Goal: Task Accomplishment & Management: Manage account settings

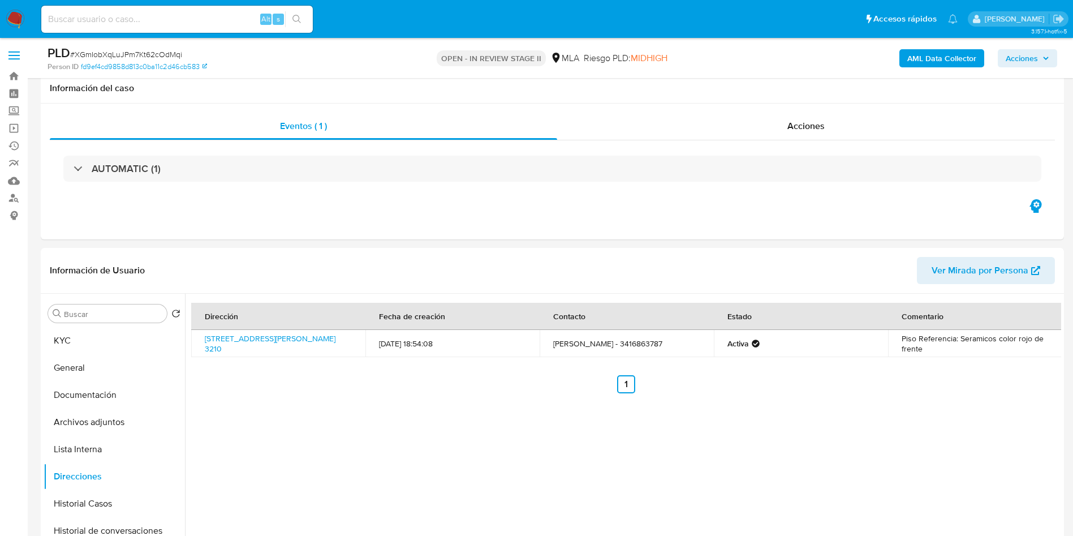
select select "10"
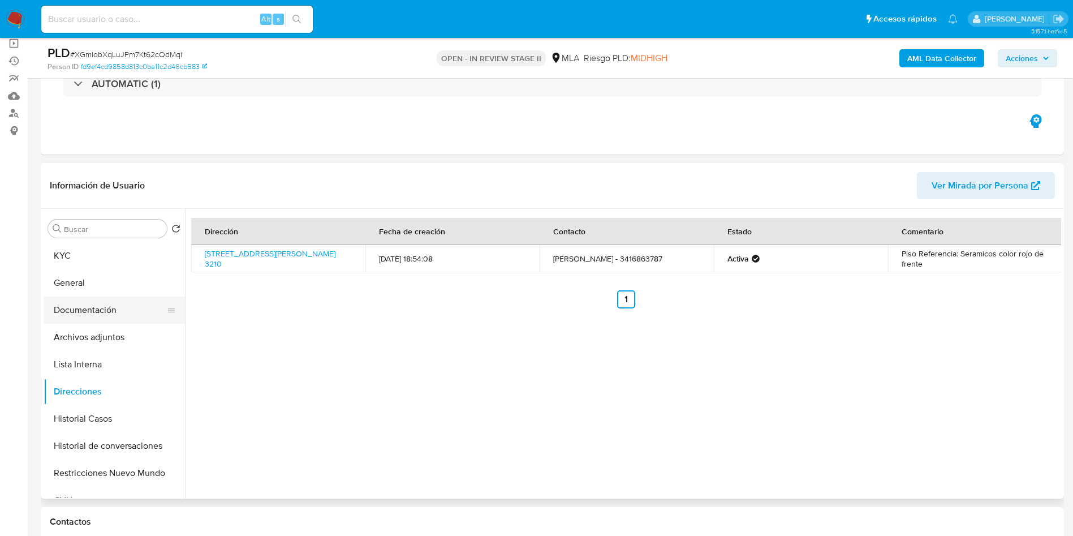
click at [93, 314] on button "Documentación" at bounding box center [110, 309] width 132 height 27
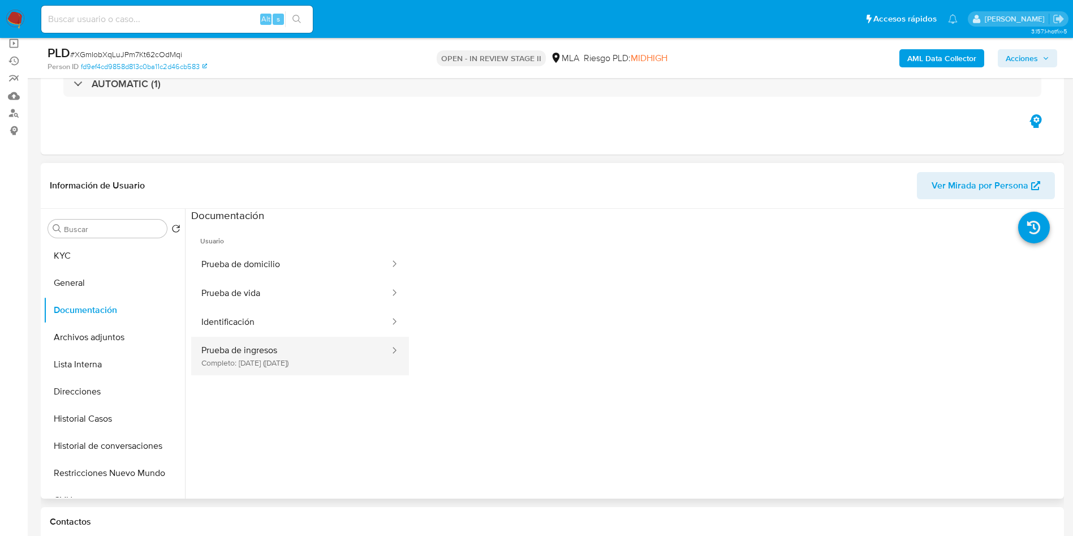
click at [284, 368] on button "Prueba de ingresos Completo: 28/08/2024 (hace un año)" at bounding box center [291, 356] width 200 height 38
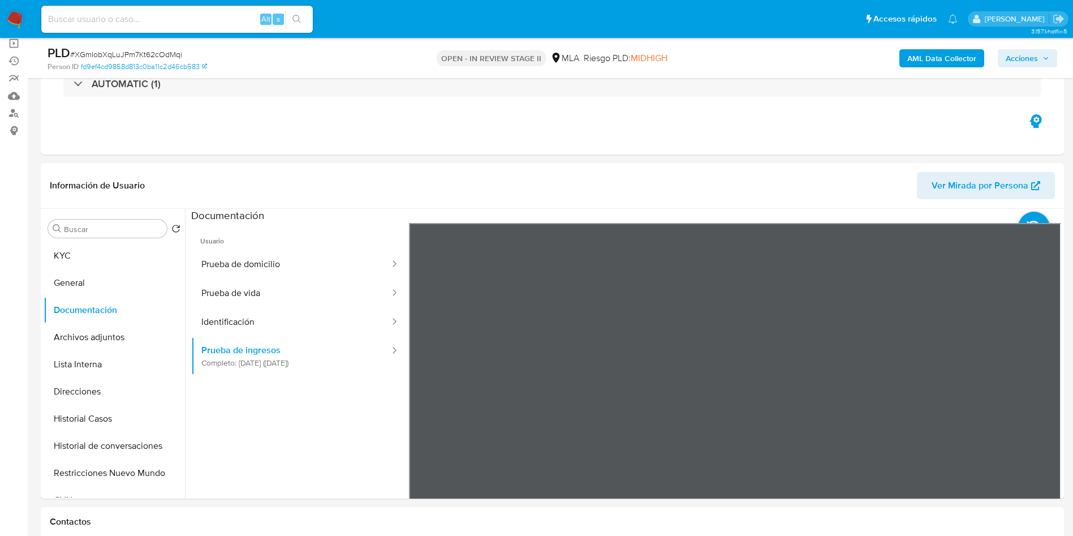
scroll to position [170, 0]
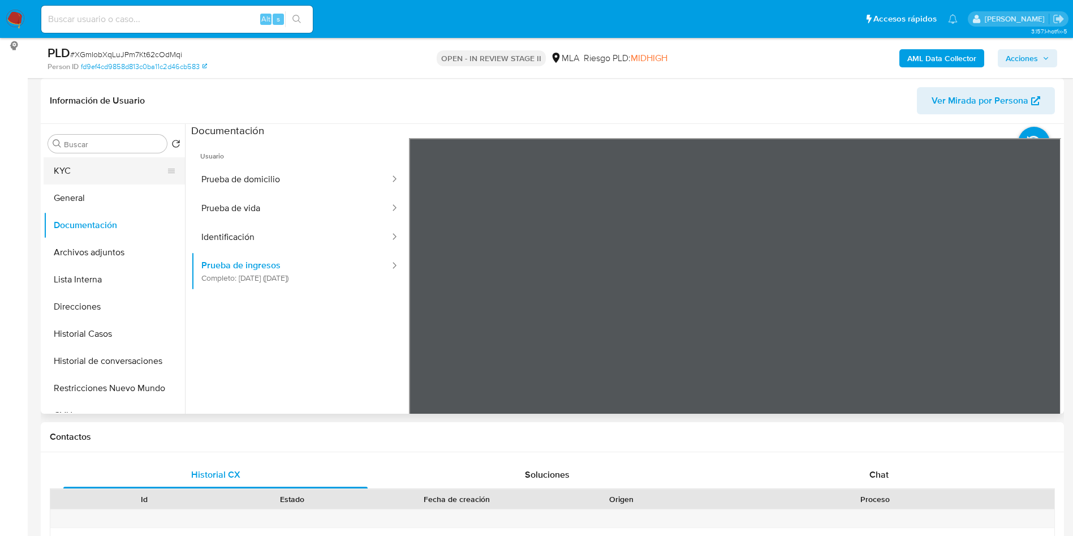
click at [77, 170] on button "KYC" at bounding box center [110, 170] width 132 height 27
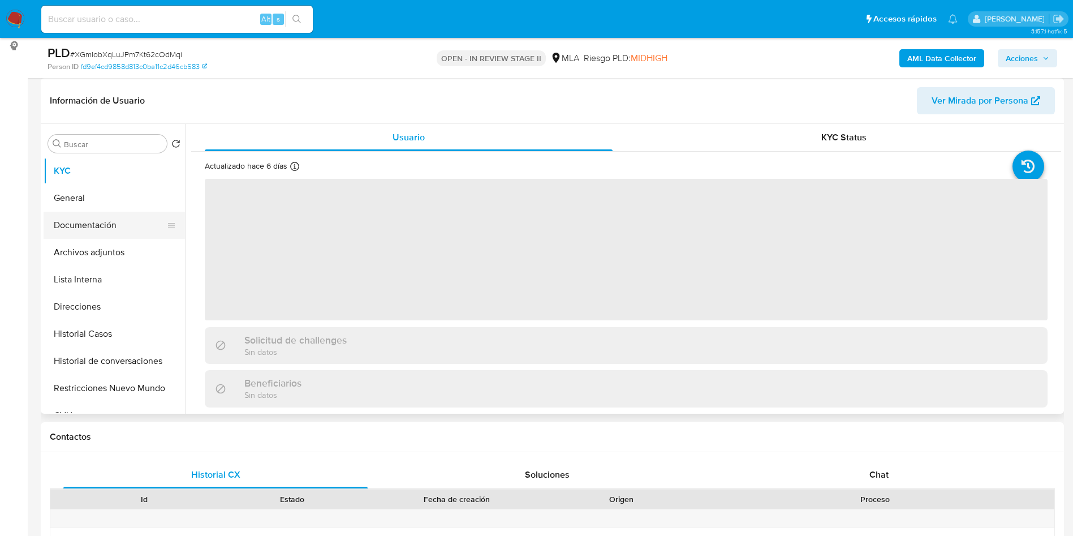
click at [98, 221] on button "Documentación" at bounding box center [110, 225] width 132 height 27
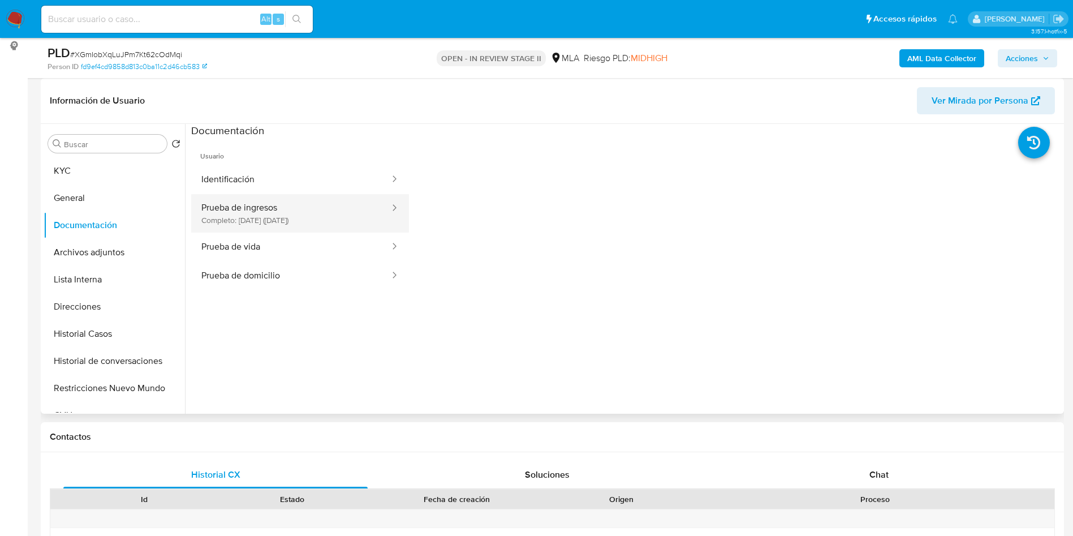
click at [212, 219] on button "Prueba de ingresos Completo: 28/08/2024 (hace un año)" at bounding box center [291, 213] width 200 height 38
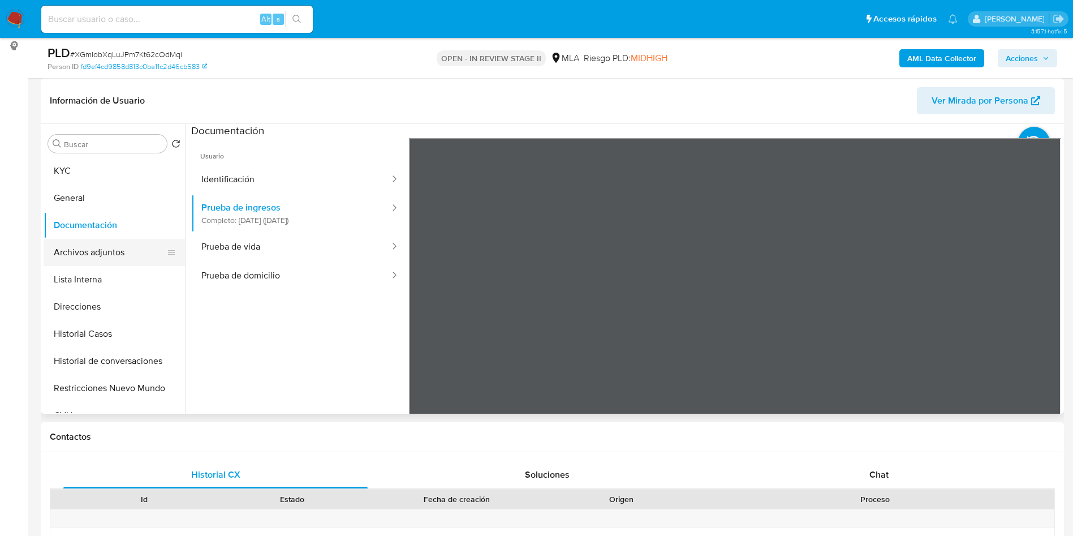
click at [117, 261] on button "Archivos adjuntos" at bounding box center [110, 252] width 132 height 27
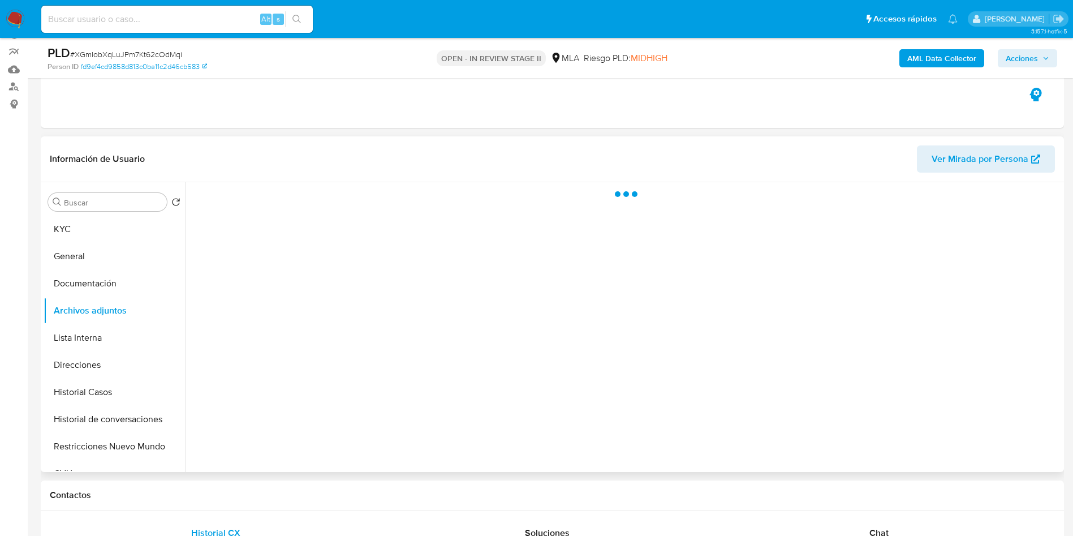
scroll to position [85, 0]
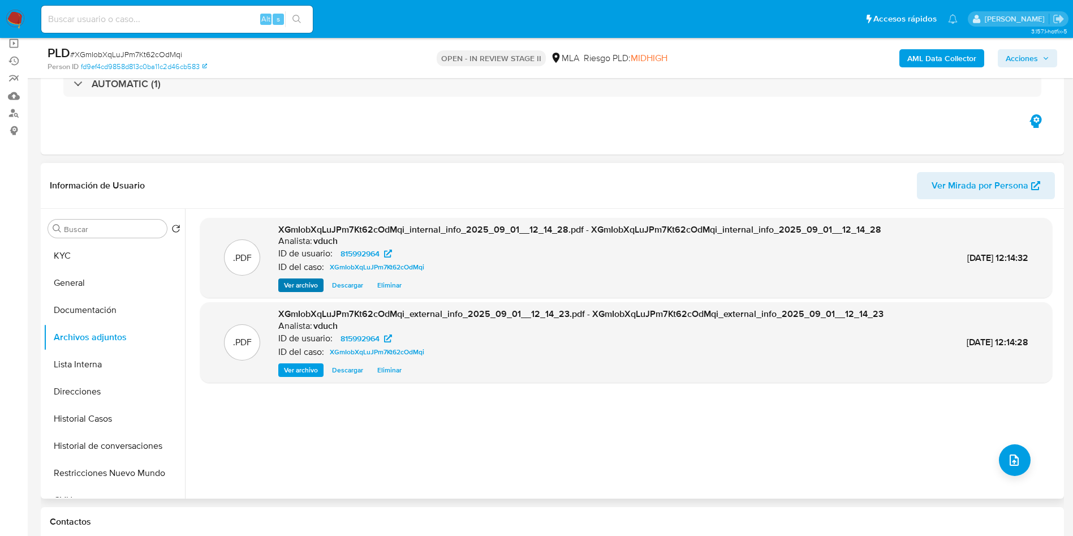
drag, startPoint x: 299, startPoint y: 291, endPoint x: 303, endPoint y: 285, distance: 7.7
click at [299, 291] on div ".PDF XGmIobXqLuJPm7Kt62cOdMqi_internal_info_2025_09_01__12_14_28.pdf - XGmIobXq…" at bounding box center [626, 258] width 852 height 80
click at [304, 285] on span "Ver archivo" at bounding box center [301, 284] width 34 height 11
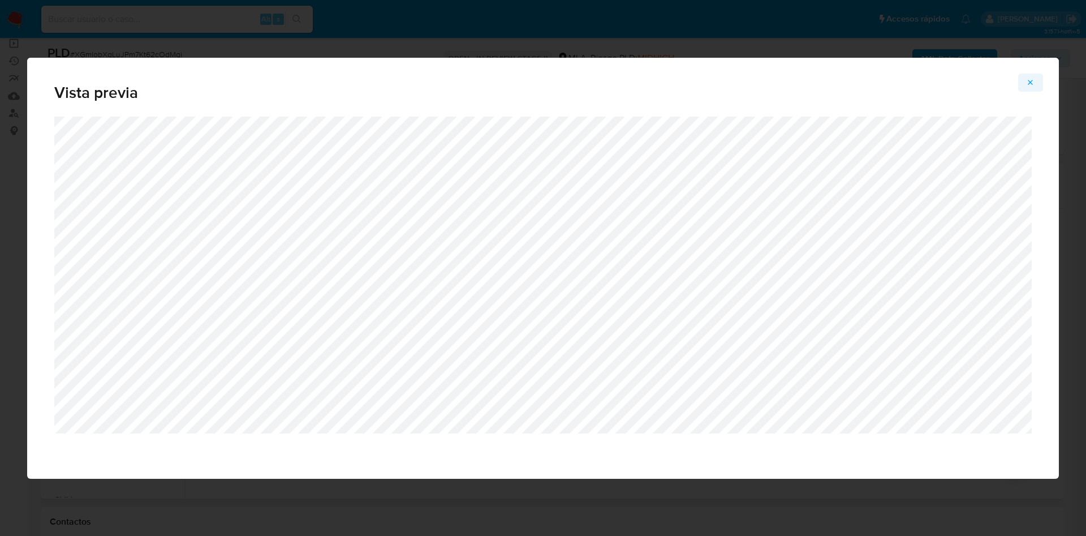
click at [1027, 80] on icon "Attachment preview" at bounding box center [1030, 82] width 9 height 9
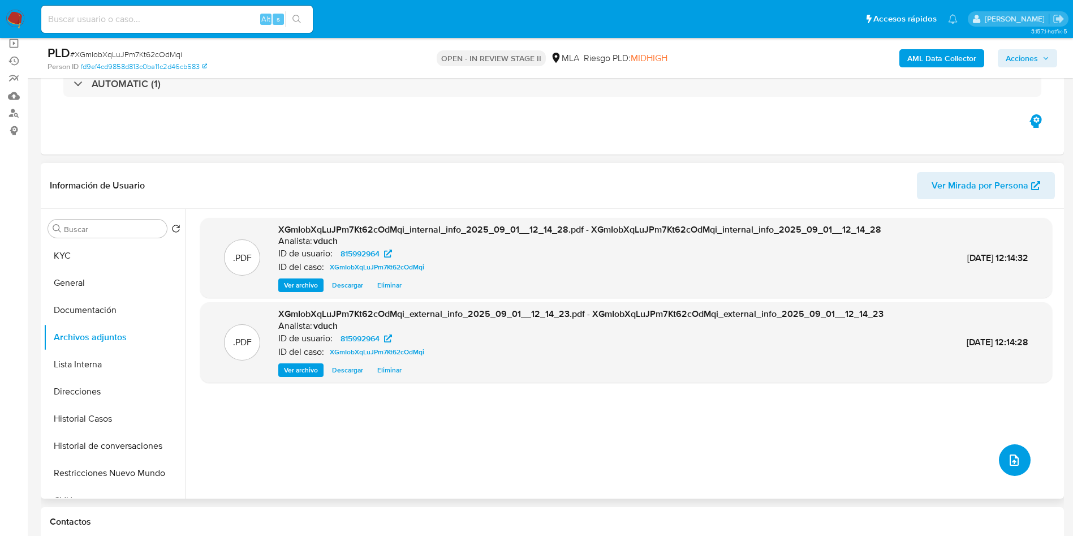
click at [1018, 461] on button "upload-file" at bounding box center [1015, 460] width 32 height 32
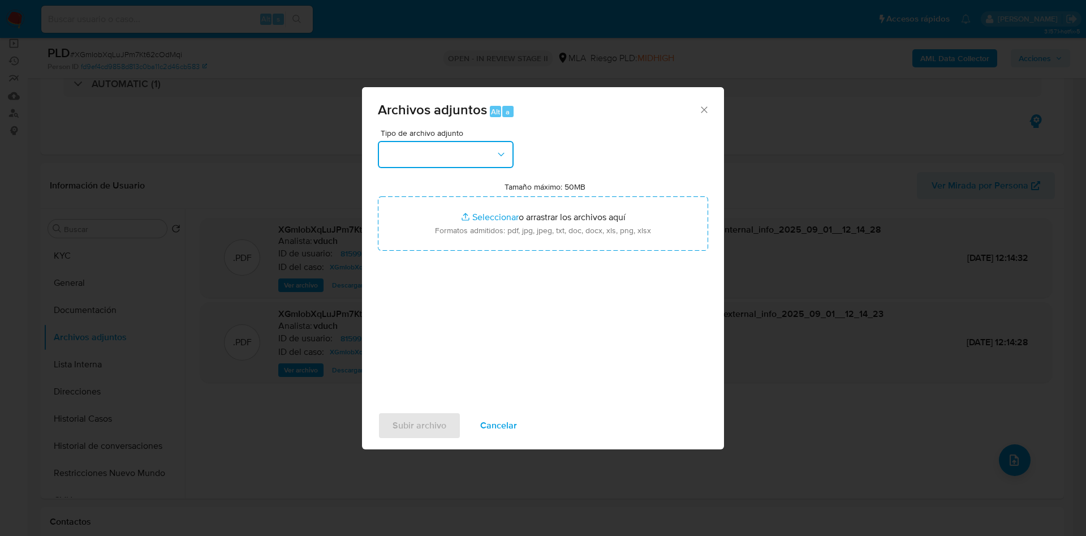
click at [457, 162] on button "button" at bounding box center [446, 154] width 136 height 27
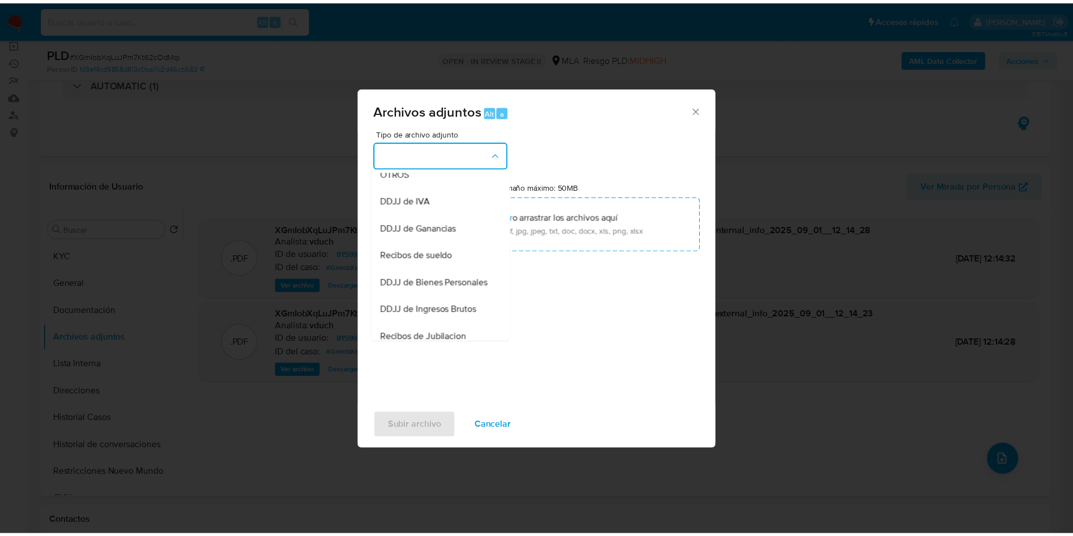
scroll to position [255, 0]
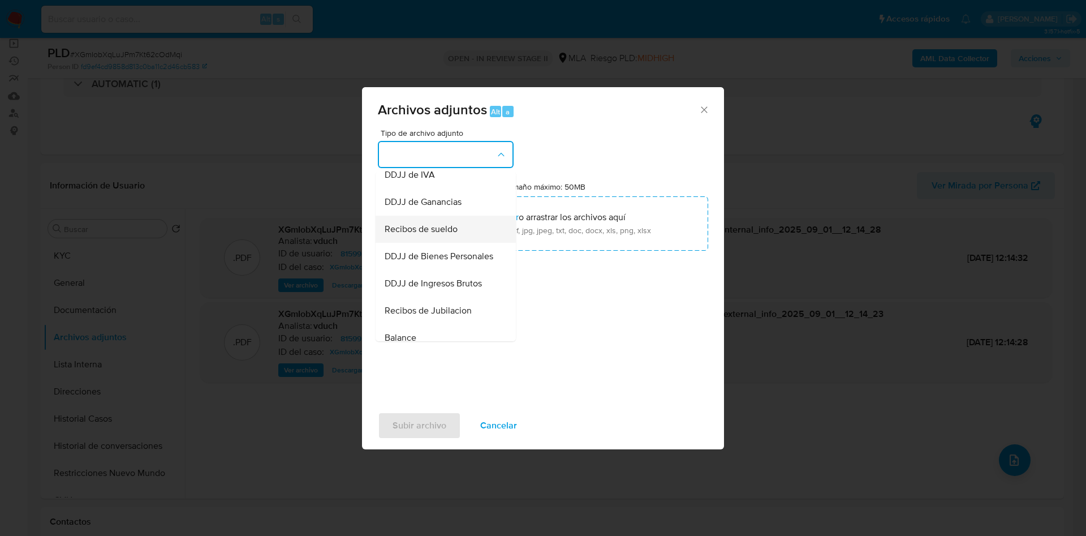
click at [445, 235] on span "Recibos de sueldo" at bounding box center [421, 228] width 73 height 11
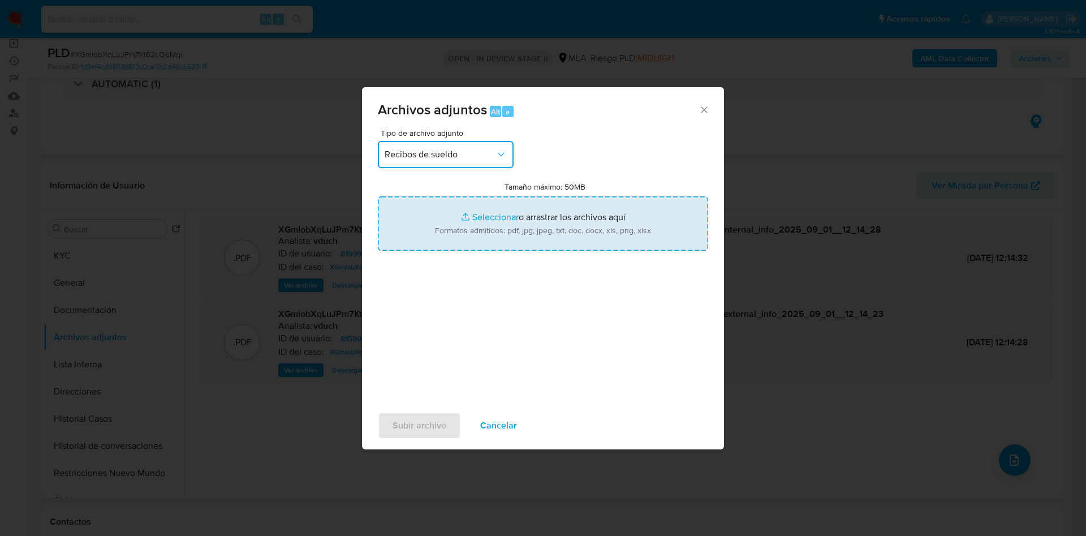
type input "C:\fakepath\Julio 2024.jpeg"
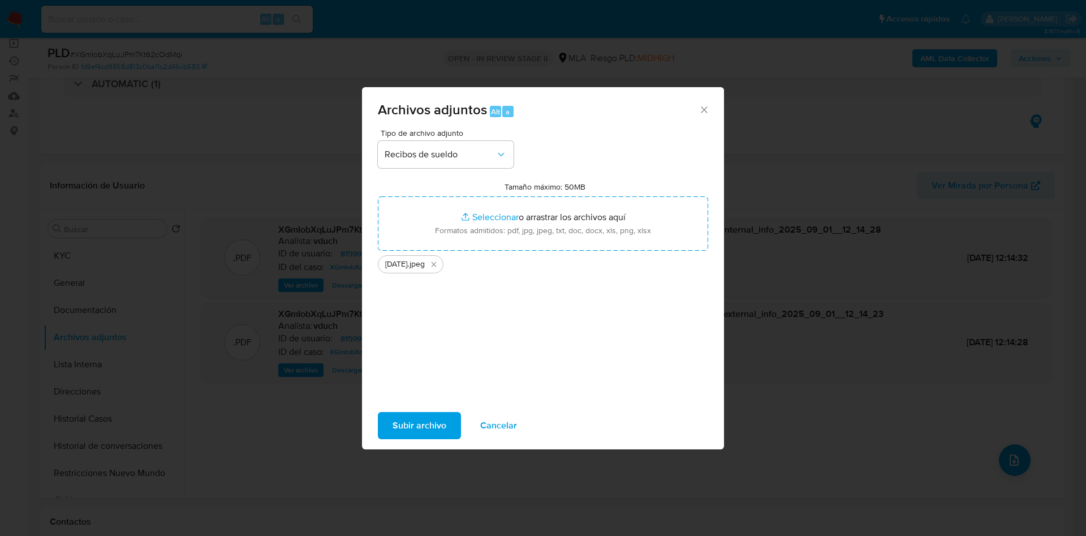
click at [417, 432] on span "Subir archivo" at bounding box center [420, 425] width 54 height 25
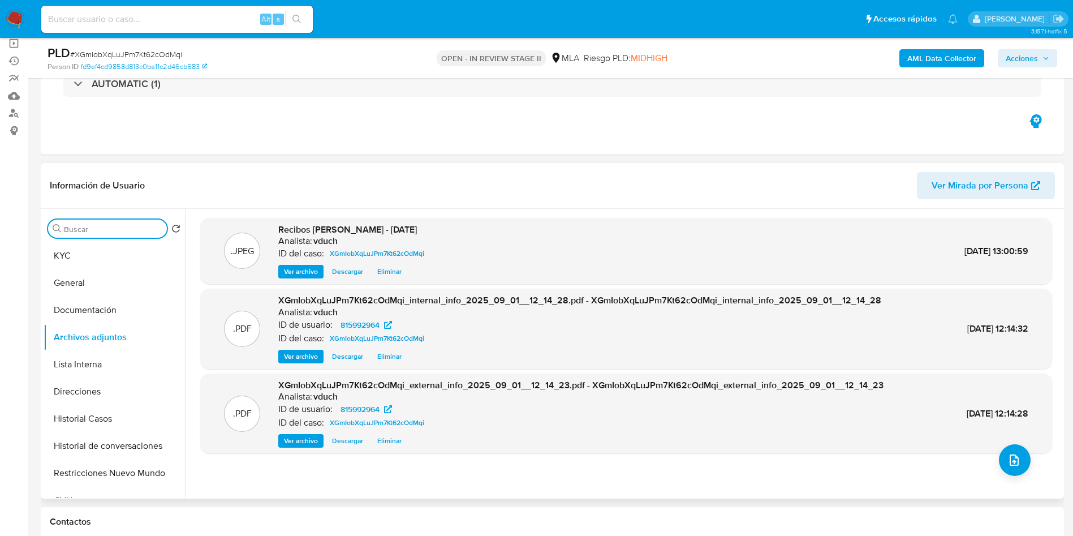
click at [100, 226] on input "Buscar" at bounding box center [113, 229] width 98 height 10
click at [109, 250] on button "KYC" at bounding box center [110, 255] width 132 height 27
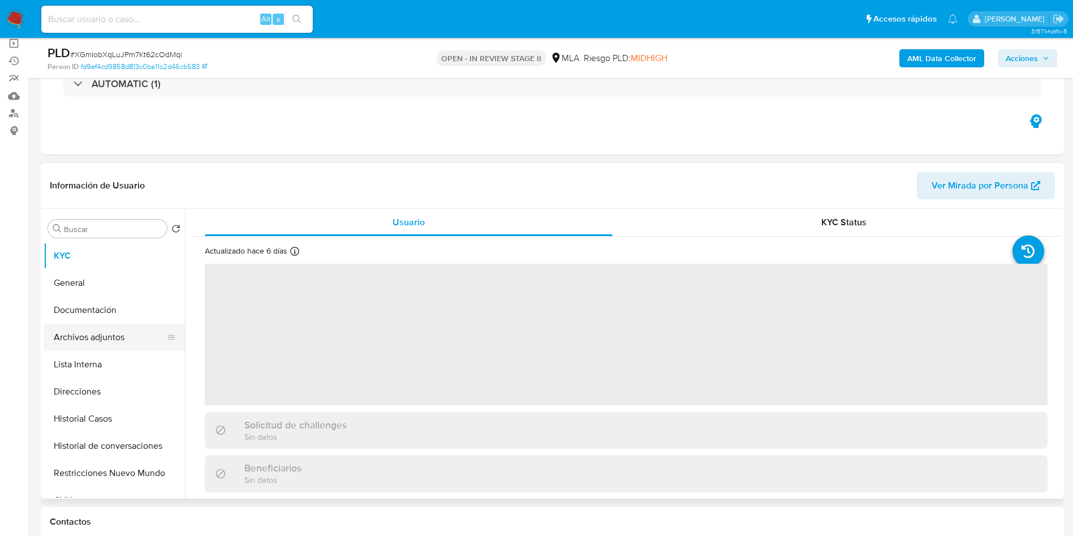
click at [82, 327] on button "Archivos adjuntos" at bounding box center [110, 337] width 132 height 27
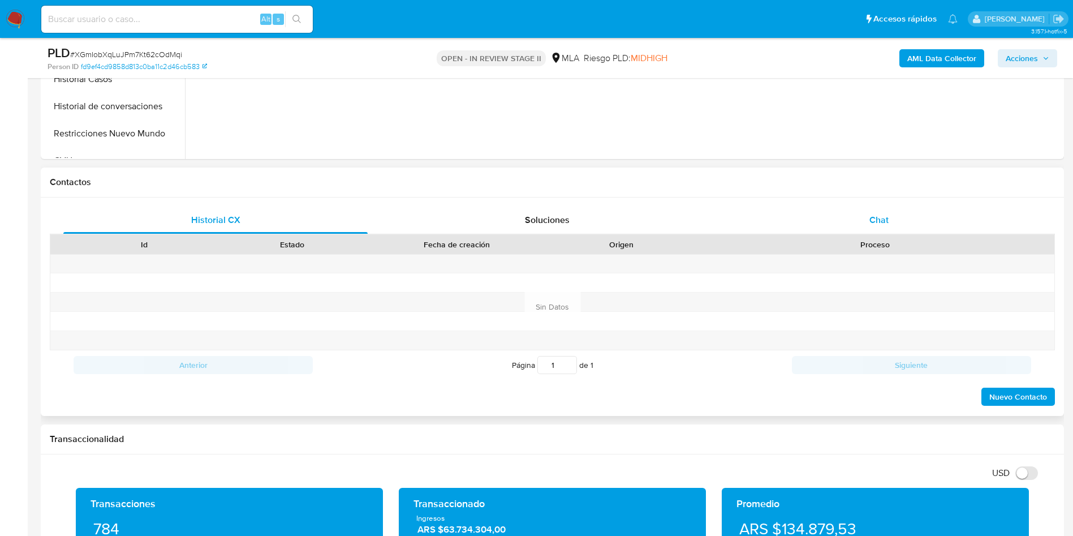
click at [868, 227] on div "Chat" at bounding box center [879, 220] width 304 height 27
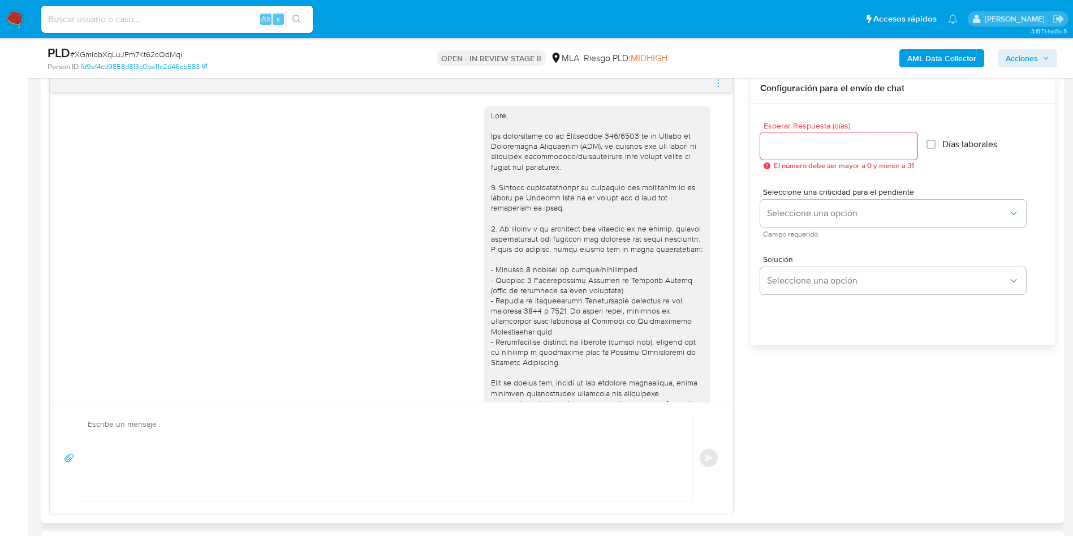
scroll to position [580, 0]
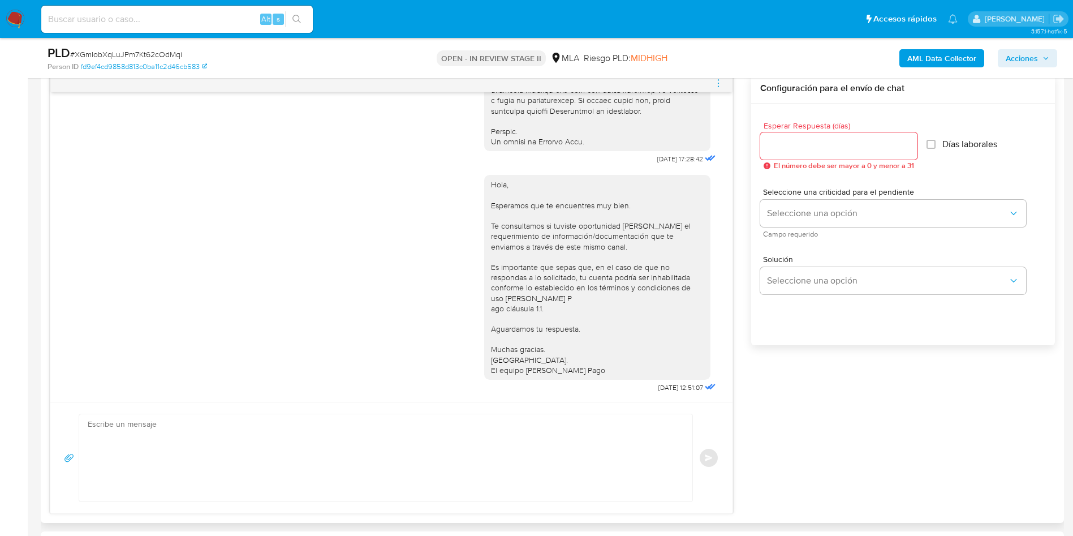
click at [715, 88] on span "menu-action" at bounding box center [718, 83] width 10 height 27
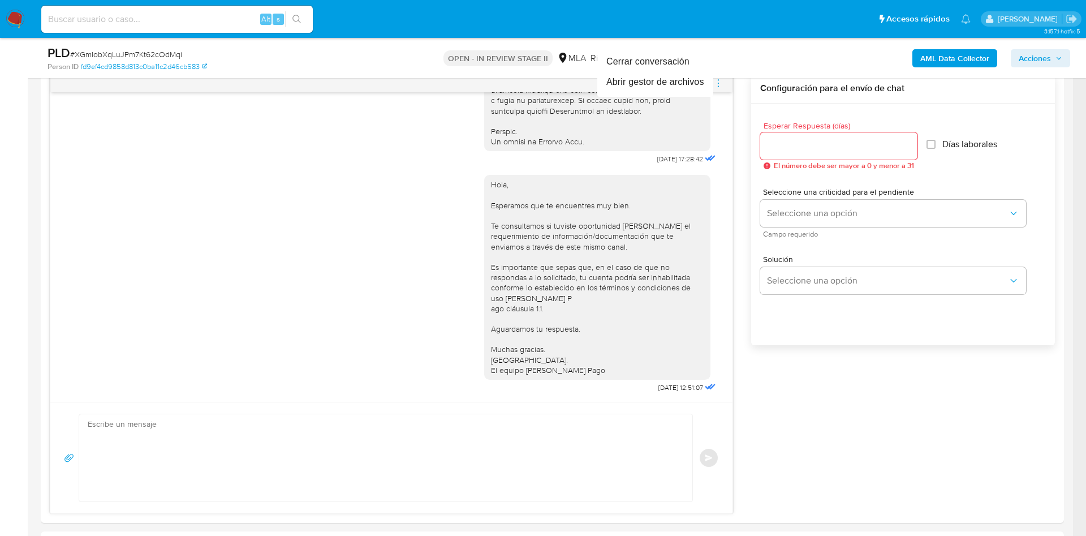
click at [661, 42] on div at bounding box center [543, 268] width 1086 height 536
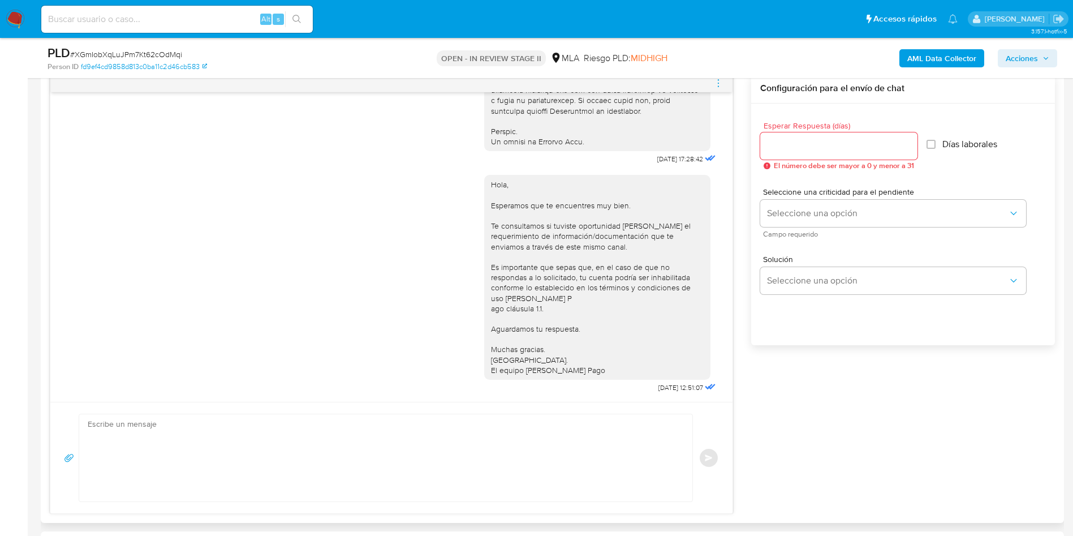
click at [715, 82] on icon "menu-action" at bounding box center [718, 83] width 10 height 10
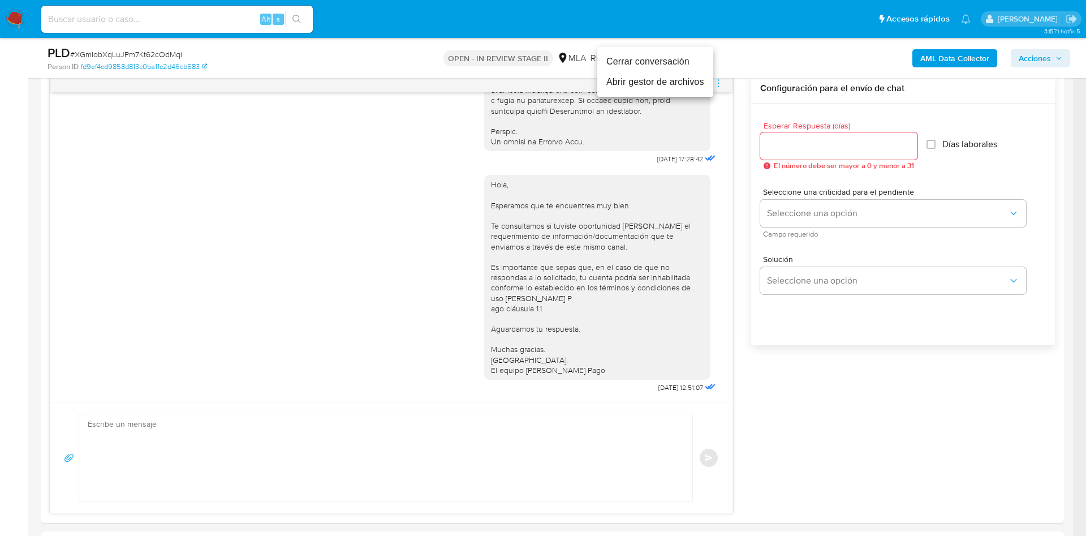
click at [659, 63] on li "Cerrar conversación" at bounding box center [655, 61] width 116 height 20
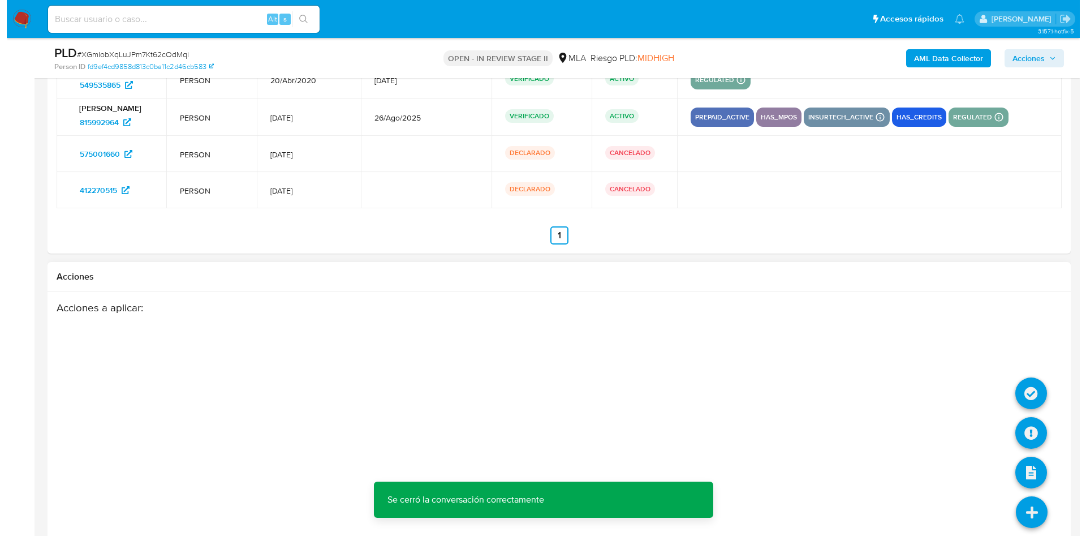
scroll to position [2100, 0]
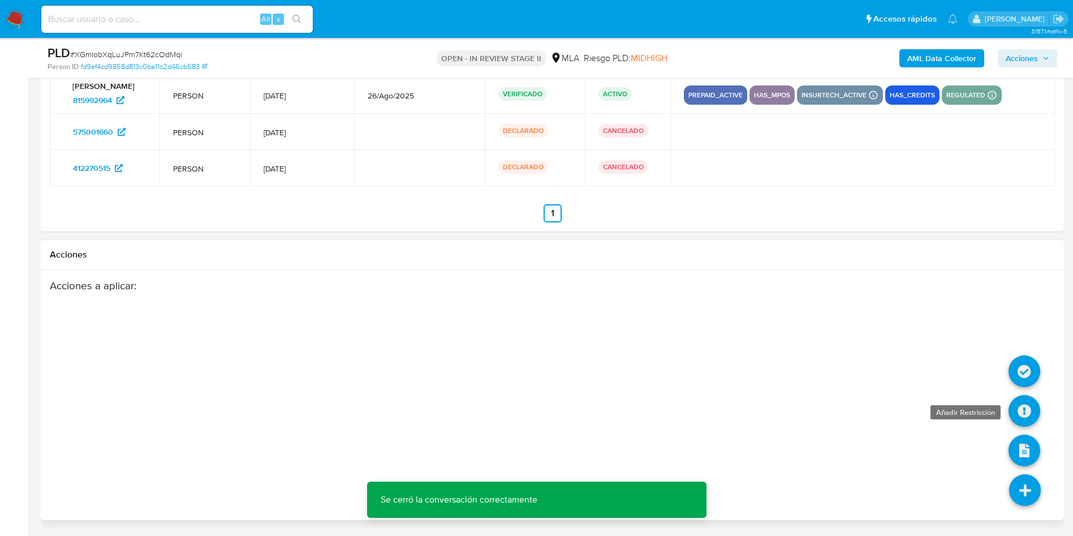
click at [1022, 412] on icon at bounding box center [1025, 411] width 32 height 32
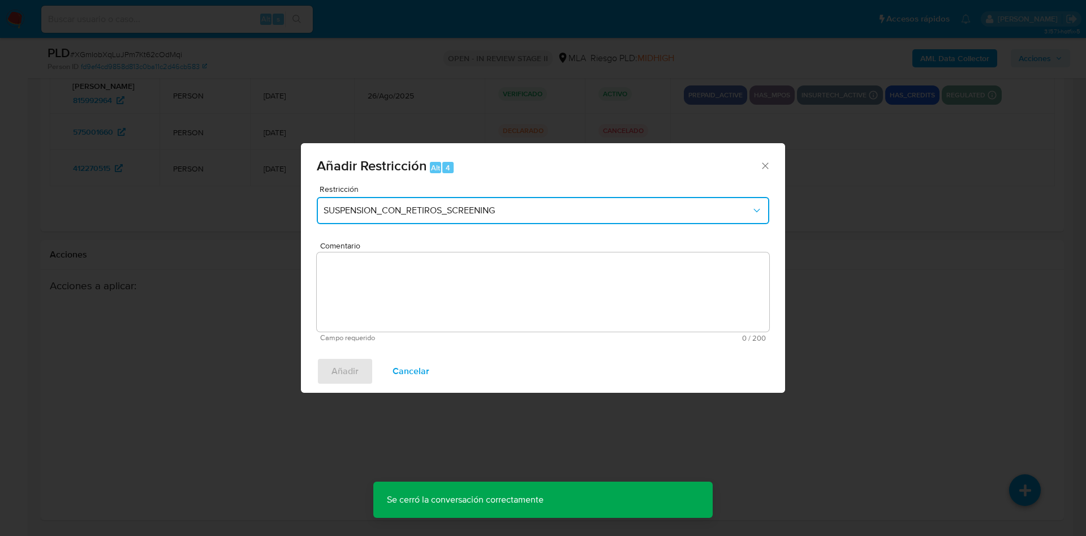
click at [382, 206] on span "SUSPENSION_CON_RETIROS_SCREENING" at bounding box center [538, 210] width 428 height 11
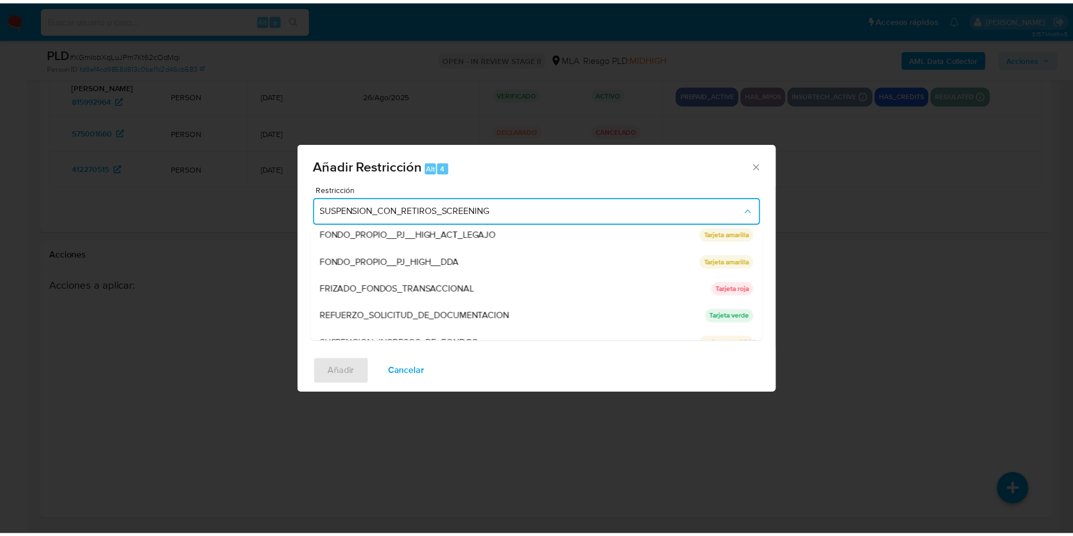
scroll to position [240, 0]
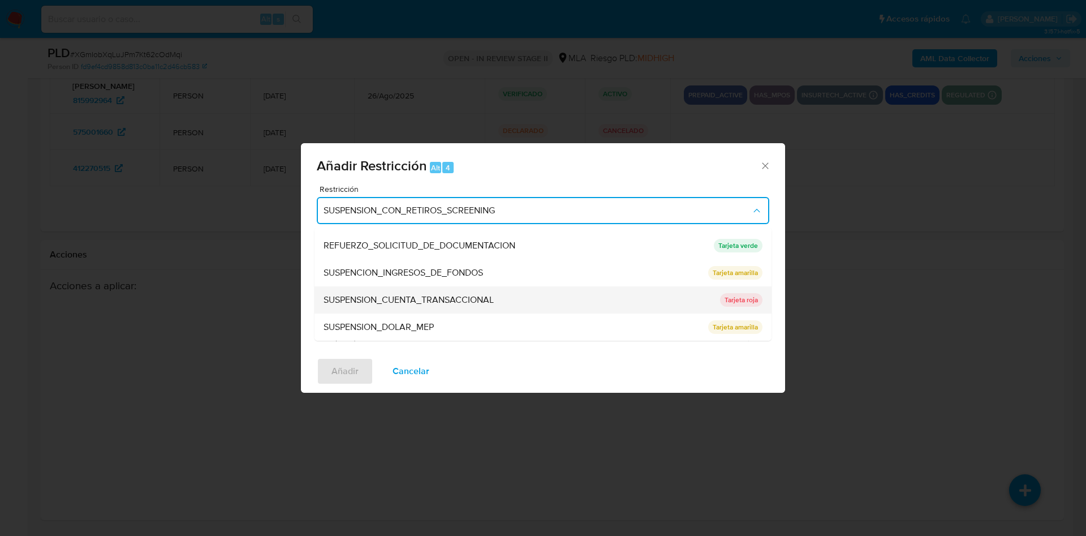
click at [467, 292] on div "SUSPENSION_CUENTA_TRANSACCIONAL" at bounding box center [519, 299] width 390 height 27
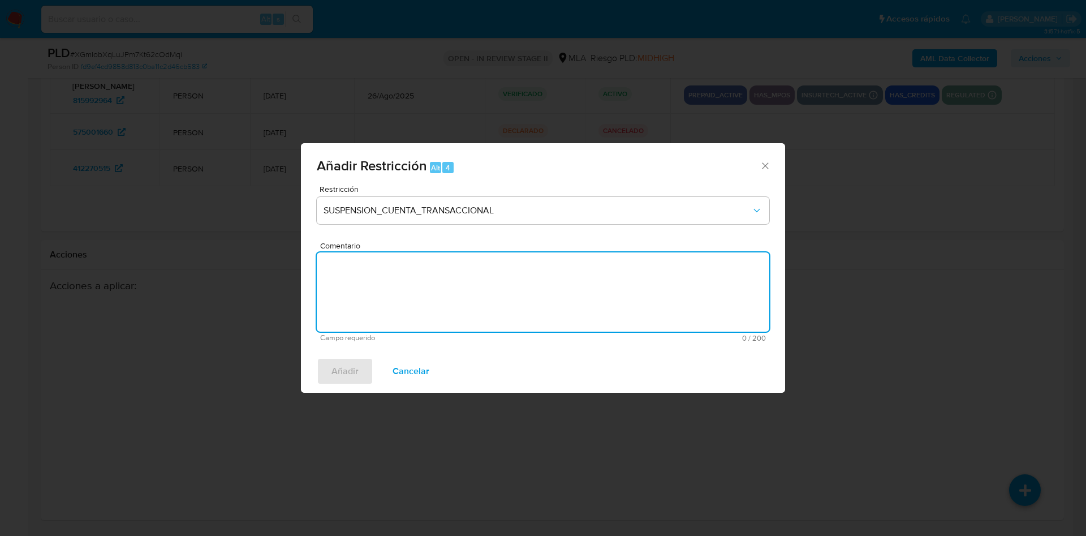
click at [485, 306] on textarea "Comentario" at bounding box center [543, 291] width 453 height 79
type textarea "AML"
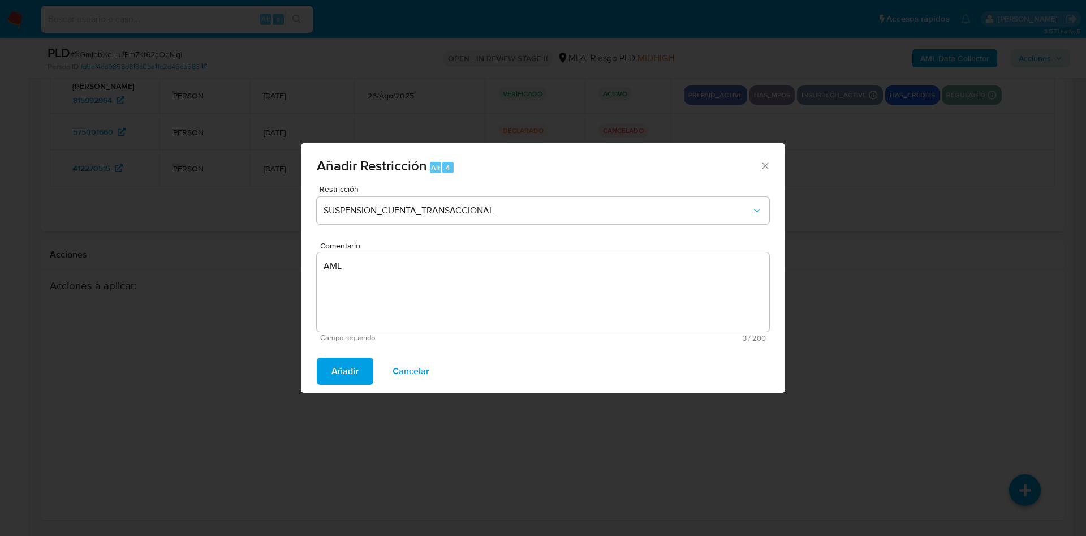
click at [336, 371] on span "Añadir" at bounding box center [345, 371] width 27 height 25
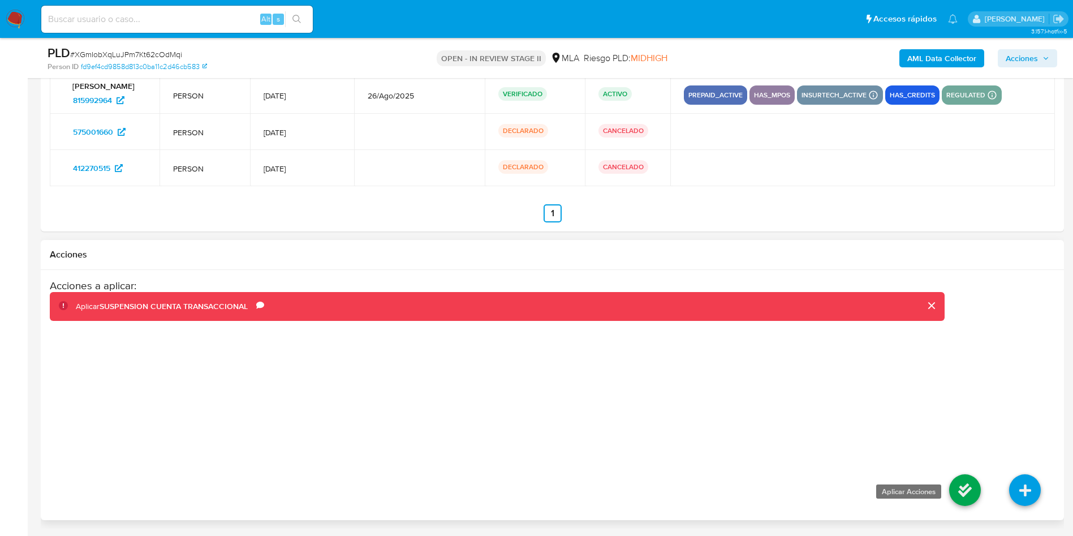
click at [970, 499] on icon at bounding box center [965, 490] width 32 height 32
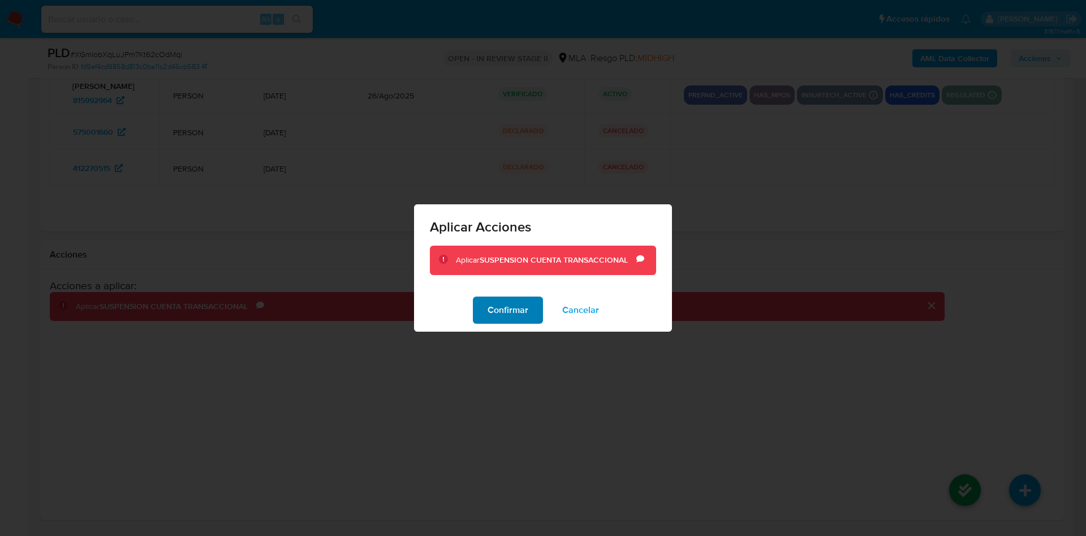
click at [492, 311] on span "Confirmar" at bounding box center [508, 310] width 41 height 25
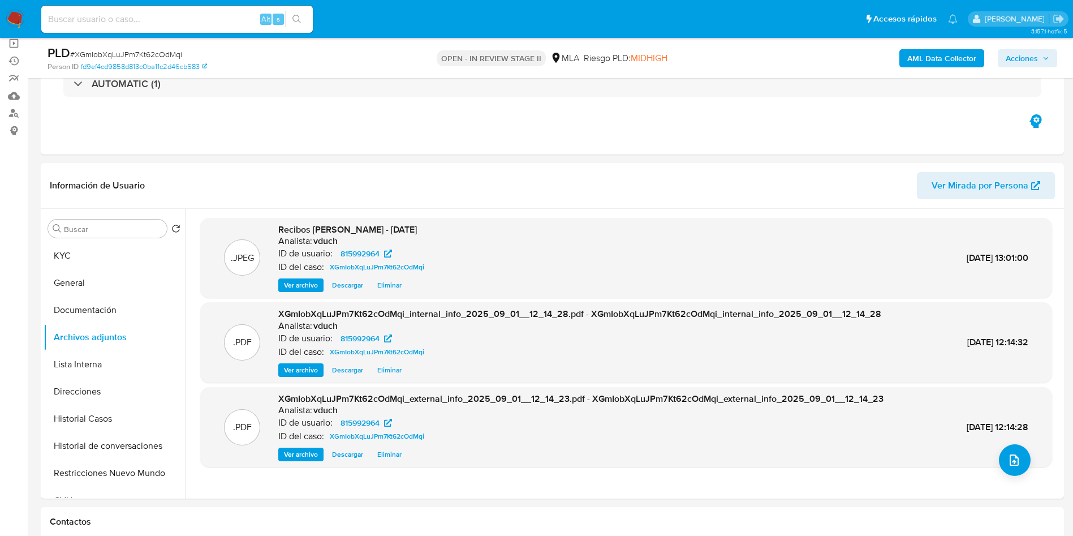
scroll to position [63, 0]
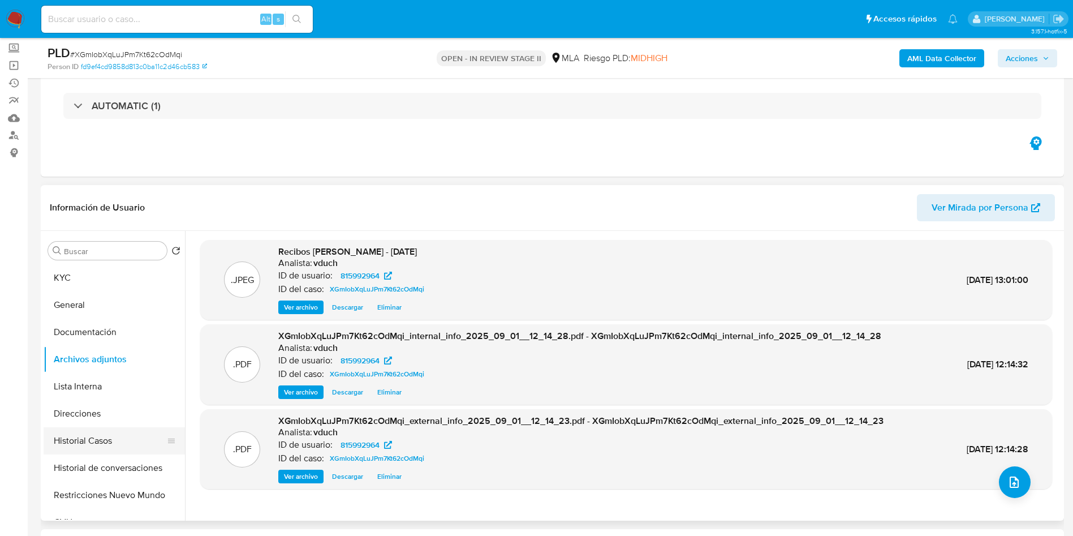
click at [100, 440] on button "Historial Casos" at bounding box center [110, 440] width 132 height 27
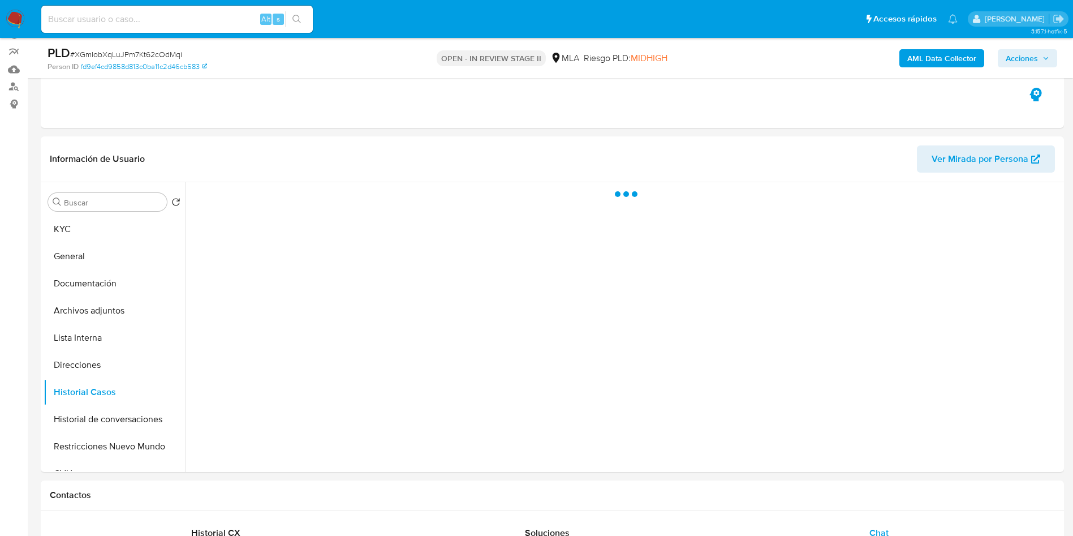
scroll to position [85, 0]
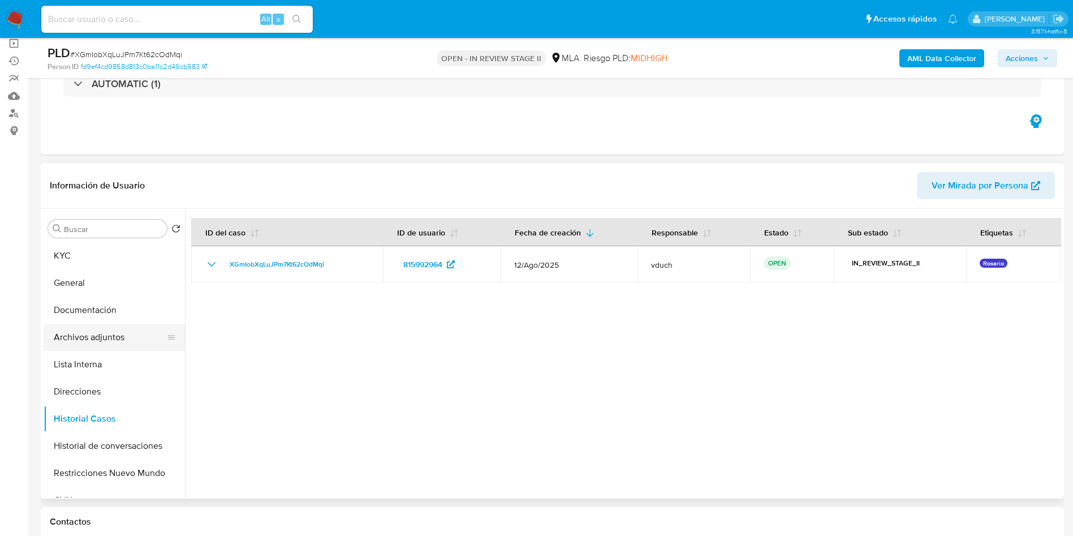
click at [133, 336] on button "Archivos adjuntos" at bounding box center [110, 337] width 132 height 27
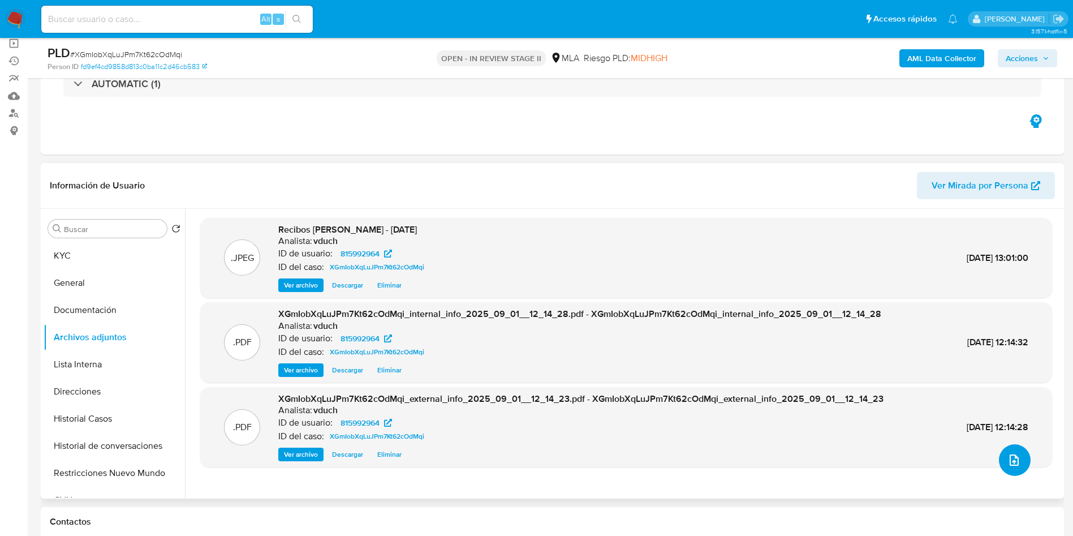
click at [1011, 469] on button "upload-file" at bounding box center [1015, 460] width 32 height 32
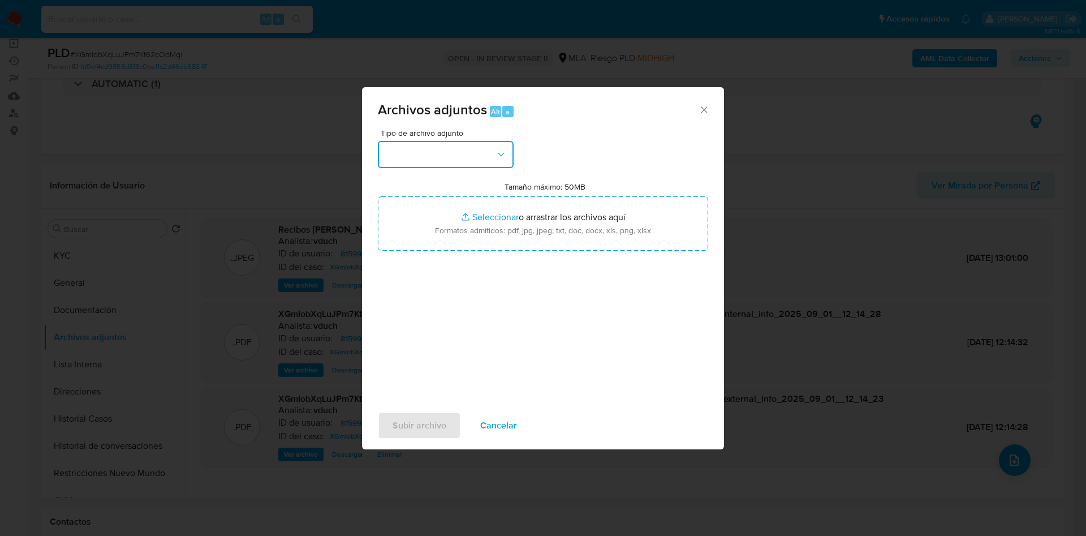
click at [444, 161] on button "button" at bounding box center [446, 154] width 136 height 27
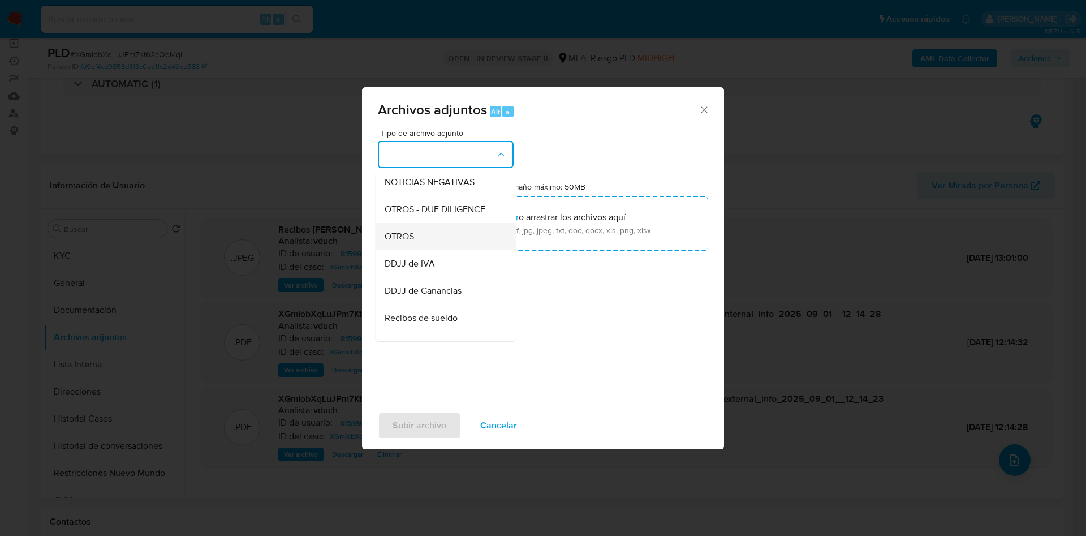
scroll to position [170, 0]
click at [426, 211] on span "OTROS - DUE DILIGENCE" at bounding box center [435, 205] width 101 height 11
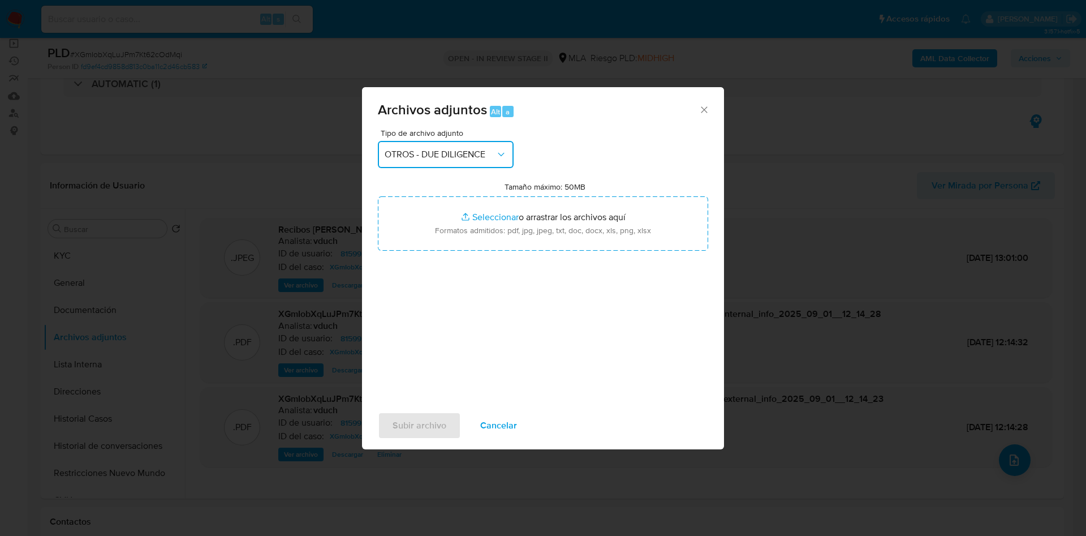
click at [440, 152] on span "OTROS - DUE DILIGENCE" at bounding box center [440, 154] width 111 height 11
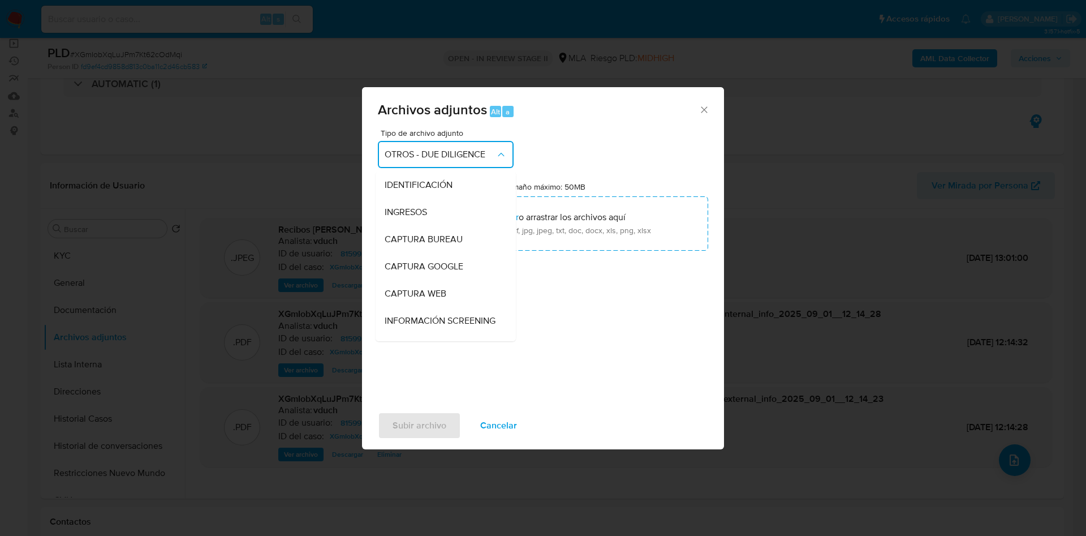
scroll to position [136, 0]
click at [419, 280] on div "OTROS" at bounding box center [442, 266] width 115 height 27
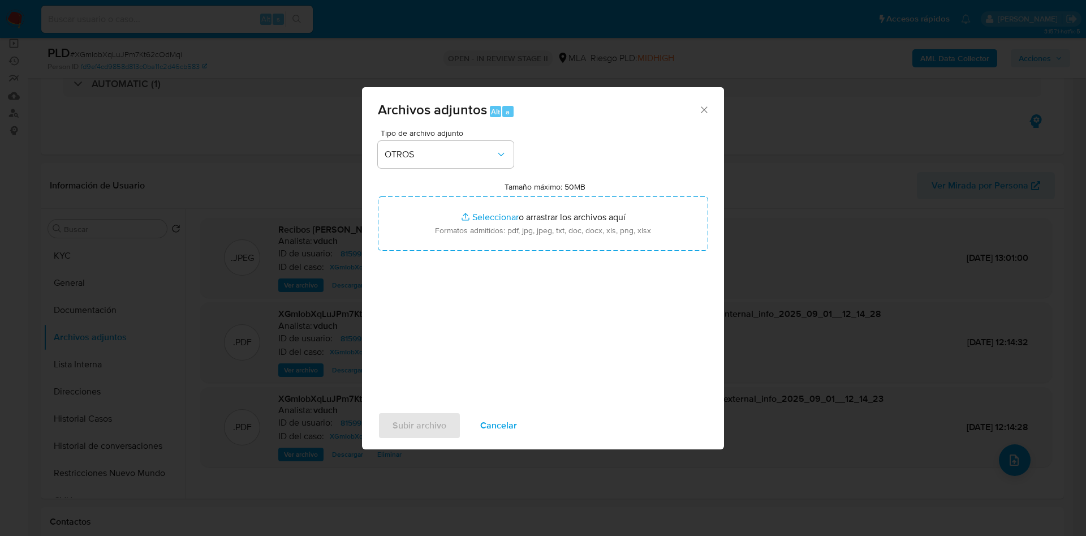
click at [458, 135] on span "Tipo de archivo adjunto" at bounding box center [449, 133] width 136 height 8
click at [440, 179] on div "Tipo de archivo adjunto OTROS Tamaño máximo: 50MB Seleccionar archivos Seleccio…" at bounding box center [543, 262] width 330 height 267
click at [460, 157] on span "OTROS" at bounding box center [440, 154] width 111 height 11
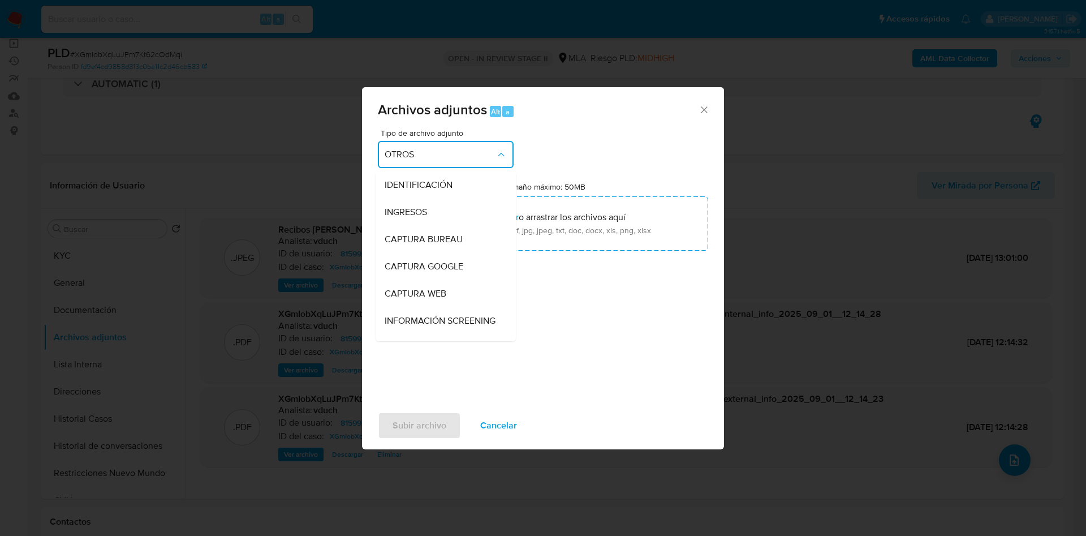
scroll to position [157, 0]
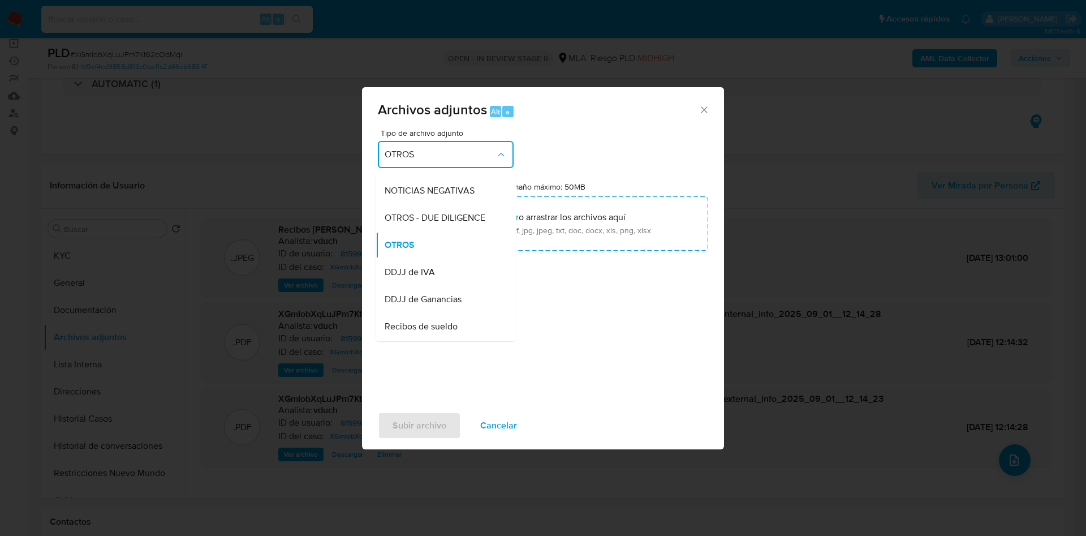
drag, startPoint x: 448, startPoint y: 283, endPoint x: 455, endPoint y: 179, distance: 104.4
click at [449, 284] on div "DDJJ de IVA" at bounding box center [442, 272] width 115 height 27
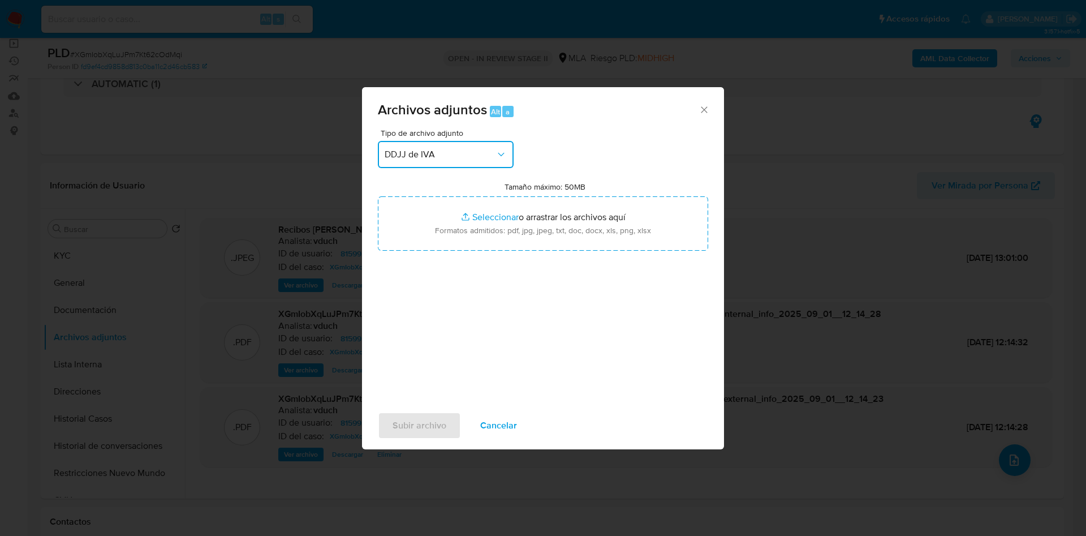
click at [480, 141] on button "DDJJ de IVA" at bounding box center [446, 154] width 136 height 27
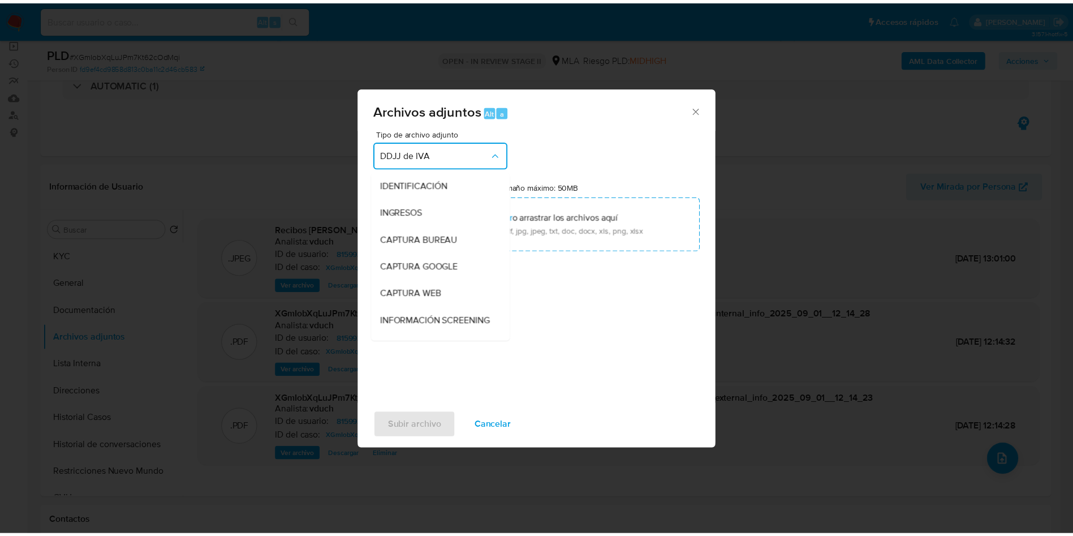
scroll to position [184, 0]
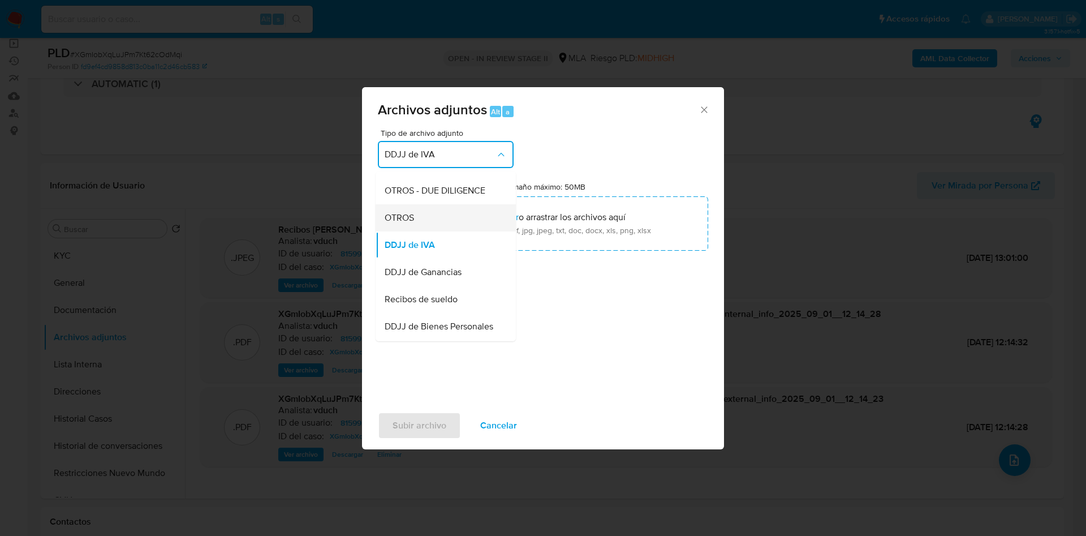
click at [410, 223] on span "OTROS" at bounding box center [399, 217] width 29 height 11
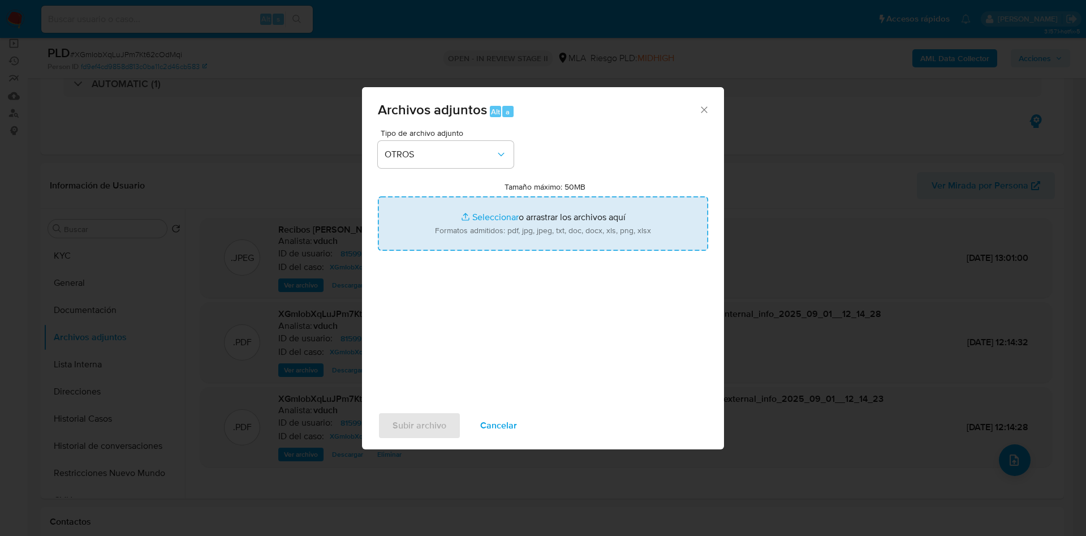
type input "C:\fakepath\Caselog XGmIobXqLuJPm7Kt62cOdMqi_2025_08_19_05_33_52.docx"
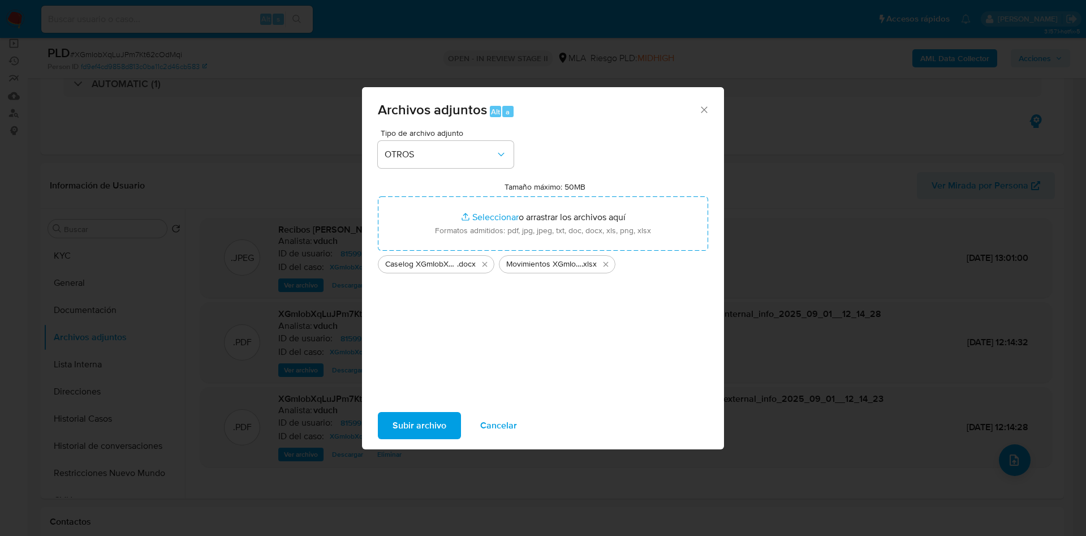
click at [428, 429] on span "Subir archivo" at bounding box center [420, 425] width 54 height 25
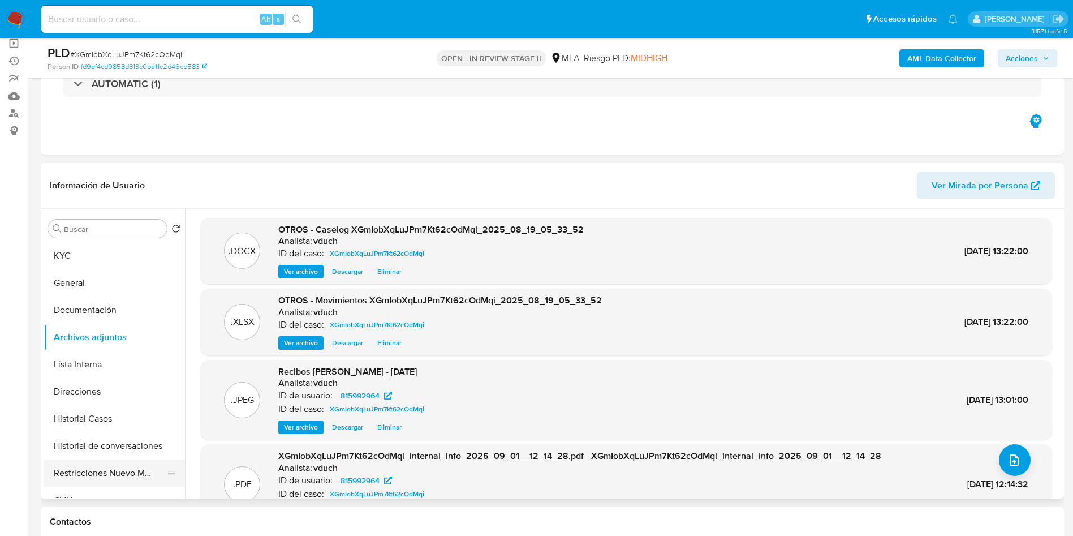
click at [81, 472] on button "Restricciones Nuevo Mundo" at bounding box center [110, 472] width 132 height 27
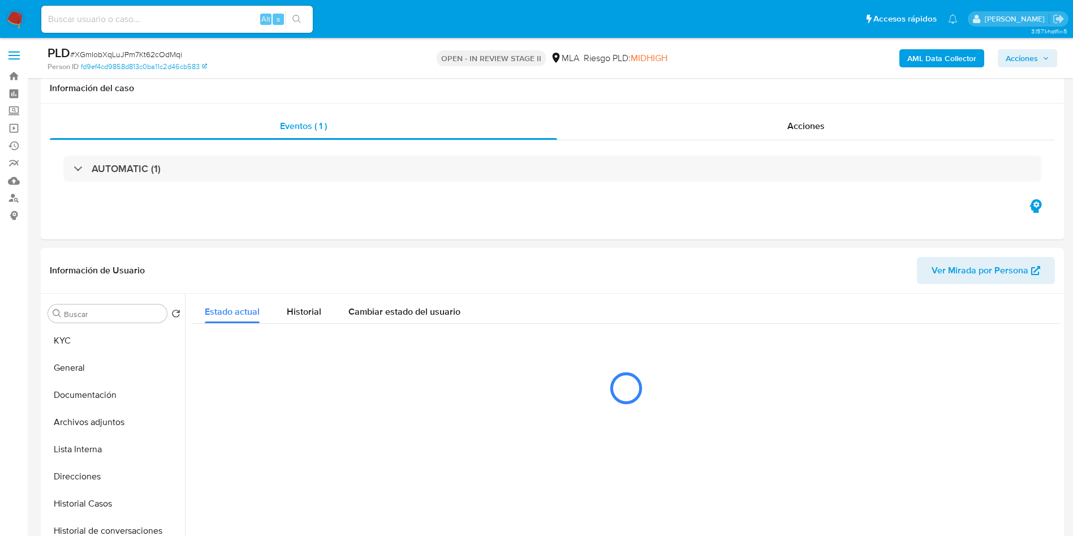
scroll to position [85, 0]
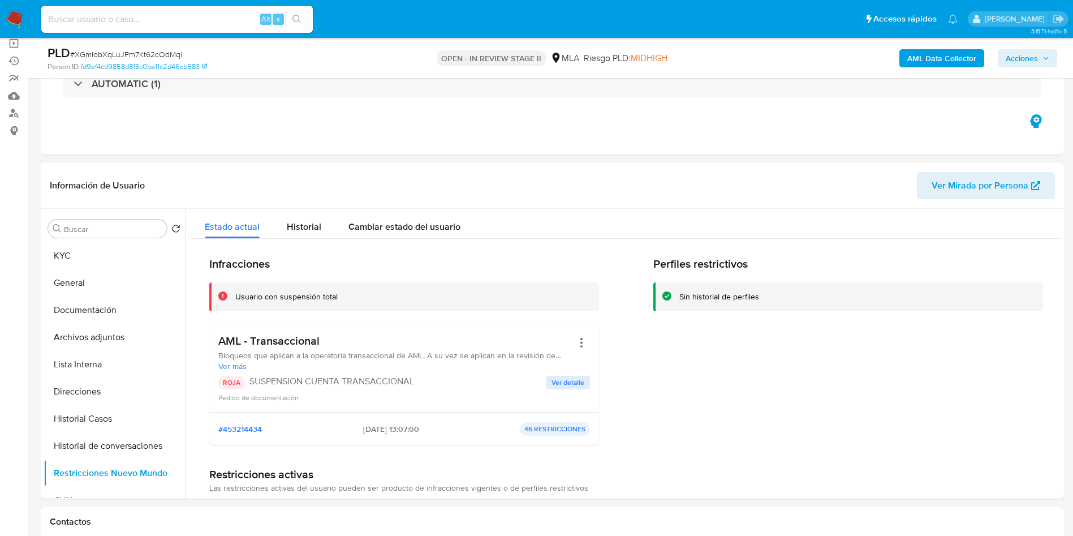
click at [1031, 70] on div "AML Data Collector Acciones" at bounding box center [891, 58] width 334 height 27
click at [1003, 60] on button "Acciones" at bounding box center [1027, 58] width 59 height 18
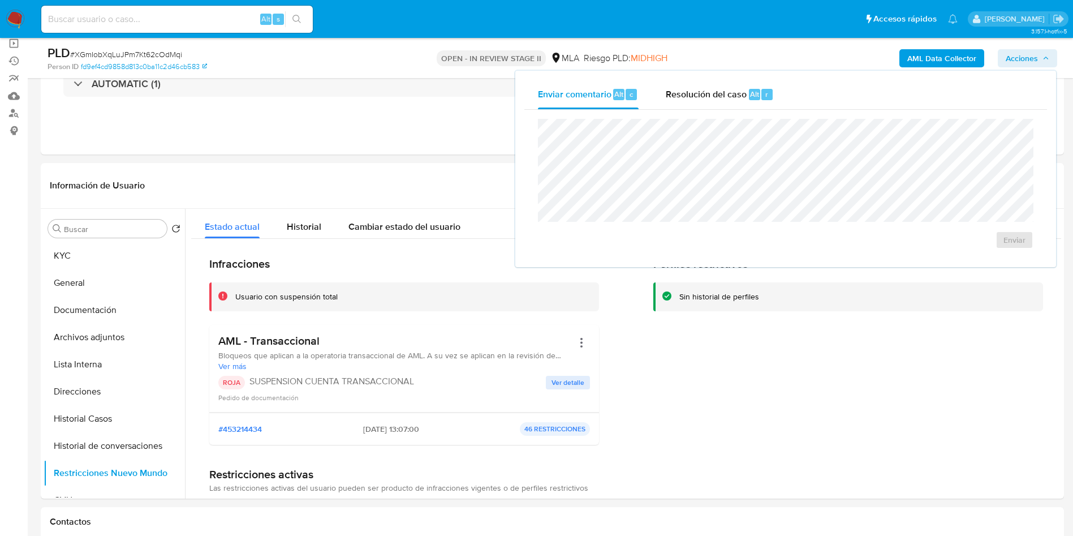
click at [738, 76] on div "Enviar comentario Alt c Resolución del caso Alt r Enviar" at bounding box center [785, 169] width 541 height 196
click at [741, 96] on span "Resolución del caso" at bounding box center [706, 93] width 81 height 13
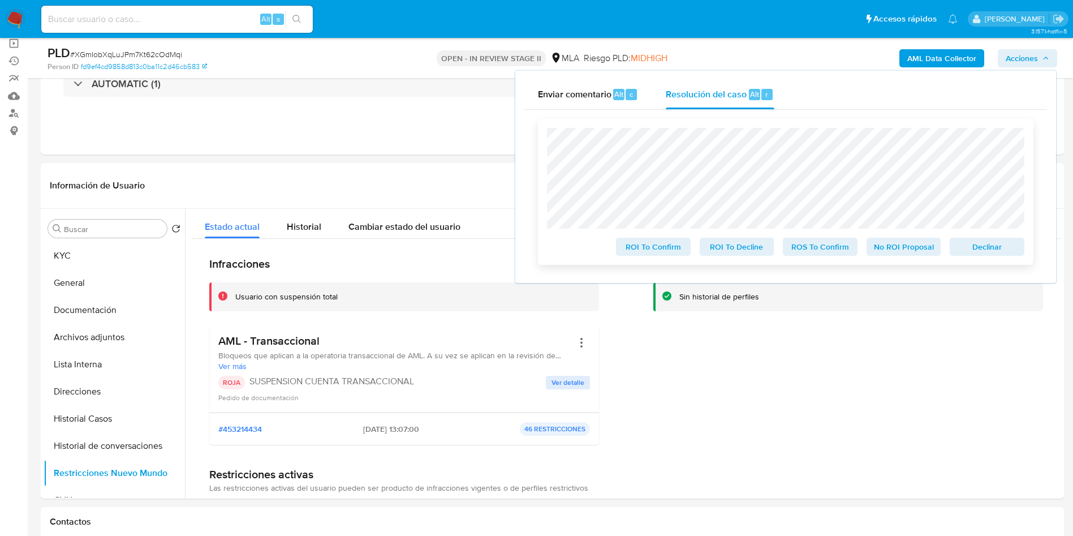
click at [1018, 262] on div "ROI To Confirm ROI To Decline ROS To Confirm No ROI Proposal Declinar" at bounding box center [786, 192] width 496 height 146
click at [1005, 255] on span "Declinar" at bounding box center [987, 247] width 59 height 16
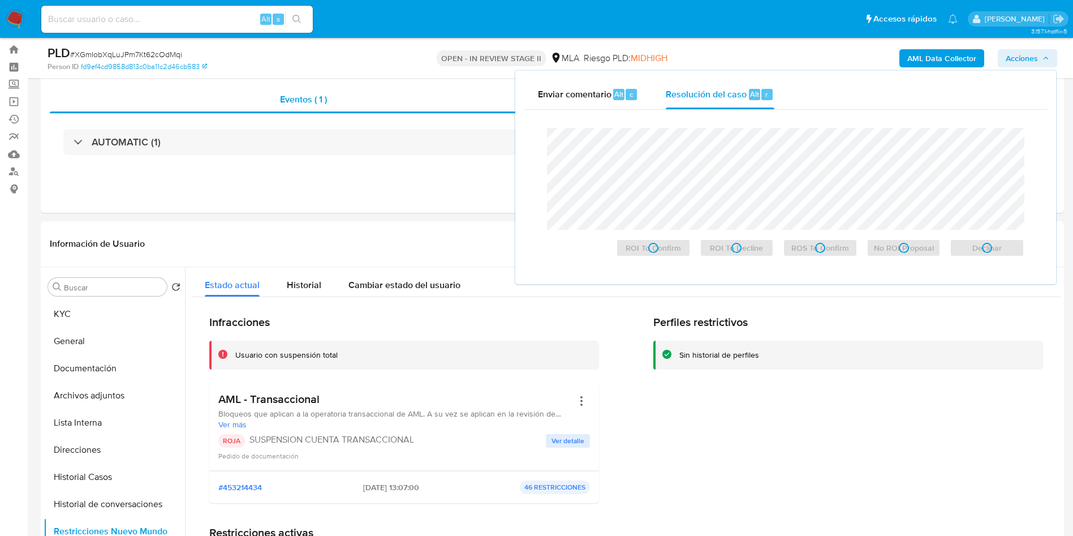
scroll to position [0, 0]
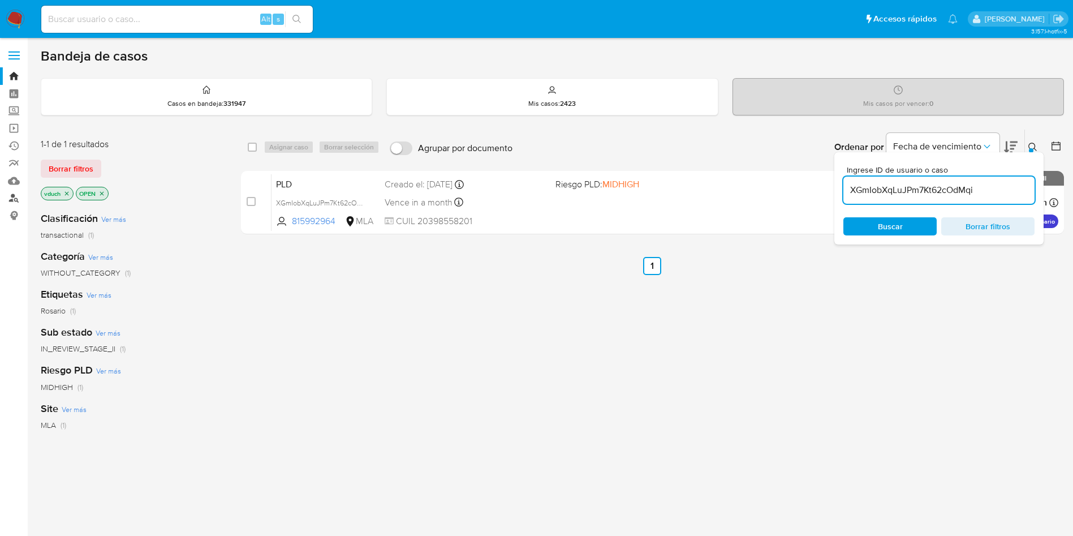
click at [18, 198] on link "Buscador de personas" at bounding box center [67, 199] width 135 height 18
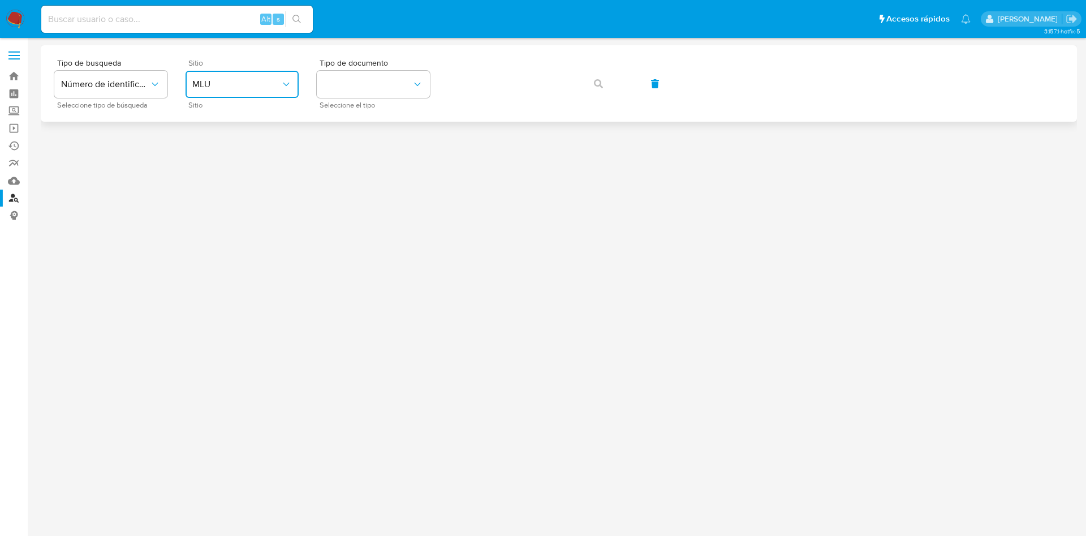
click at [221, 91] on button "MLU" at bounding box center [242, 84] width 113 height 27
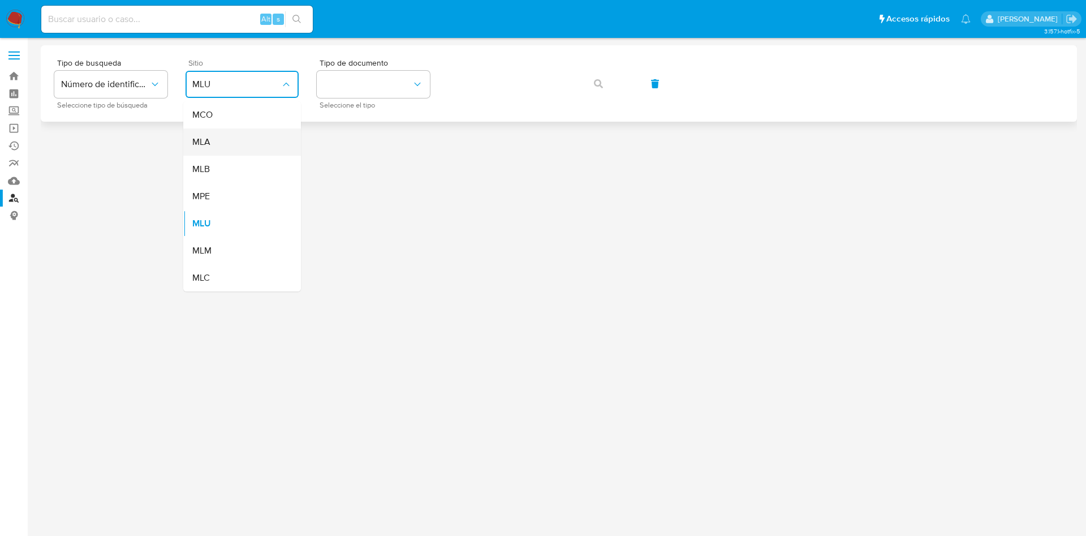
click at [205, 143] on span "MLA" at bounding box center [201, 141] width 18 height 11
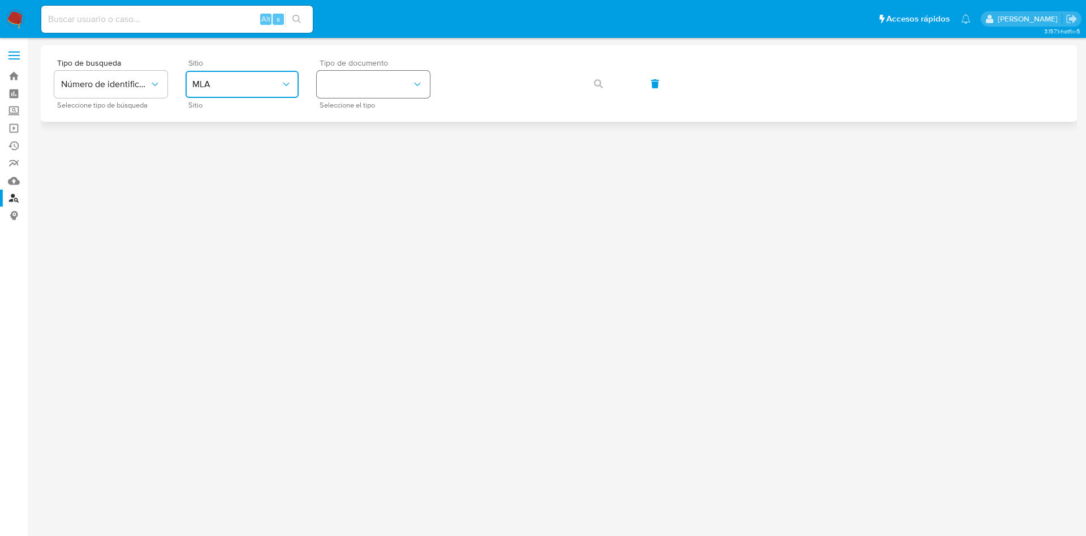
click at [337, 91] on button "identificationType" at bounding box center [373, 84] width 113 height 27
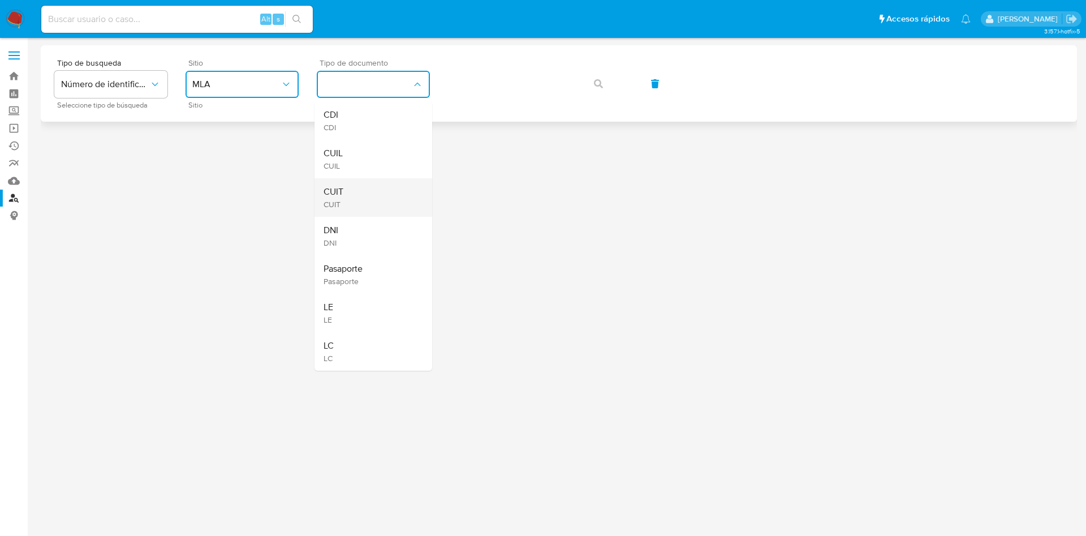
click at [358, 189] on div "CUIT CUIT" at bounding box center [370, 197] width 93 height 38
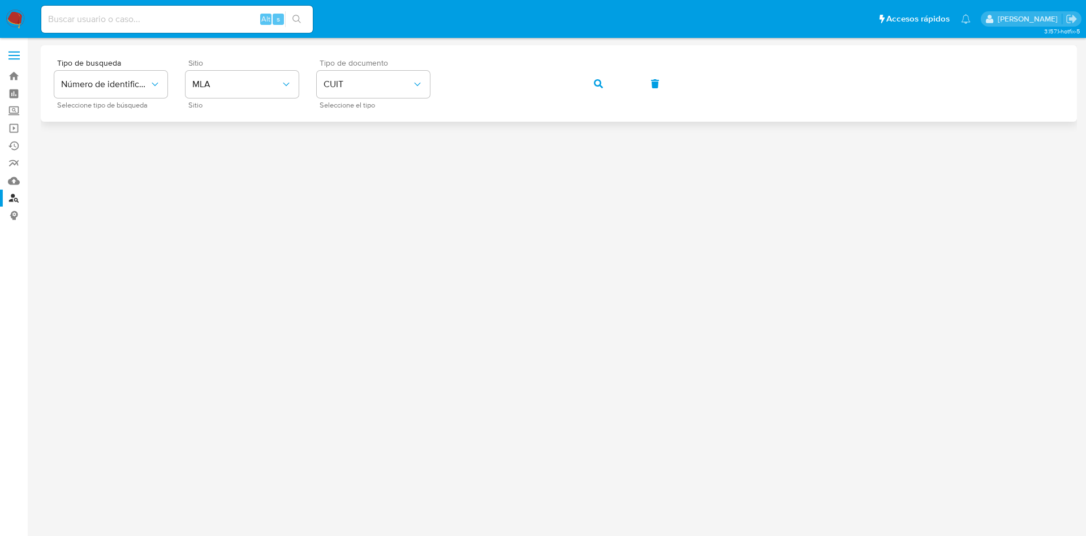
click at [595, 78] on span "button" at bounding box center [598, 83] width 9 height 25
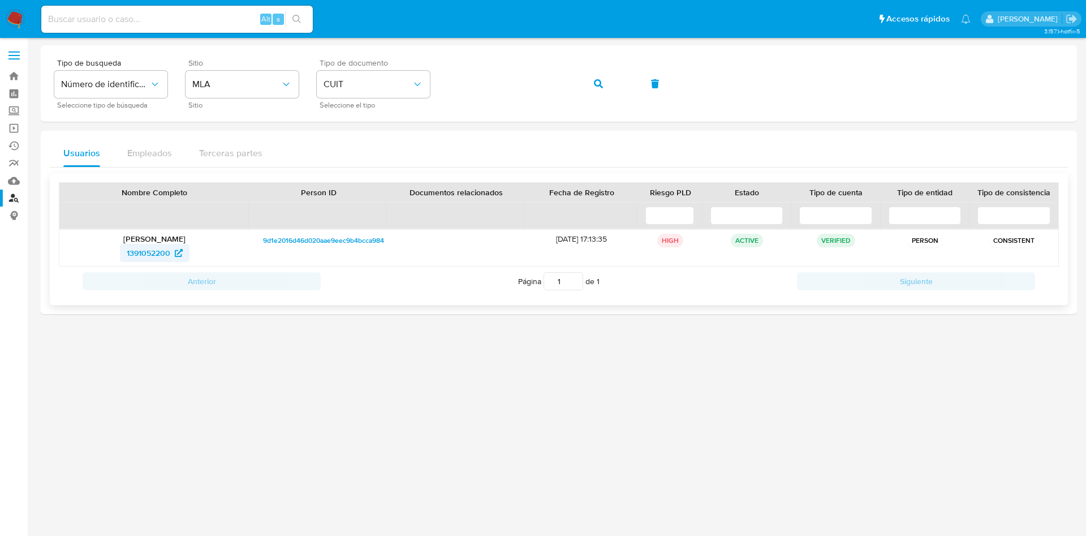
click at [167, 254] on span "1391052200" at bounding box center [149, 253] width 44 height 18
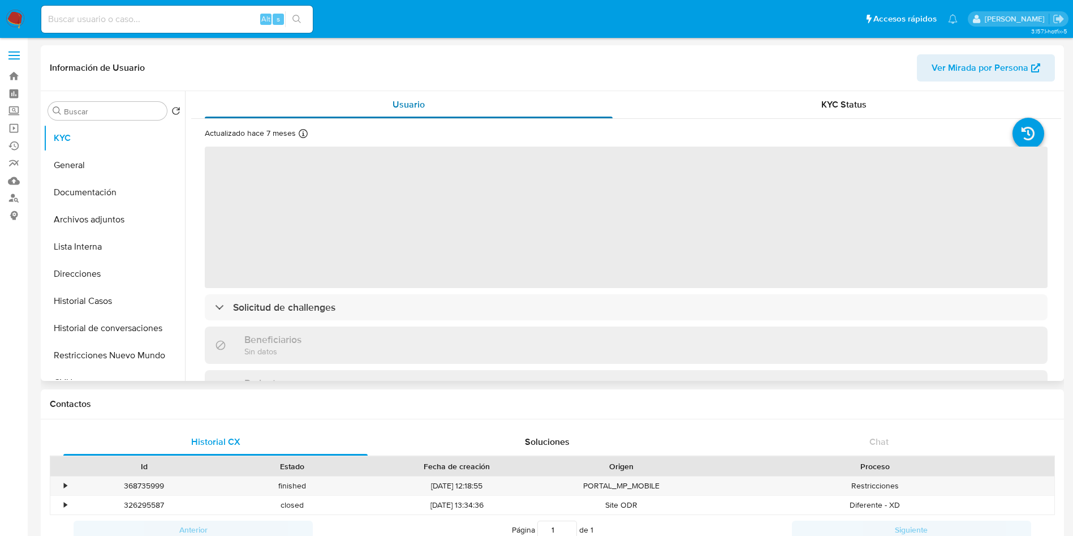
select select "10"
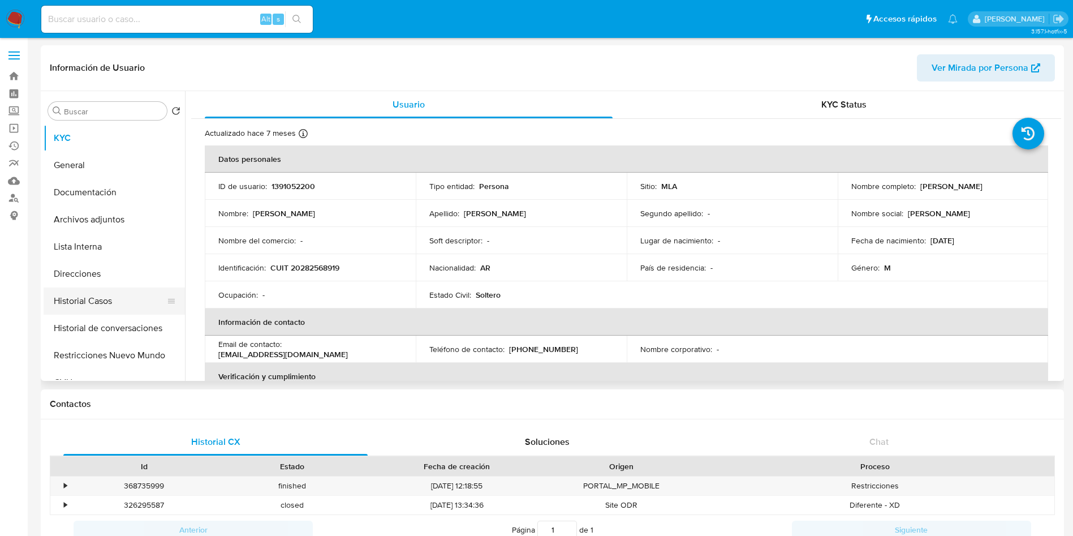
click at [92, 291] on button "Historial Casos" at bounding box center [110, 300] width 132 height 27
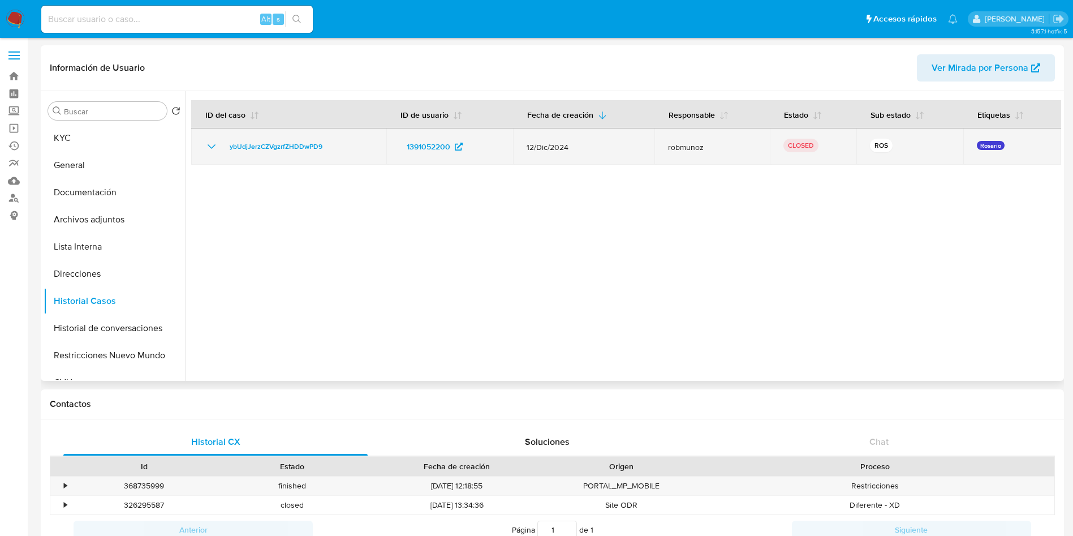
click at [212, 144] on icon "Mostrar/Ocultar" at bounding box center [212, 147] width 14 height 14
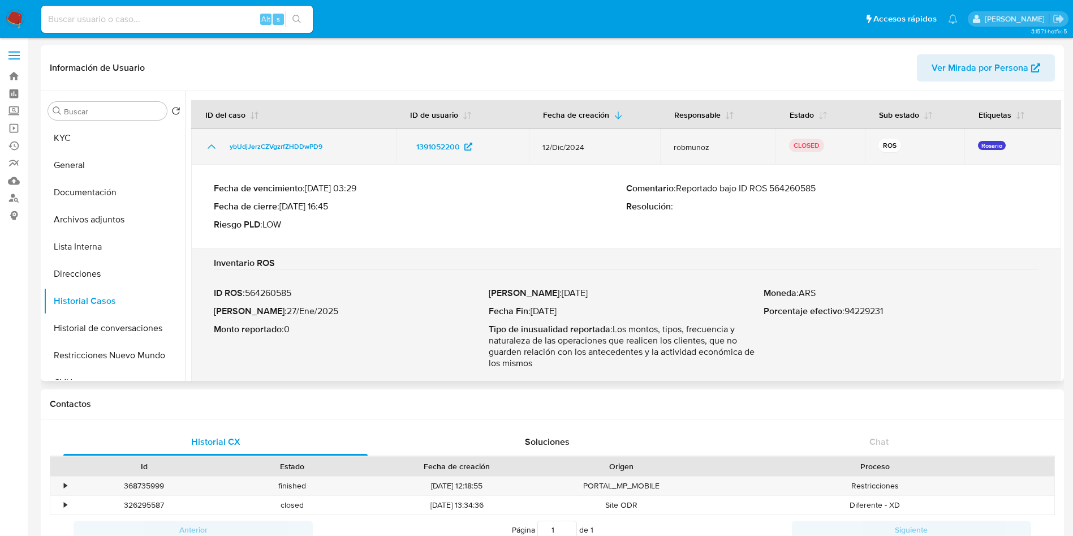
click at [212, 144] on icon "Mostrar/Ocultar" at bounding box center [212, 147] width 14 height 14
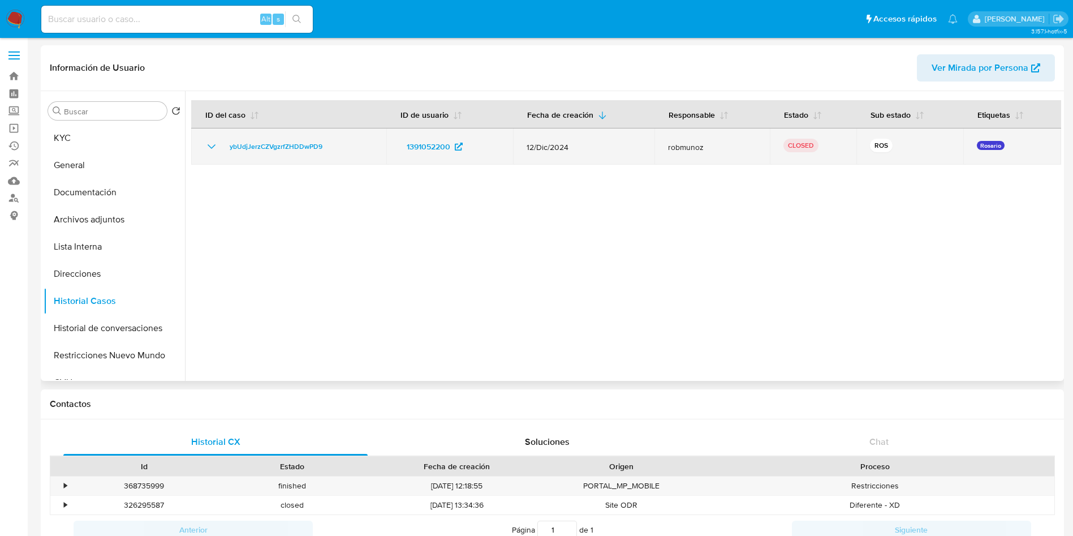
click at [212, 144] on icon "Mostrar/Ocultar" at bounding box center [212, 147] width 14 height 14
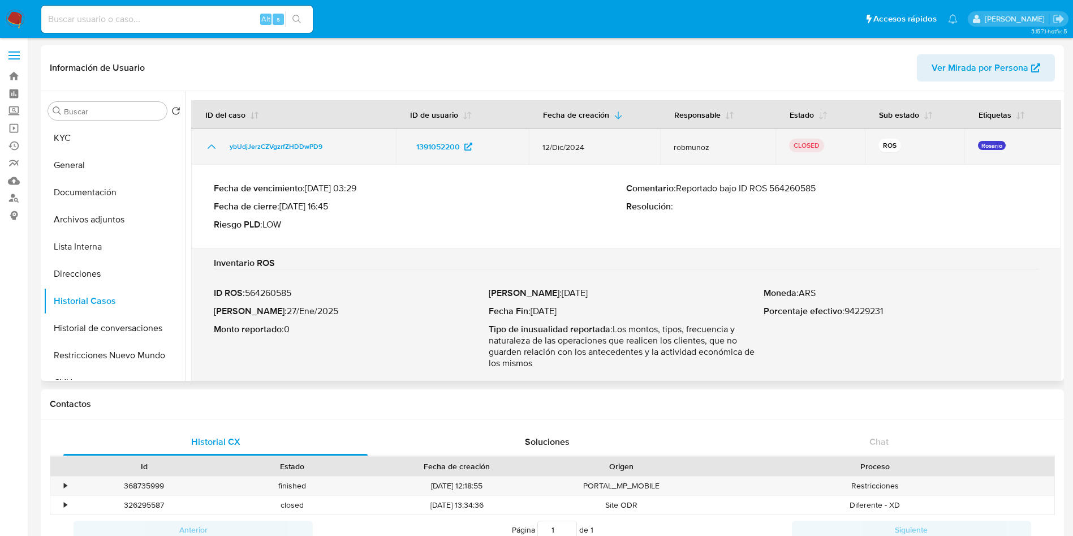
click at [212, 144] on icon "Mostrar/Ocultar" at bounding box center [212, 147] width 14 height 14
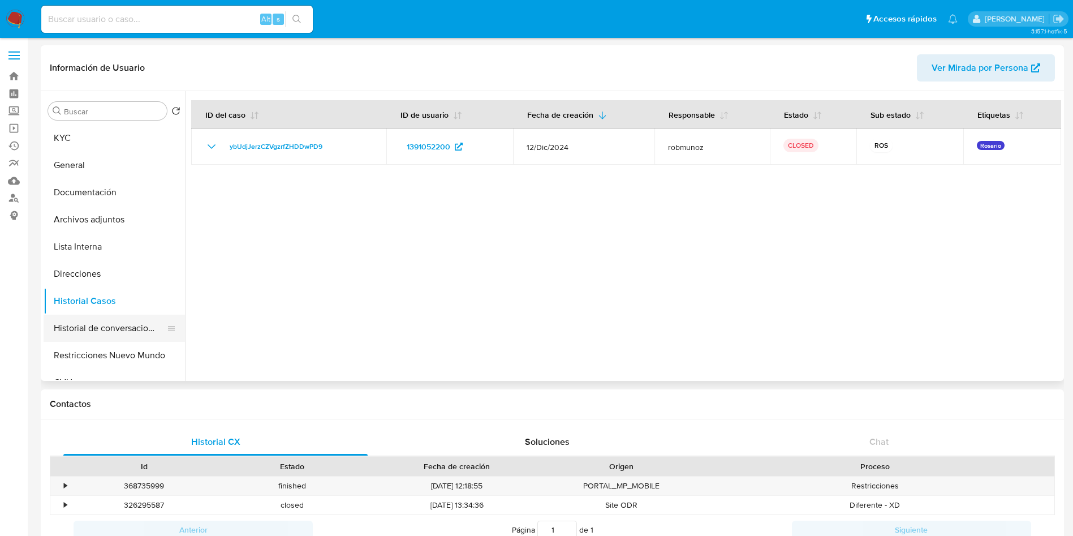
click at [63, 338] on button "Historial de conversaciones" at bounding box center [110, 328] width 132 height 27
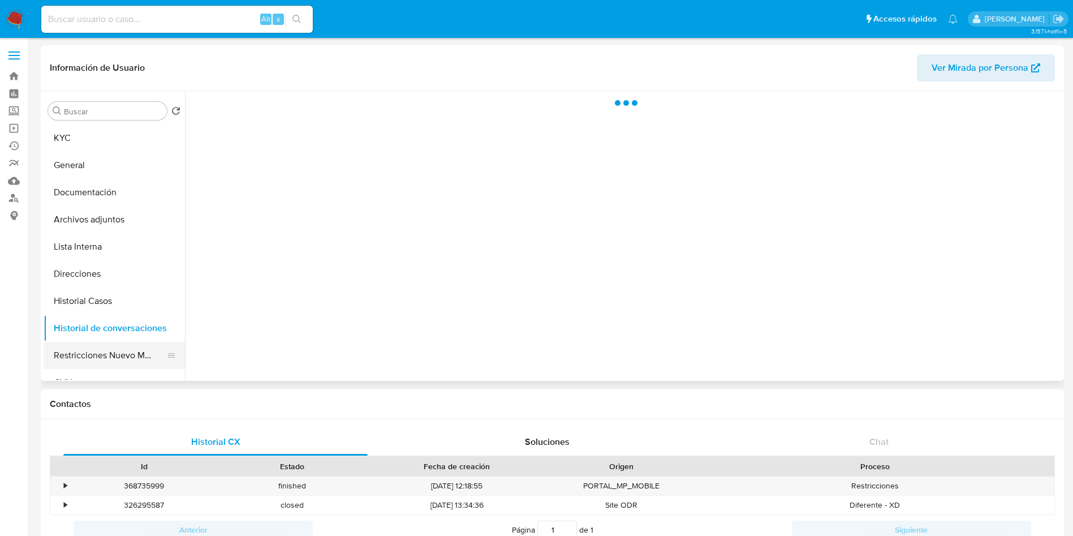
click at [69, 345] on button "Restricciones Nuevo Mundo" at bounding box center [110, 355] width 132 height 27
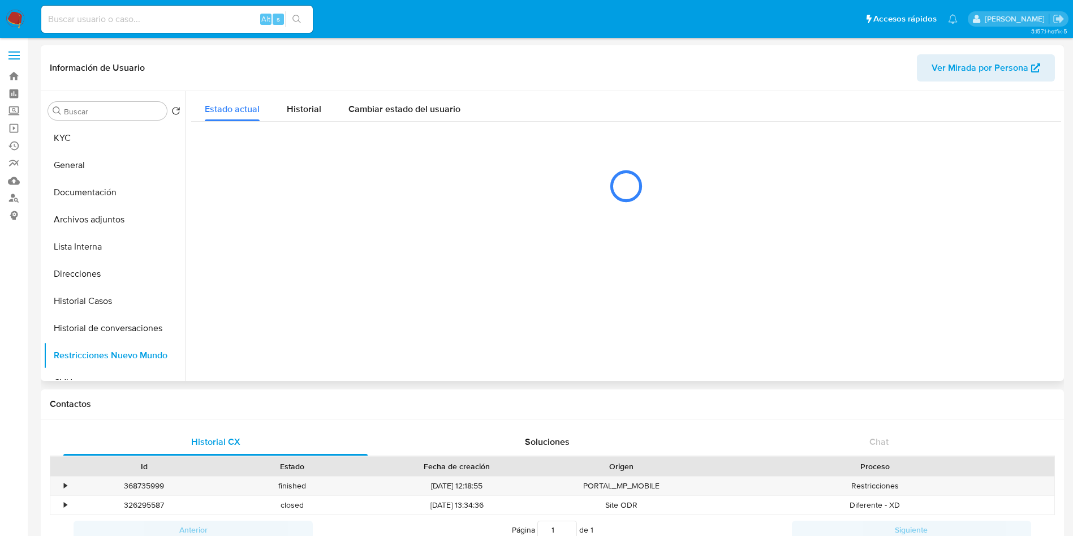
click at [489, 363] on div at bounding box center [623, 236] width 876 height 290
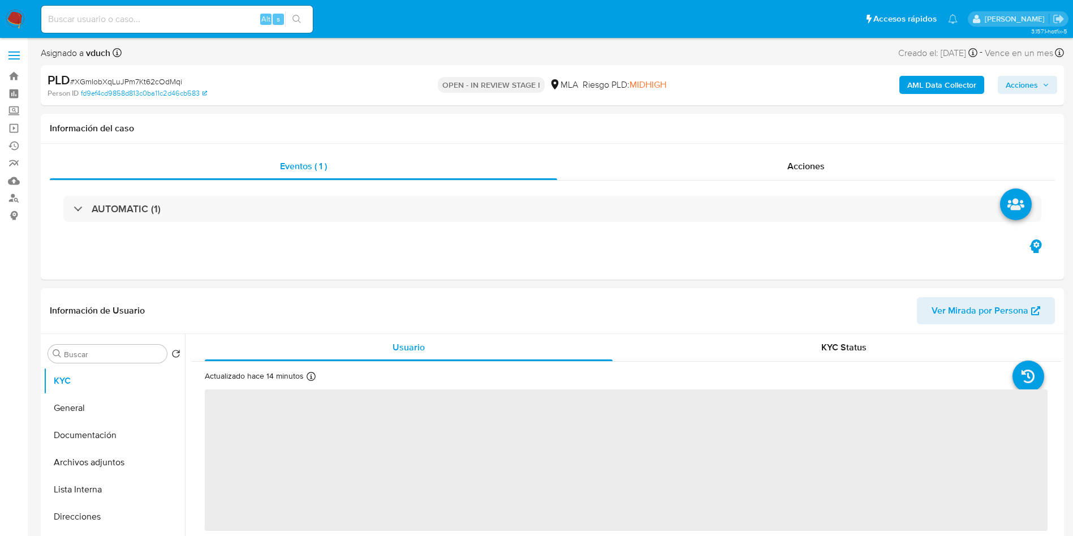
click at [1007, 87] on span "Acciones" at bounding box center [1022, 85] width 32 height 18
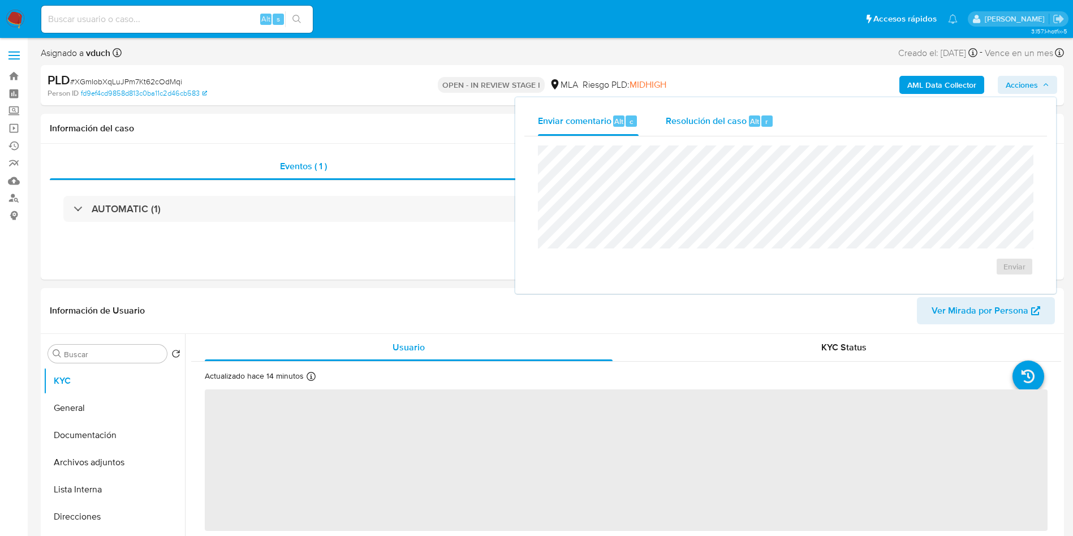
click at [721, 114] on span "Resolución del caso" at bounding box center [706, 120] width 81 height 13
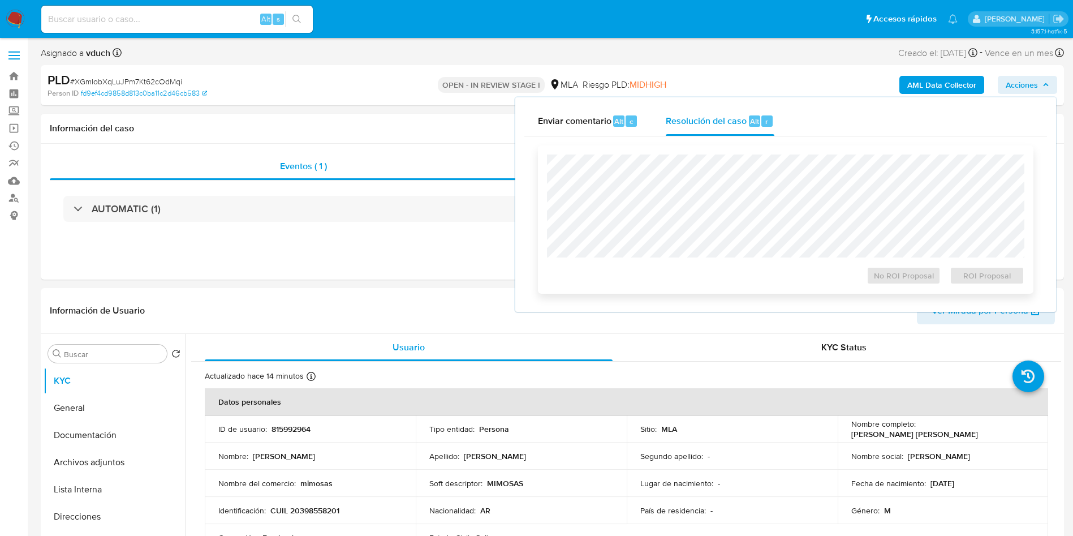
select select "10"
click at [996, 278] on span "ROI Proposal" at bounding box center [987, 276] width 59 height 16
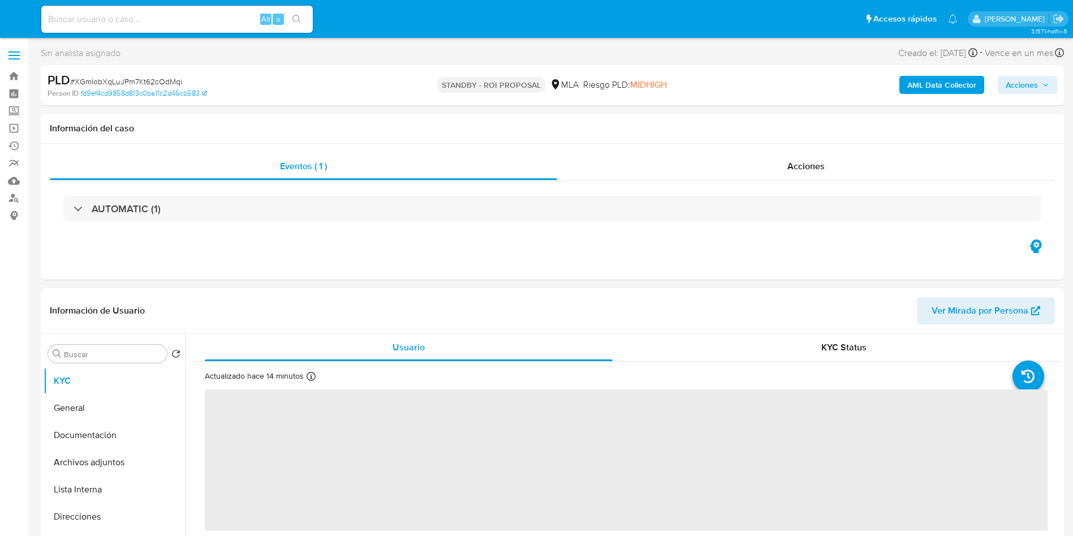
select select "10"
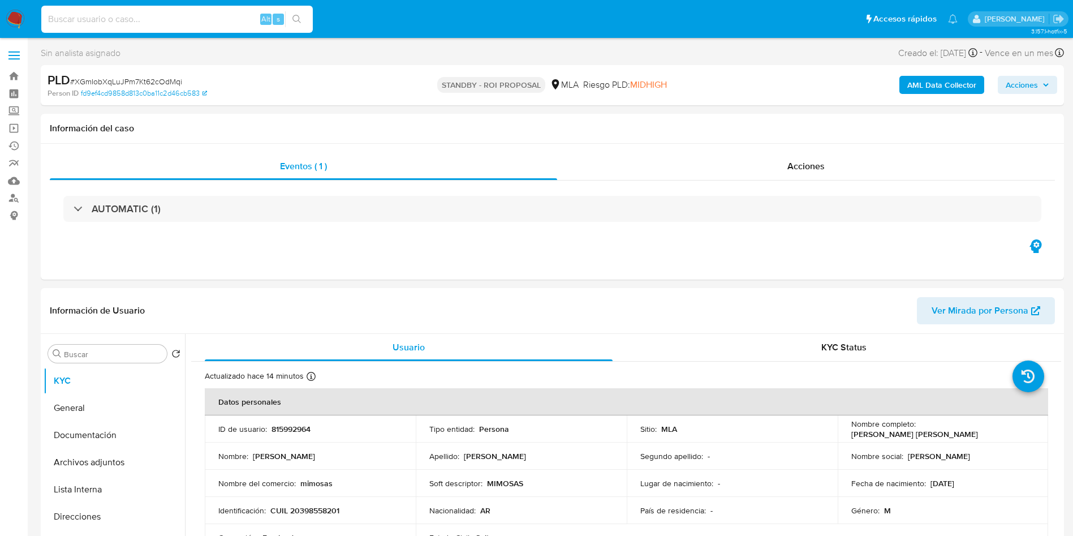
click at [219, 22] on input at bounding box center [177, 19] width 272 height 15
paste input "o7ffEpsiQHEGMN0n9MODhnVS"
type input "o7ffEpsiQHEGMN0n9MODhnVS"
click at [294, 18] on icon "search-icon" at bounding box center [297, 19] width 9 height 9
select select "10"
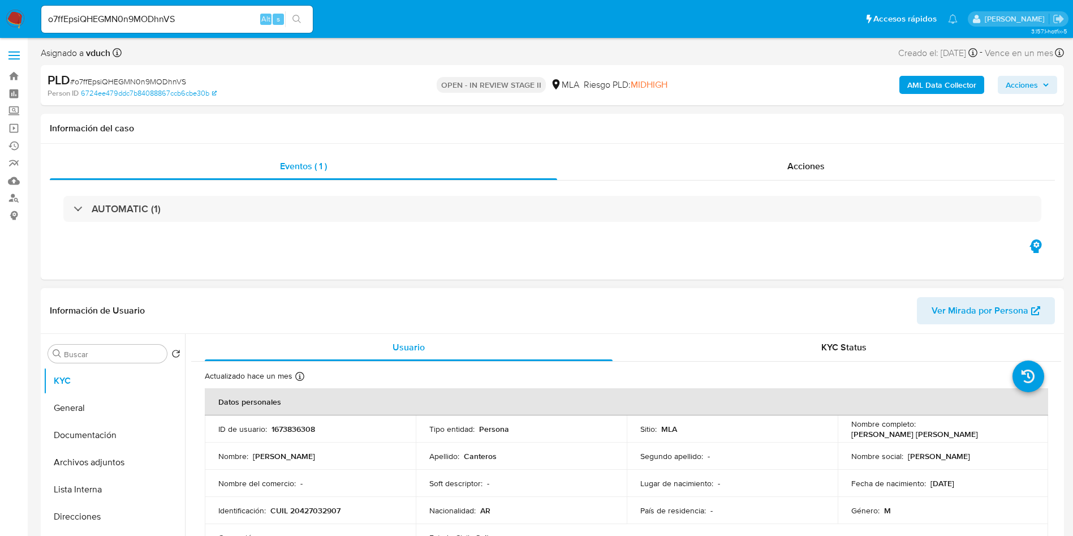
click at [299, 432] on p "1673836308" at bounding box center [294, 429] width 44 height 10
copy p "1673836308"
click at [292, 461] on p "Nicolas Ariel" at bounding box center [284, 456] width 62 height 10
click at [296, 410] on th "Datos personales" at bounding box center [627, 401] width 844 height 27
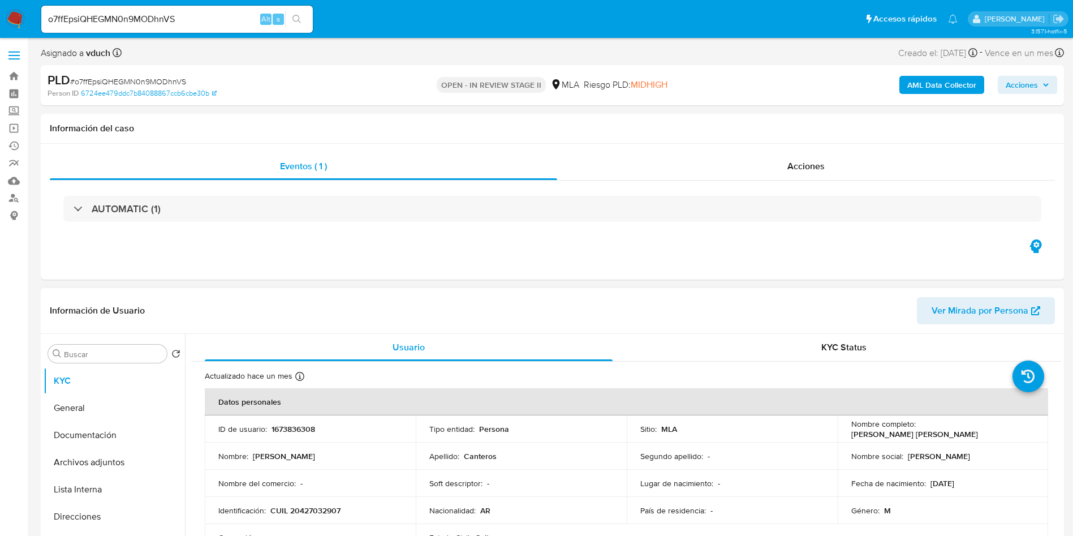
click at [291, 419] on td "ID de usuario : 1673836308" at bounding box center [310, 428] width 211 height 27
click at [289, 427] on p "1673836308" at bounding box center [294, 429] width 44 height 10
copy p "1673836308"
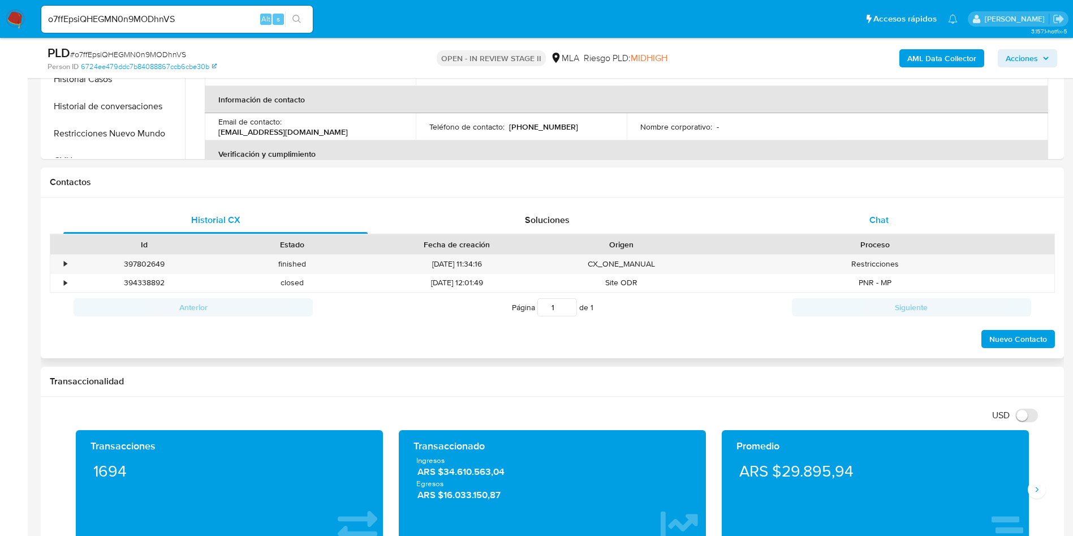
click at [897, 221] on div "Chat" at bounding box center [879, 220] width 304 height 27
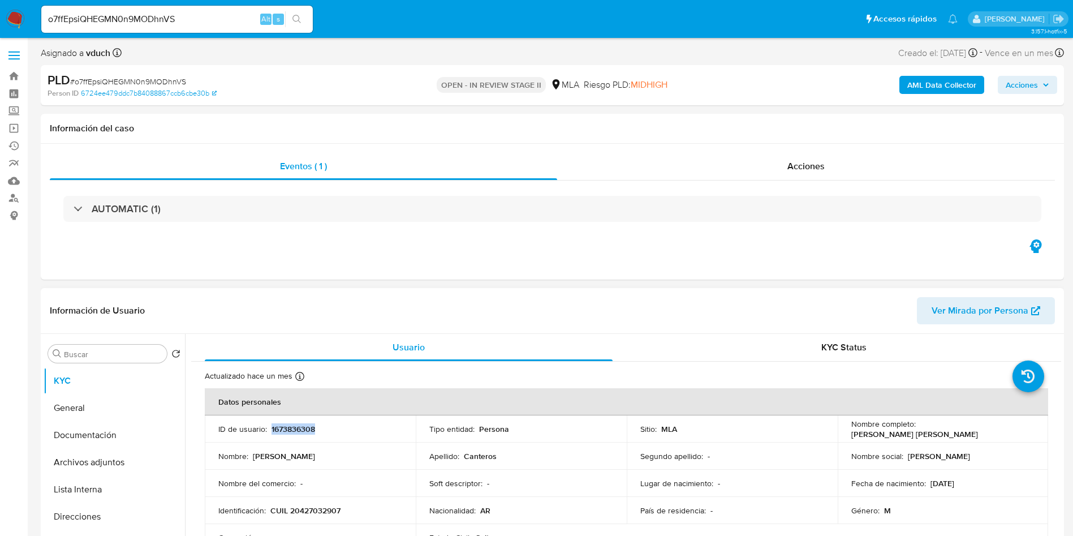
click at [289, 433] on p "1673836308" at bounding box center [294, 429] width 44 height 10
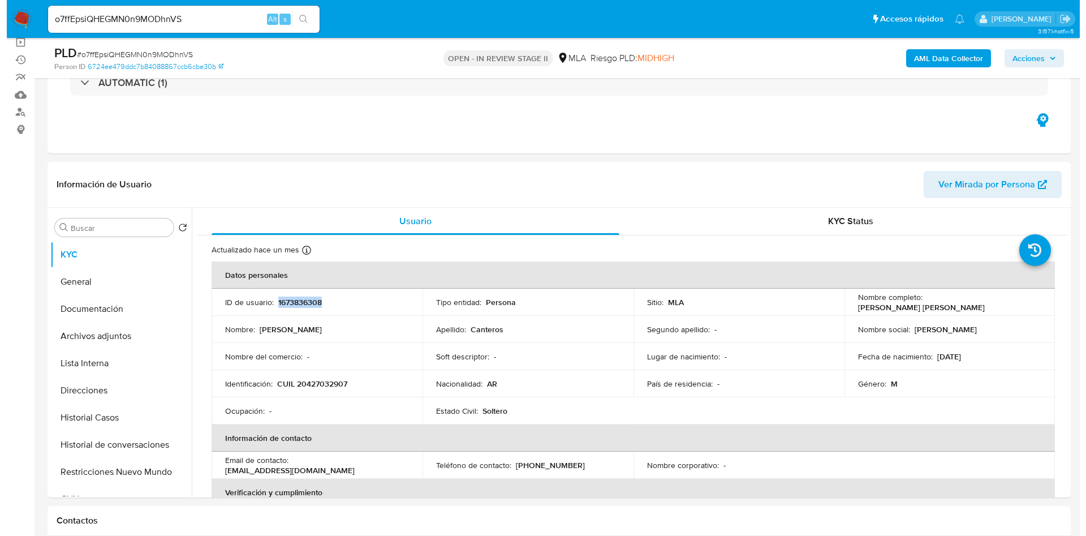
scroll to position [170, 0]
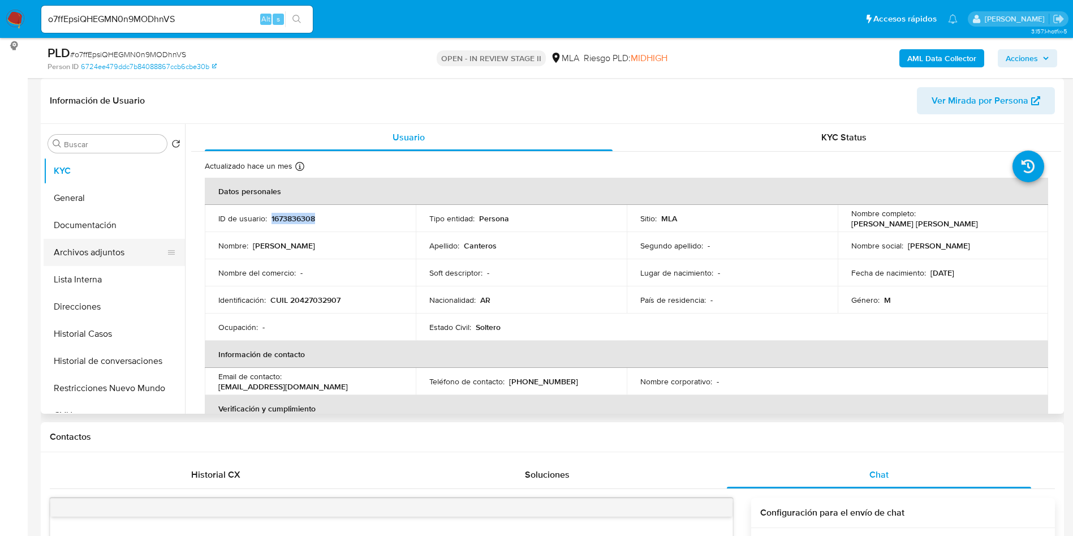
click at [110, 253] on button "Archivos adjuntos" at bounding box center [110, 252] width 132 height 27
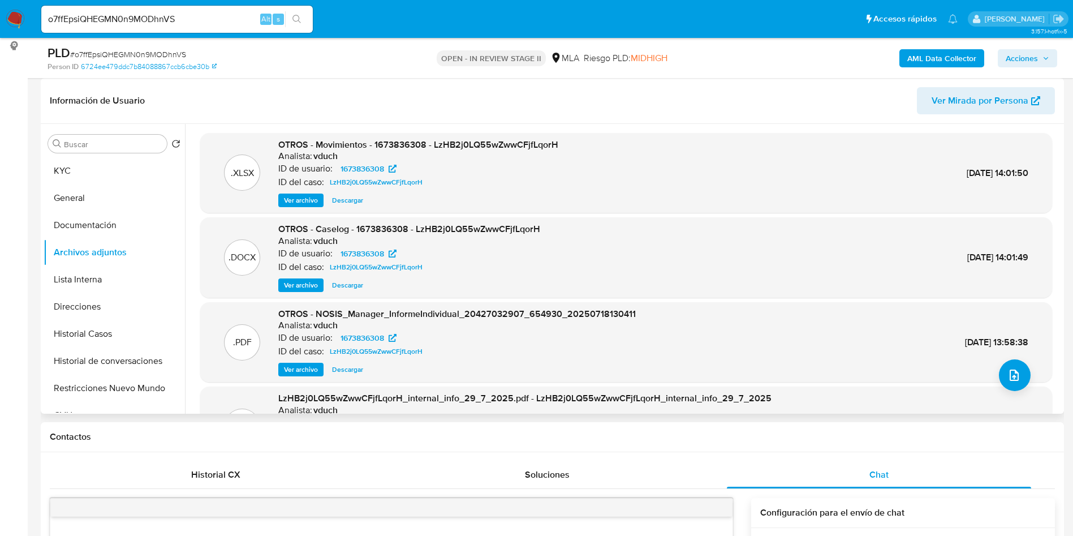
click at [288, 289] on span "Ver archivo" at bounding box center [301, 284] width 34 height 11
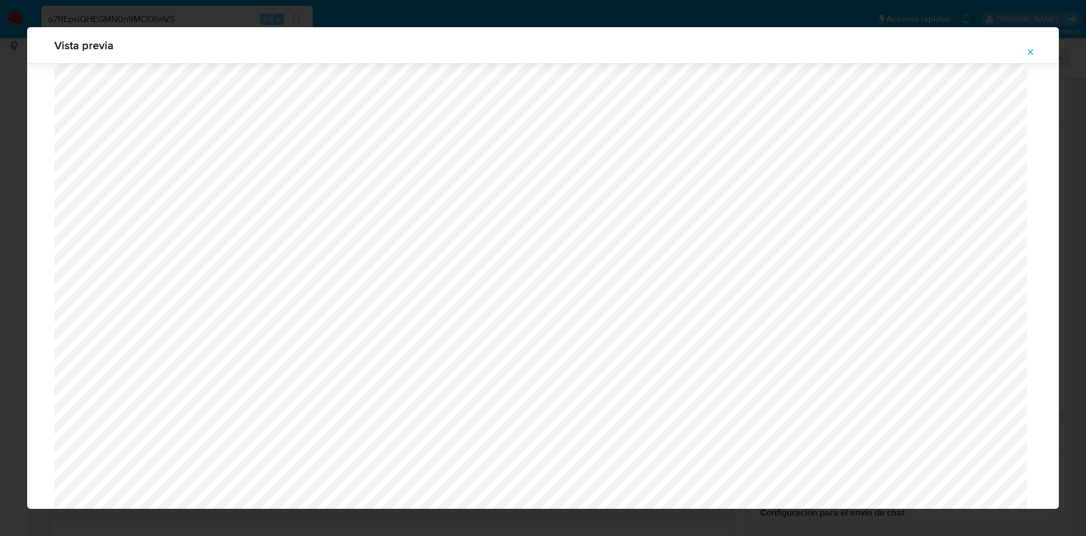
scroll to position [487, 0]
click at [1027, 53] on icon "Attachment preview" at bounding box center [1030, 52] width 9 height 9
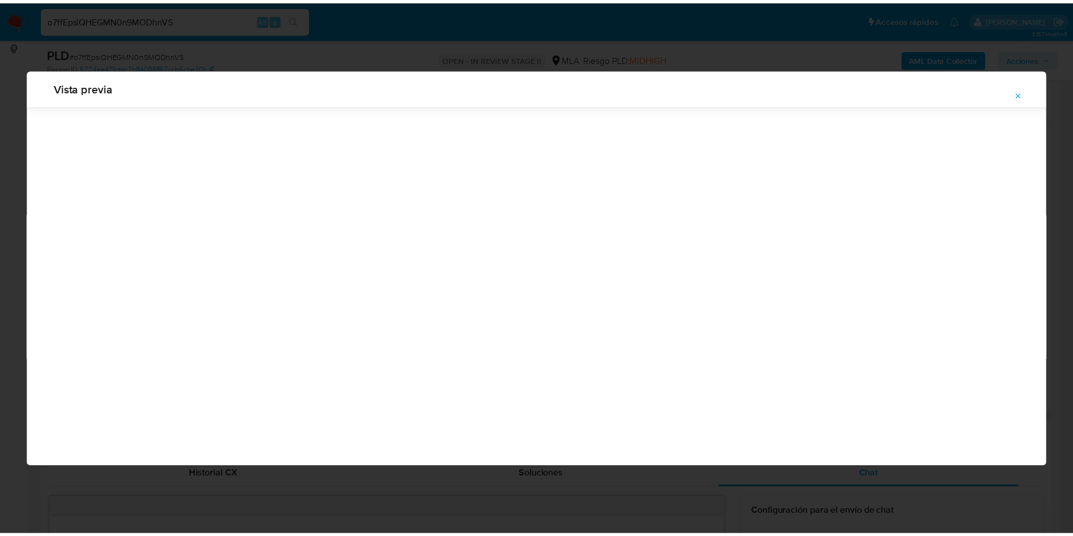
scroll to position [0, 0]
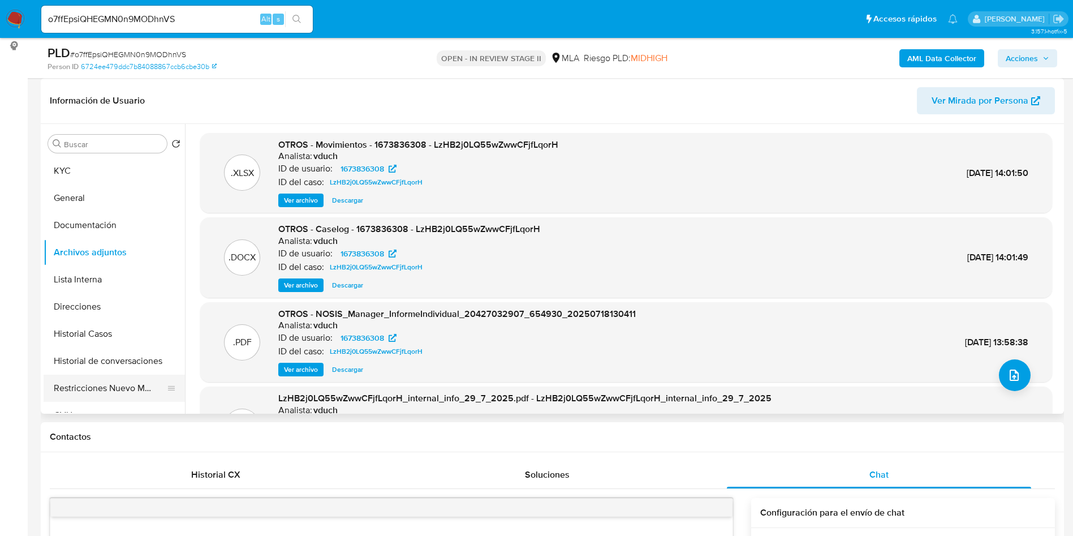
click at [119, 376] on button "Restricciones Nuevo Mundo" at bounding box center [110, 388] width 132 height 27
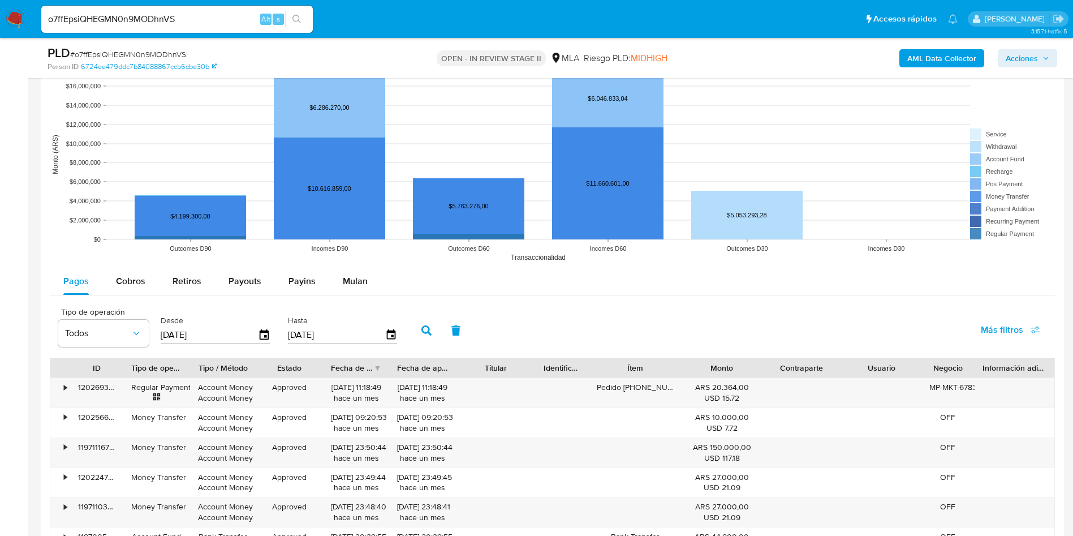
scroll to position [1273, 0]
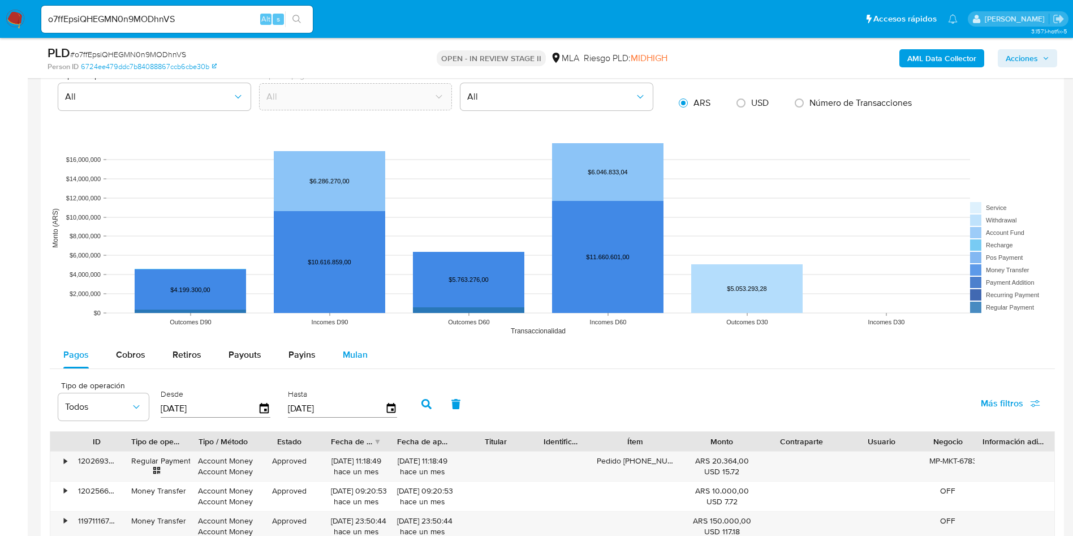
click at [377, 343] on button "Mulan" at bounding box center [355, 354] width 52 height 27
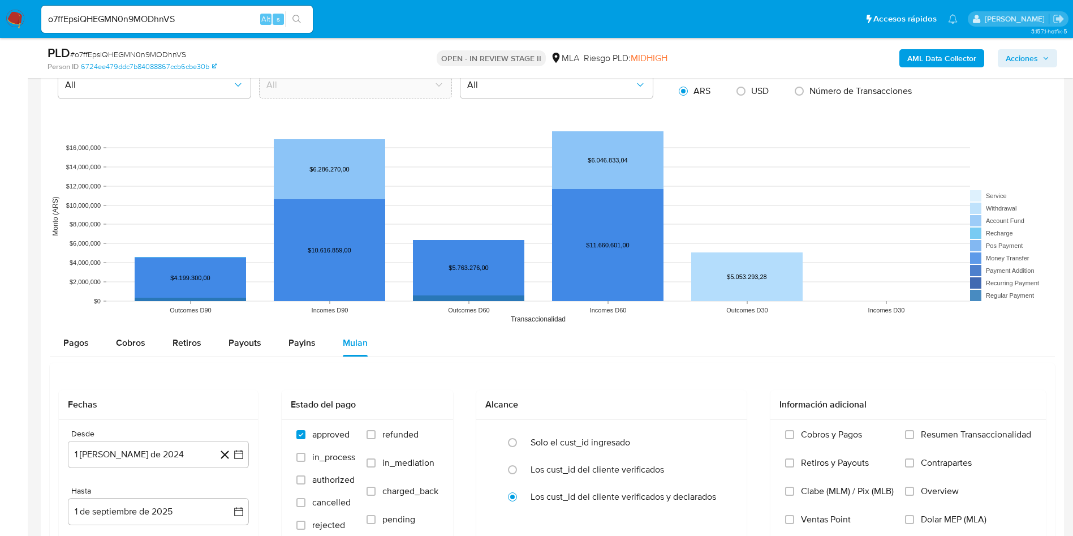
scroll to position [1358, 0]
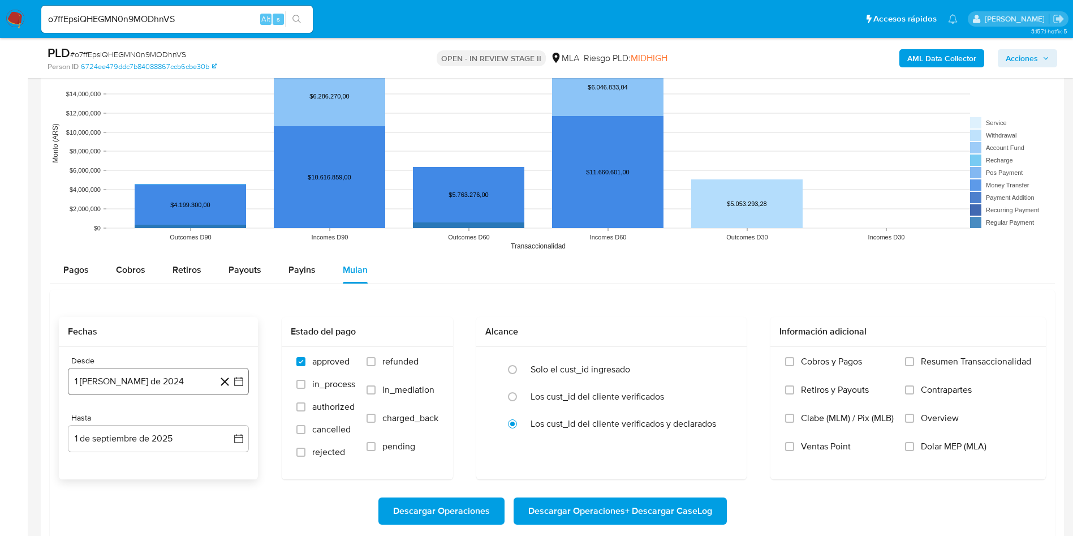
click at [237, 376] on icon "button" at bounding box center [238, 381] width 11 height 11
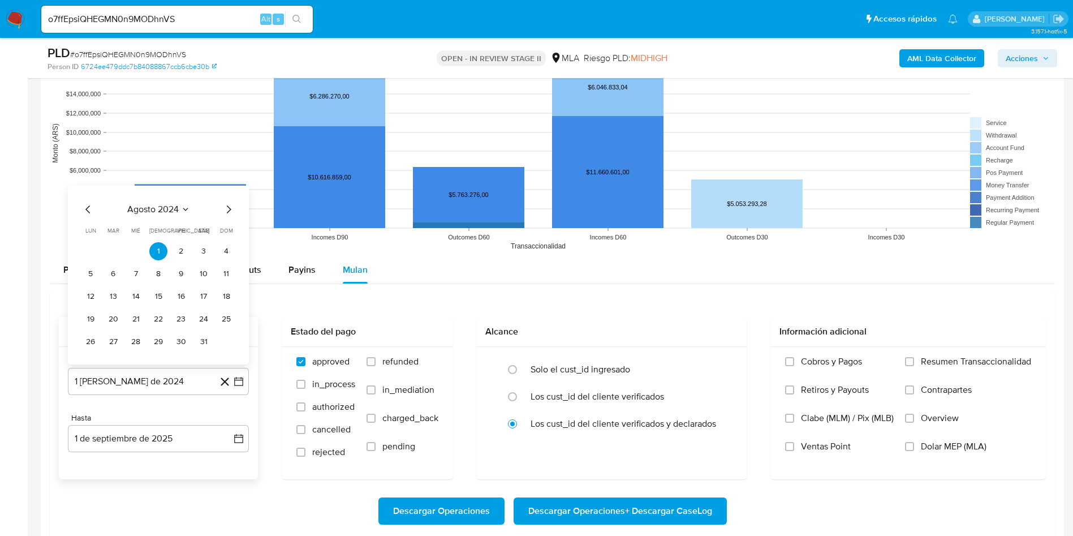
click at [88, 208] on icon "Mes anterior" at bounding box center [88, 210] width 14 height 14
click at [92, 246] on button "1" at bounding box center [90, 251] width 18 height 18
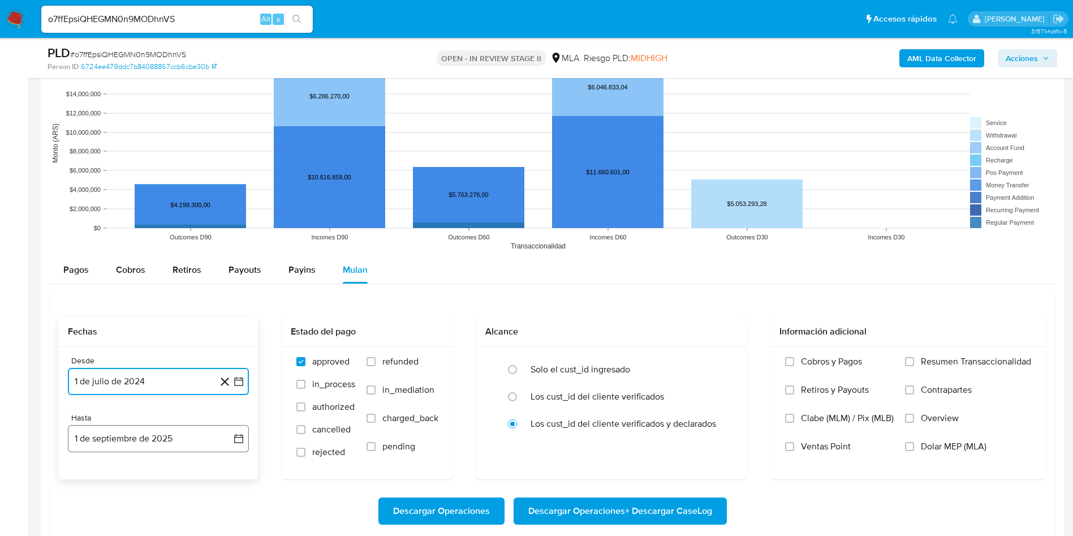
click at [236, 440] on icon "button" at bounding box center [238, 438] width 11 height 11
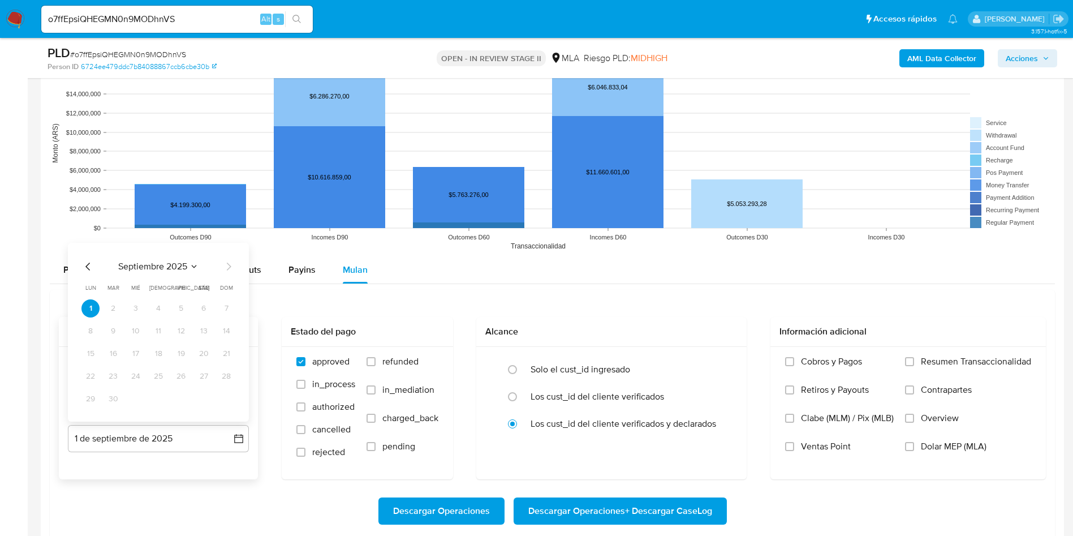
click at [83, 262] on icon "Mes anterior" at bounding box center [88, 267] width 14 height 14
click at [193, 475] on div "Desde 1 de julio de 2024 1-07-2024 Hasta 1 de septiembre de 2025 agosto 2025 ag…" at bounding box center [158, 413] width 199 height 132
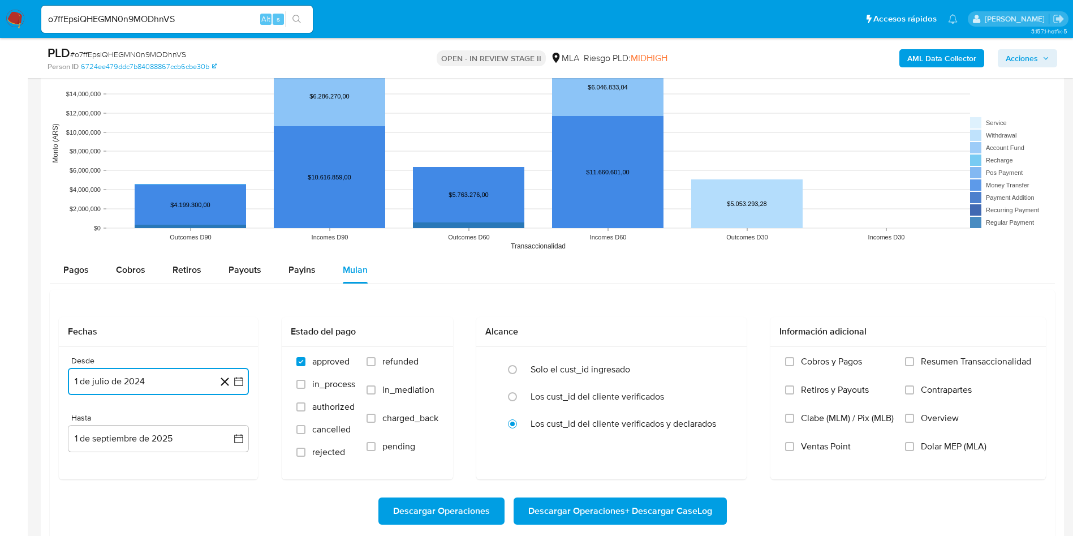
click at [199, 384] on button "1 de julio de 2024" at bounding box center [158, 381] width 181 height 27
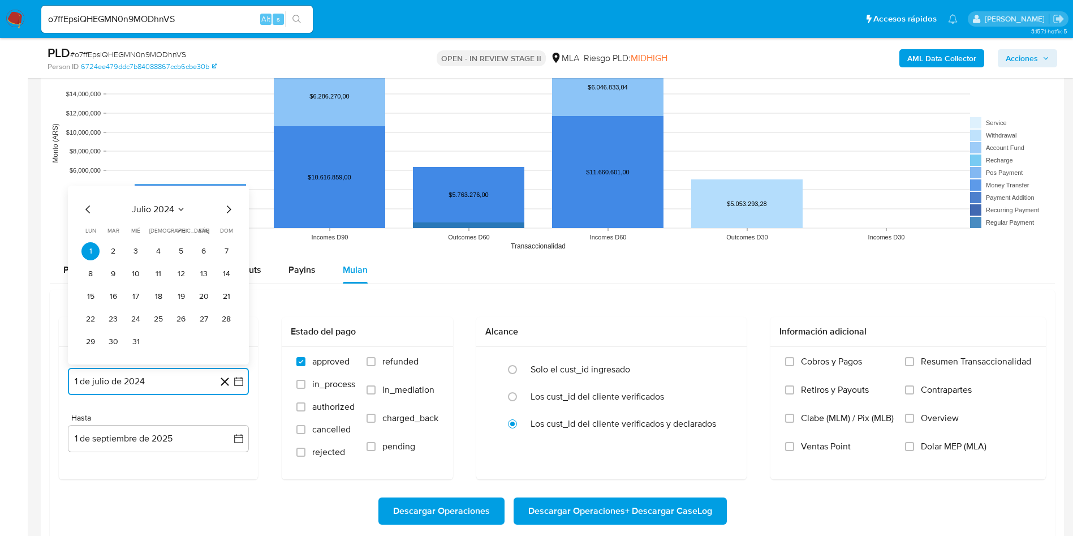
click at [178, 208] on icon "Seleccionar mes y año" at bounding box center [181, 209] width 9 height 9
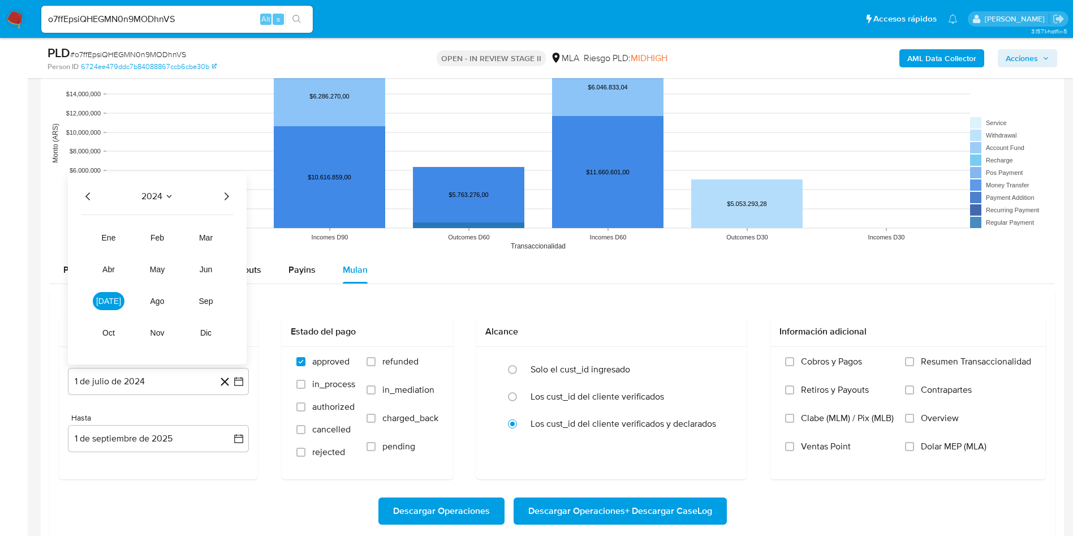
click at [229, 193] on icon "Año siguiente" at bounding box center [227, 197] width 14 height 14
click at [101, 301] on button "jul" at bounding box center [109, 301] width 32 height 18
click at [116, 246] on button "1" at bounding box center [113, 251] width 18 height 18
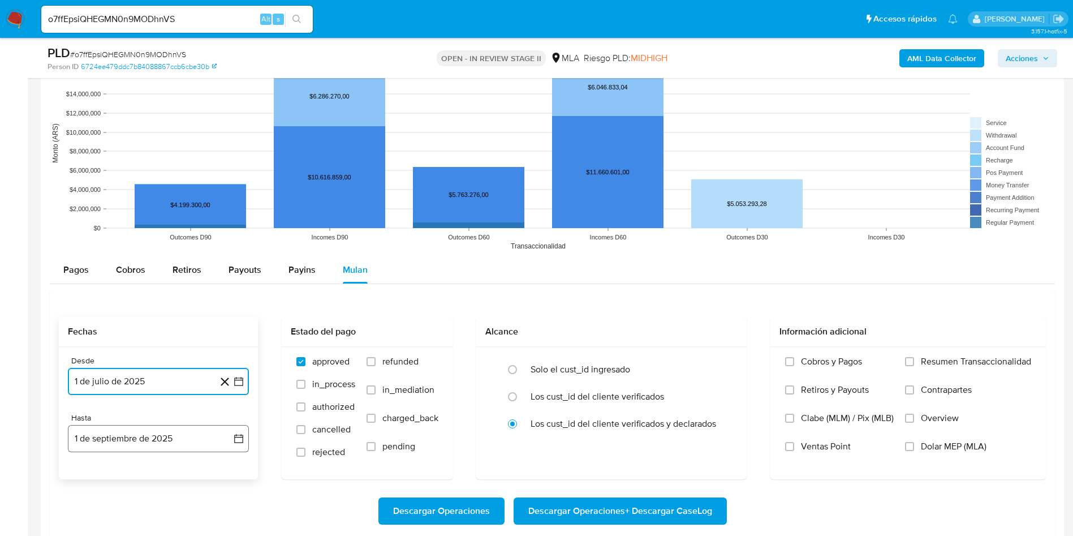
click at [242, 440] on icon "button" at bounding box center [238, 438] width 11 height 11
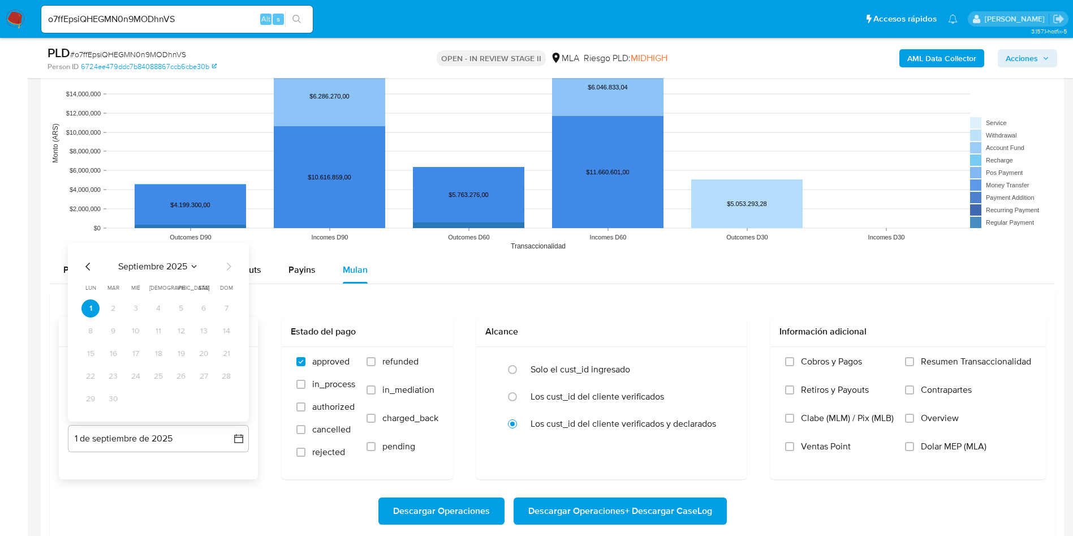
click at [89, 270] on icon "Mes anterior" at bounding box center [88, 267] width 14 height 14
click at [115, 396] on button "29" at bounding box center [113, 399] width 18 height 18
click at [168, 499] on div "Descargar Operaciones Descargar Operaciones + Descargar CaseLog" at bounding box center [552, 510] width 987 height 27
click at [597, 510] on span "Descargar Operaciones + Descargar CaseLog" at bounding box center [620, 510] width 184 height 25
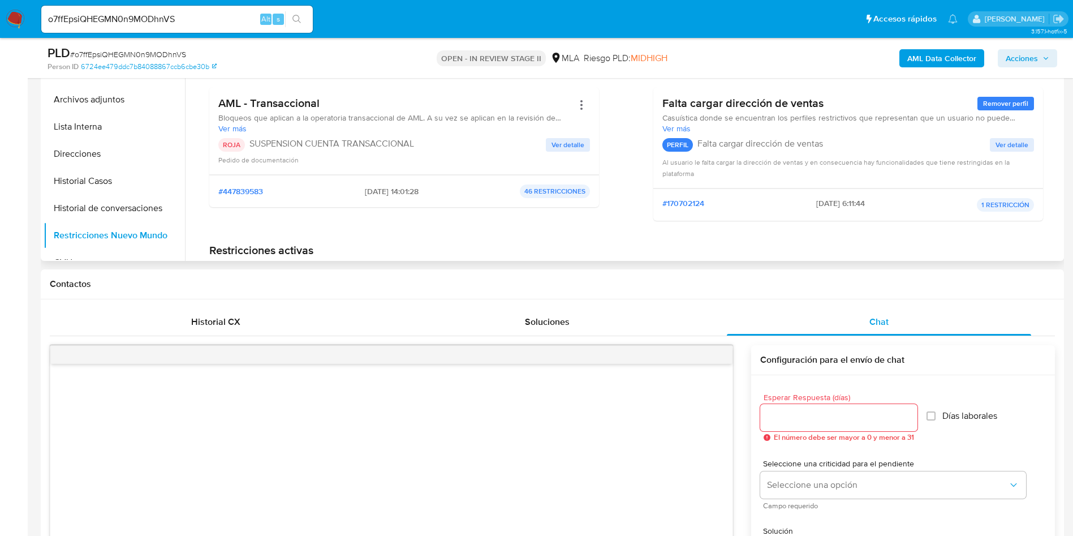
scroll to position [0, 0]
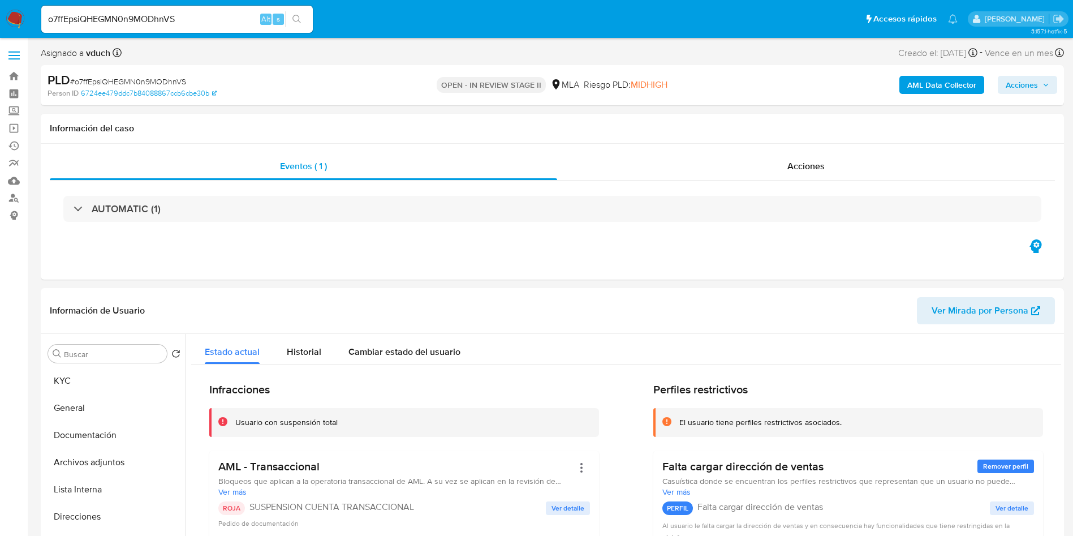
click at [201, 24] on input "o7ffEpsiQHEGMN0n9MODhnVS" at bounding box center [177, 19] width 272 height 15
paste input "hXR0KKiHf8abyb5jfpr2e9PK"
type input "hXR0KKiHf8abyb5jfpr2e9PK"
click at [290, 19] on button "search-icon" at bounding box center [296, 19] width 23 height 16
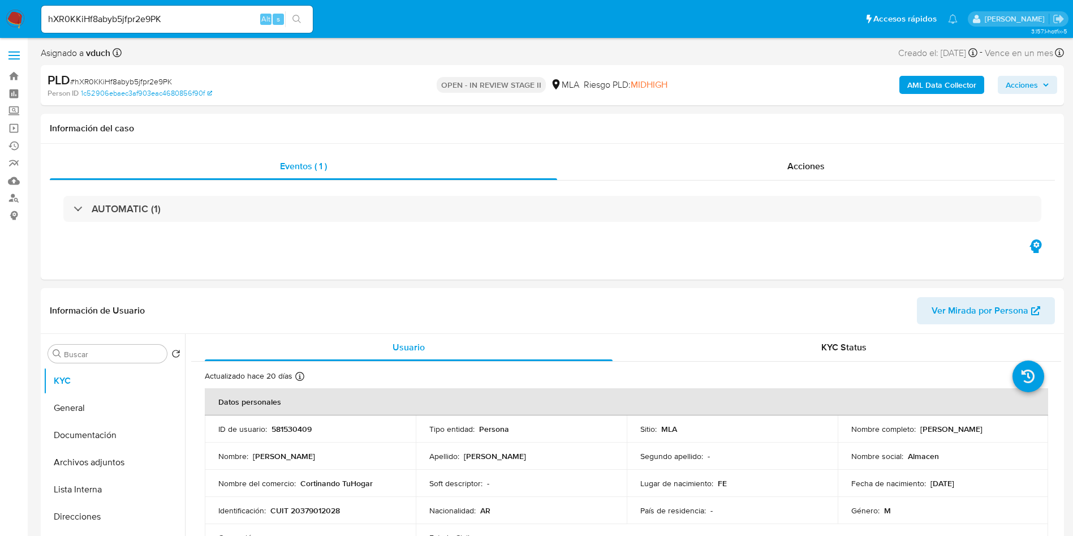
select select "10"
click at [293, 428] on p "581530409" at bounding box center [292, 429] width 40 height 10
copy p "581530409"
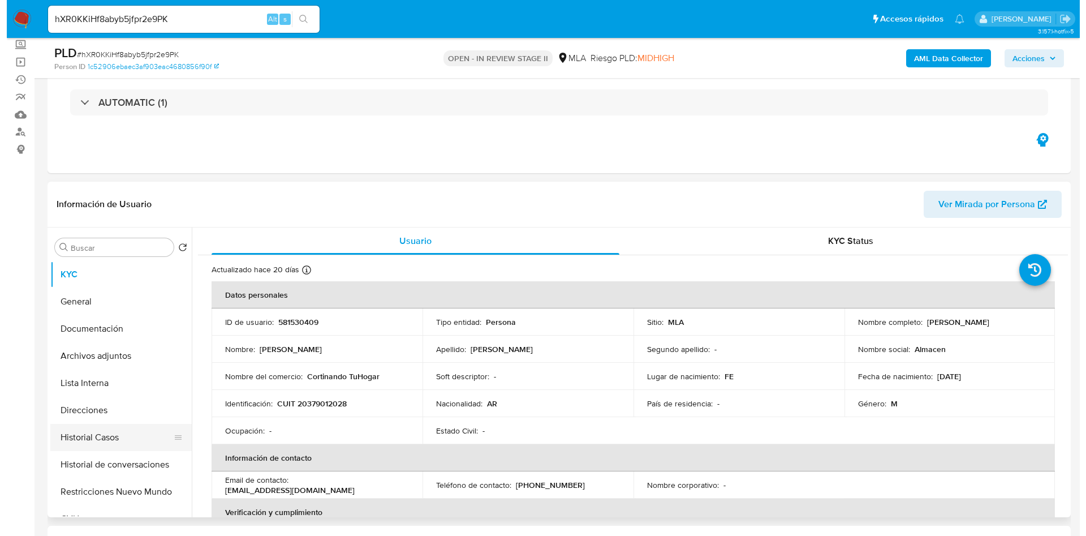
scroll to position [85, 0]
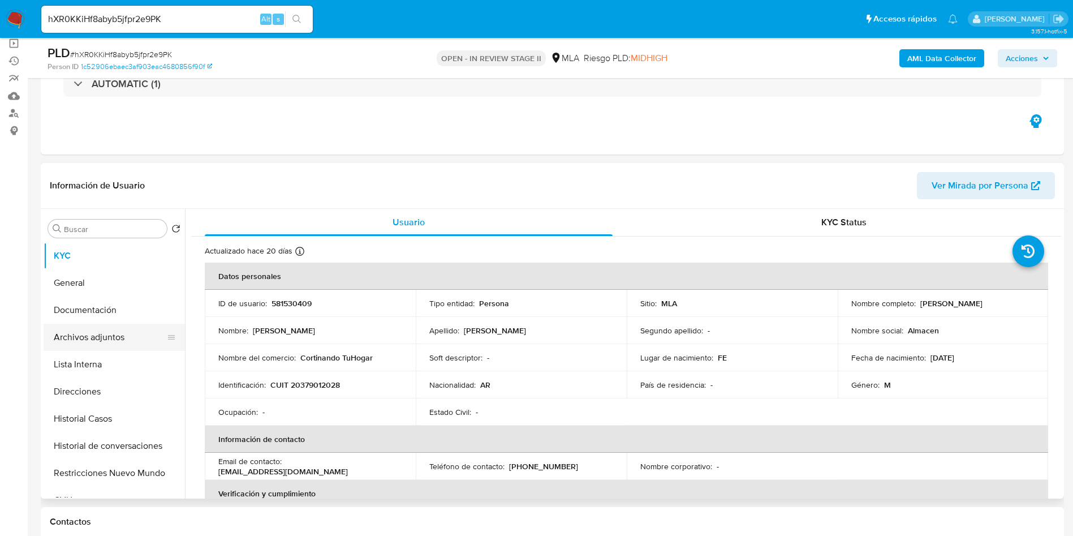
drag, startPoint x: 127, startPoint y: 419, endPoint x: 136, endPoint y: 350, distance: 69.6
click at [128, 417] on button "Historial Casos" at bounding box center [114, 418] width 141 height 27
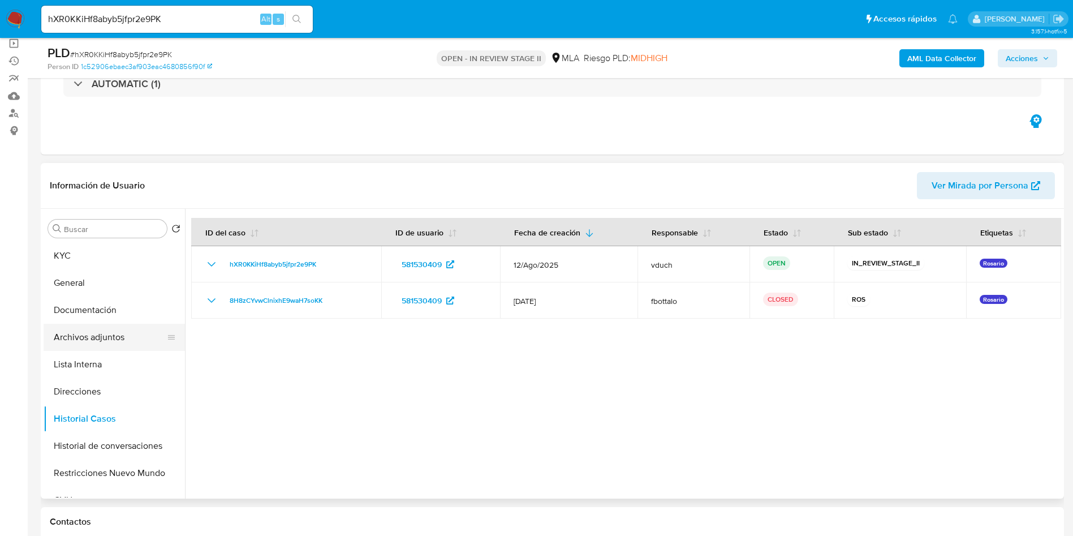
click at [117, 337] on button "Archivos adjuntos" at bounding box center [110, 337] width 132 height 27
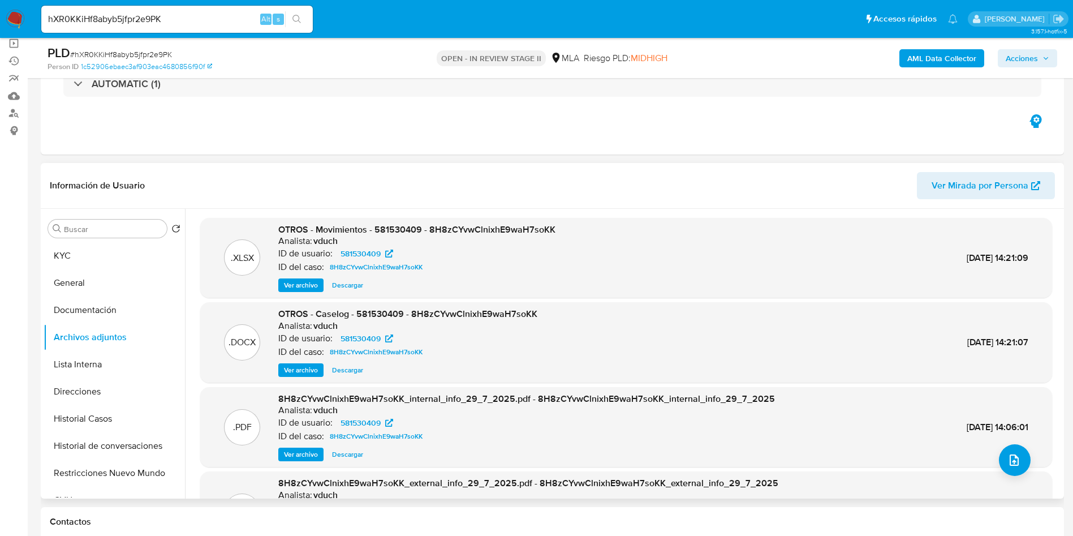
click at [293, 380] on div ".DOCX OTROS - Caselog - 581530409 - 8H8zCYvwClnixhE9waH7soKK Analista: vduch ID…" at bounding box center [626, 342] width 852 height 80
click at [298, 373] on span "Ver archivo" at bounding box center [301, 369] width 34 height 11
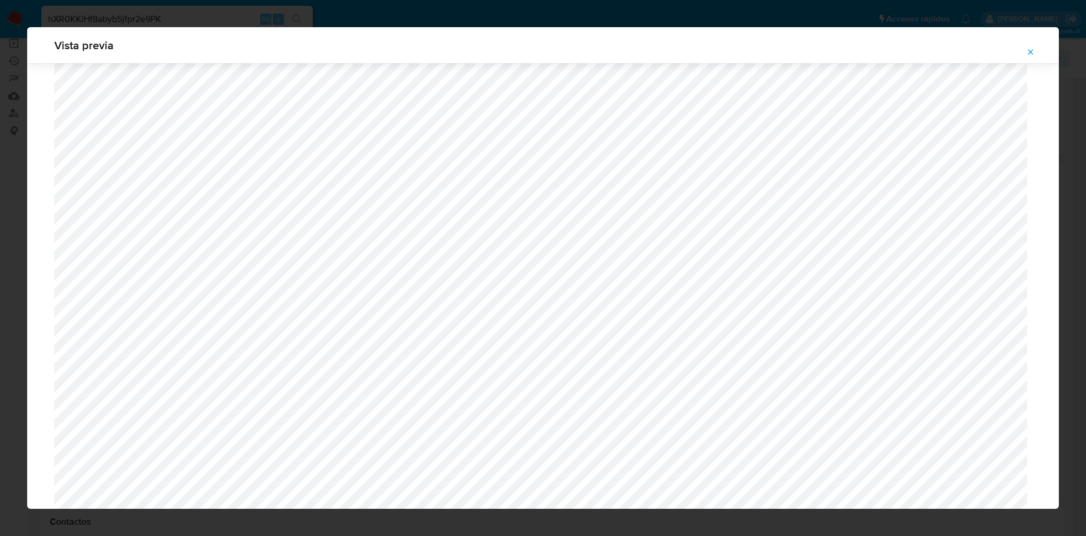
scroll to position [317, 0]
click at [1031, 53] on icon "Attachment preview" at bounding box center [1031, 51] width 5 height 5
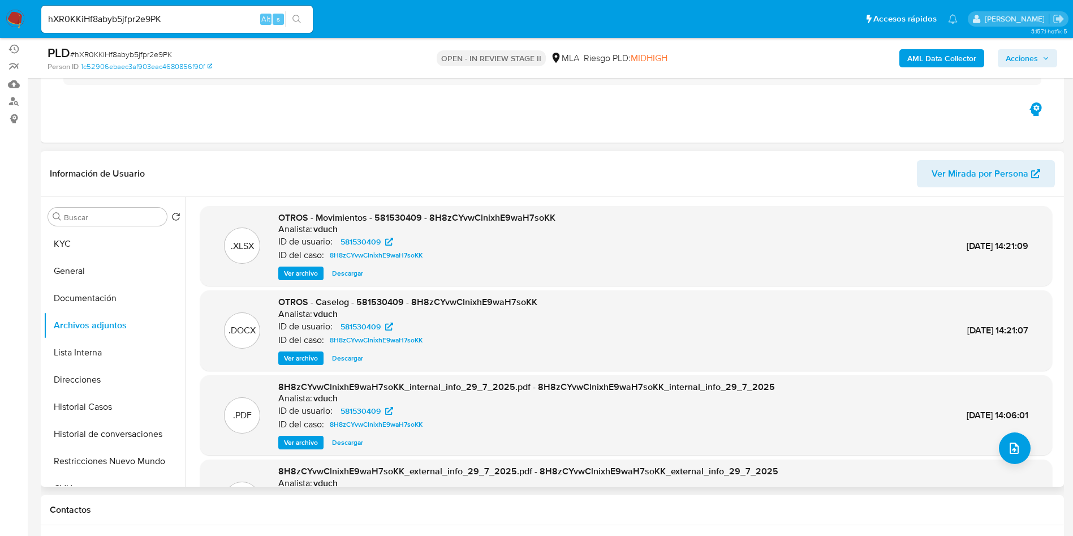
scroll to position [255, 0]
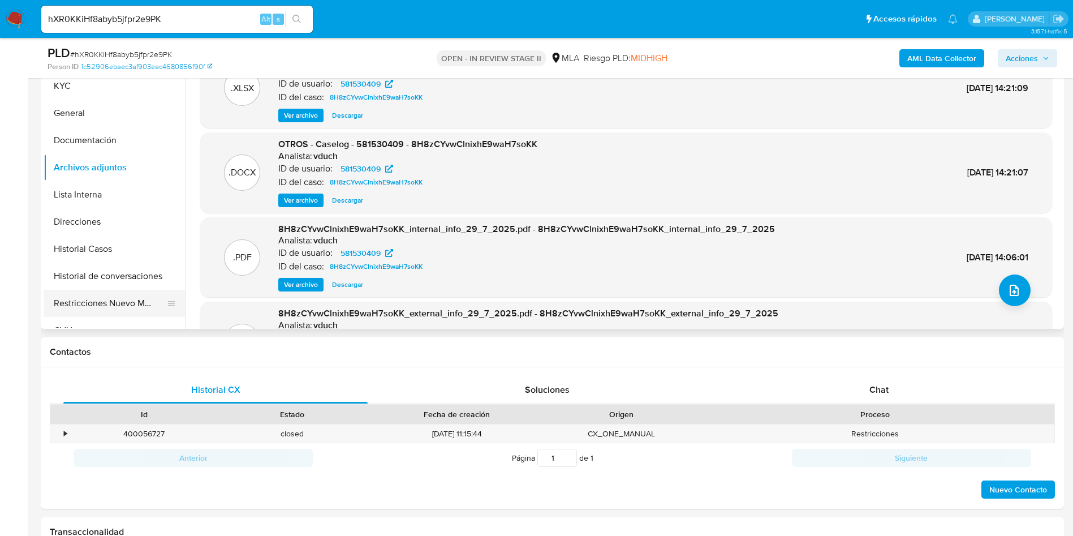
click at [109, 303] on button "Restricciones Nuevo Mundo" at bounding box center [110, 303] width 132 height 27
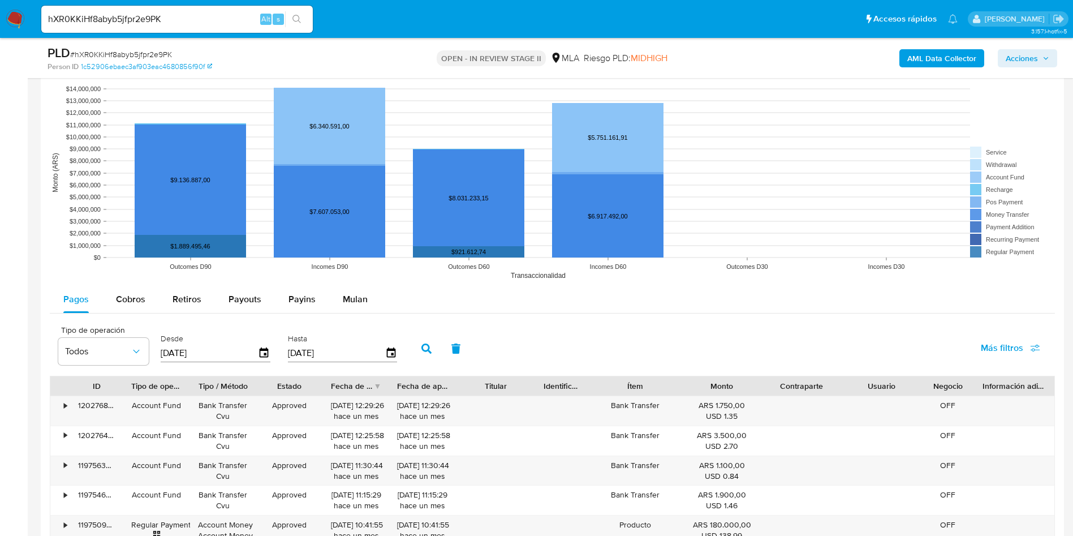
scroll to position [849, 0]
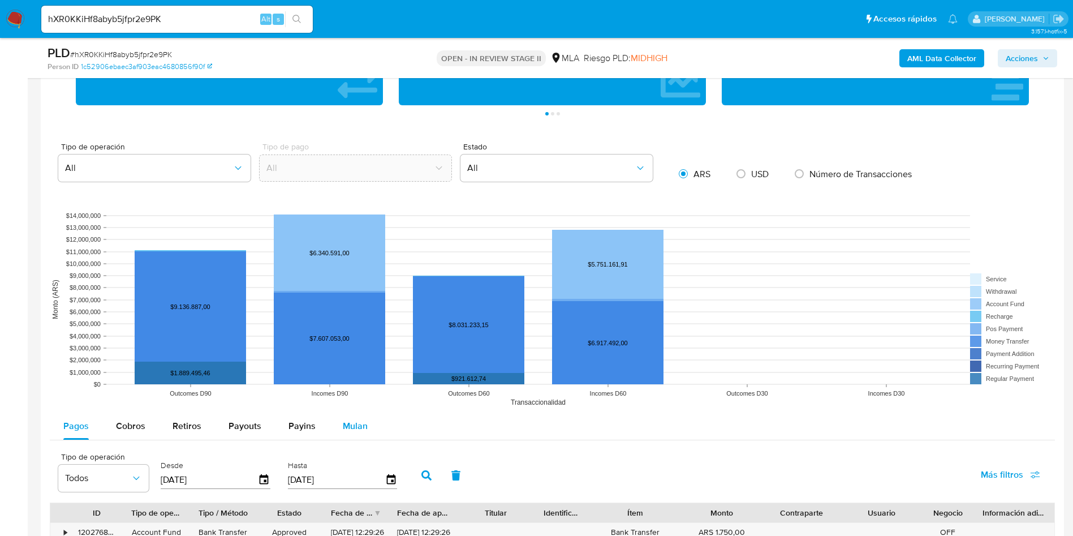
click at [347, 427] on span "Mulan" at bounding box center [355, 425] width 25 height 13
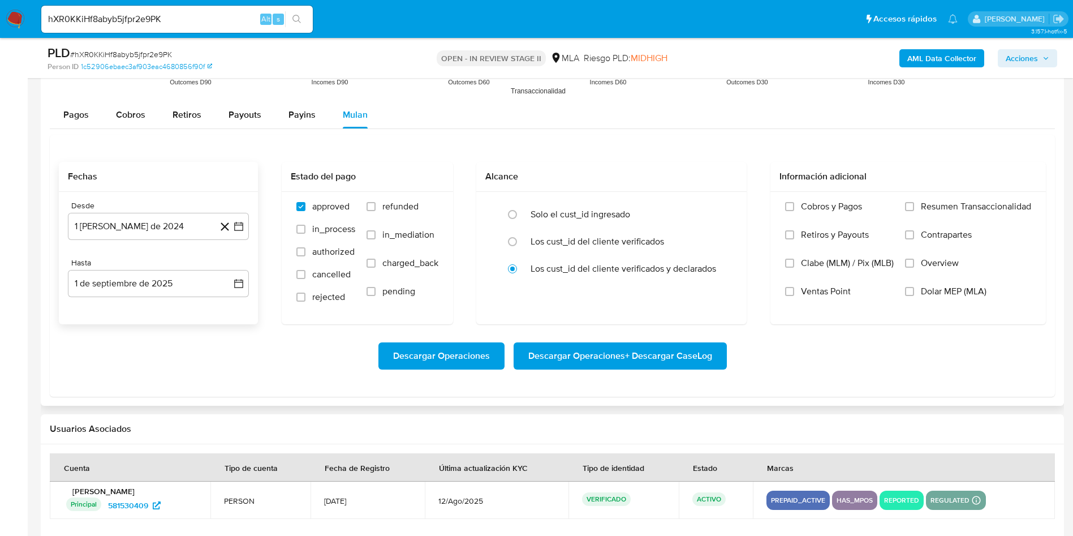
scroll to position [1188, 0]
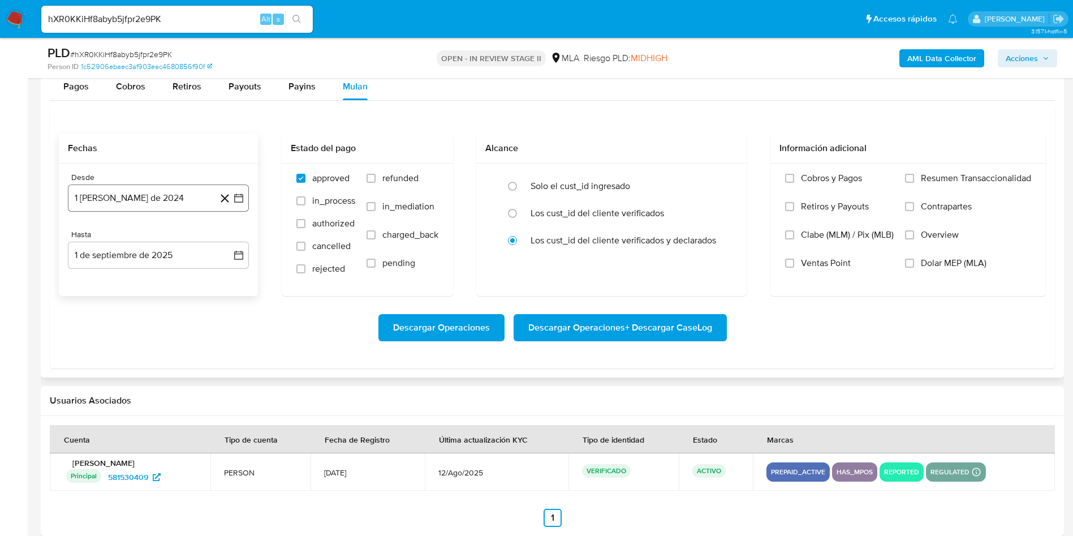
click at [245, 207] on button "1 de agosto de 2024" at bounding box center [158, 197] width 181 height 27
click at [157, 230] on div "agosto 2024 agosto 2024 lun lunes mar martes mié miércoles jue jueves vie viern…" at bounding box center [158, 304] width 181 height 179
click at [230, 235] on icon "Mes siguiente" at bounding box center [229, 239] width 14 height 14
click at [168, 238] on span "septiembre 2024" at bounding box center [152, 238] width 69 height 11
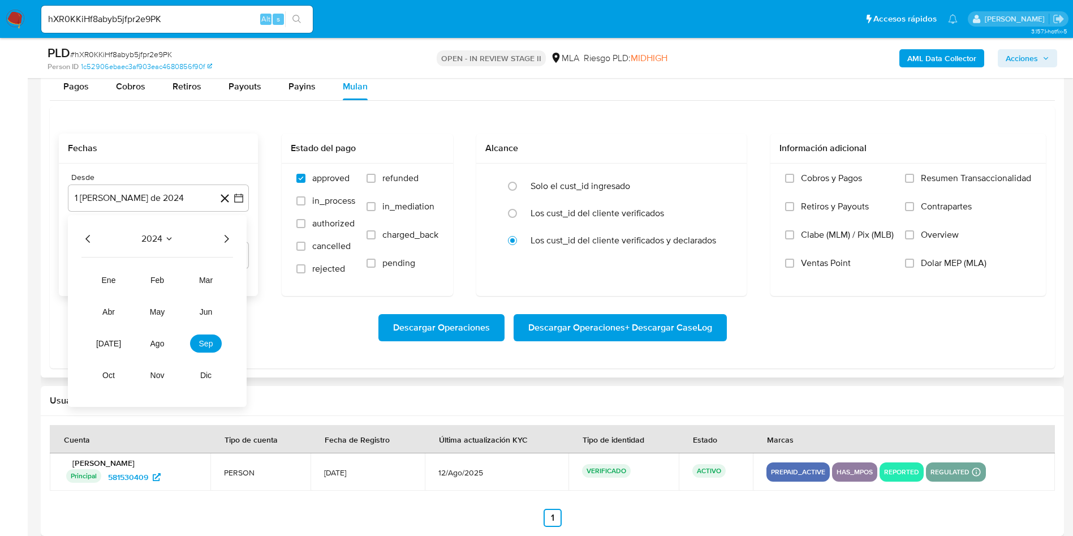
click at [233, 239] on div "2024 2024 ene feb mar abr may jun jul ago sep oct nov dic" at bounding box center [157, 311] width 179 height 192
click at [228, 239] on icon "Año siguiente" at bounding box center [227, 239] width 5 height 8
click at [114, 338] on button "jul" at bounding box center [109, 343] width 32 height 18
click at [118, 277] on button "1" at bounding box center [113, 281] width 18 height 18
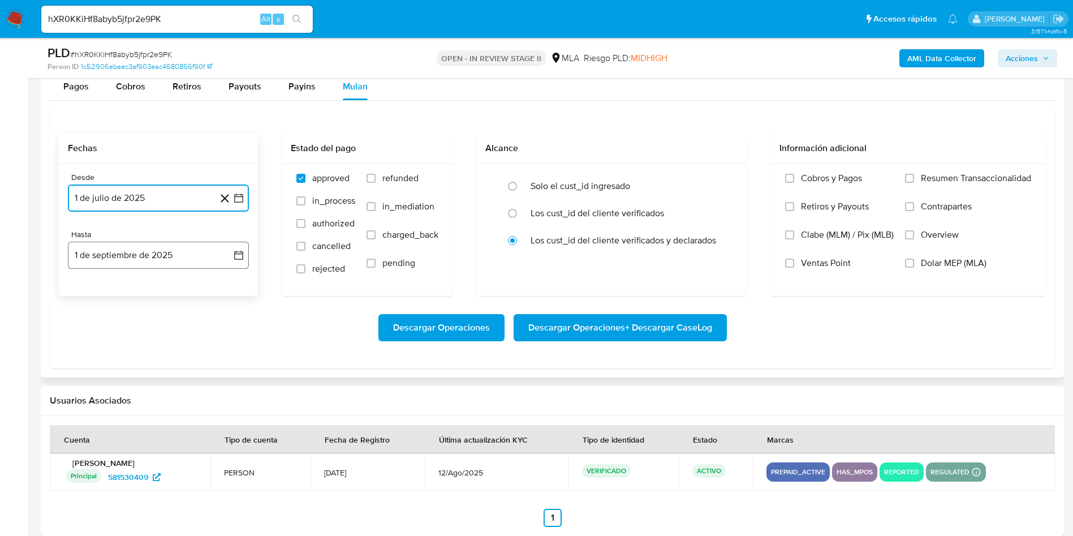
click at [235, 258] on icon "button" at bounding box center [238, 255] width 11 height 11
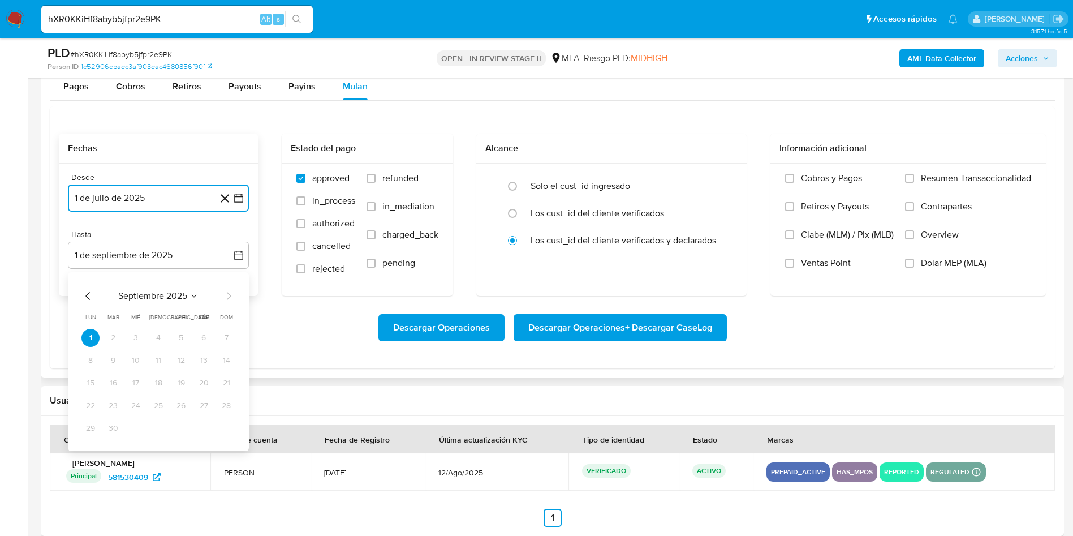
click at [85, 292] on icon "Mes anterior" at bounding box center [88, 296] width 14 height 14
click at [106, 430] on button "29" at bounding box center [113, 428] width 18 height 18
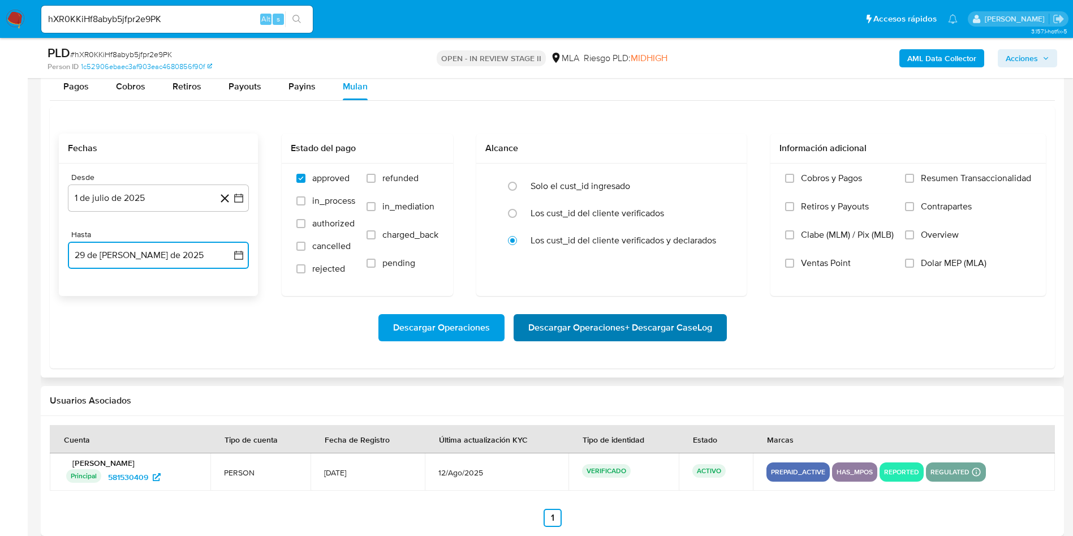
click at [591, 330] on span "Descargar Operaciones + Descargar CaseLog" at bounding box center [620, 327] width 184 height 25
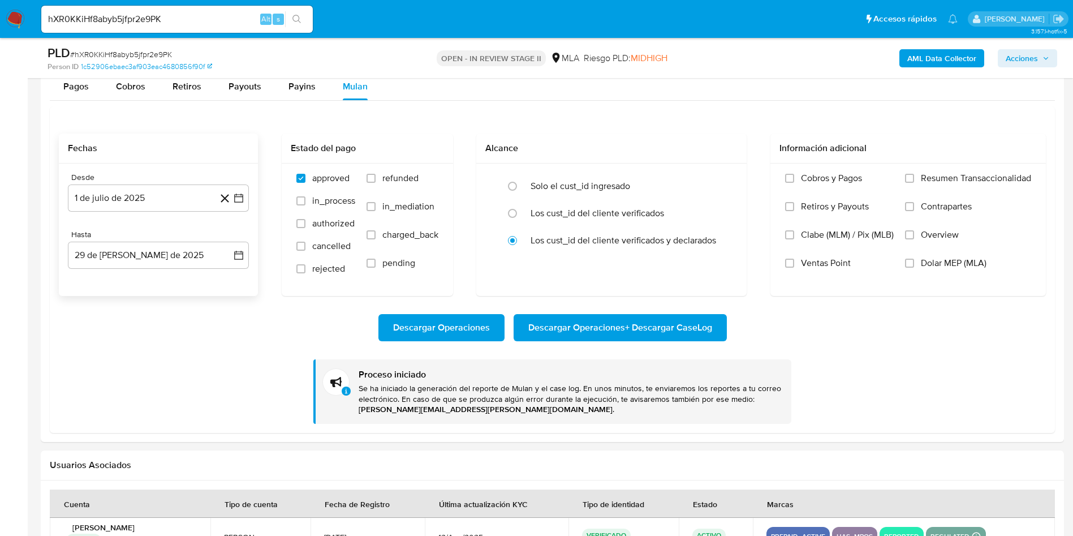
click at [212, 21] on input "hXR0KKiHf8abyb5jfpr2e9PK" at bounding box center [177, 19] width 272 height 15
paste input "mM2QivNKEy07MOnsmMtfI12i"
type input "mM2QivNKEy07MOnsmMtfI12i"
click at [294, 23] on icon "search-icon" at bounding box center [297, 19] width 9 height 9
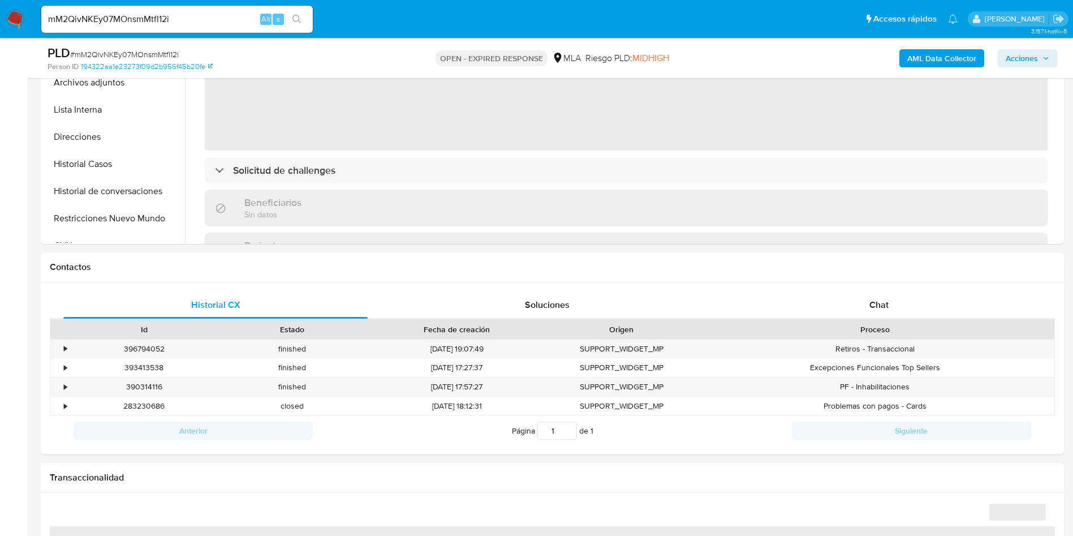
drag, startPoint x: 100, startPoint y: 151, endPoint x: 23, endPoint y: 161, distance: 78.2
click at [100, 151] on button "Historial Casos" at bounding box center [114, 163] width 141 height 27
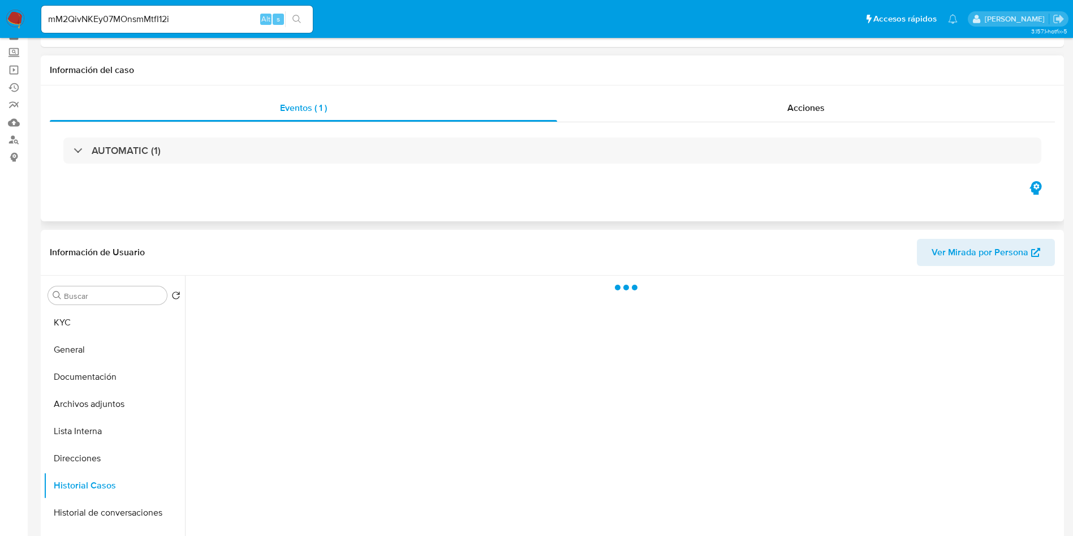
scroll to position [85, 0]
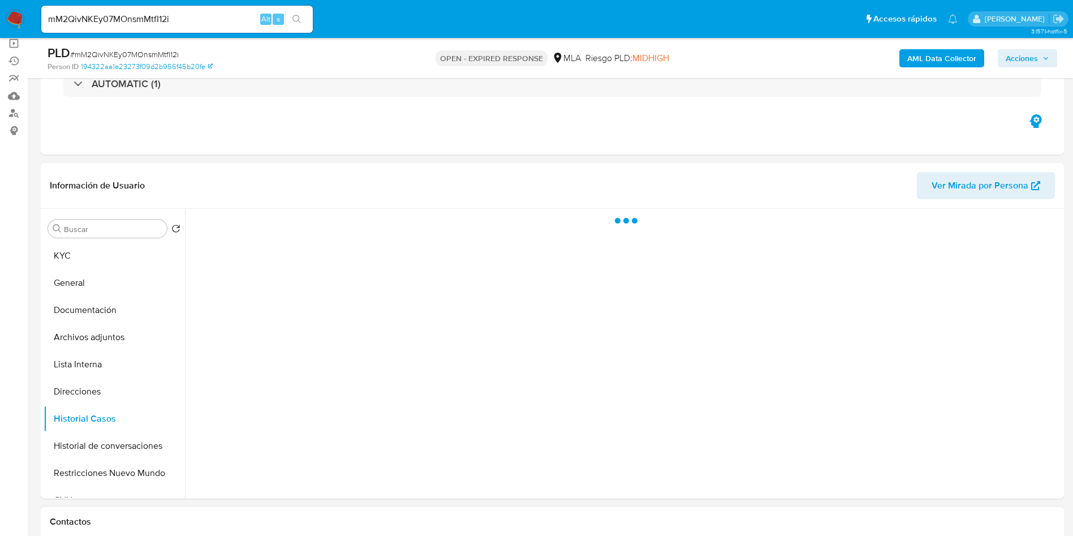
select select "10"
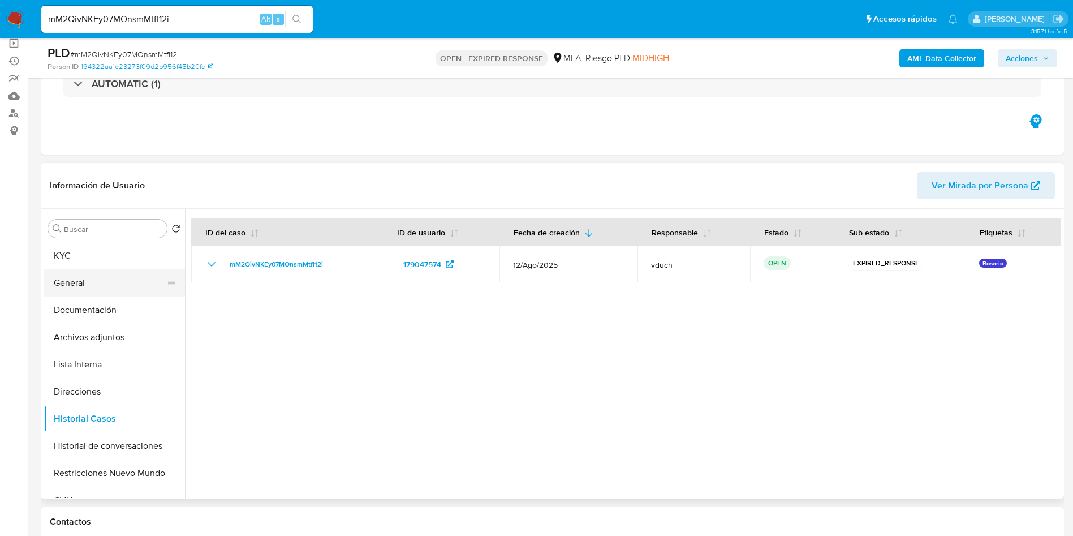
click at [80, 286] on button "General" at bounding box center [110, 282] width 132 height 27
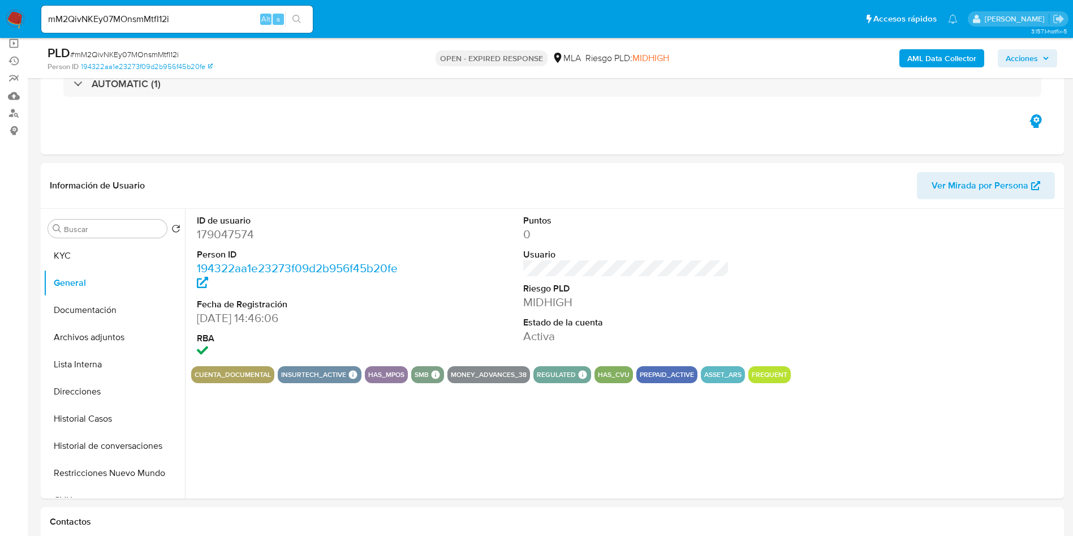
click at [165, 43] on div "PLD # mM2QivNKEy07MOnsmMtfI12i Person ID 194322aa1e23273f09d2b956f45b20fe OPEN …" at bounding box center [553, 58] width 1024 height 40
copy span "mM2QivNKEy07MOnsmMtfI12i"
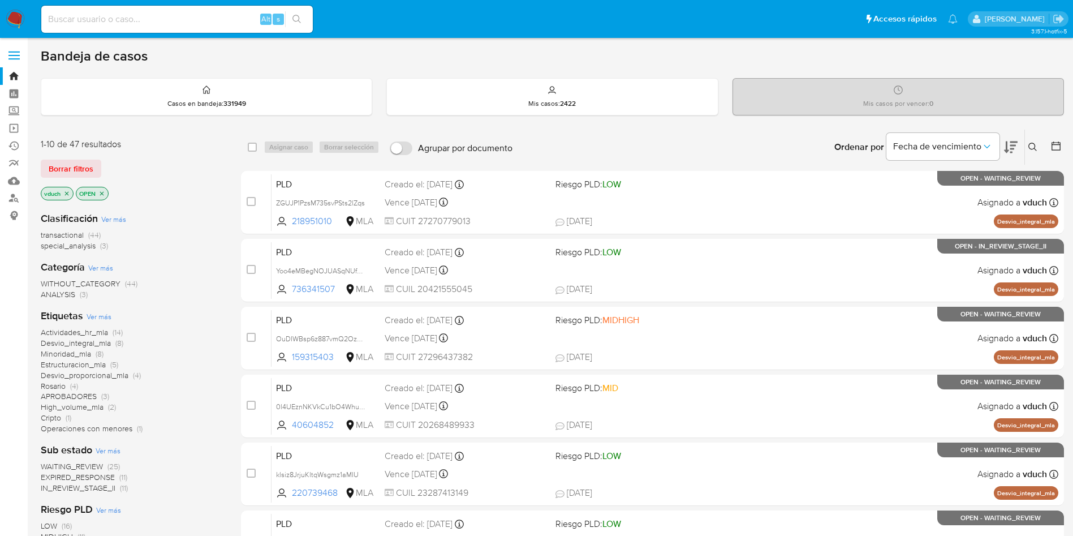
click at [1034, 146] on icon at bounding box center [1033, 147] width 9 height 9
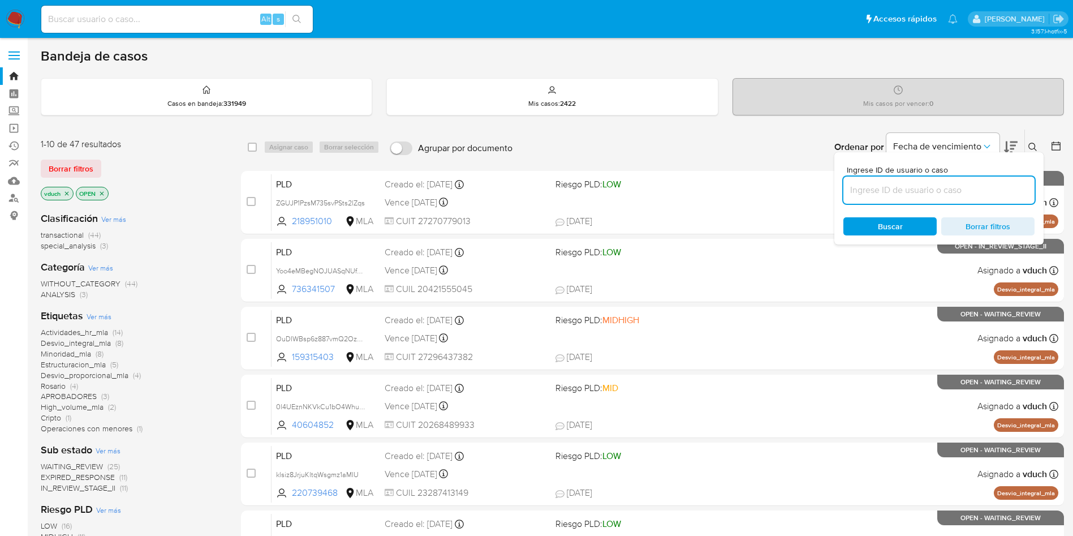
drag, startPoint x: 979, startPoint y: 187, endPoint x: 970, endPoint y: 184, distance: 10.2
click at [978, 188] on input at bounding box center [939, 190] width 191 height 15
type input "mM2QivNKEy07MOnsmMtfI12i"
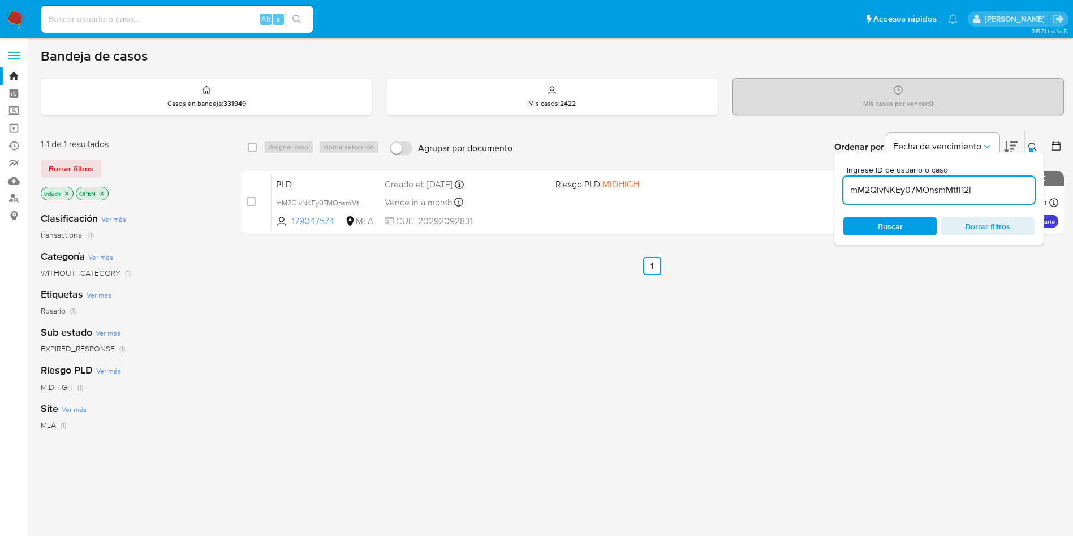
click at [250, 154] on div "select-all-cases-checkbox Asignar caso Borrar selección Agrupar por documento O…" at bounding box center [652, 147] width 823 height 35
click at [252, 145] on input "checkbox" at bounding box center [252, 147] width 9 height 9
checkbox input "true"
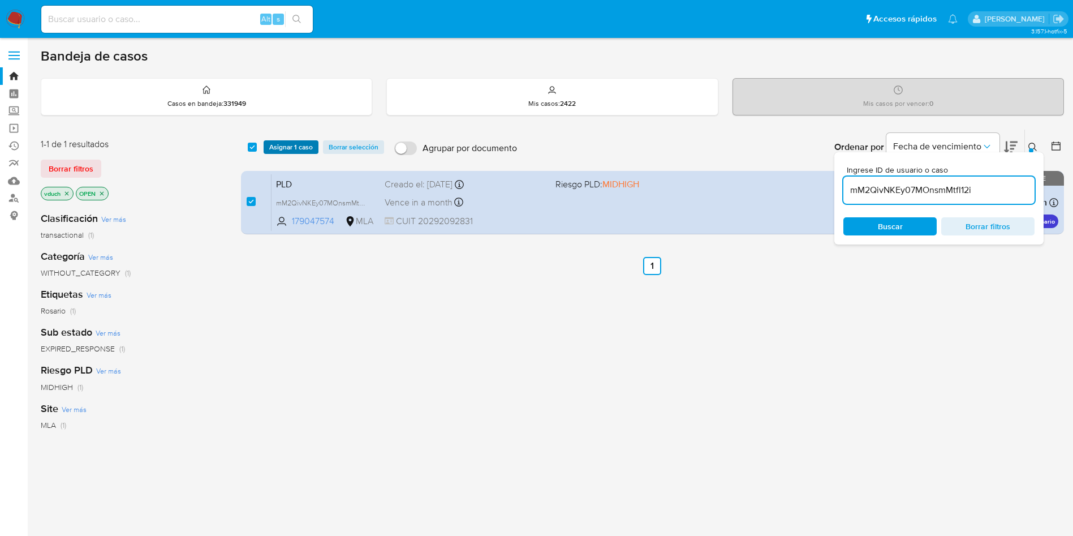
click at [291, 148] on span "Asignar 1 caso" at bounding box center [291, 146] width 44 height 11
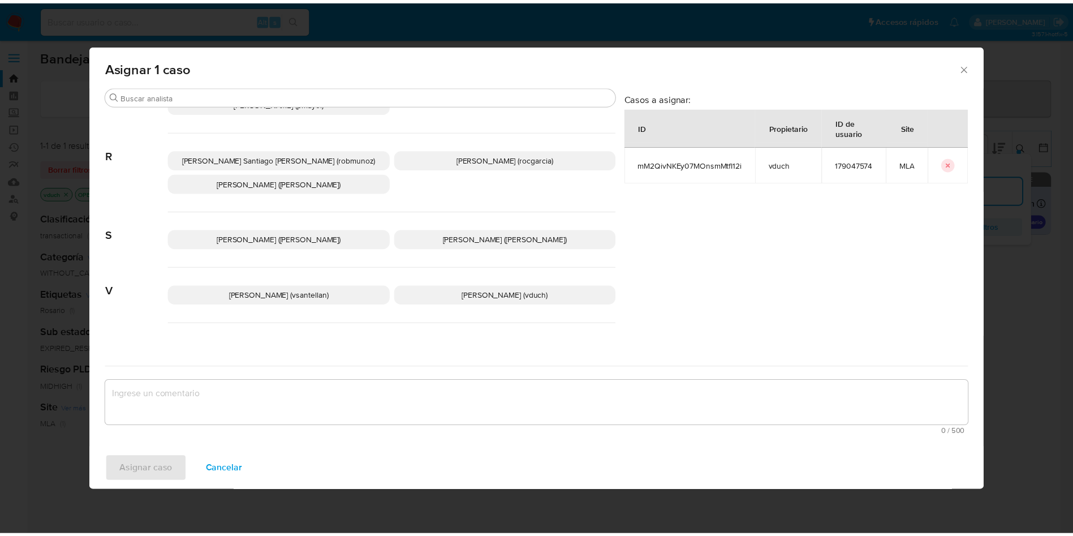
scroll to position [979, 0]
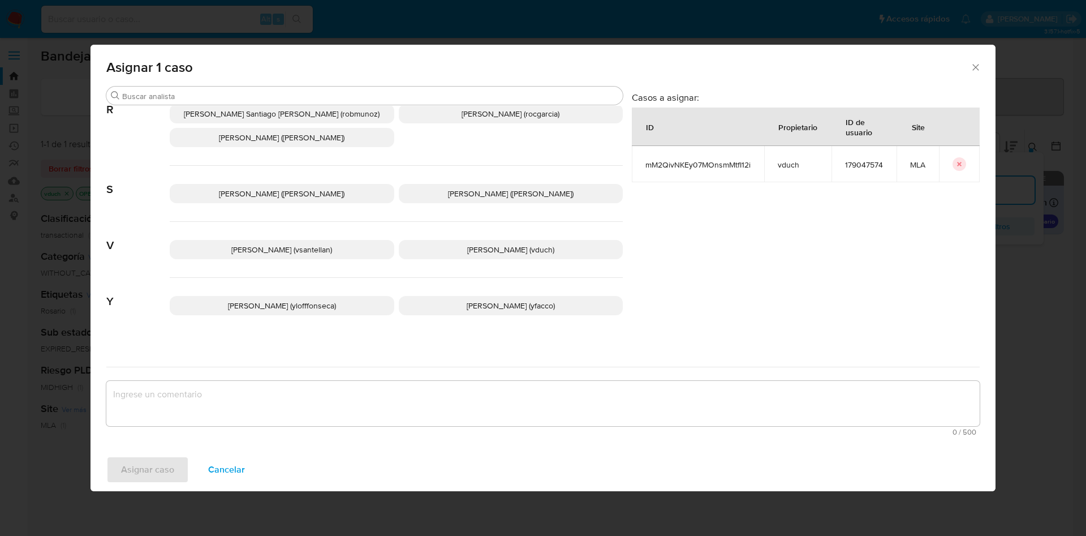
click at [520, 257] on div "Valentina Santellan Barbosa (vsantellan) Valeria Duch (vduch)" at bounding box center [396, 250] width 453 height 56
click at [549, 240] on p "Valeria Duch (vduch)" at bounding box center [511, 249] width 225 height 19
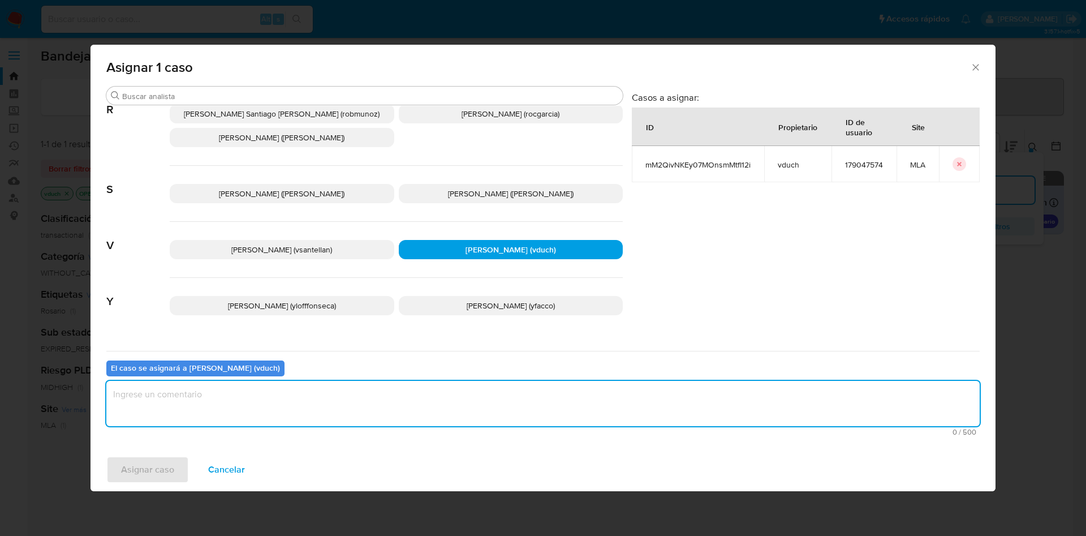
click at [510, 418] on textarea "assign-modal" at bounding box center [543, 403] width 874 height 45
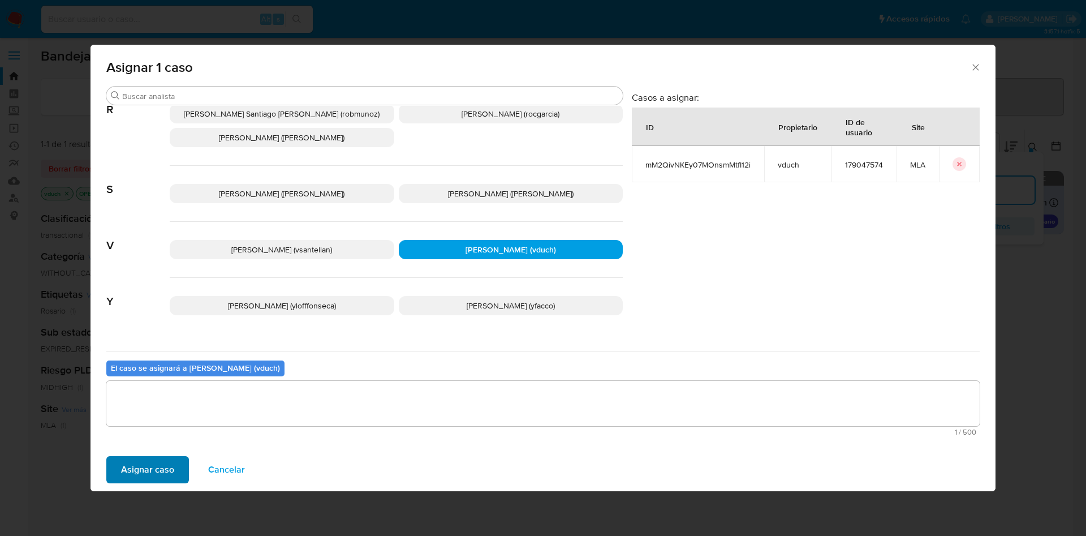
click at [188, 476] on div "Asignar caso Cancelar" at bounding box center [543, 469] width 905 height 43
click at [175, 472] on button "Asignar caso" at bounding box center [147, 469] width 83 height 27
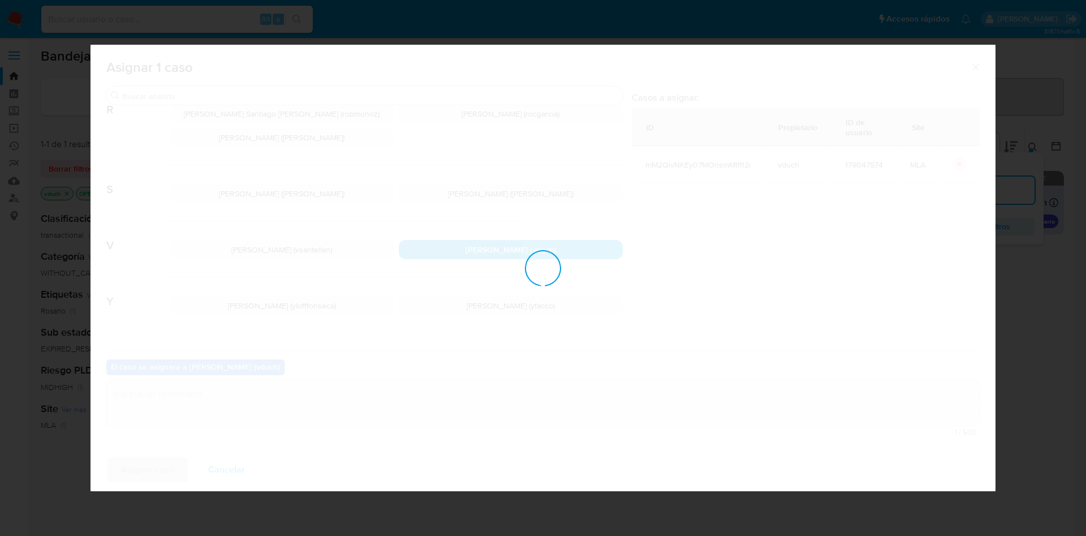
checkbox input "false"
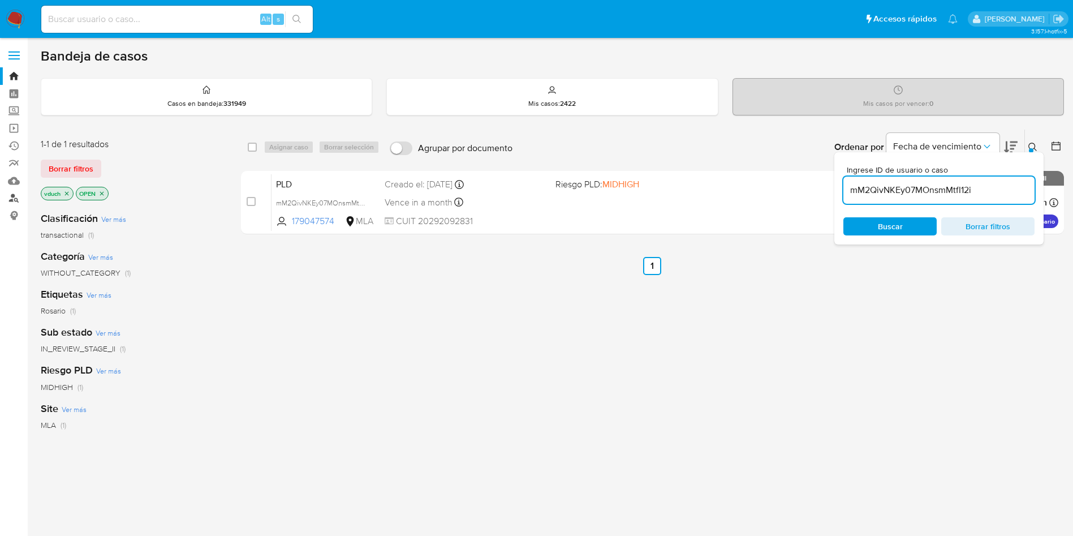
click at [17, 199] on link "Buscador de personas" at bounding box center [67, 199] width 135 height 18
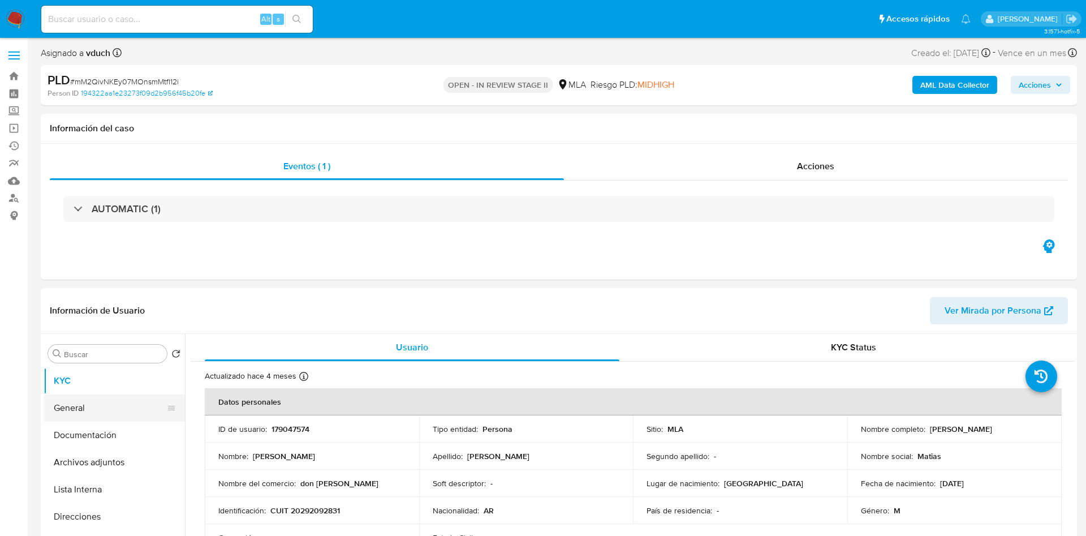
select select "10"
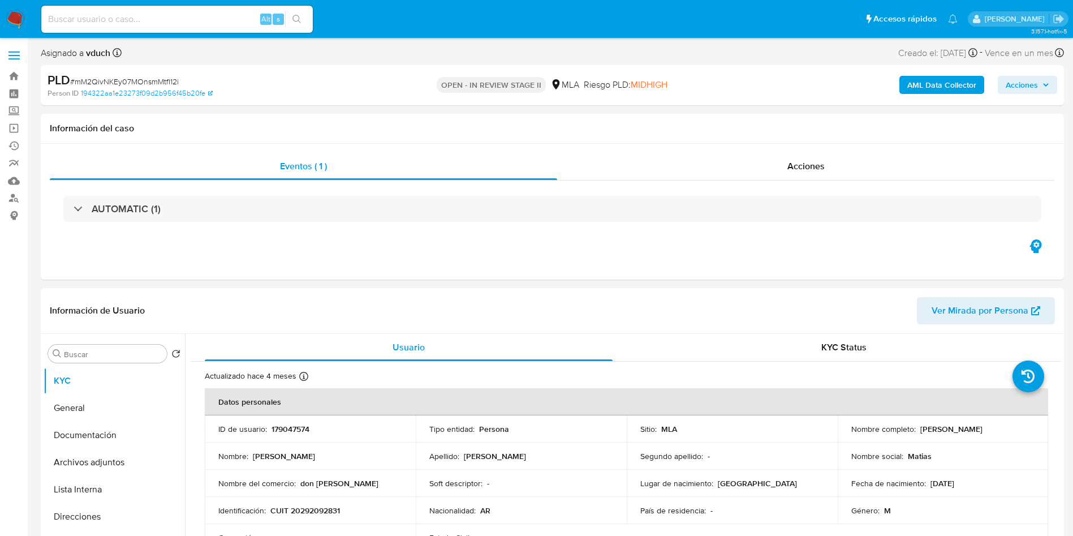
click at [300, 432] on p "179047574" at bounding box center [291, 429] width 38 height 10
copy p "179047574"
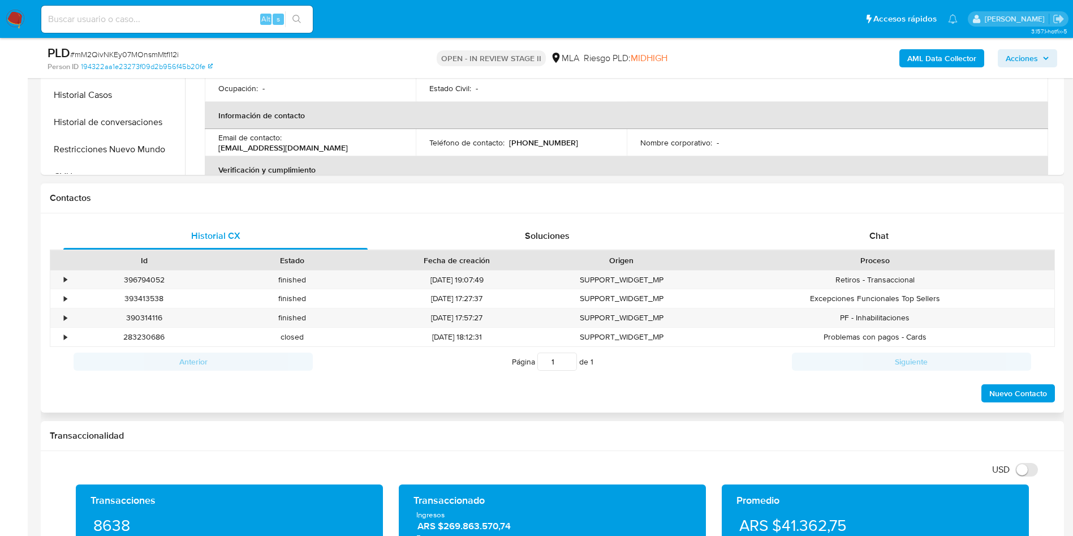
scroll to position [424, 0]
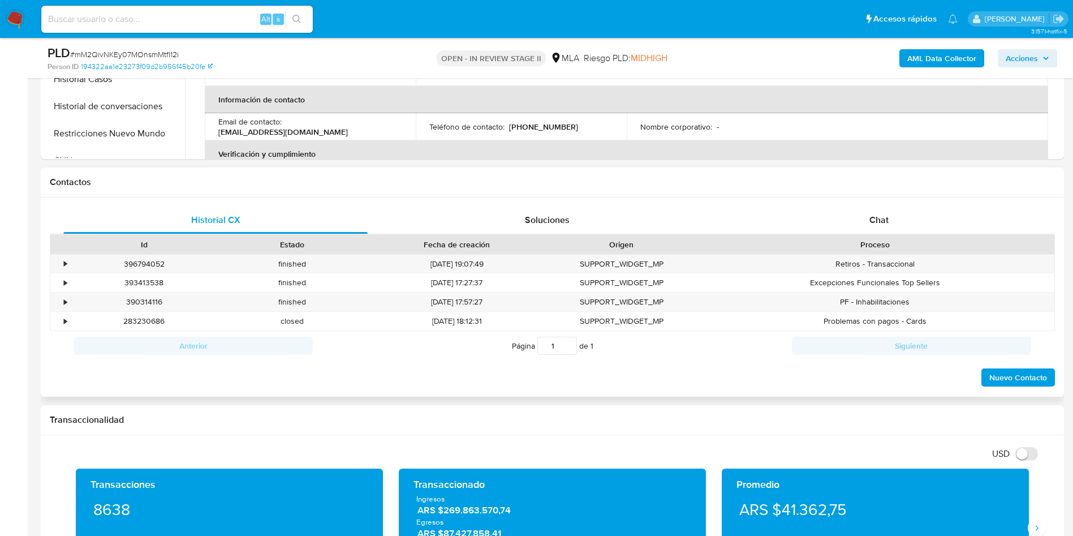
drag, startPoint x: 902, startPoint y: 190, endPoint x: 904, endPoint y: 197, distance: 6.9
click at [902, 190] on div "Contactos" at bounding box center [553, 182] width 1024 height 30
click at [902, 207] on div "Chat" at bounding box center [879, 220] width 304 height 27
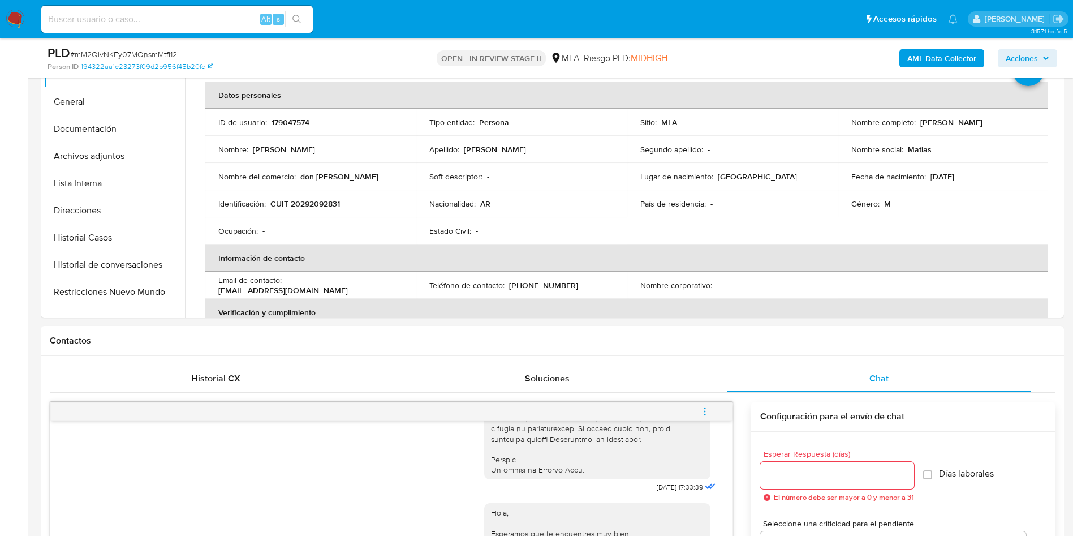
scroll to position [0, 0]
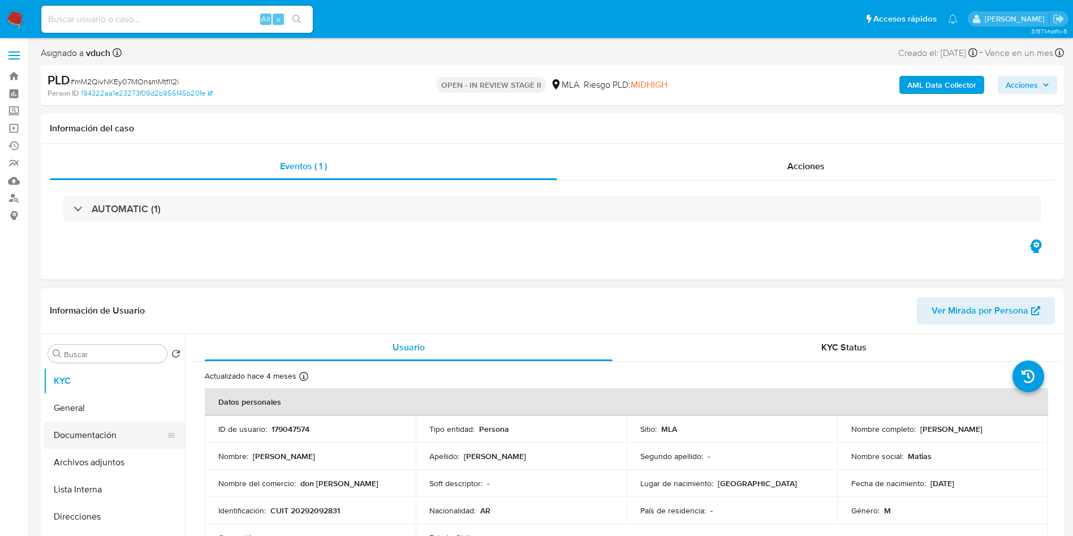
click at [134, 425] on button "Documentación" at bounding box center [110, 435] width 132 height 27
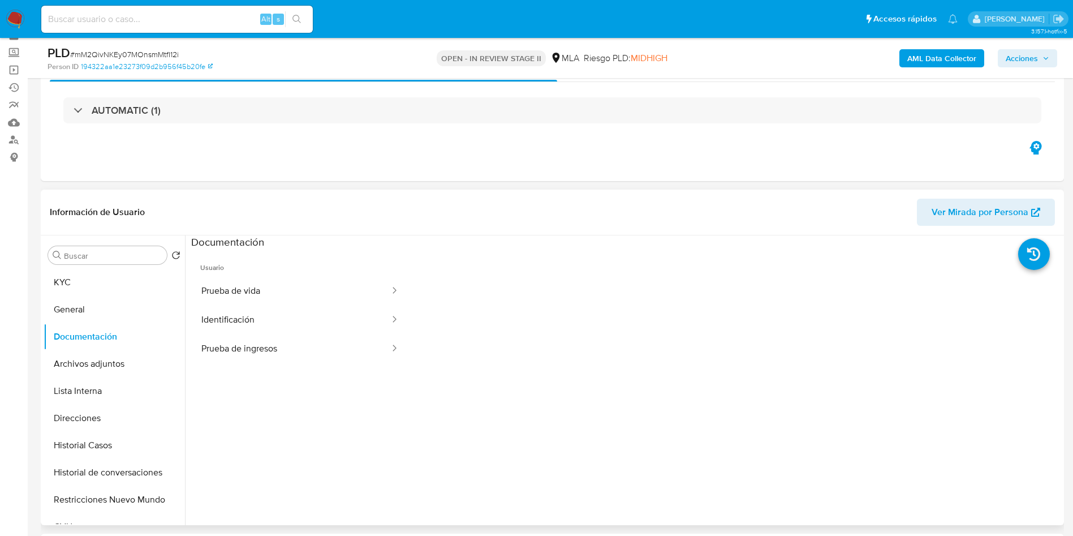
scroll to position [85, 0]
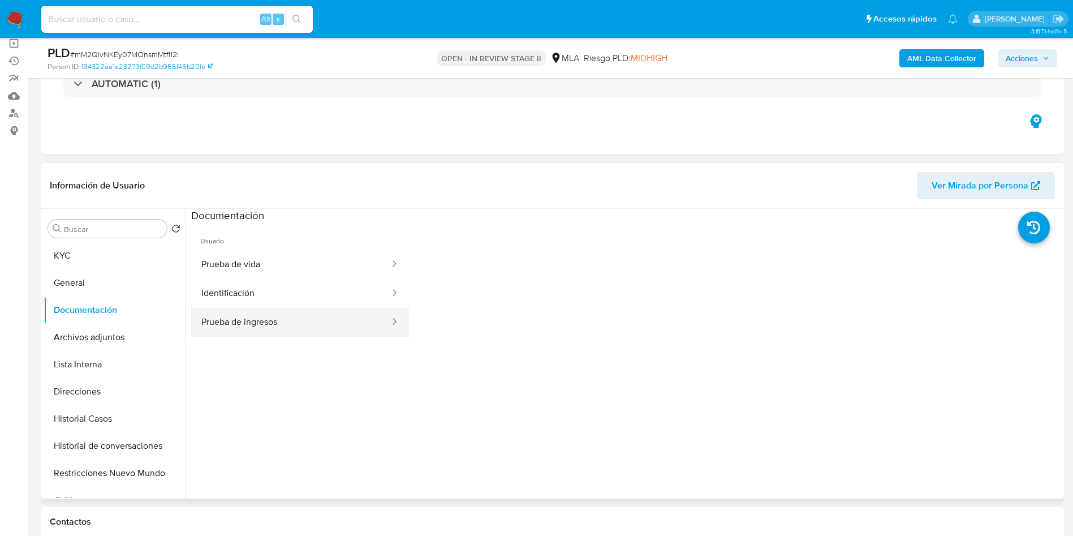
click at [316, 320] on button "Prueba de ingresos" at bounding box center [291, 322] width 200 height 29
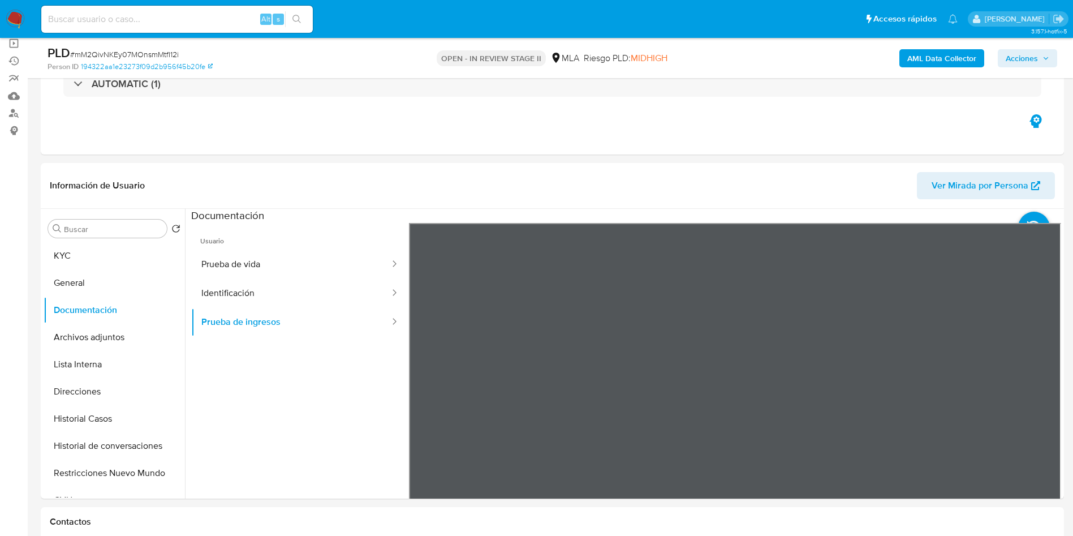
click at [681, 164] on div "Información de Usuario Ver Mirada por Persona Buscar Volver al orden por defect…" at bounding box center [553, 331] width 1024 height 336
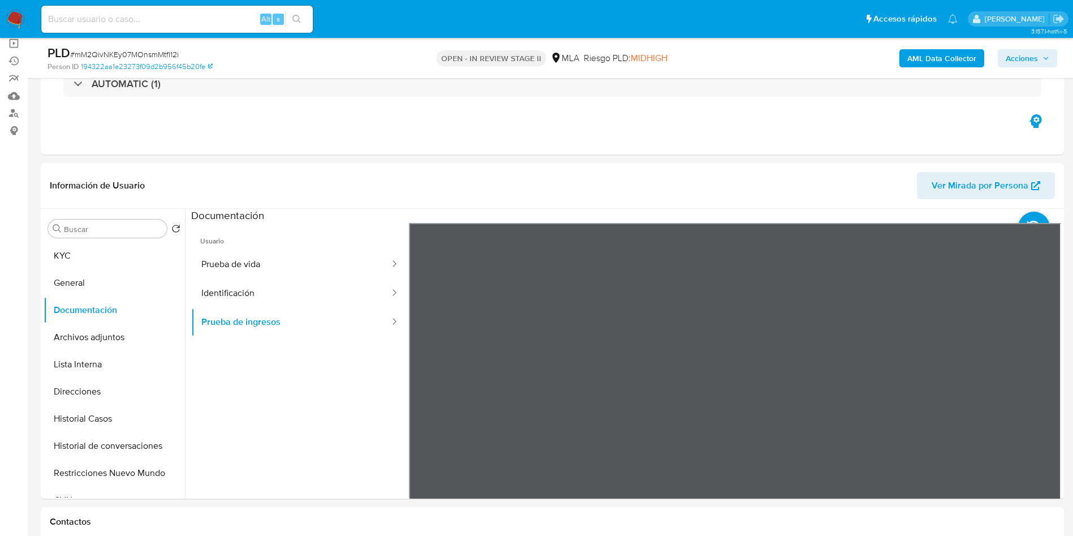
click at [629, 314] on section at bounding box center [626, 397] width 870 height 376
drag, startPoint x: 820, startPoint y: 220, endPoint x: 655, endPoint y: 526, distance: 347.3
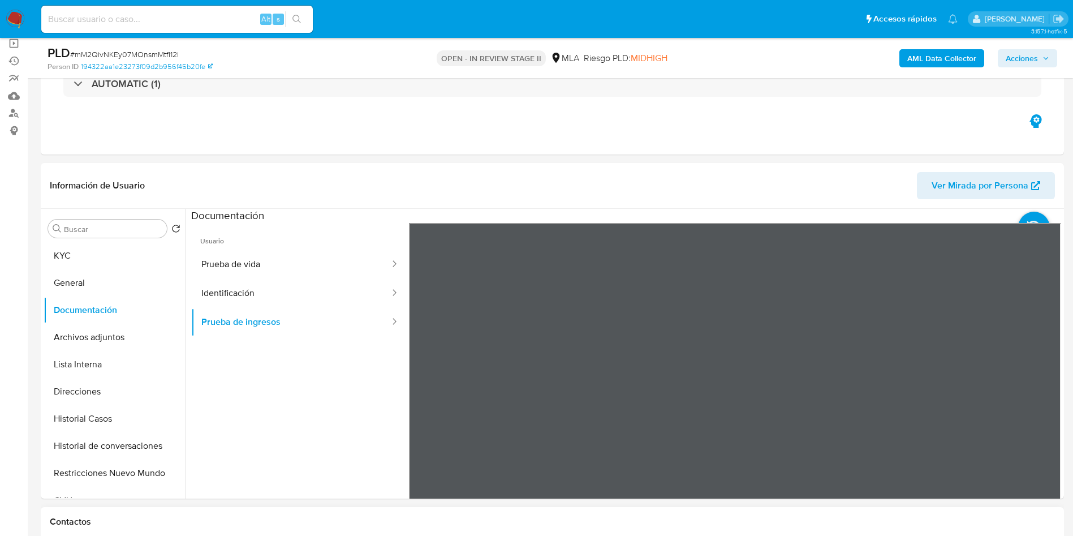
drag, startPoint x: 333, startPoint y: 487, endPoint x: 375, endPoint y: 449, distance: 56.9
click at [334, 488] on ul "Usuario Prueba de vida Identificación Prueba de ingresos" at bounding box center [300, 386] width 218 height 326
click at [273, 355] on ul "Usuario Prueba de vida Identificación Prueba de ingresos" at bounding box center [300, 386] width 218 height 326
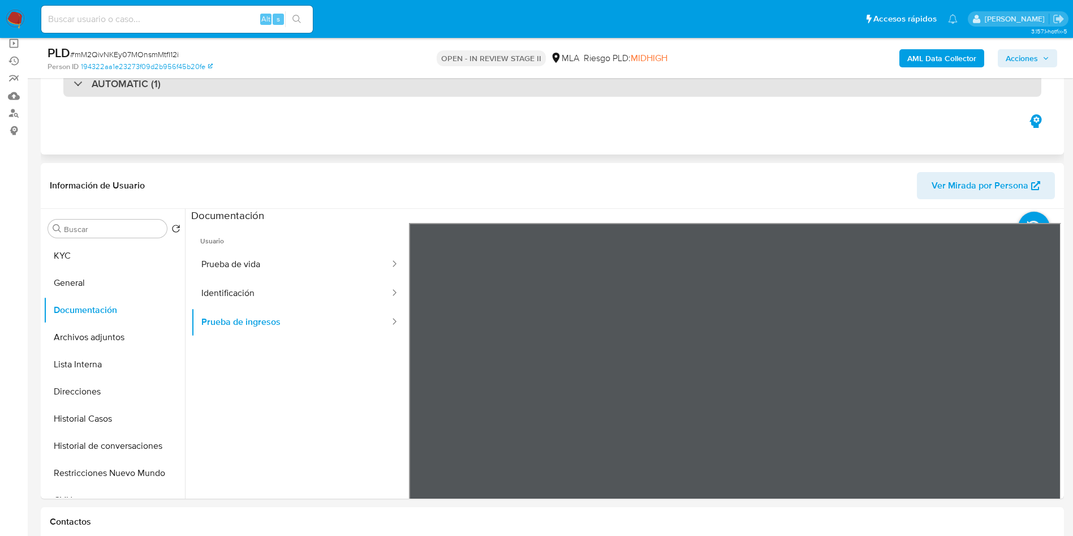
click at [466, 95] on div "AUTOMATIC (1)" at bounding box center [552, 84] width 978 height 26
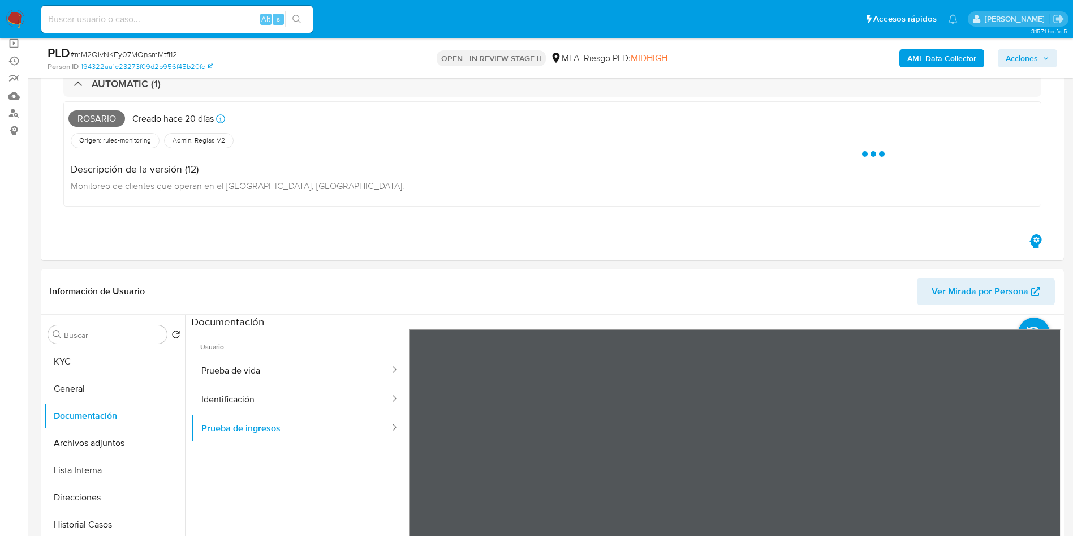
click at [232, 71] on div "PLD # mM2QivNKEy07MOnsmMtfI12i Person ID 194322aa1e23273f09d2b956f45b20fe OPEN …" at bounding box center [553, 58] width 1024 height 40
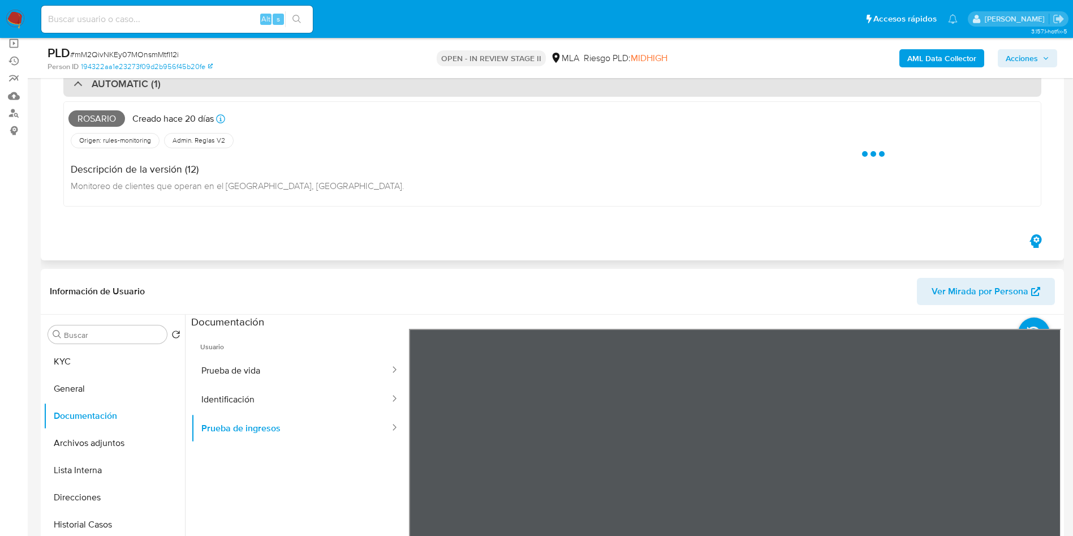
drag, startPoint x: 231, startPoint y: 75, endPoint x: 226, endPoint y: 78, distance: 5.8
click at [229, 77] on div "PLD # mM2QivNKEy07MOnsmMtfI12i Person ID 194322aa1e23273f09d2b956f45b20fe OPEN …" at bounding box center [553, 58] width 1024 height 40
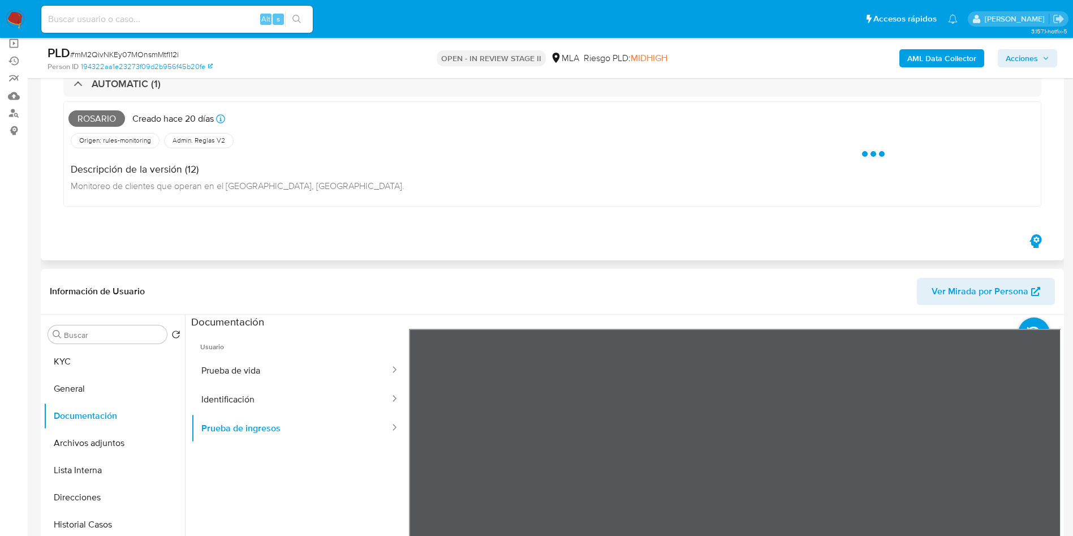
click at [201, 129] on div "Rosario Creado hace 20 días Creado: 12/08/2025 12:41:16" at bounding box center [389, 118] width 642 height 25
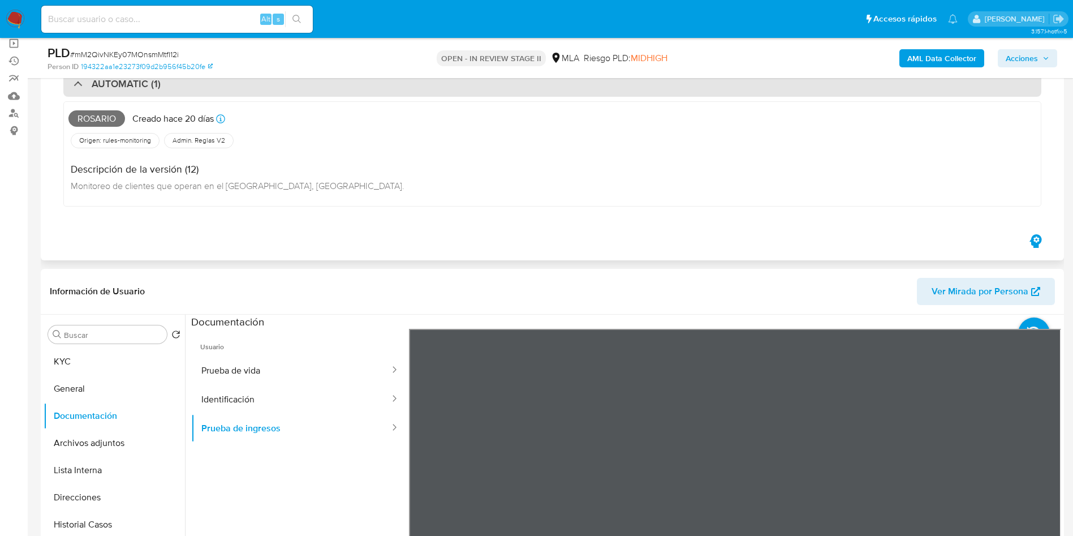
click at [218, 90] on div "AUTOMATIC (1)" at bounding box center [552, 84] width 978 height 26
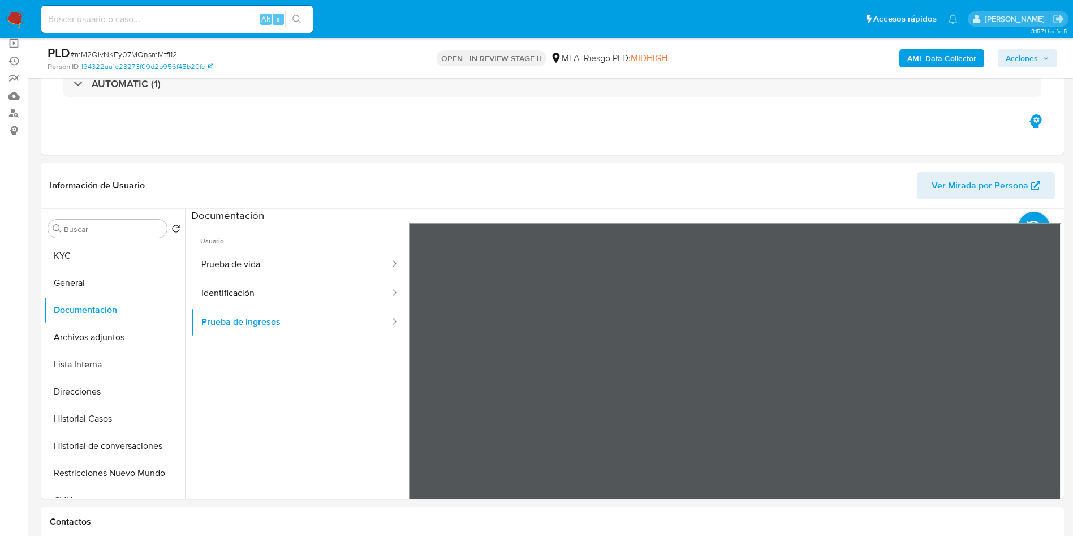
scroll to position [170, 0]
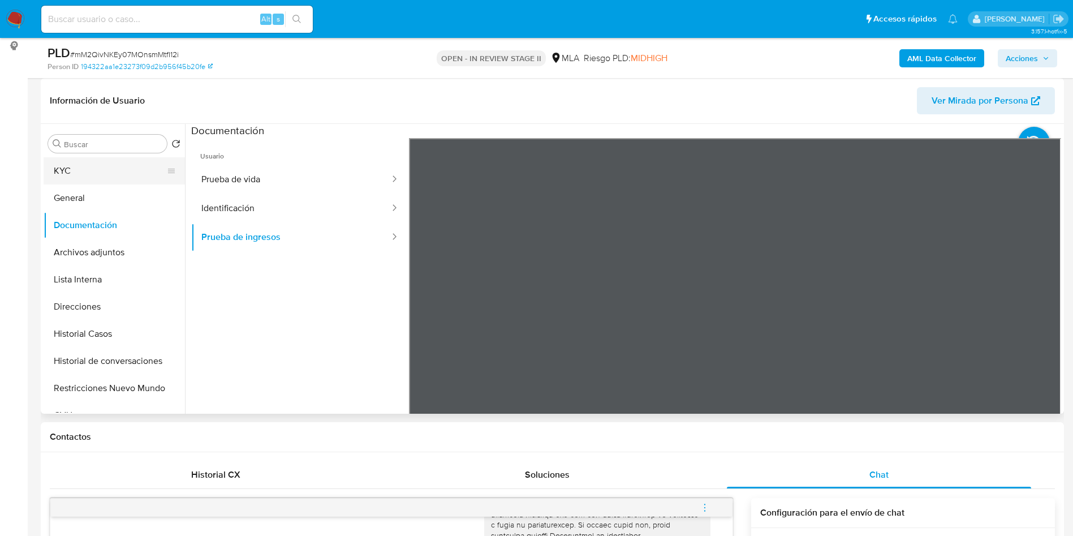
click at [107, 176] on button "KYC" at bounding box center [110, 170] width 132 height 27
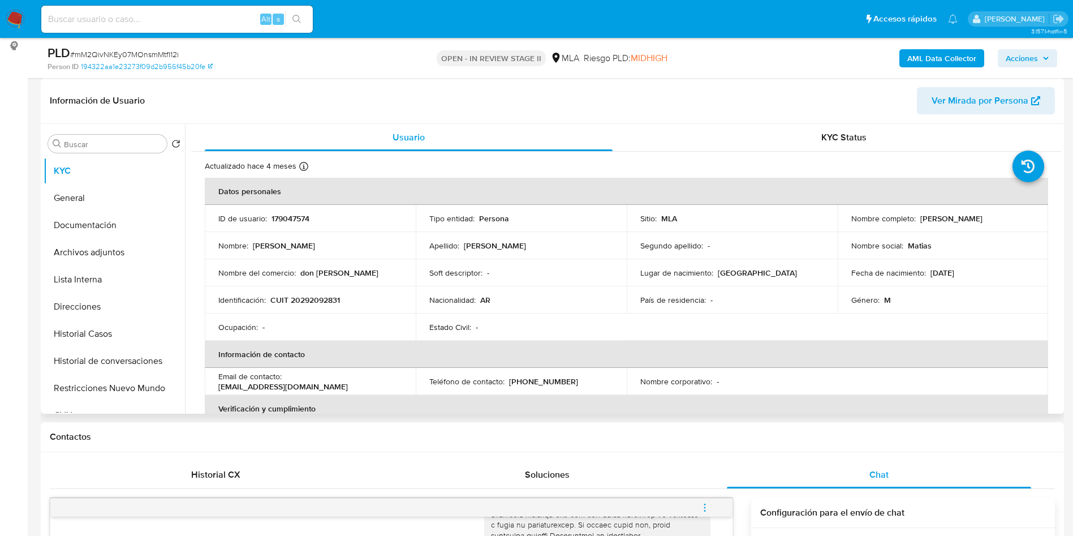
click at [332, 295] on p "CUIT 20292092831" at bounding box center [305, 300] width 70 height 10
copy p "20292092831"
click at [521, 284] on td "Soft descriptor : -" at bounding box center [521, 272] width 211 height 27
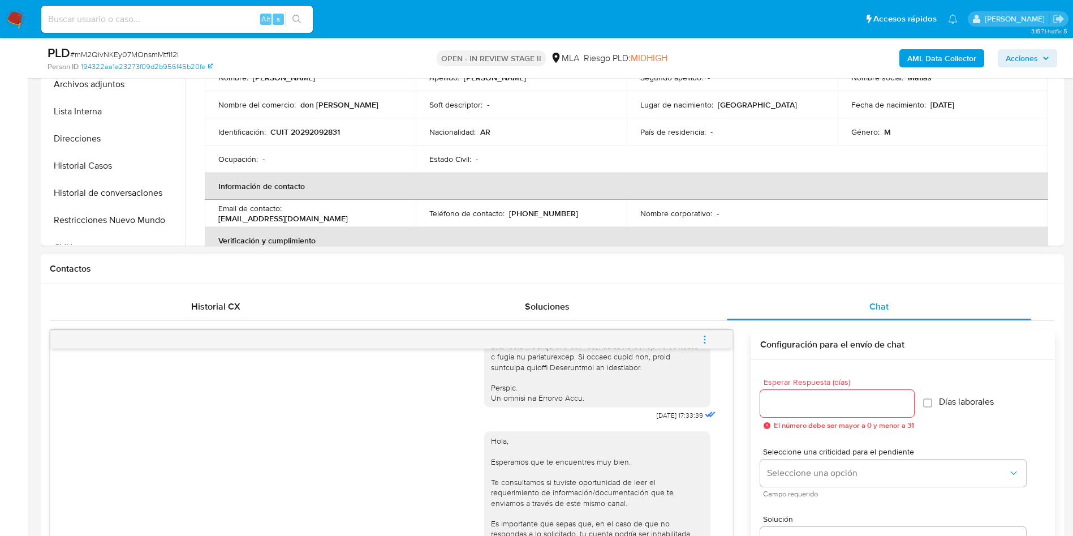
scroll to position [509, 0]
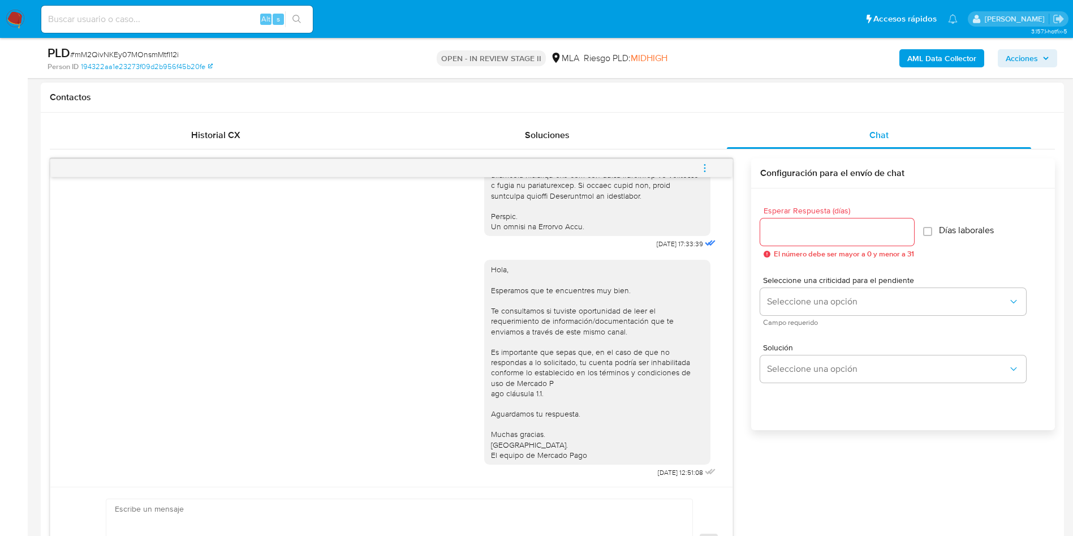
drag, startPoint x: 250, startPoint y: 379, endPoint x: 260, endPoint y: 259, distance: 120.3
click at [251, 378] on div "Hola, Esperamos que te encuentres muy bien. Te consultamos si tuviste oportunid…" at bounding box center [391, 366] width 654 height 229
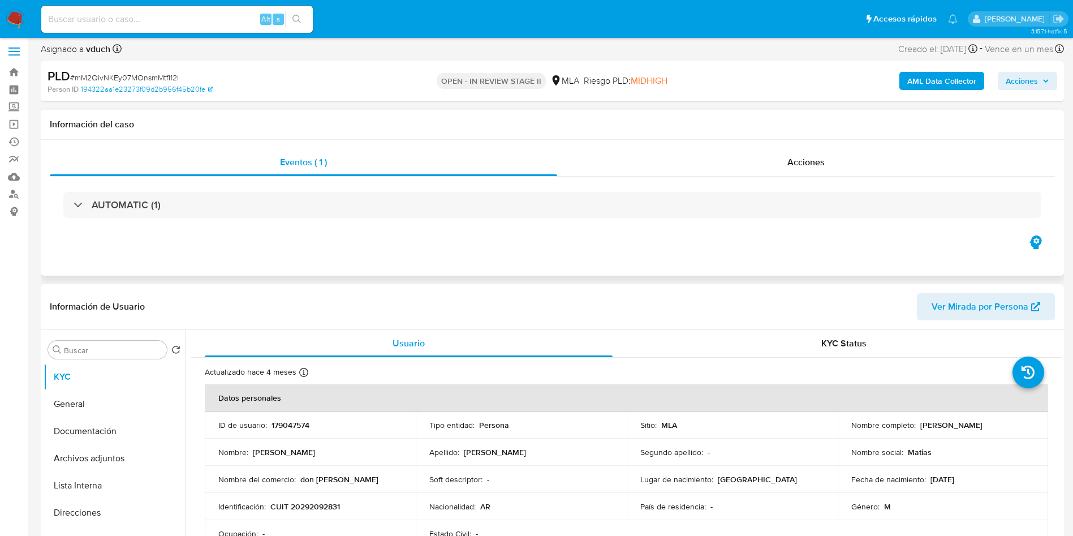
scroll to position [0, 0]
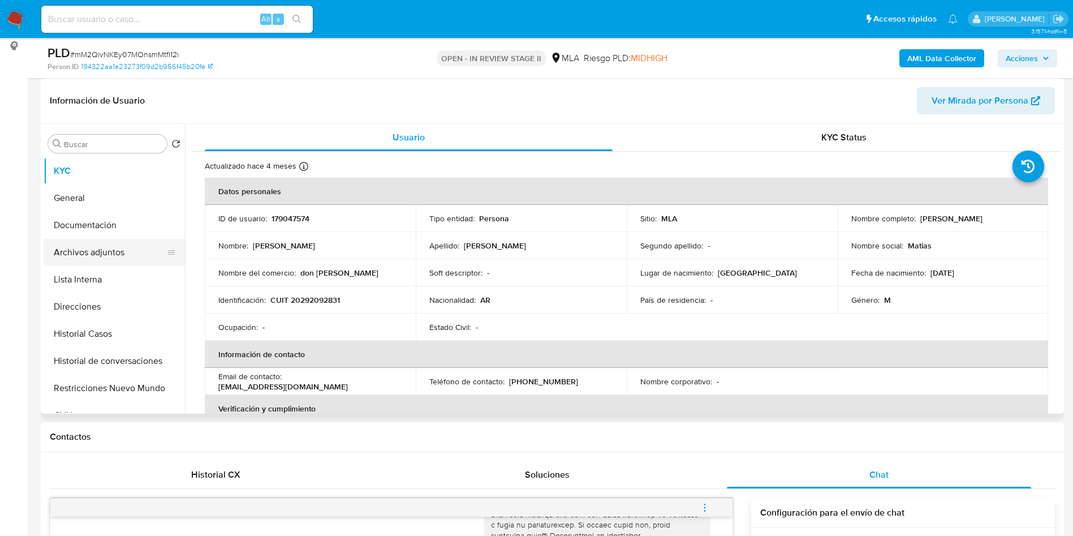
click at [155, 256] on button "Archivos adjuntos" at bounding box center [110, 252] width 132 height 27
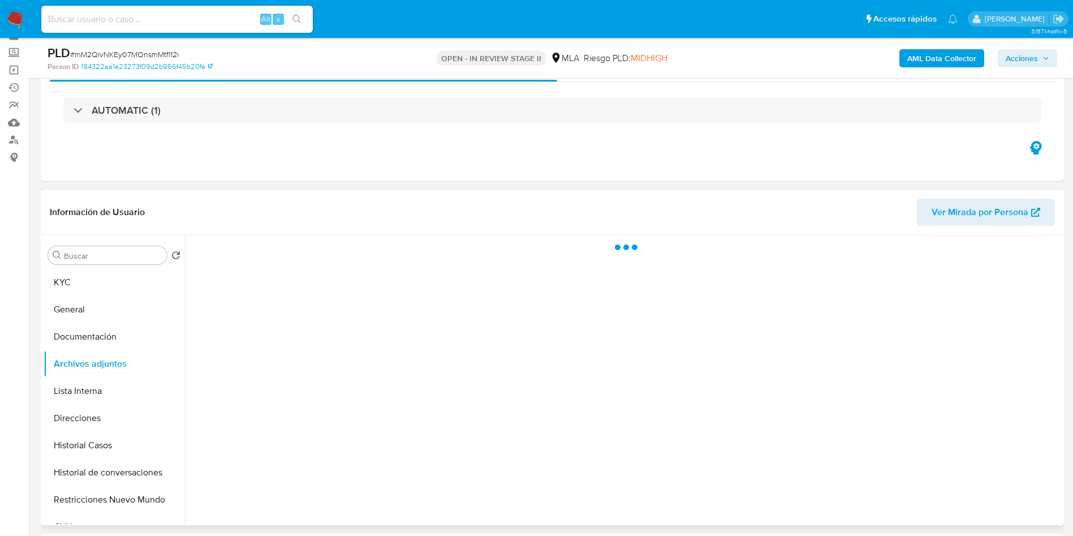
scroll to position [85, 0]
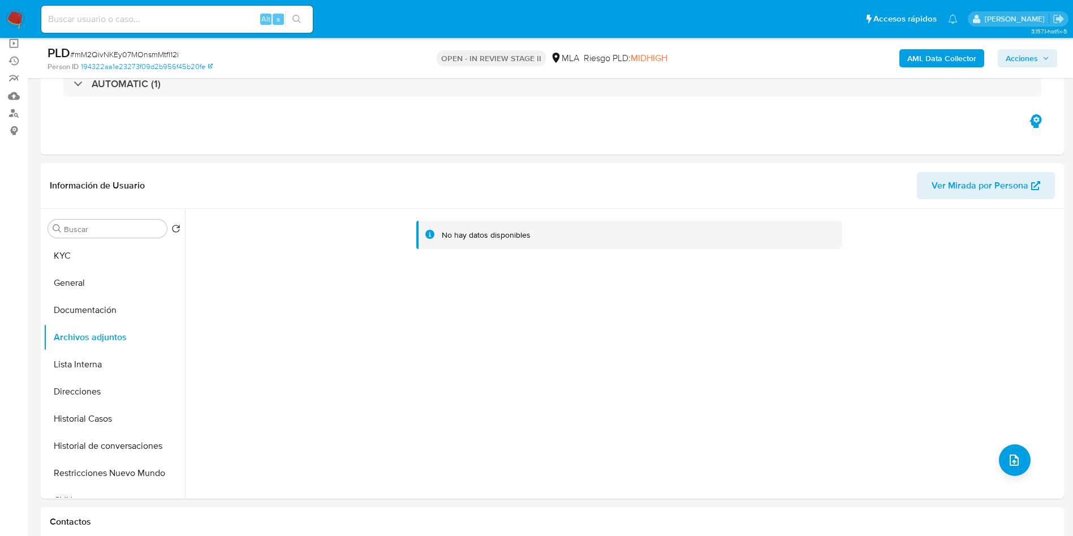
click at [935, 62] on b "AML Data Collector" at bounding box center [942, 58] width 69 height 18
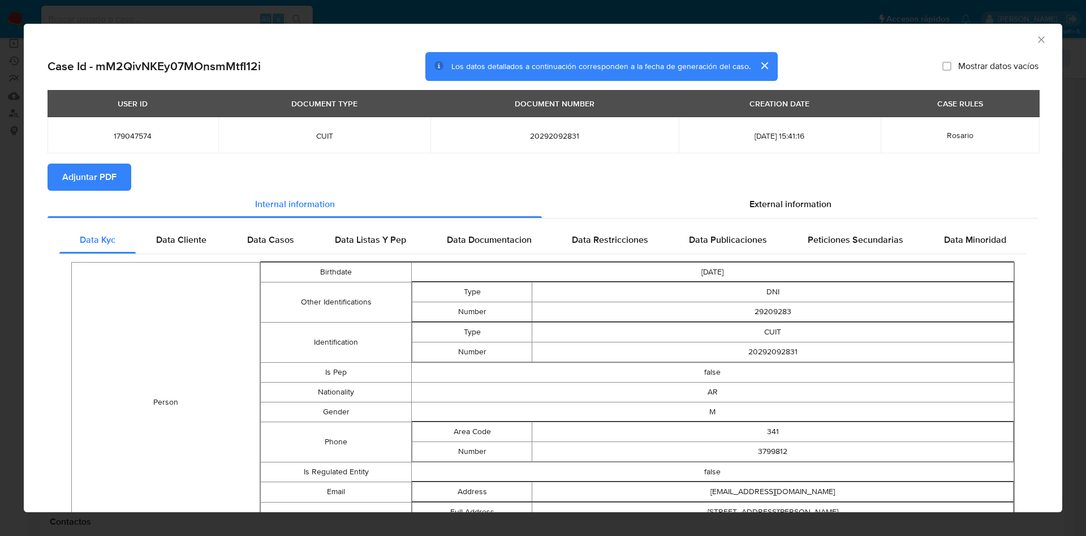
click at [105, 169] on span "Adjuntar PDF" at bounding box center [89, 177] width 54 height 25
click at [1036, 39] on icon "Cerrar ventana" at bounding box center [1041, 39] width 11 height 11
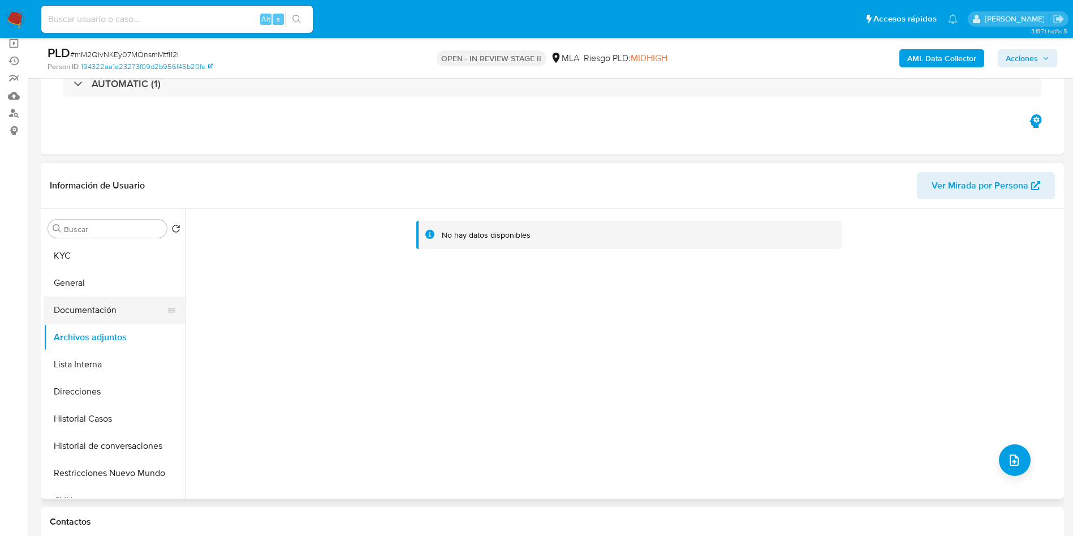
click at [124, 296] on button "Documentación" at bounding box center [110, 309] width 132 height 27
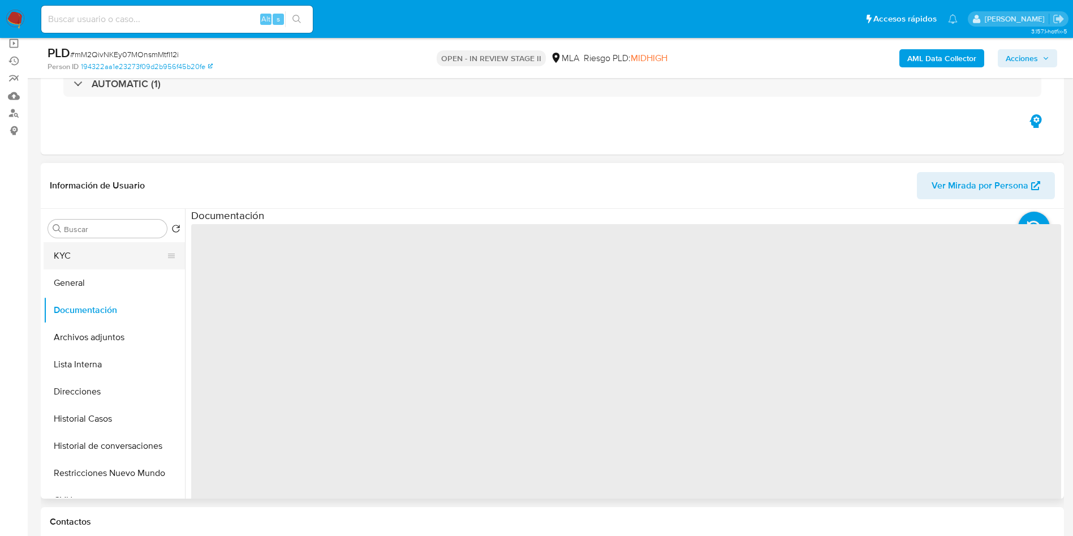
click at [103, 261] on button "KYC" at bounding box center [110, 255] width 132 height 27
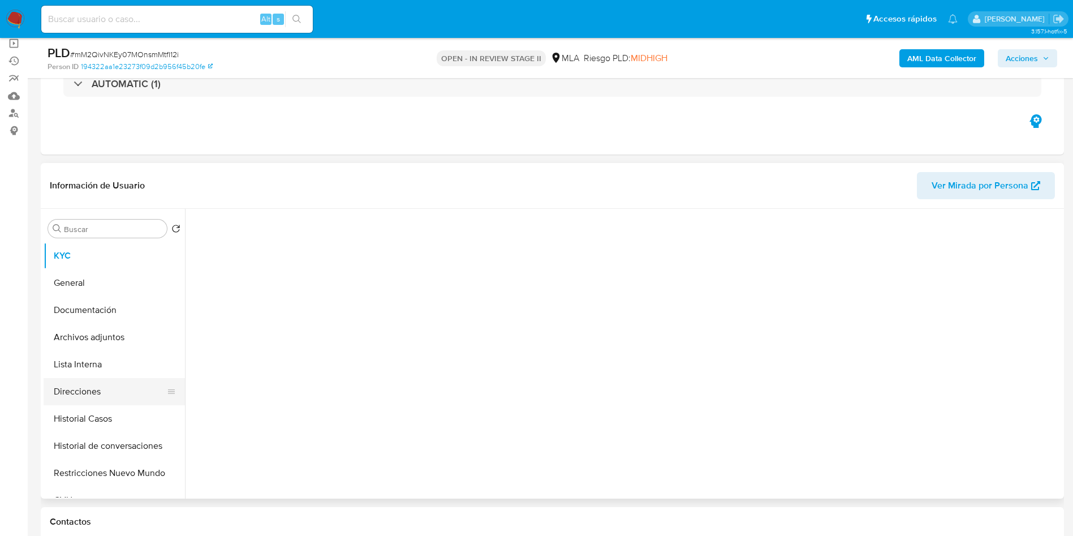
click at [124, 402] on button "Direcciones" at bounding box center [110, 391] width 132 height 27
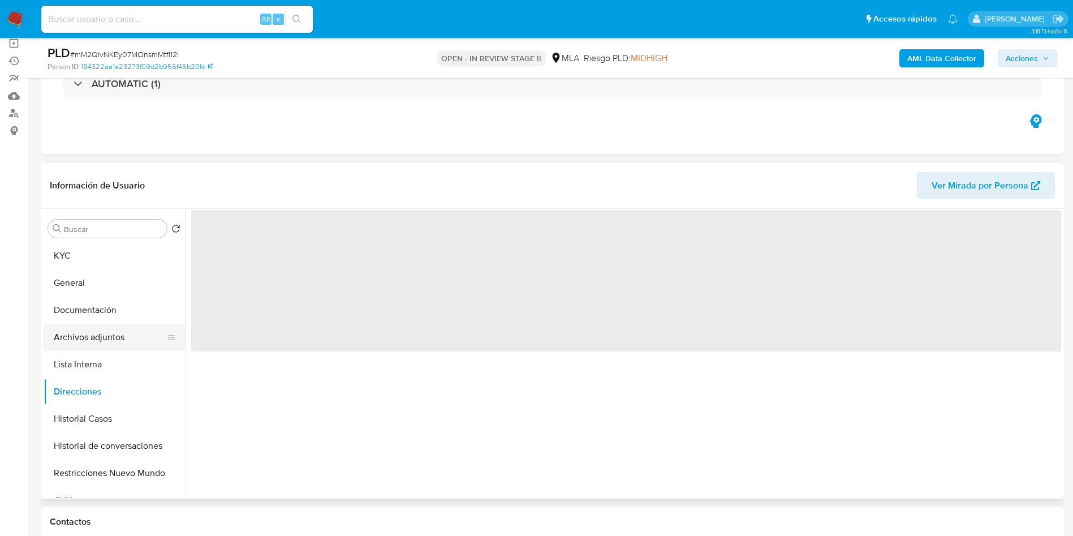
click at [127, 337] on button "Archivos adjuntos" at bounding box center [110, 337] width 132 height 27
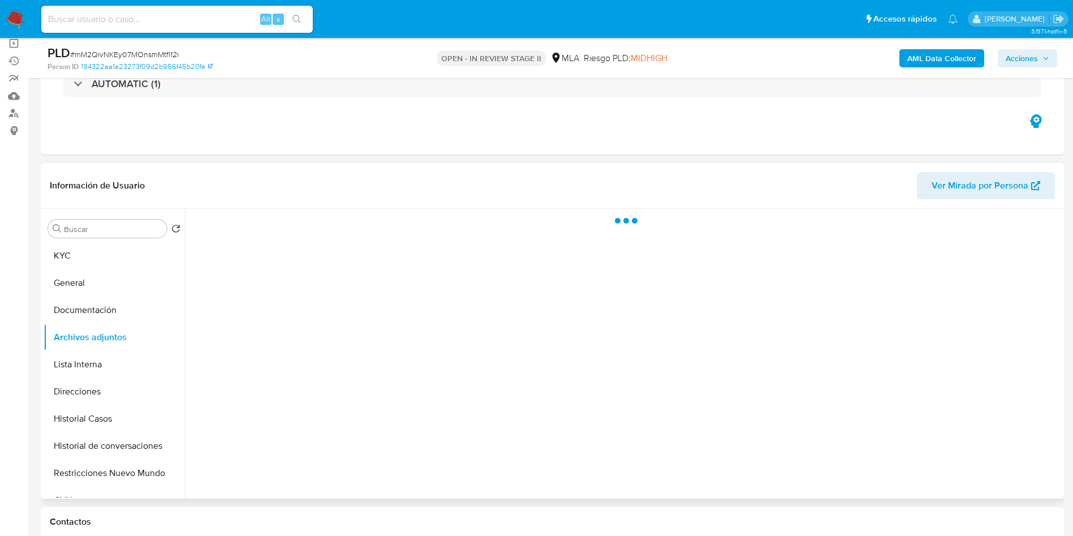
click at [107, 239] on div "Buscar Volver al orden por defecto KYC General Documentación Archivos adjuntos …" at bounding box center [114, 354] width 141 height 288
click at [95, 250] on button "KYC" at bounding box center [110, 255] width 132 height 27
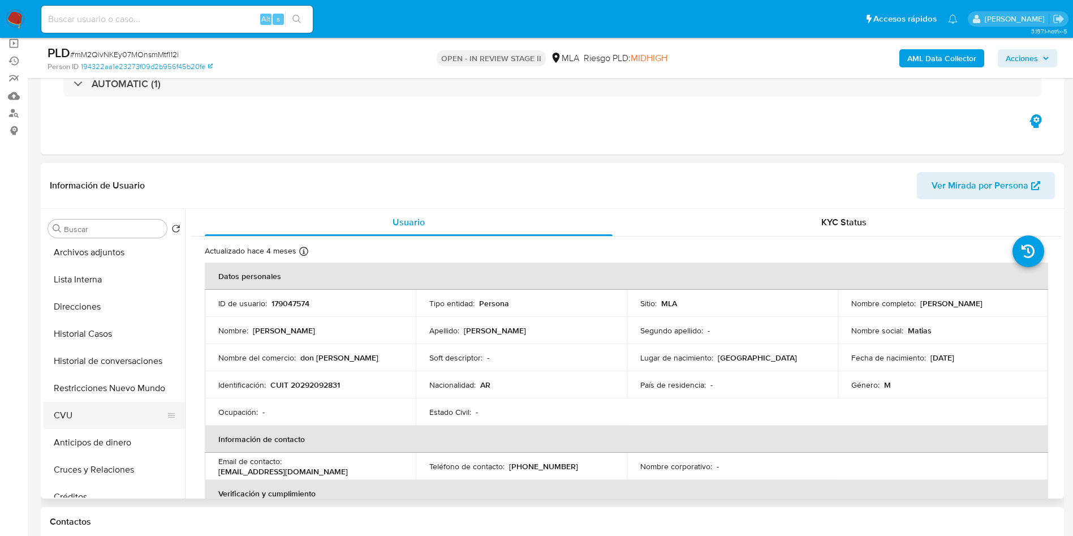
click at [87, 415] on button "CVU" at bounding box center [110, 415] width 132 height 27
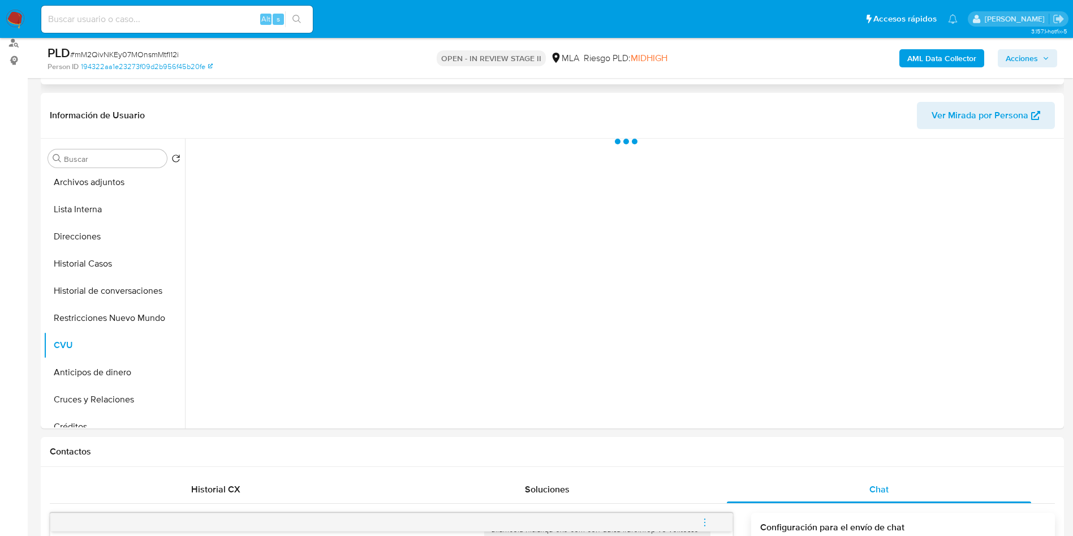
scroll to position [170, 0]
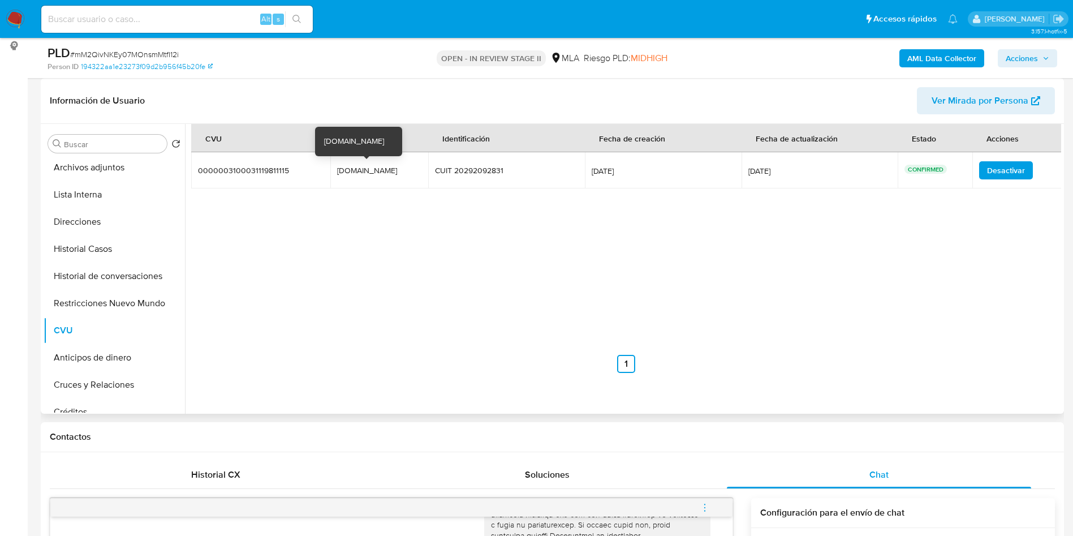
click at [356, 172] on div "donjuanfiambreria.mp" at bounding box center [373, 170] width 72 height 10
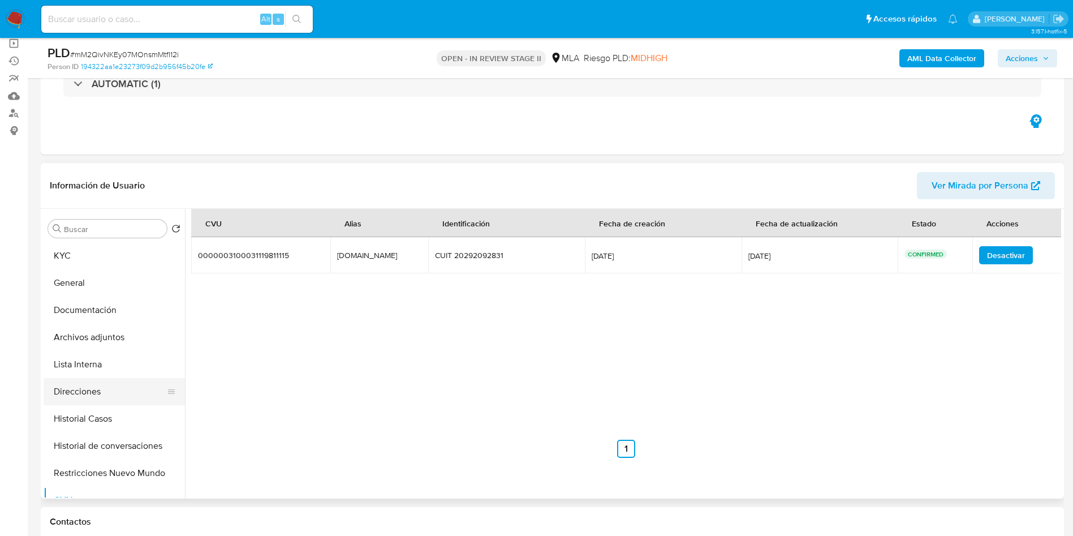
click at [116, 382] on button "Direcciones" at bounding box center [110, 391] width 132 height 27
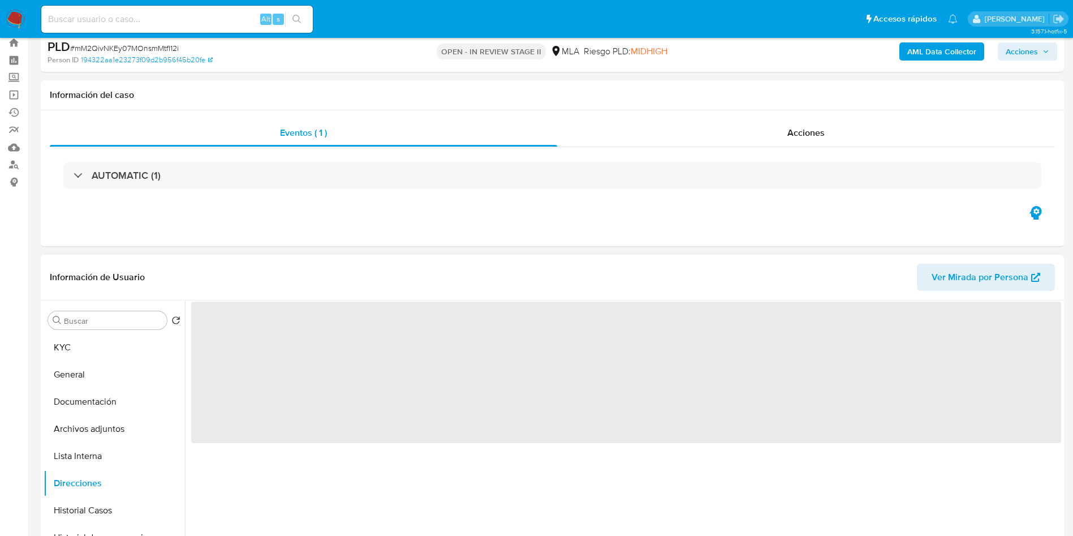
scroll to position [85, 0]
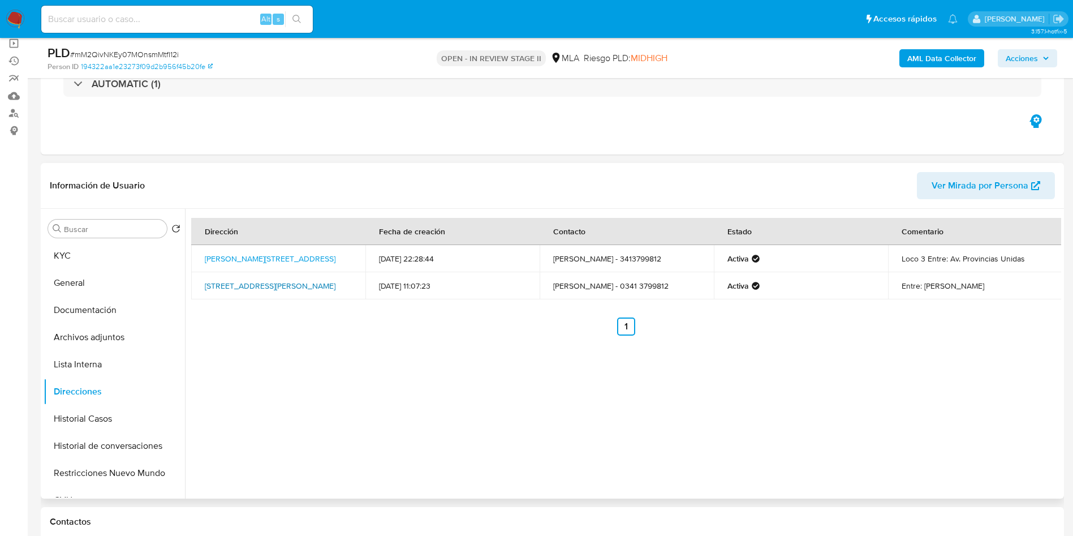
click at [259, 284] on link "San Martín 1198, Perez, Santa Fe, 2121, Argentina 1198" at bounding box center [270, 285] width 131 height 11
drag, startPoint x: 110, startPoint y: 261, endPoint x: 183, endPoint y: 230, distance: 78.8
click at [111, 261] on button "KYC" at bounding box center [114, 255] width 141 height 27
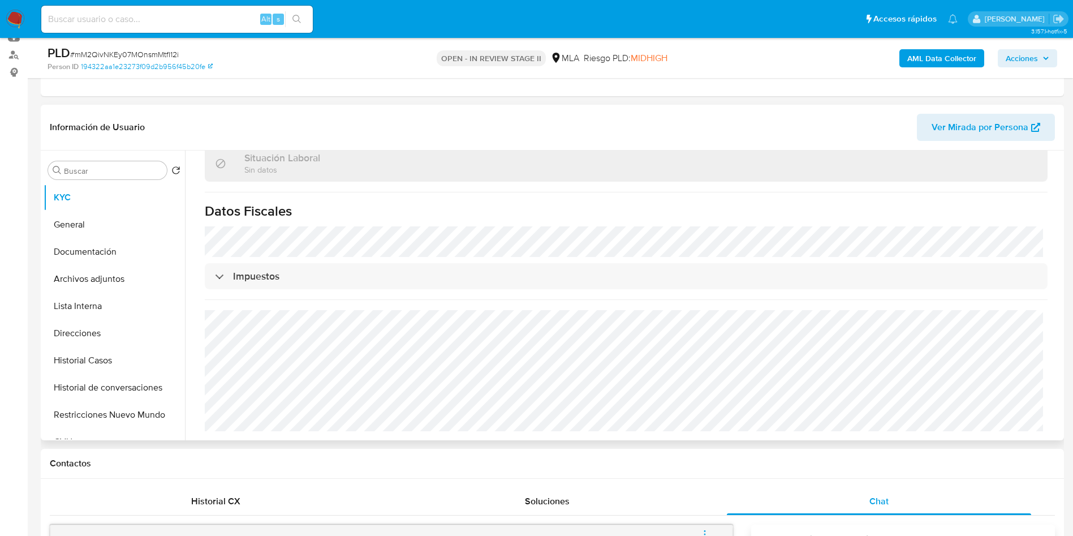
scroll to position [170, 0]
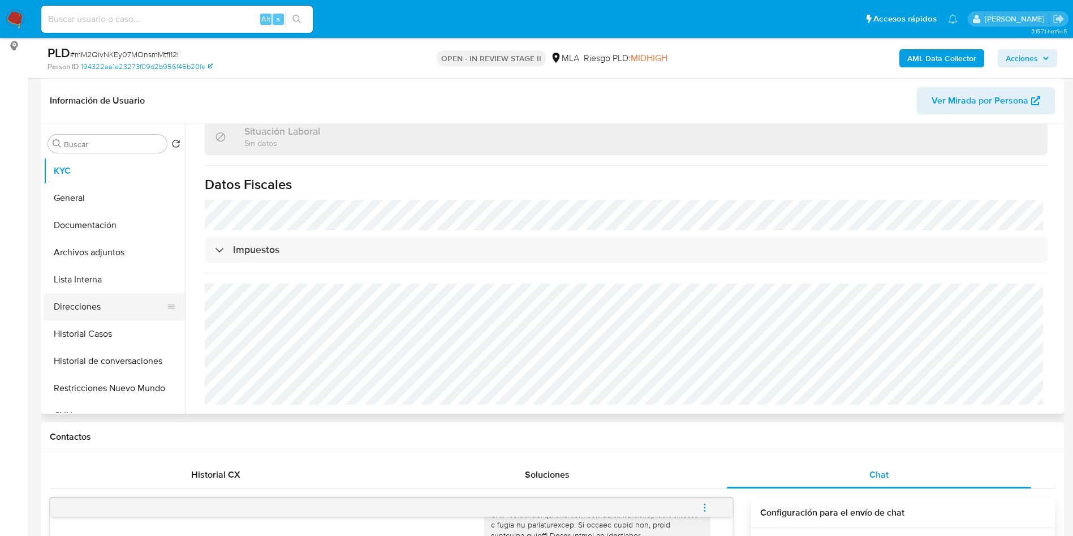
click at [113, 306] on button "Direcciones" at bounding box center [110, 306] width 132 height 27
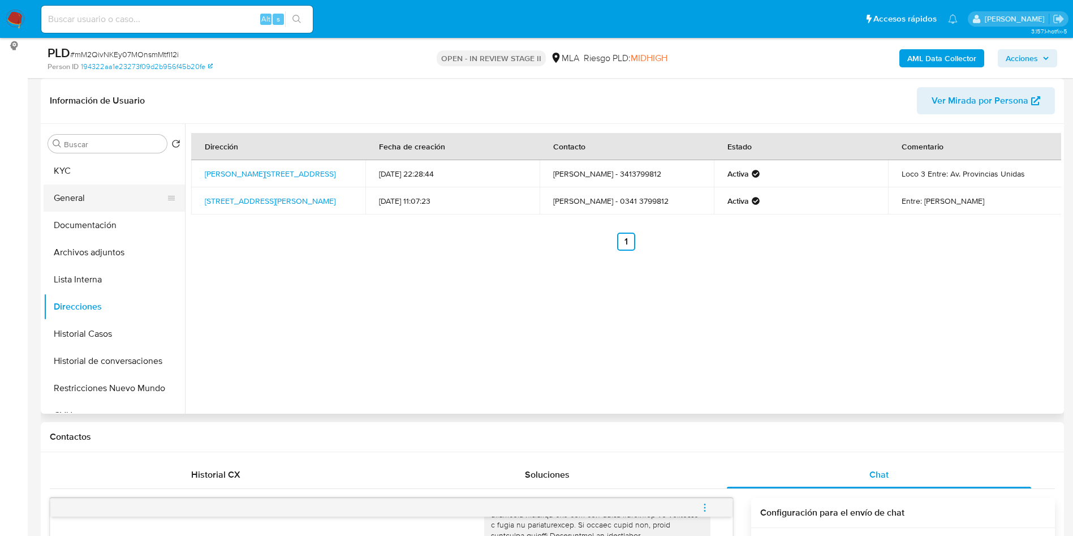
click at [111, 192] on button "General" at bounding box center [110, 197] width 132 height 27
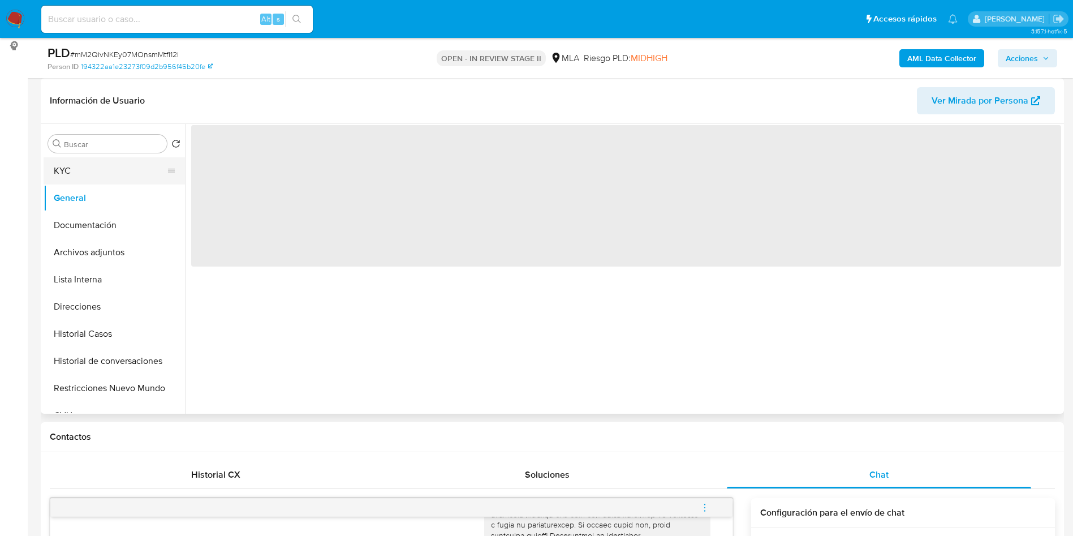
click at [131, 177] on button "KYC" at bounding box center [110, 170] width 132 height 27
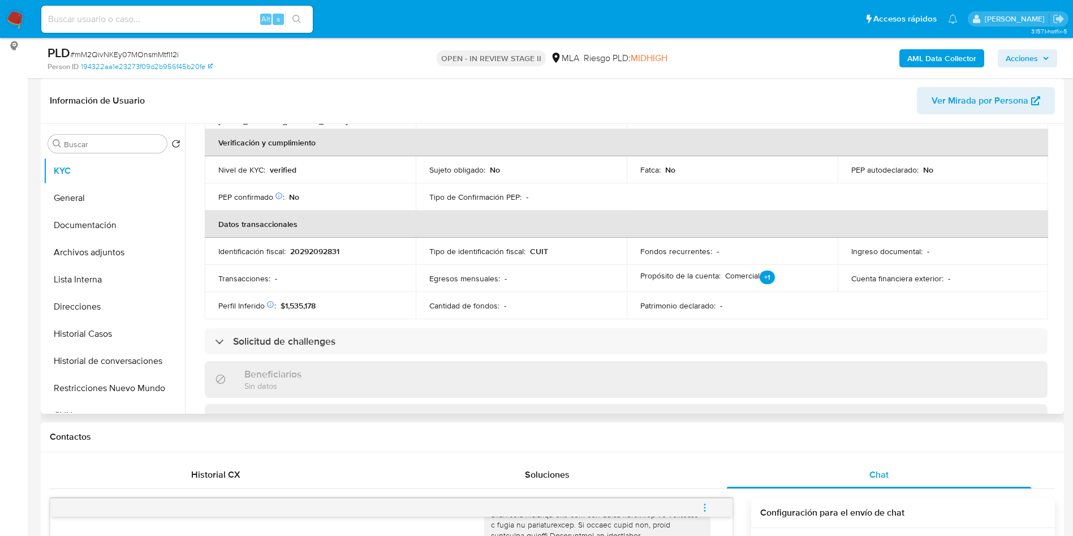
scroll to position [595, 0]
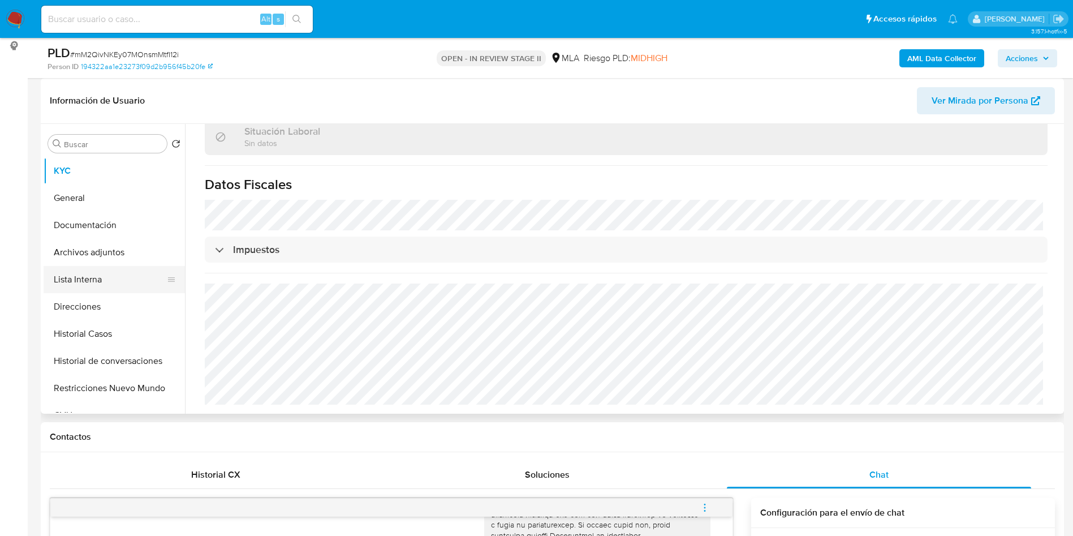
click at [99, 282] on button "Lista Interna" at bounding box center [110, 279] width 132 height 27
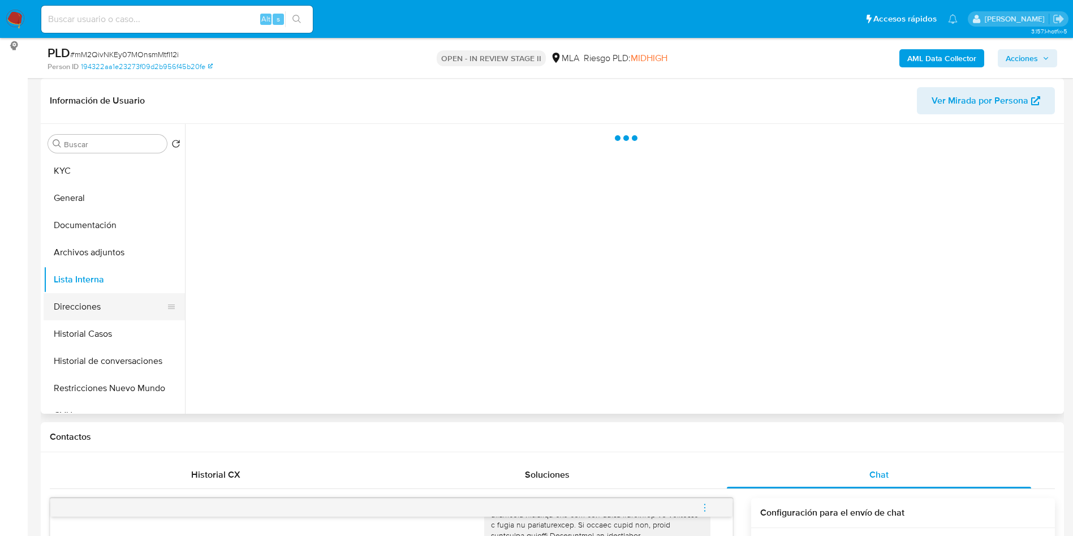
click at [100, 302] on button "Direcciones" at bounding box center [110, 306] width 132 height 27
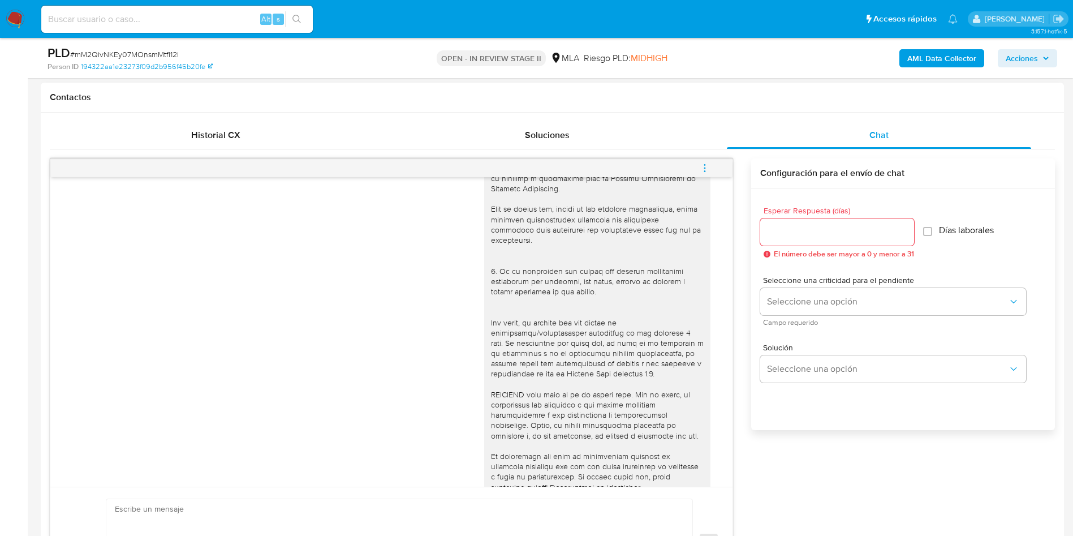
scroll to position [580, 0]
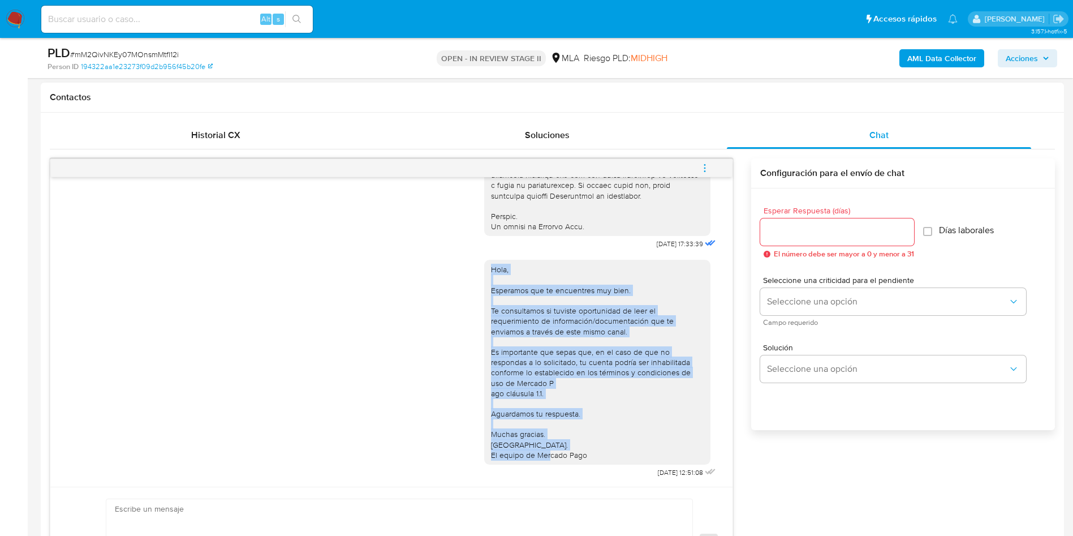
drag, startPoint x: 585, startPoint y: 464, endPoint x: 475, endPoint y: 255, distance: 236.6
click at [484, 260] on div "Hola, Esperamos que te encuentres muy bien. Te consultamos si tuviste oportunid…" at bounding box center [597, 362] width 226 height 205
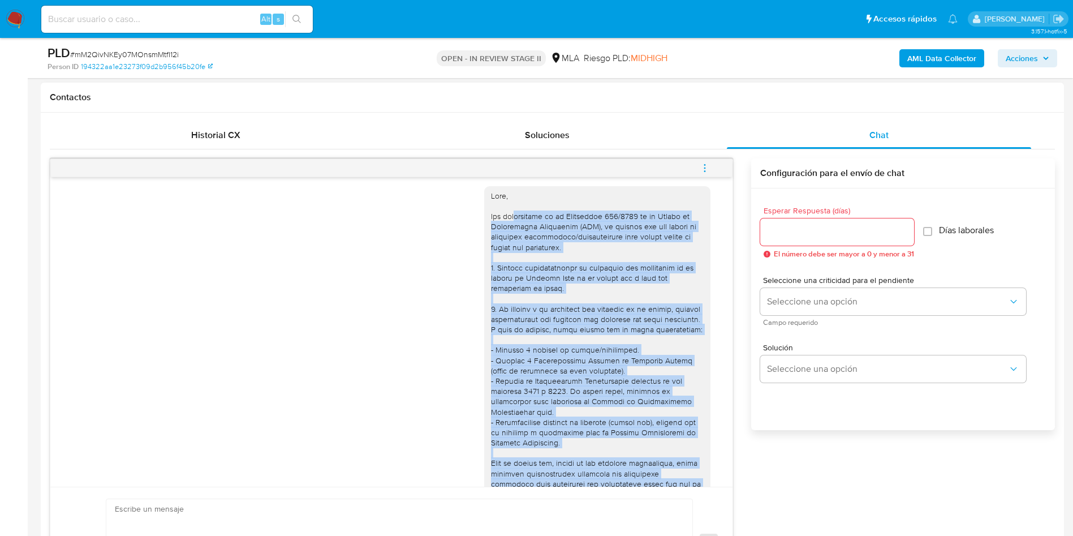
scroll to position [0, 0]
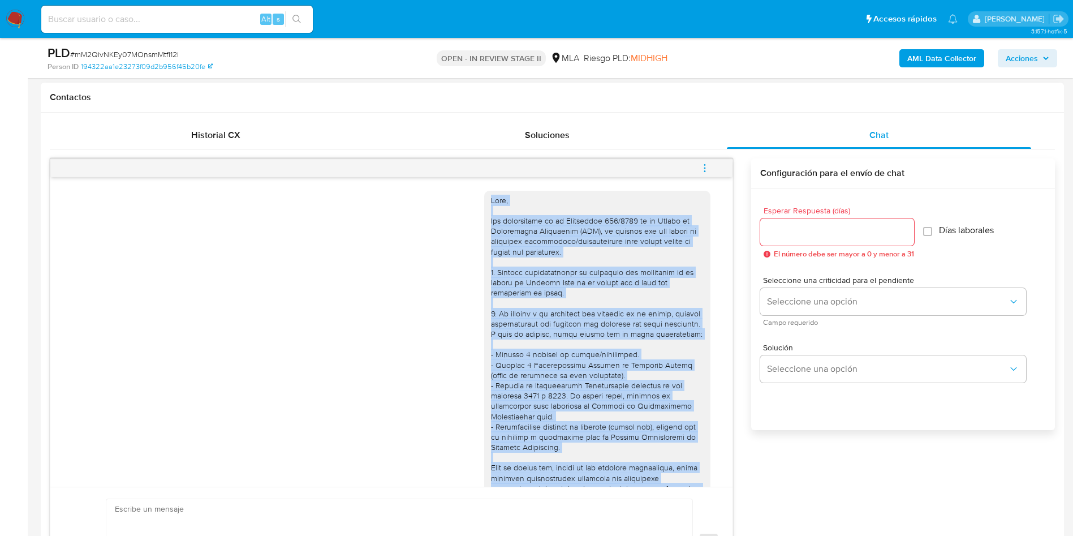
drag, startPoint x: 597, startPoint y: 235, endPoint x: 471, endPoint y: 195, distance: 131.9
click at [484, 195] on div "18/08/2025 17:33:39" at bounding box center [601, 493] width 234 height 620
copy div "Hola, Por disposición de la Resolución 200/2024 de la Unidad de Información Fin…"
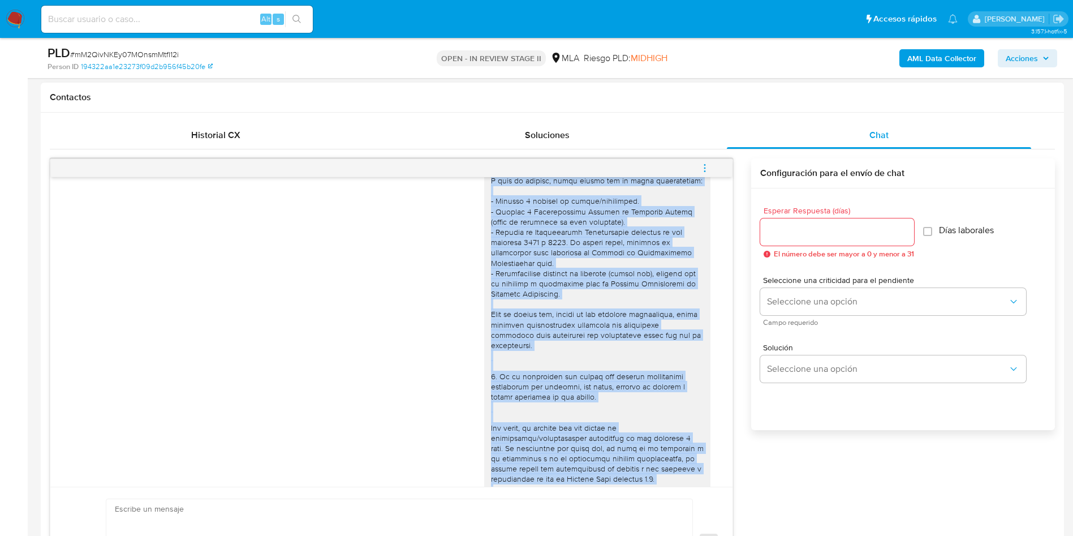
scroll to position [580, 0]
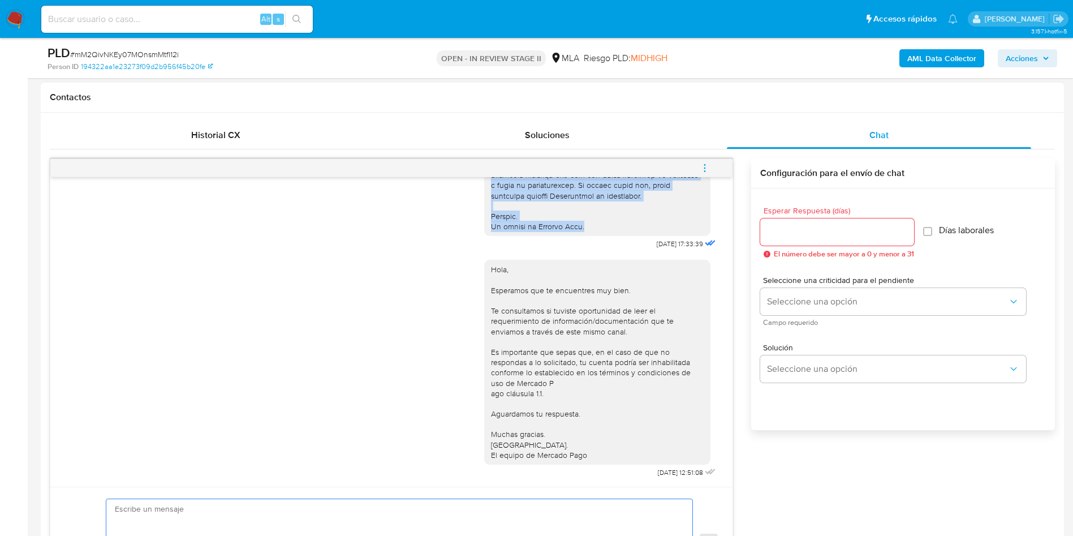
click at [329, 523] on textarea at bounding box center [397, 542] width 564 height 87
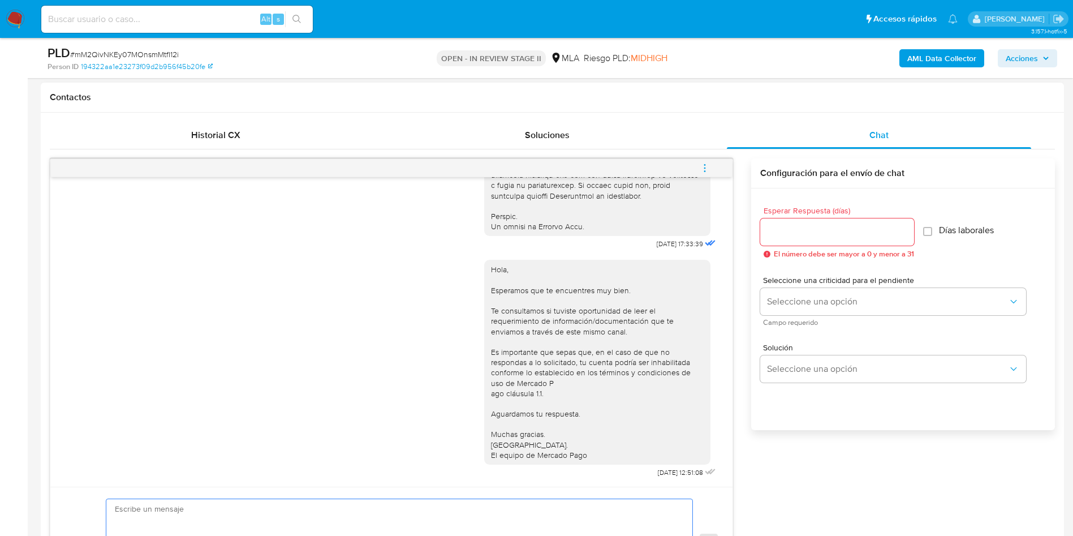
paste textarea "Hola, Por disposición de la Resolución 200/2024 de la Unidad de Información Fin…"
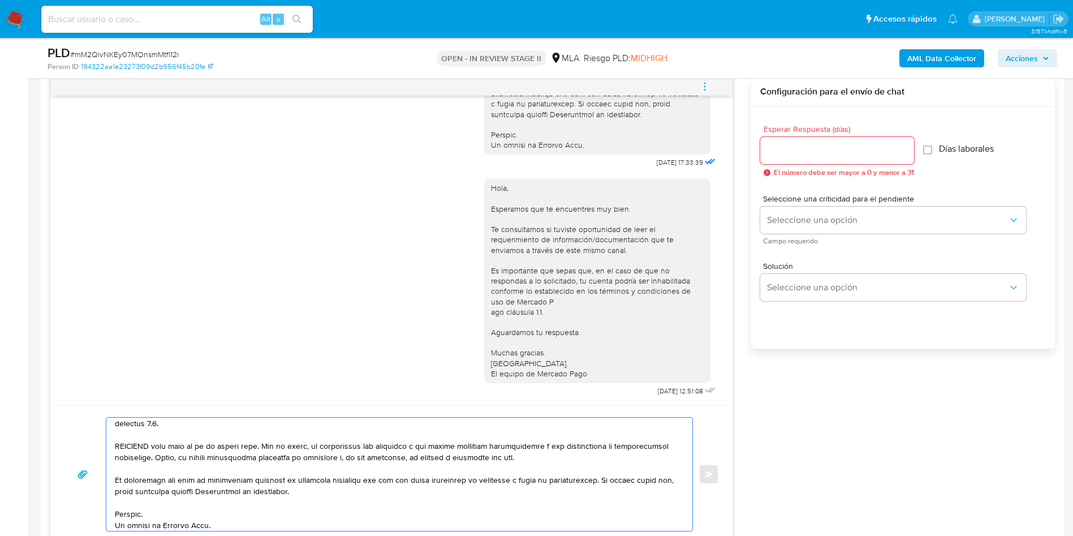
scroll to position [586, 0]
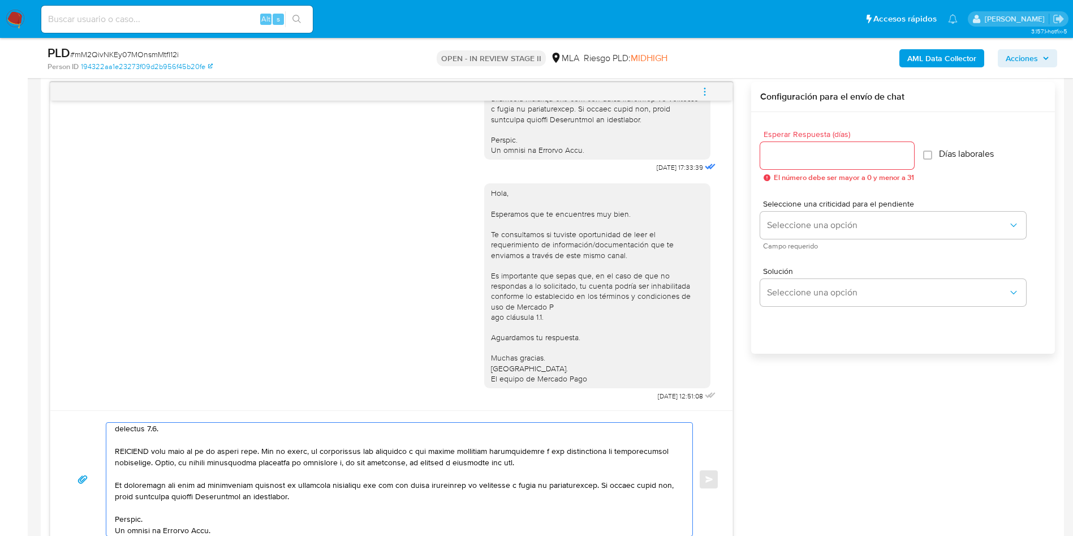
type textarea "Hola, Por disposición de la Resolución 200/2024 de la Unidad de Información Fin…"
click at [816, 162] on input "Esperar Respuesta (días)" at bounding box center [837, 155] width 154 height 15
type input "2"
type input "3"
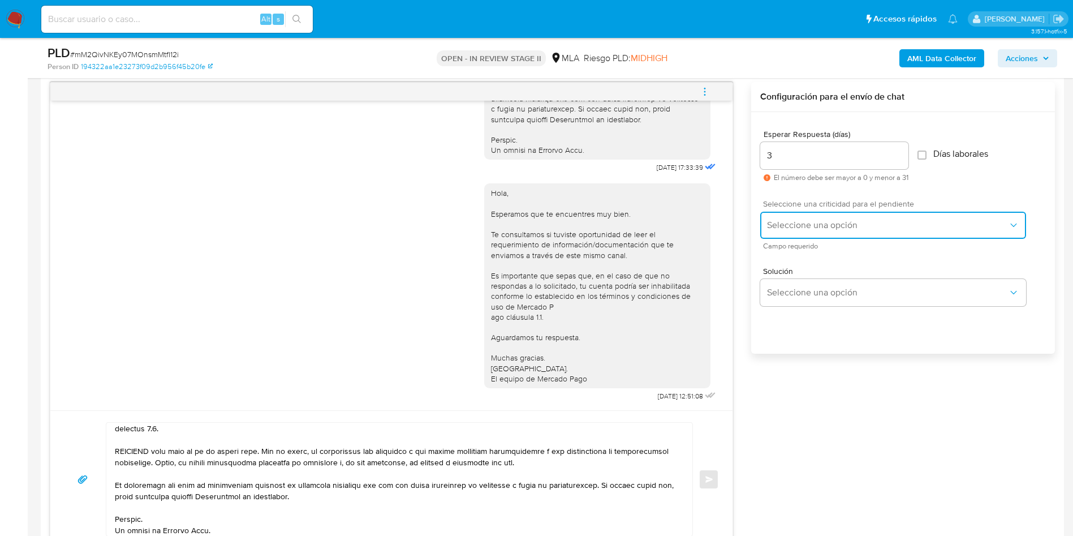
click at [831, 230] on span "Seleccione una opción" at bounding box center [887, 225] width 241 height 11
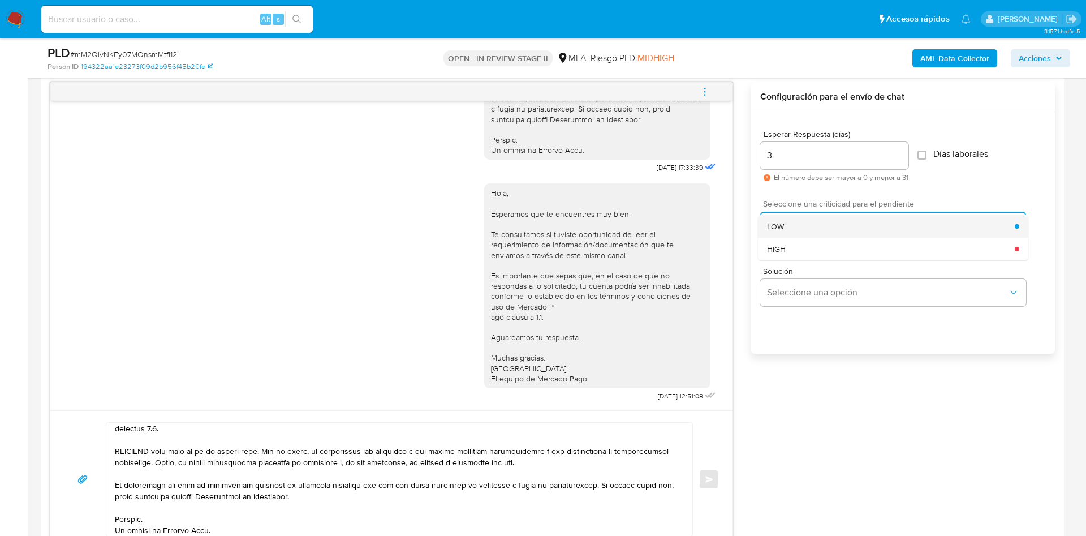
click at [815, 227] on div "LOW" at bounding box center [891, 226] width 248 height 23
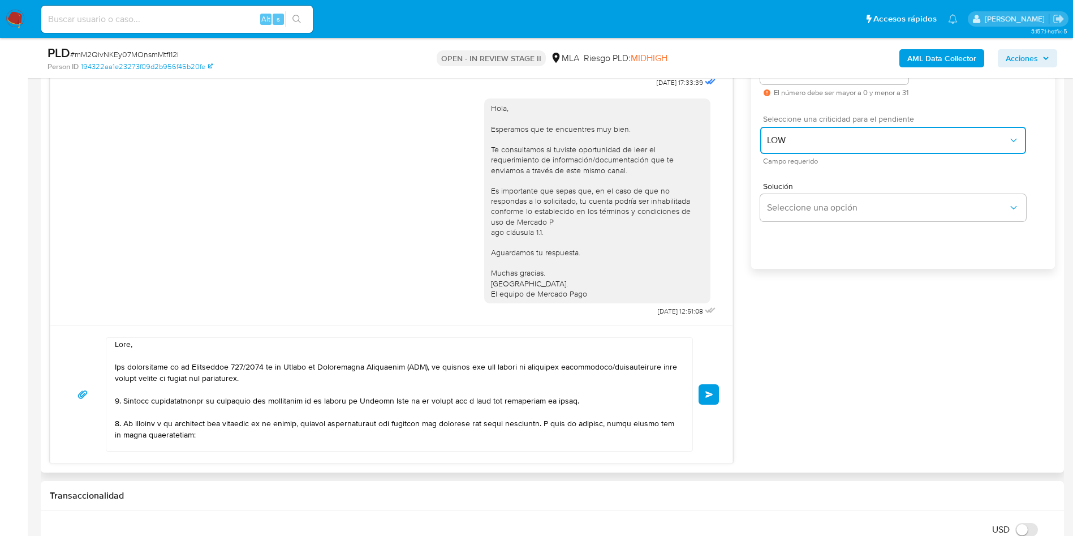
scroll to position [0, 0]
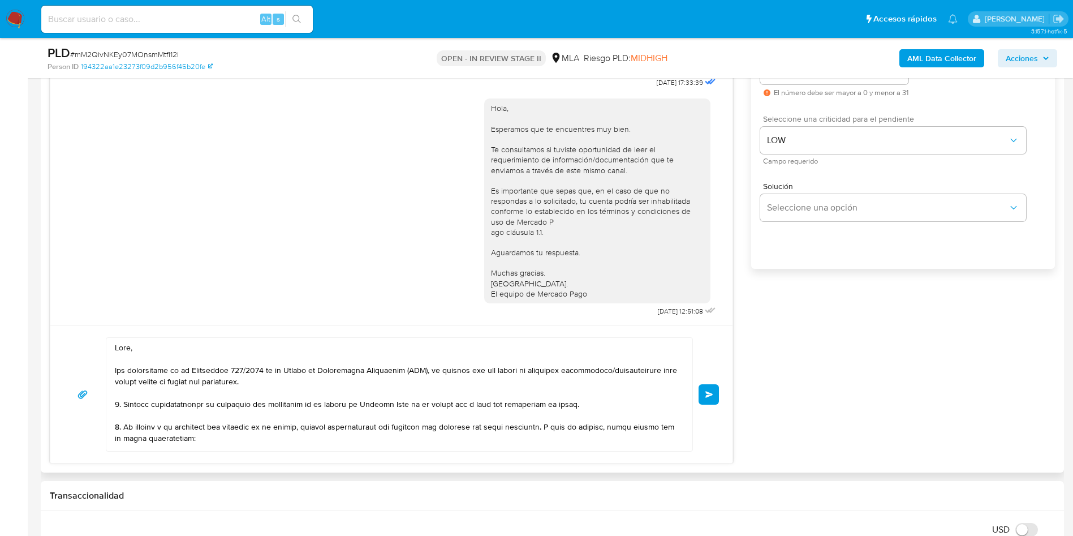
click at [700, 394] on button "Enviar" at bounding box center [709, 394] width 20 height 20
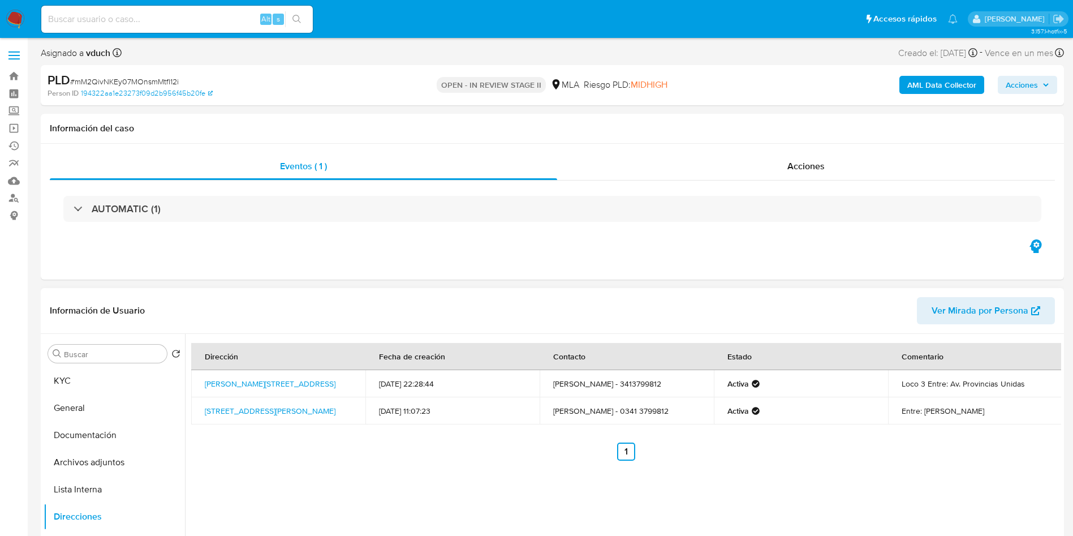
scroll to position [1220, 0]
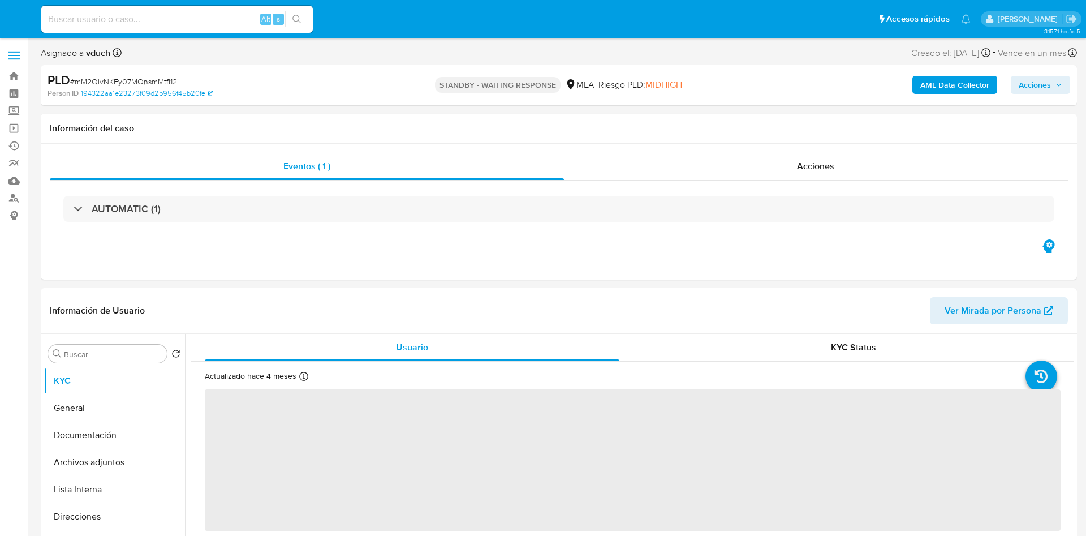
select select "10"
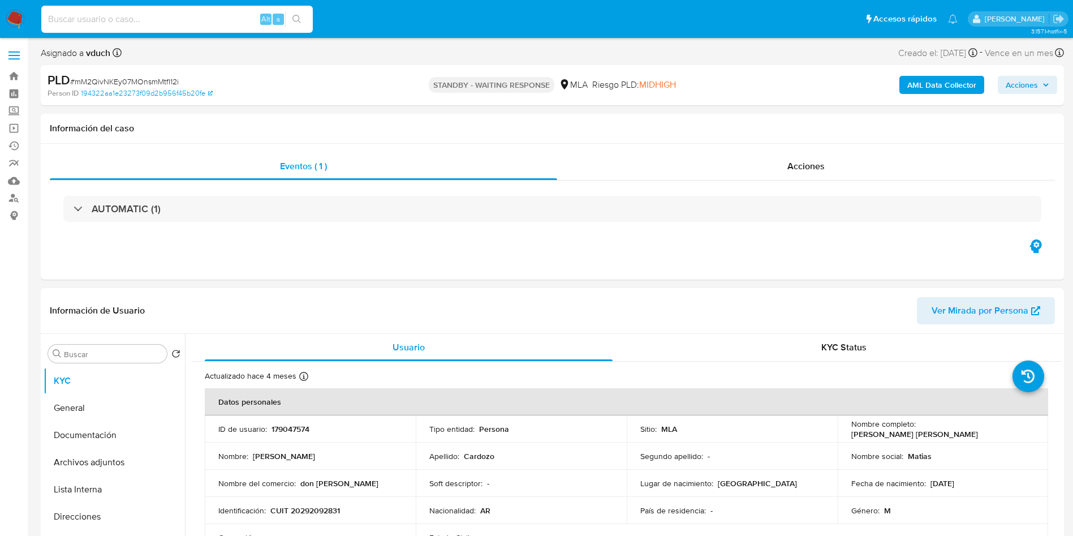
click at [178, 16] on input at bounding box center [177, 19] width 272 height 15
paste input "B4fYU86HkEt2oYrxCtOztJ2U"
type input "B4fYU86HkEt2oYrxCtOztJ2U"
drag, startPoint x: 293, startPoint y: 28, endPoint x: 304, endPoint y: 36, distance: 13.4
click at [293, 27] on div "B4fYU86HkEt2oYrxCtOztJ2U Alt s" at bounding box center [177, 19] width 272 height 27
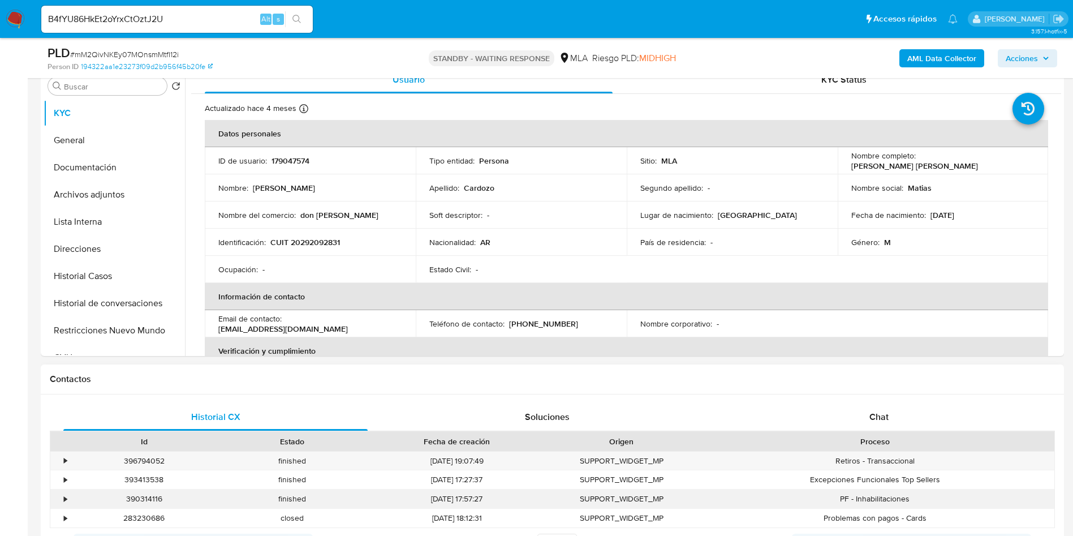
scroll to position [339, 0]
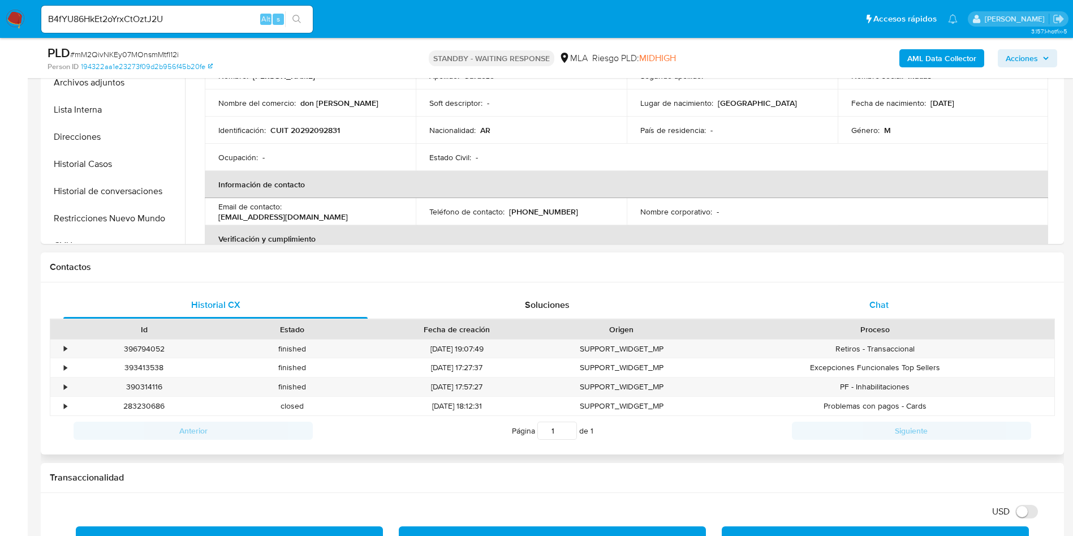
drag, startPoint x: 967, startPoint y: 303, endPoint x: 940, endPoint y: 303, distance: 26.6
click at [967, 303] on div "Chat" at bounding box center [879, 304] width 304 height 27
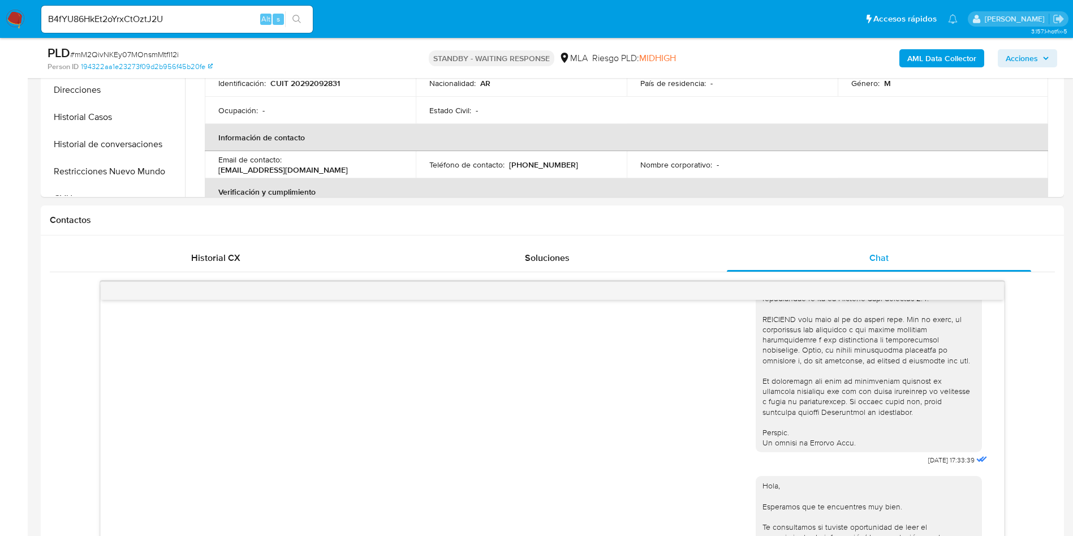
scroll to position [0, 0]
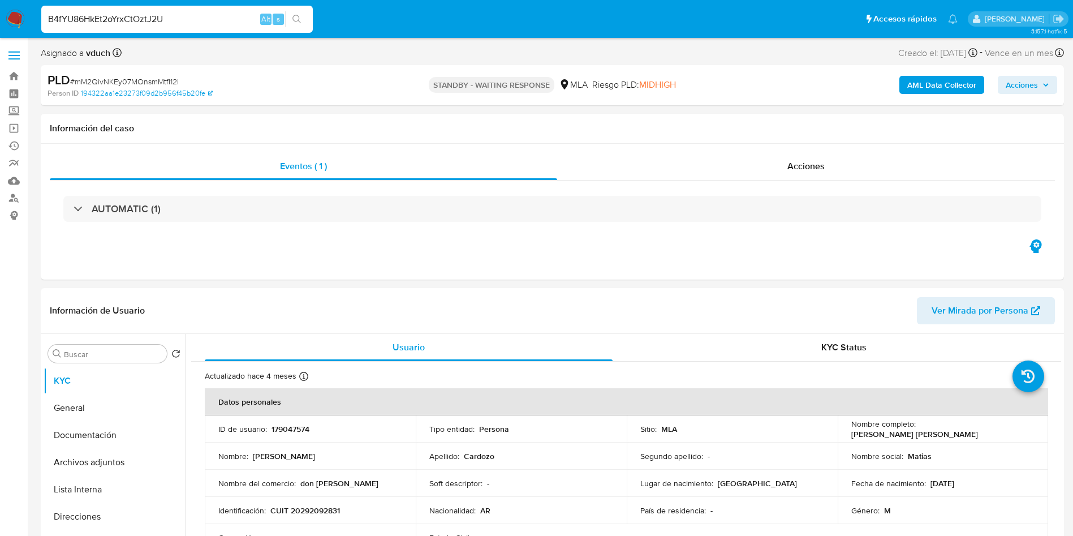
click at [233, 17] on input "B4fYU86HkEt2oYrxCtOztJ2U" at bounding box center [177, 19] width 272 height 15
click at [295, 22] on icon "search-icon" at bounding box center [297, 19] width 9 height 9
select select "10"
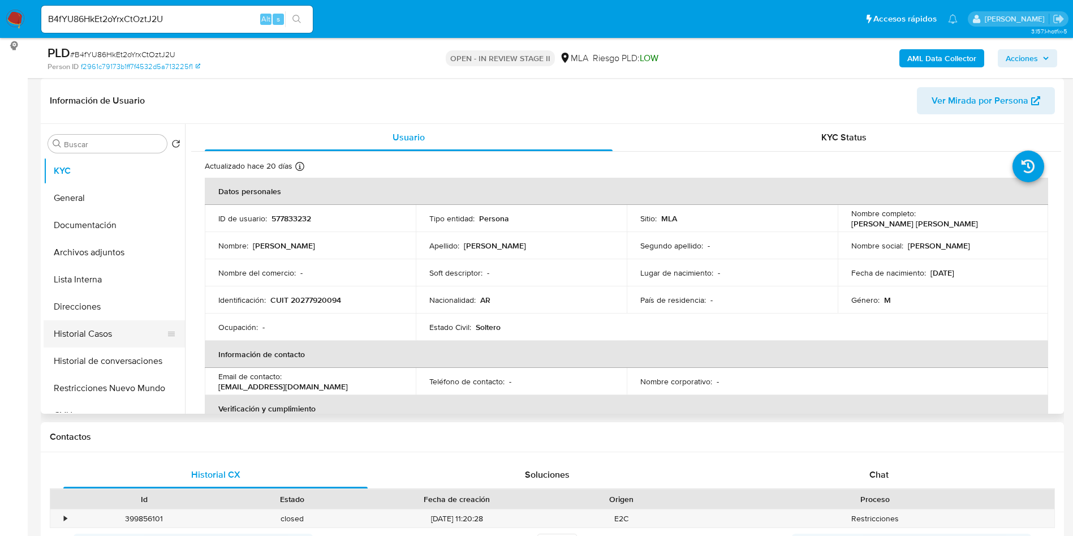
click at [101, 332] on button "Historial Casos" at bounding box center [110, 333] width 132 height 27
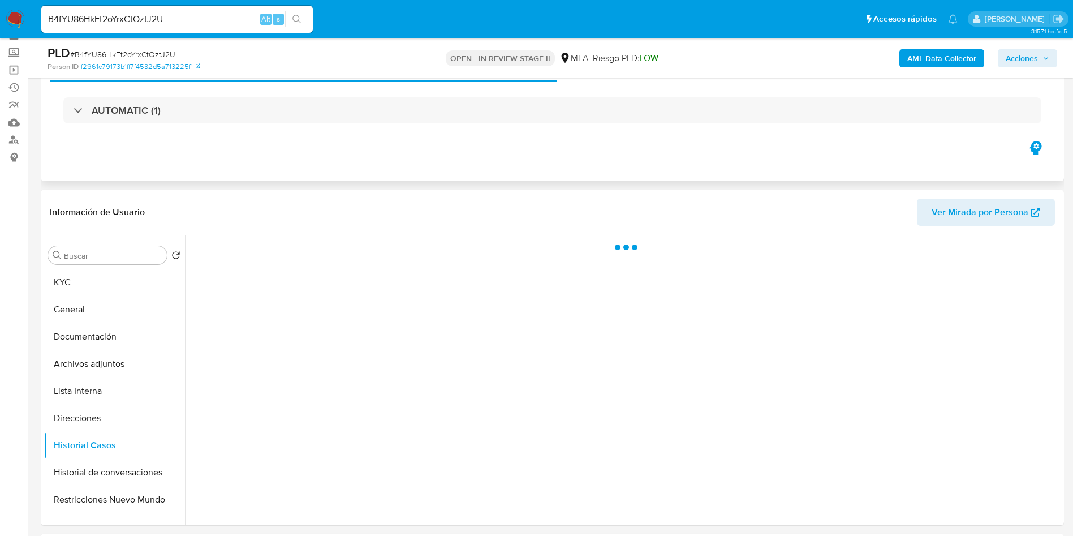
scroll to position [85, 0]
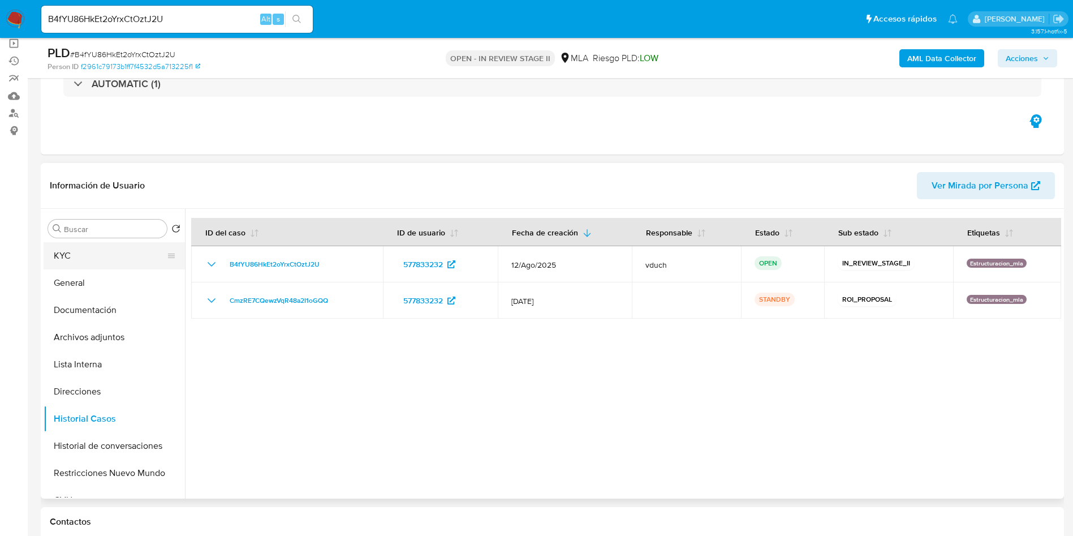
click at [88, 247] on button "KYC" at bounding box center [110, 255] width 132 height 27
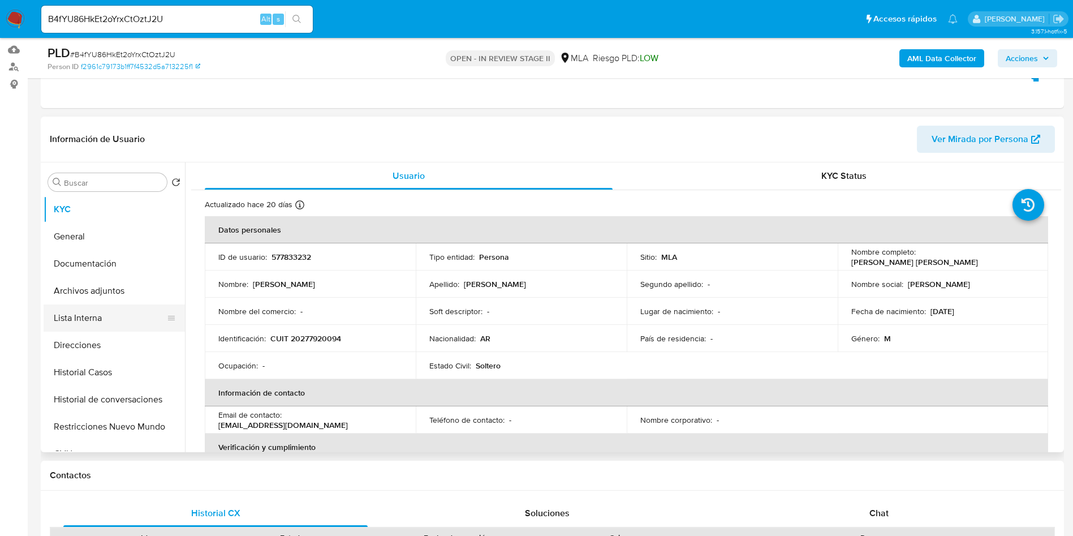
scroll to position [170, 0]
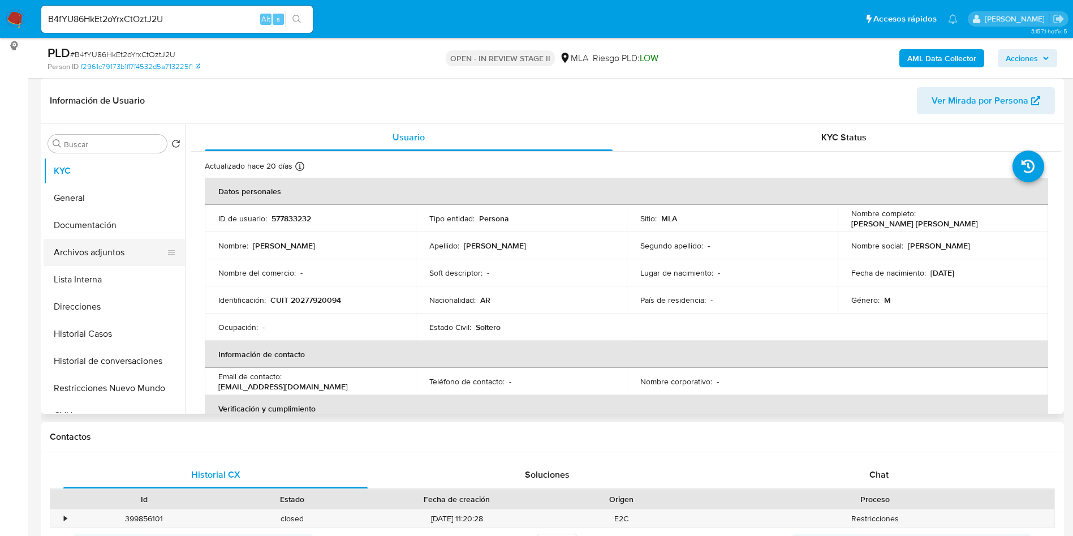
drag, startPoint x: 133, startPoint y: 251, endPoint x: 53, endPoint y: 260, distance: 80.2
click at [133, 252] on button "Archivos adjuntos" at bounding box center [110, 252] width 132 height 27
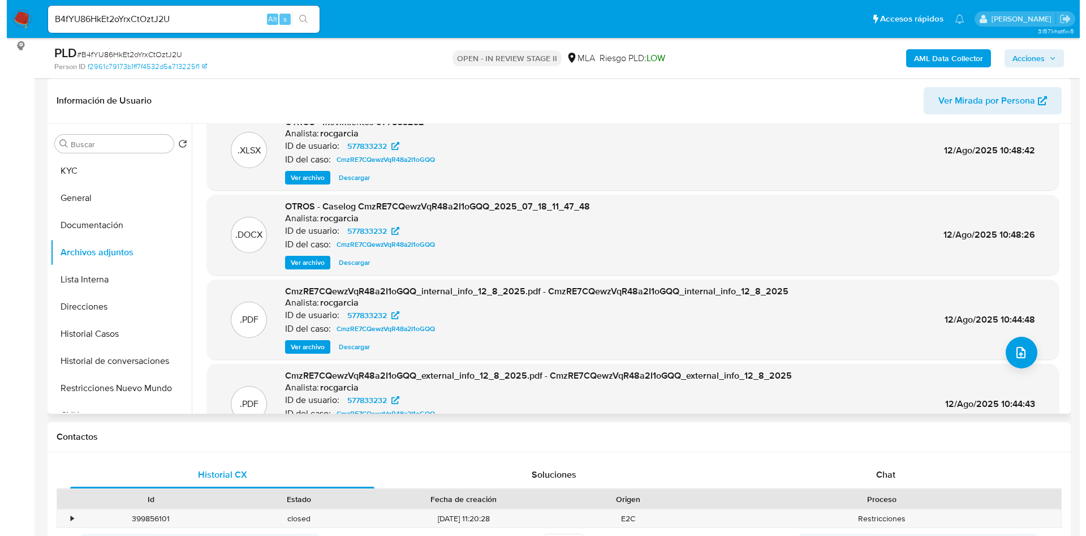
scroll to position [0, 0]
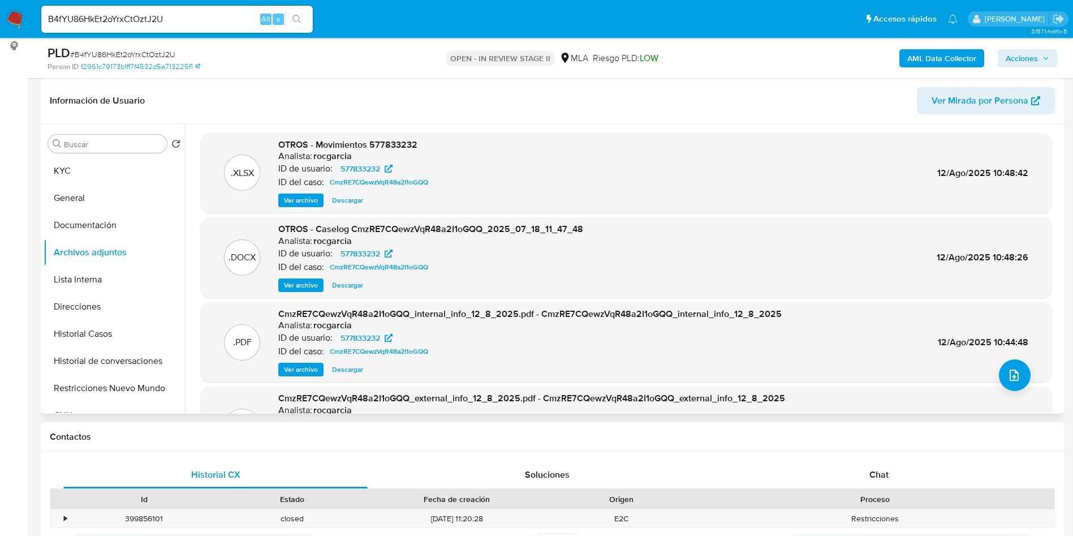
click at [299, 291] on span "Ver archivo" at bounding box center [301, 284] width 34 height 11
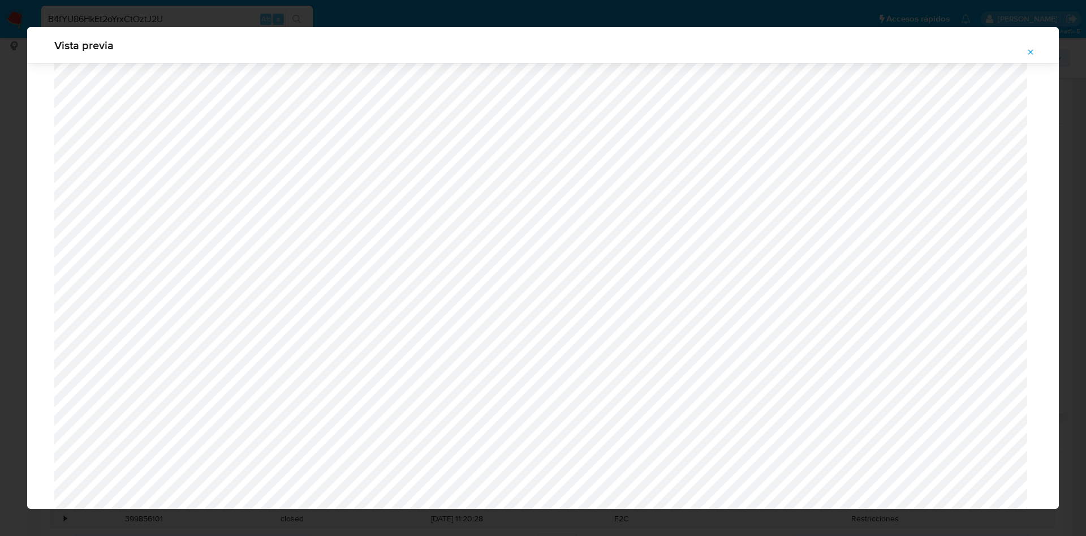
scroll to position [1081, 0]
click at [1029, 48] on icon "Attachment preview" at bounding box center [1030, 52] width 9 height 9
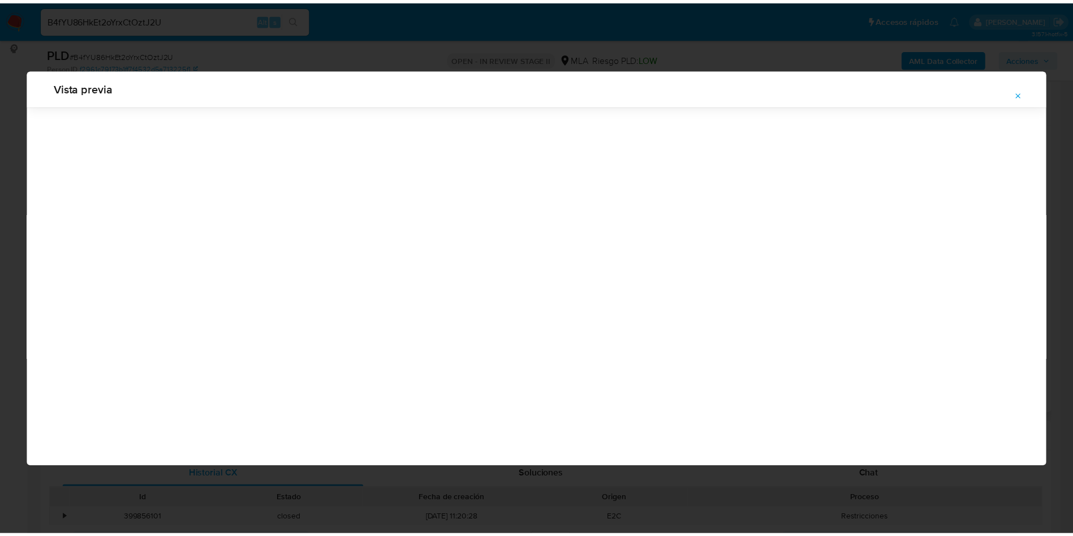
scroll to position [0, 0]
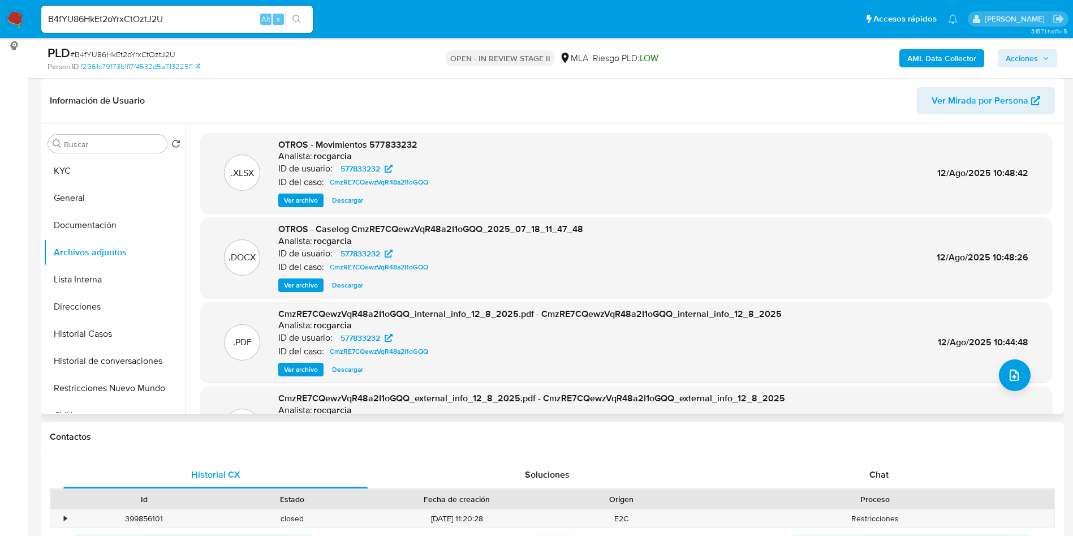
click at [875, 463] on div "Chat" at bounding box center [879, 474] width 304 height 27
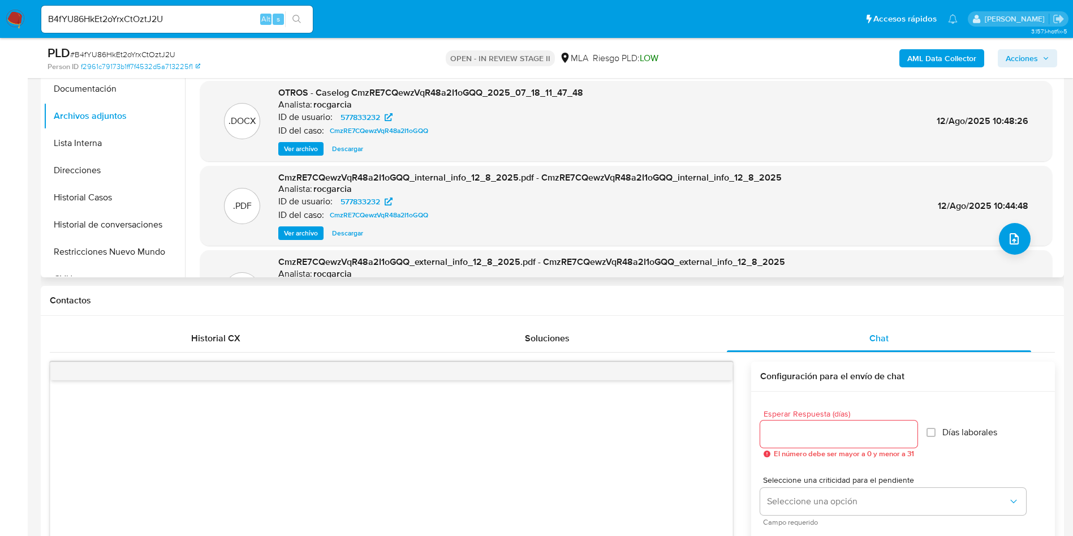
scroll to position [255, 0]
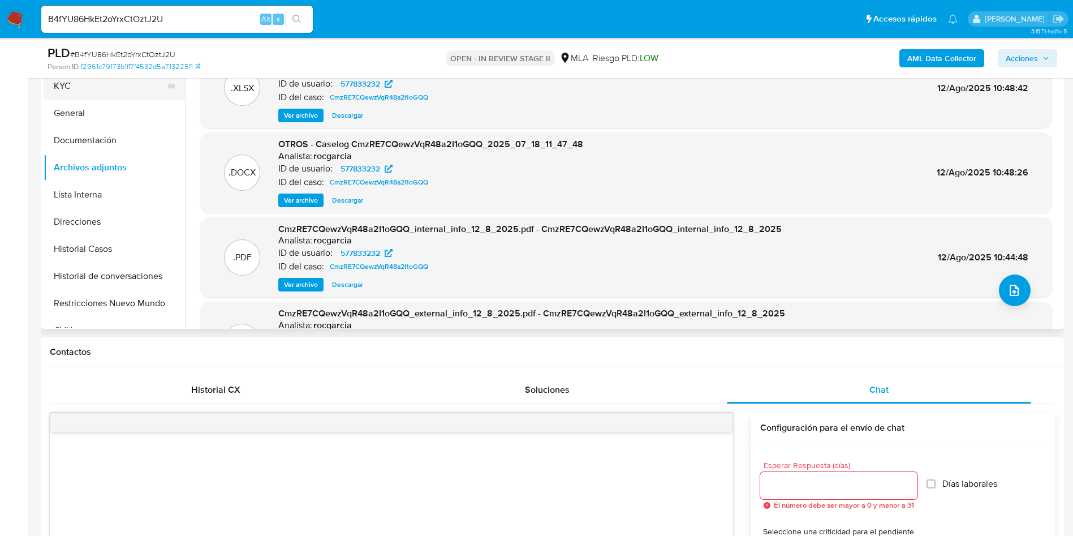
click at [86, 88] on button "KYC" at bounding box center [110, 85] width 132 height 27
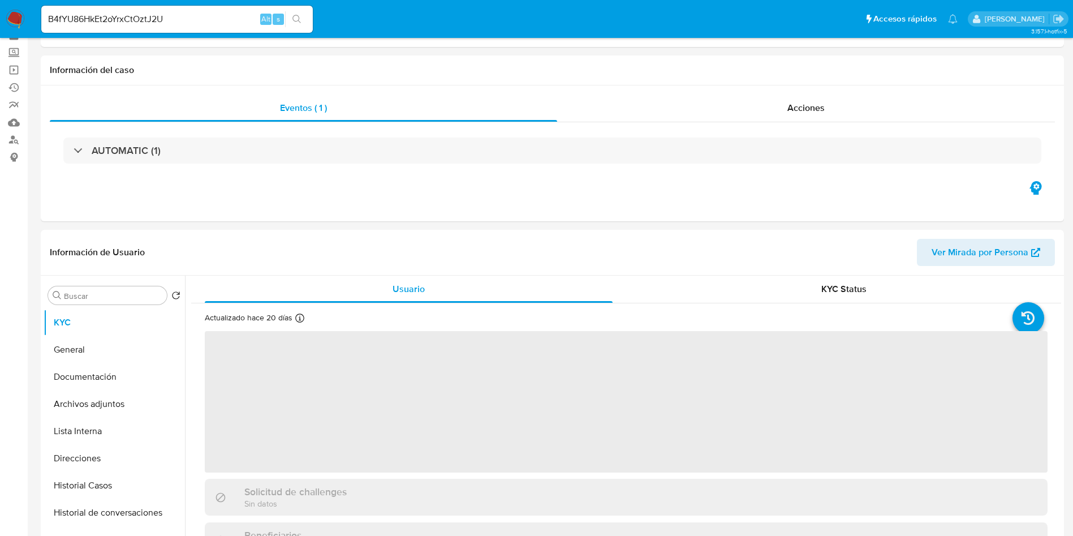
scroll to position [85, 0]
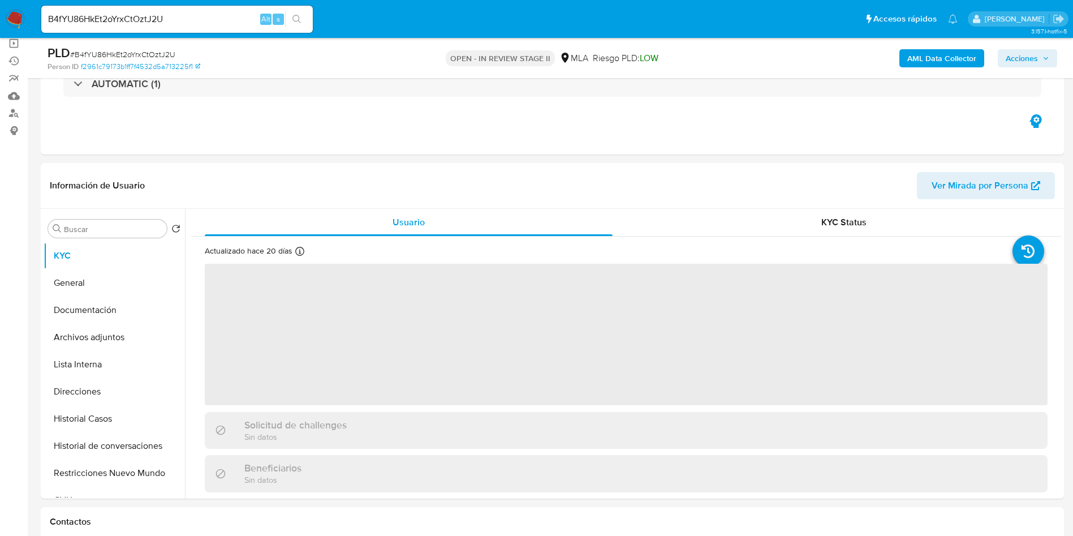
click at [572, 311] on span "‌" at bounding box center [626, 334] width 843 height 141
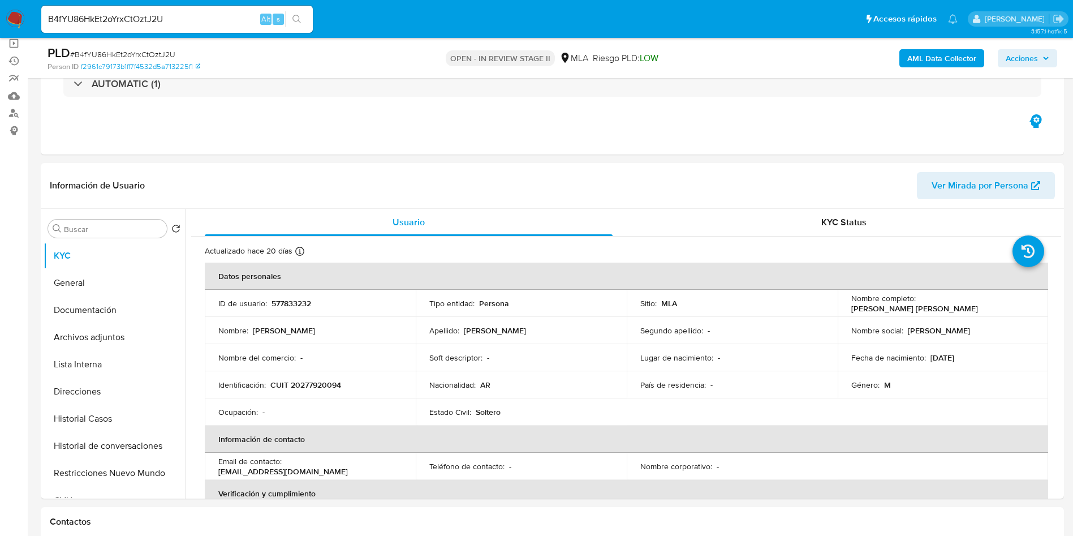
click at [221, 14] on input "B4fYU86HkEt2oYrxCtOztJ2U" at bounding box center [177, 19] width 272 height 15
paste input "EOU8gYKeXU9YWJbYQLtloJfe"
type input "EOU8gYKeXU9YWJbYQLtloJfe"
click at [292, 19] on button "search-icon" at bounding box center [296, 19] width 23 height 16
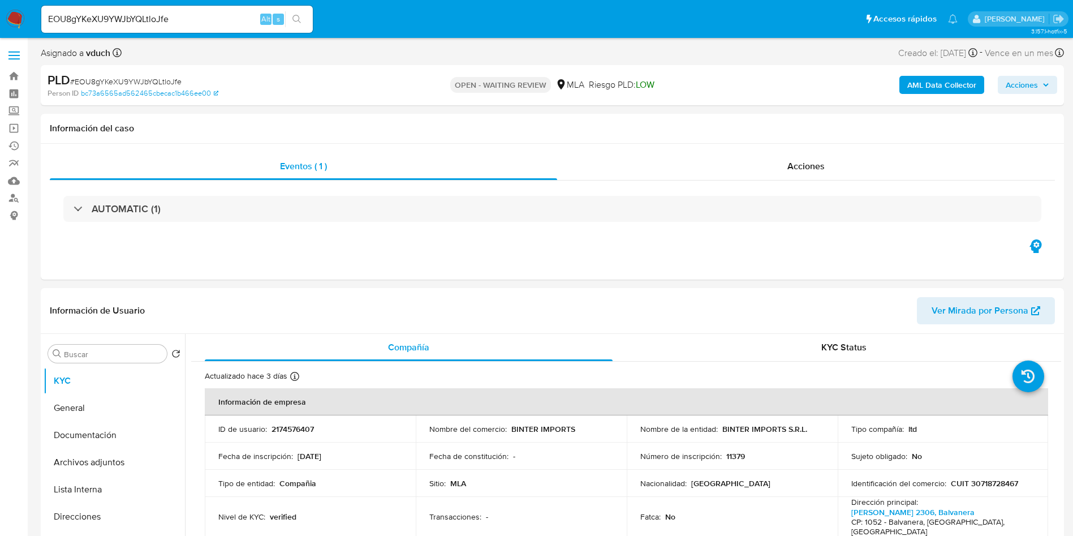
select select "10"
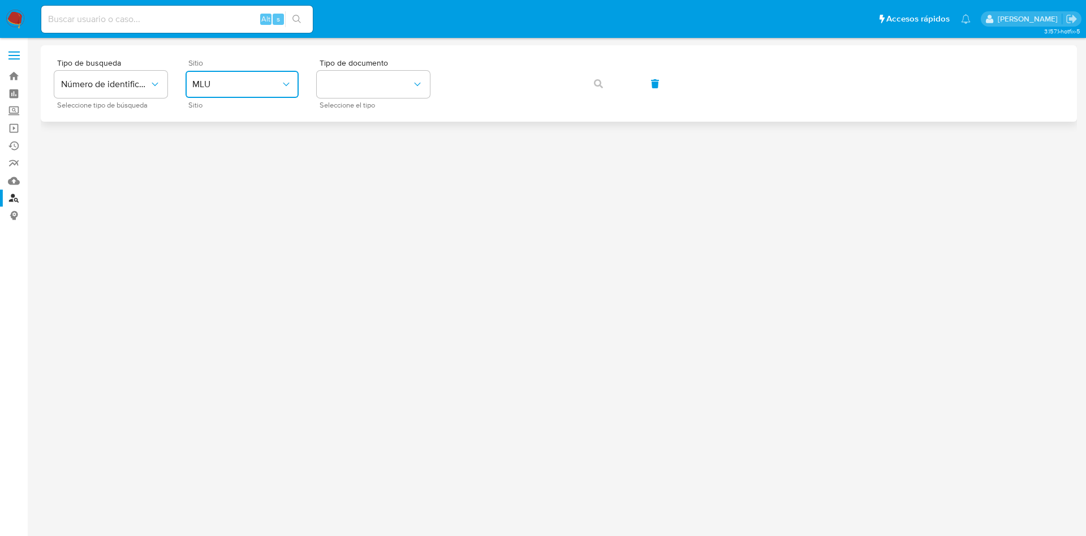
click at [235, 76] on button "MLU" at bounding box center [242, 84] width 113 height 27
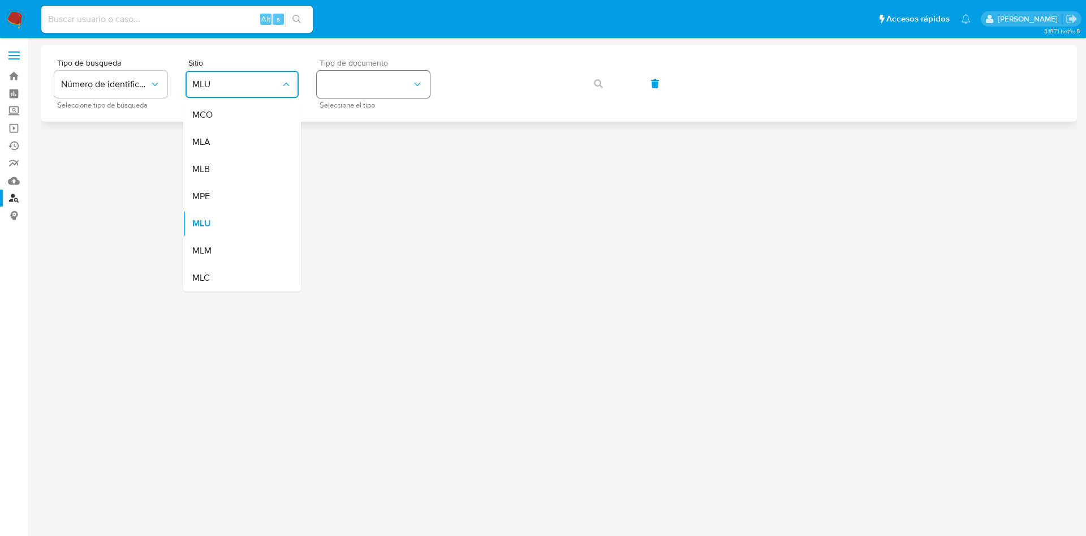
drag, startPoint x: 226, startPoint y: 141, endPoint x: 344, endPoint y: 96, distance: 126.6
click at [226, 141] on div "MLA" at bounding box center [238, 141] width 93 height 27
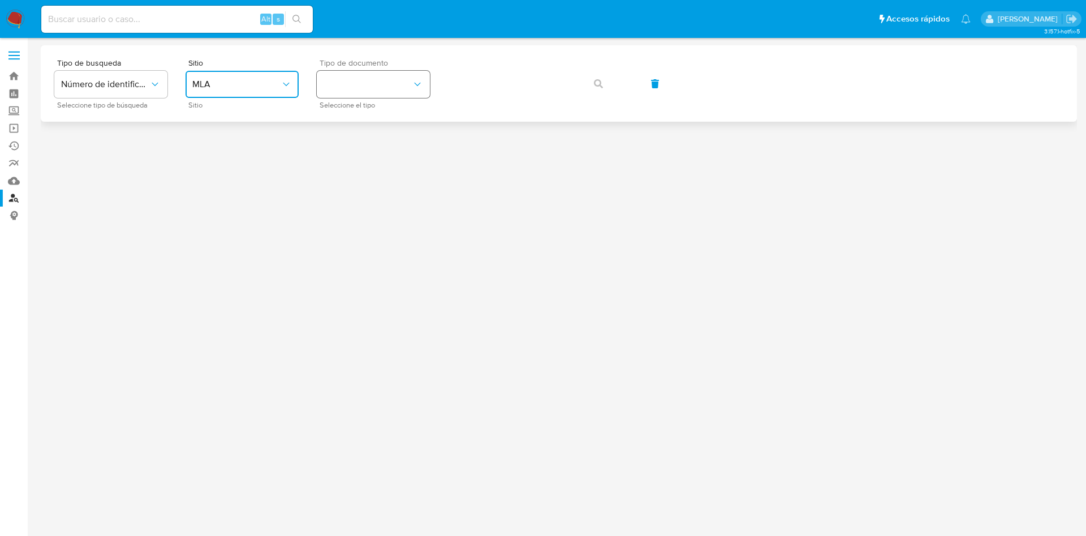
click at [350, 93] on button "identificationType" at bounding box center [373, 84] width 113 height 27
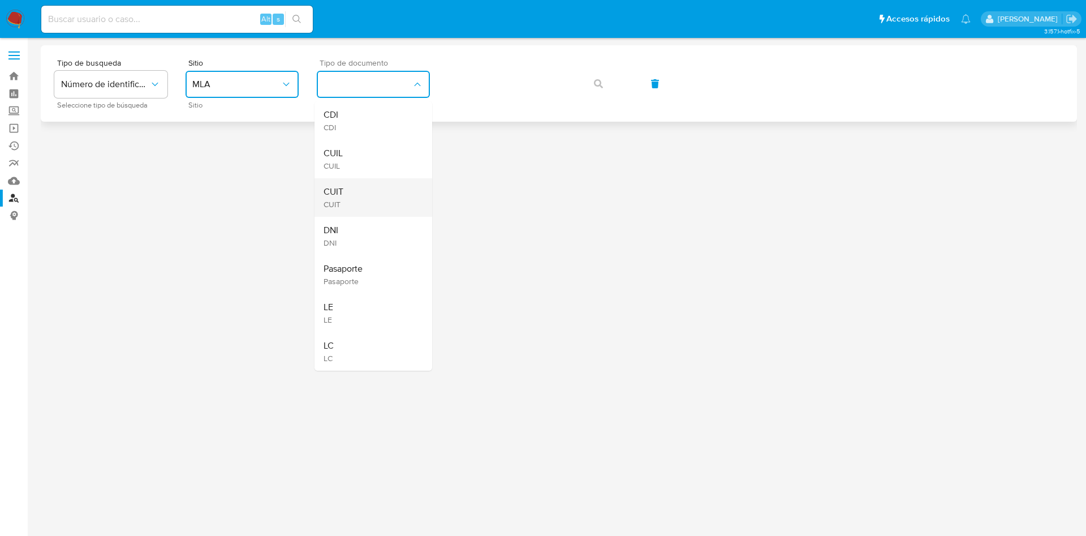
click at [365, 191] on div "CUIT CUIT" at bounding box center [370, 197] width 93 height 38
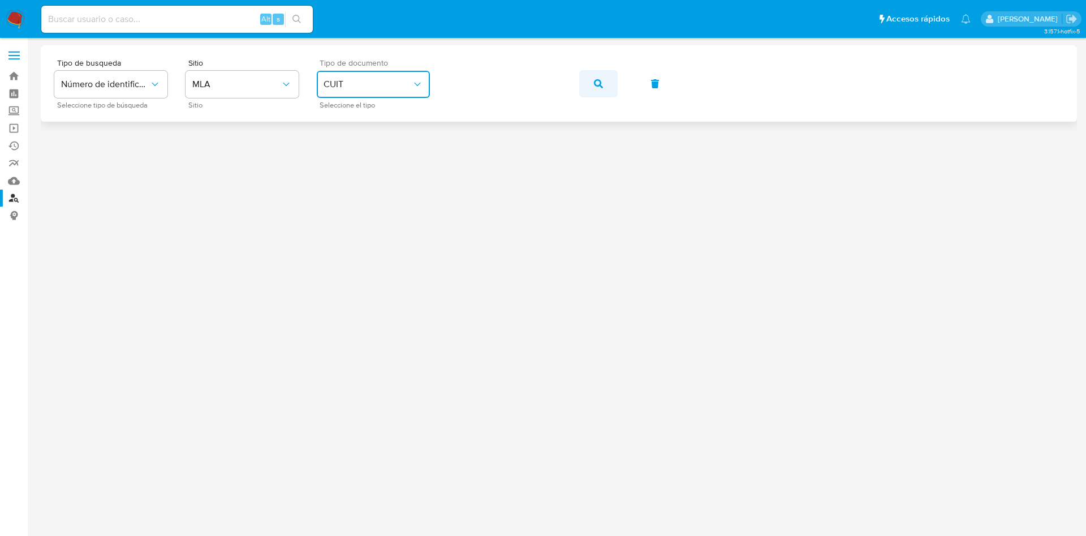
click at [593, 80] on button "button" at bounding box center [598, 83] width 38 height 27
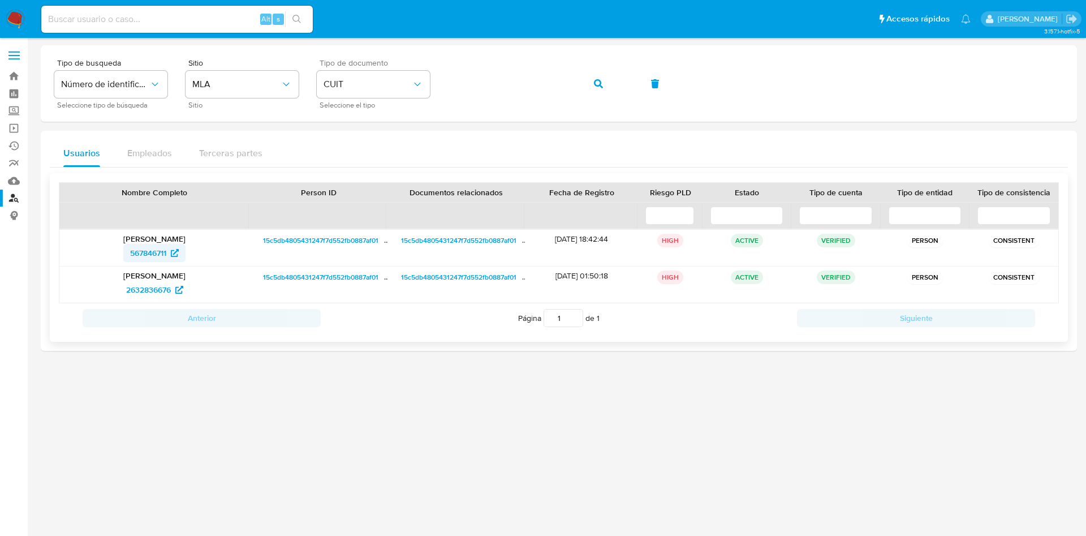
click at [150, 248] on span "567846711" at bounding box center [148, 253] width 36 height 18
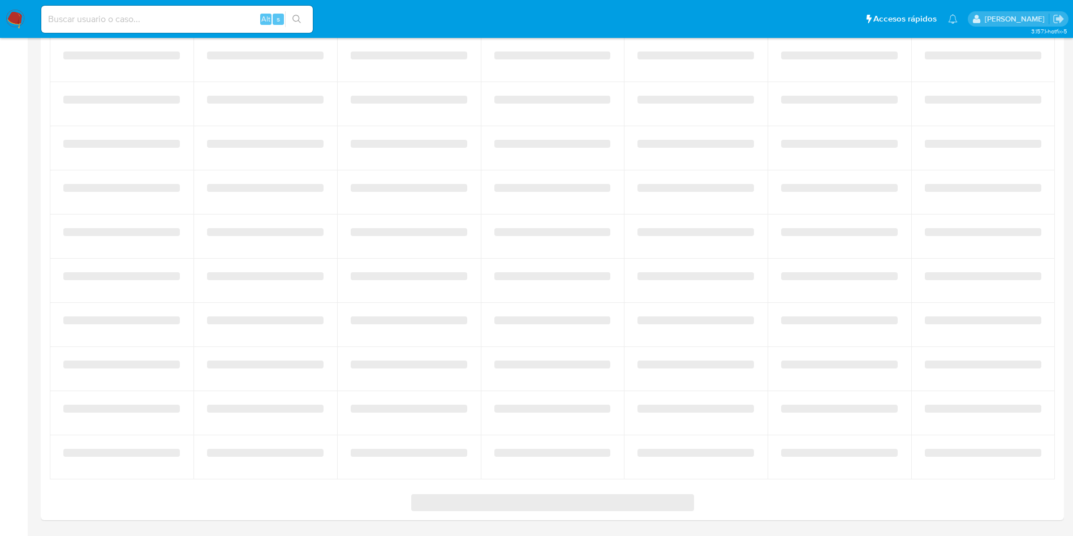
select select "10"
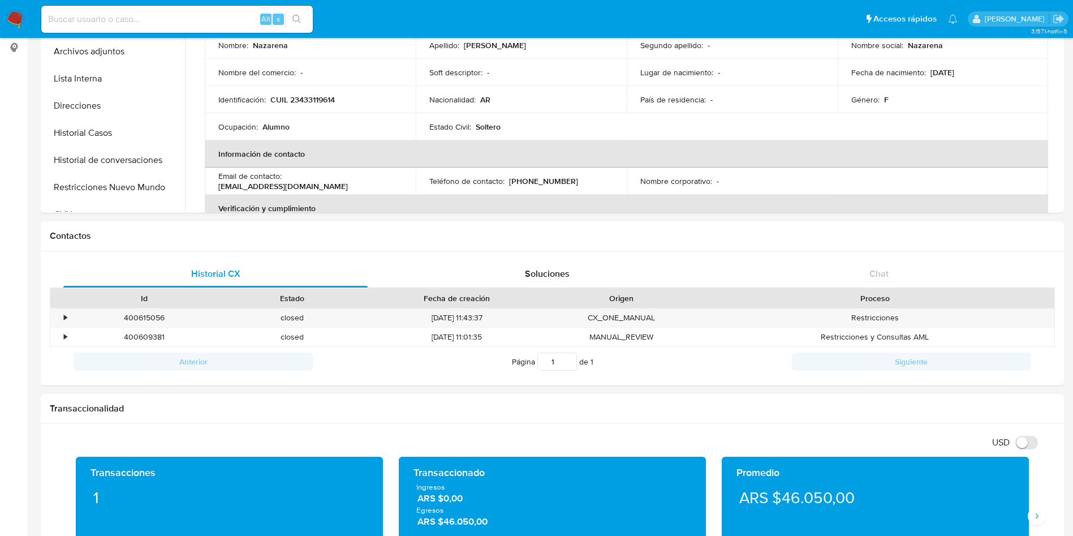
scroll to position [87, 0]
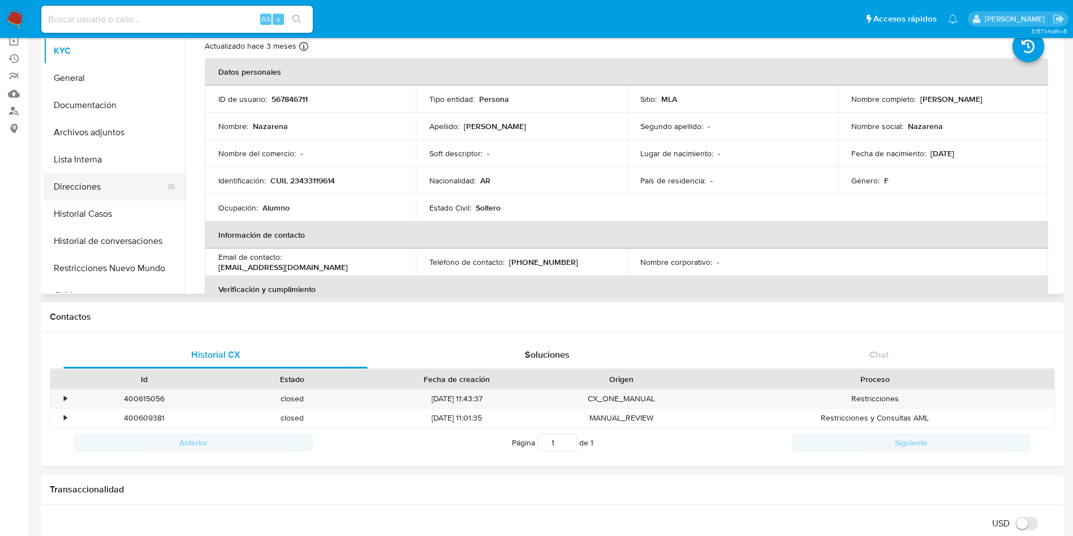
click at [98, 194] on button "Direcciones" at bounding box center [110, 186] width 132 height 27
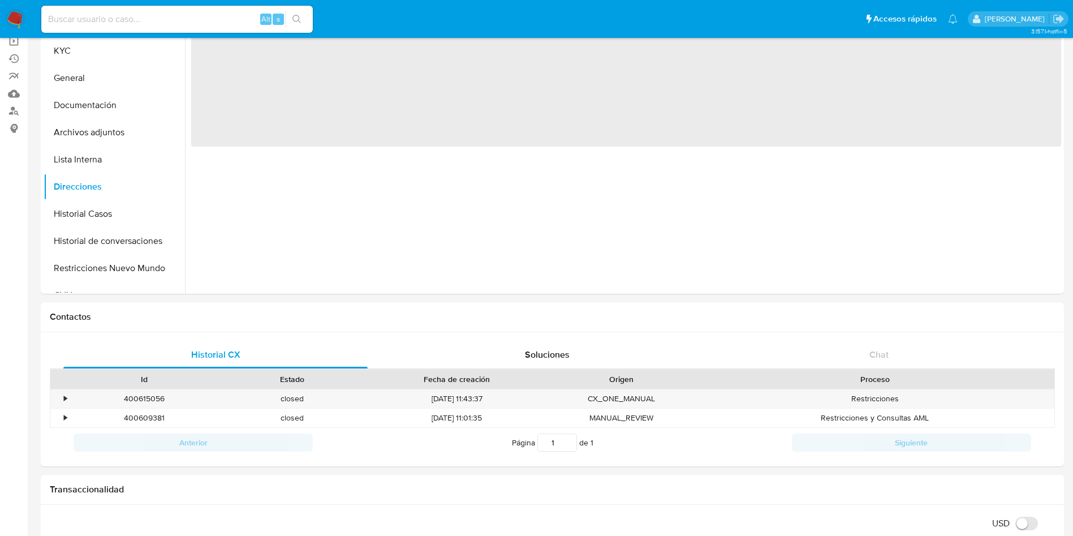
drag, startPoint x: 85, startPoint y: 217, endPoint x: 13, endPoint y: 218, distance: 72.4
click at [86, 217] on button "Historial Casos" at bounding box center [114, 213] width 141 height 27
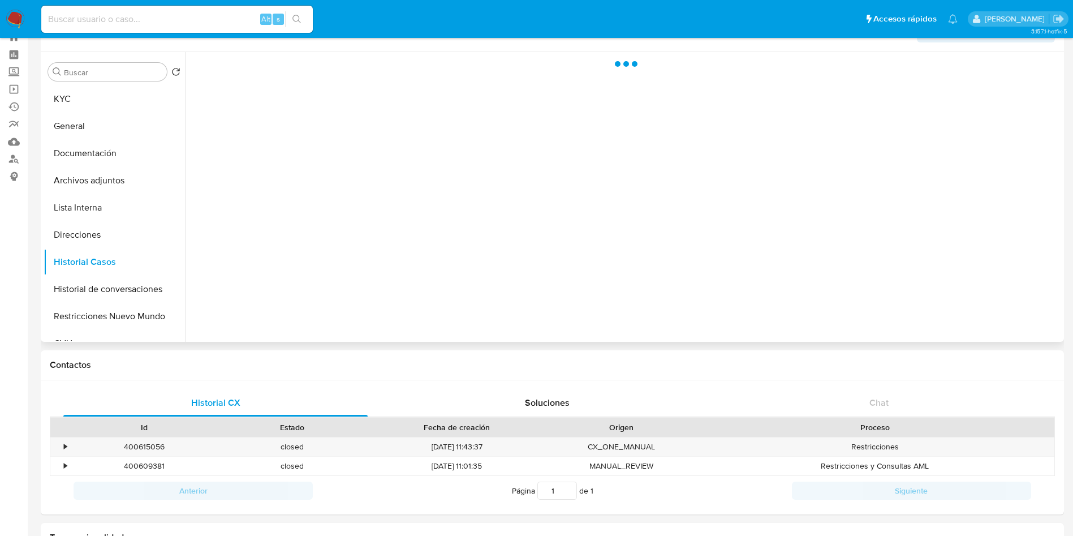
scroll to position [0, 0]
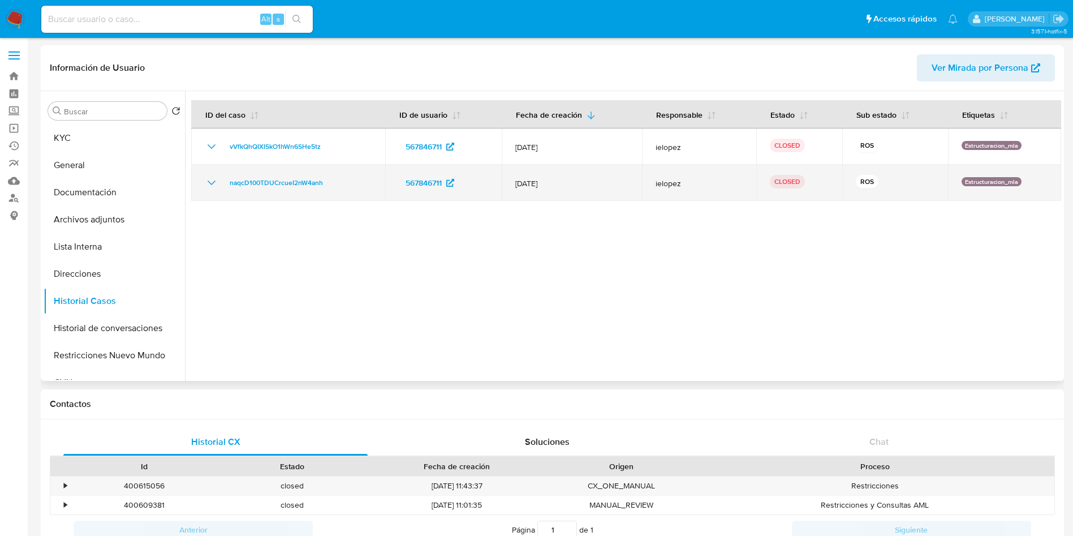
click at [207, 179] on icon "Mostrar/Ocultar" at bounding box center [212, 183] width 14 height 14
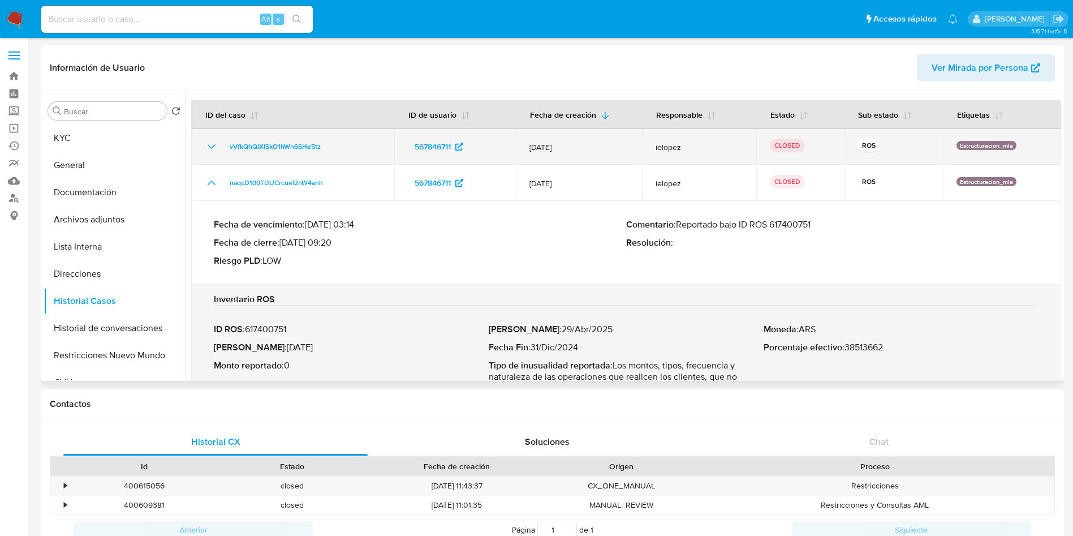
click at [204, 145] on td "vVfkQhQIXISkO1hWn6SHe5tz" at bounding box center [292, 146] width 203 height 36
click at [203, 147] on td "vVfkQhQIXISkO1hWn6SHe5tz" at bounding box center [292, 146] width 203 height 36
click at [218, 150] on div "vVfkQhQIXISkO1hWn6SHe5tz" at bounding box center [293, 147] width 176 height 14
click at [218, 141] on div "vVfkQhQIXISkO1hWn6SHe5tz" at bounding box center [293, 147] width 176 height 14
click at [212, 143] on icon "Mostrar/Ocultar" at bounding box center [212, 147] width 14 height 14
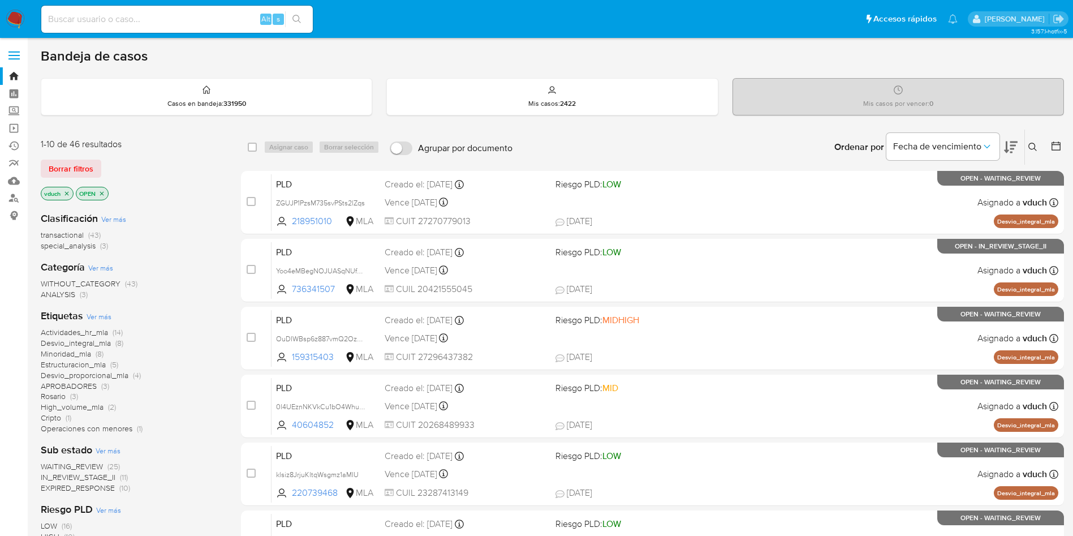
click at [1034, 141] on button at bounding box center [1034, 147] width 19 height 14
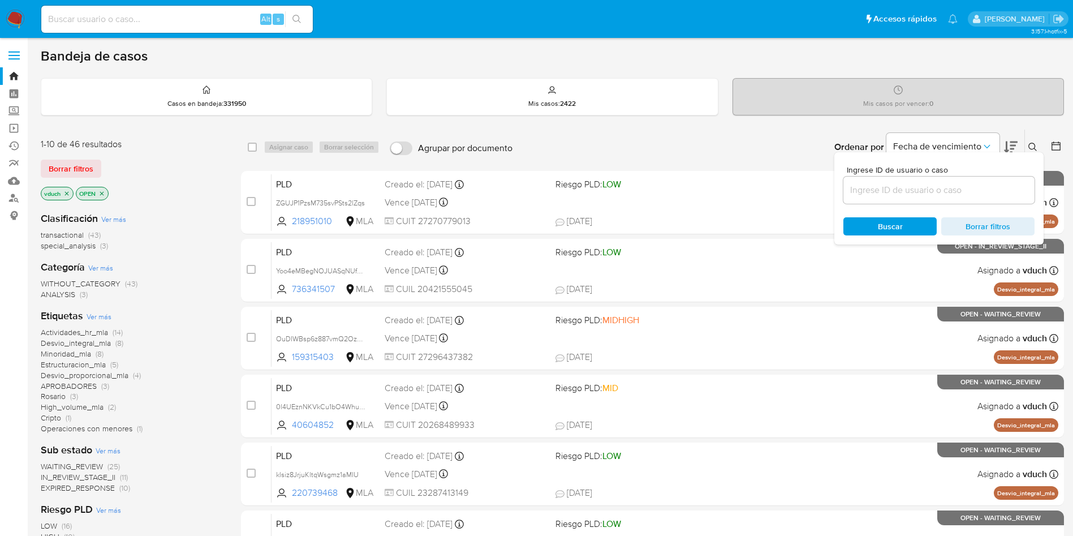
click at [970, 186] on input at bounding box center [939, 190] width 191 height 15
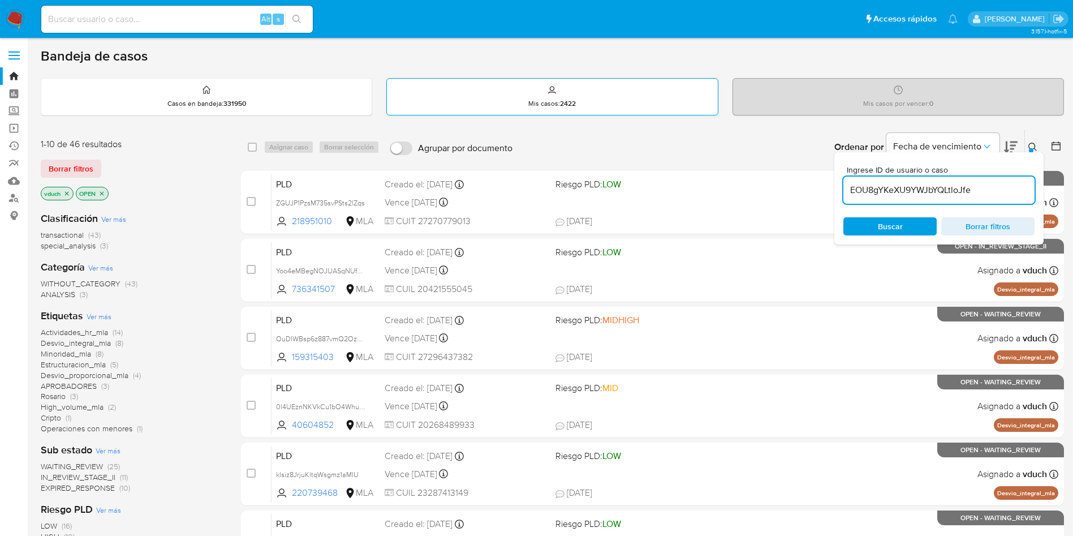
type input "EOU8gYKeXU9YWJbYQLtloJfe"
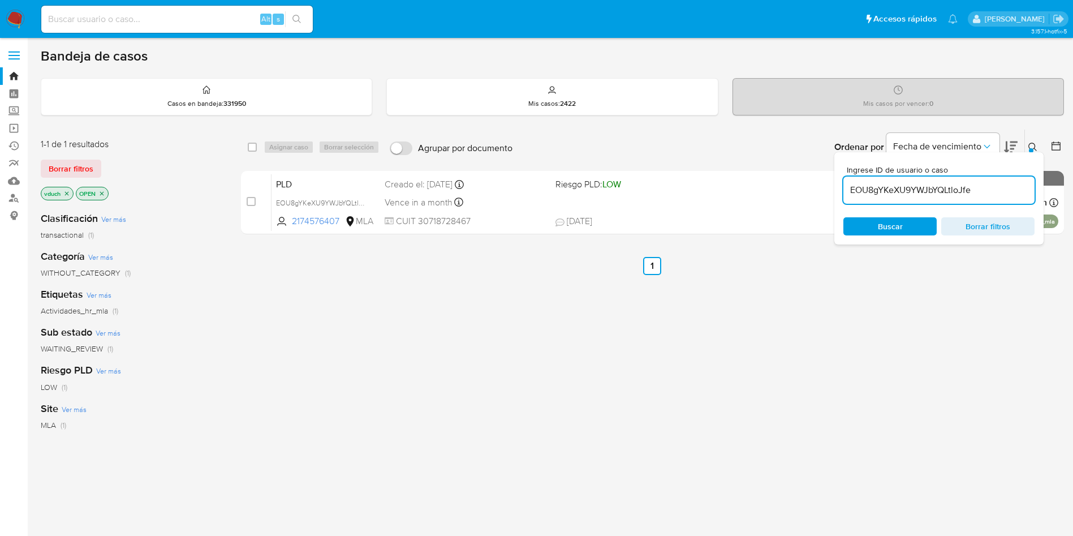
click at [257, 147] on div "select-all-cases-checkbox" at bounding box center [255, 147] width 14 height 14
click at [278, 147] on div "Asignar caso Borrar selección" at bounding box center [324, 147] width 121 height 14
click at [267, 139] on div "select-all-cases-checkbox Asignar caso Borrar selección Agrupar por documento O…" at bounding box center [652, 147] width 823 height 35
click at [253, 148] on input "checkbox" at bounding box center [252, 147] width 9 height 9
checkbox input "true"
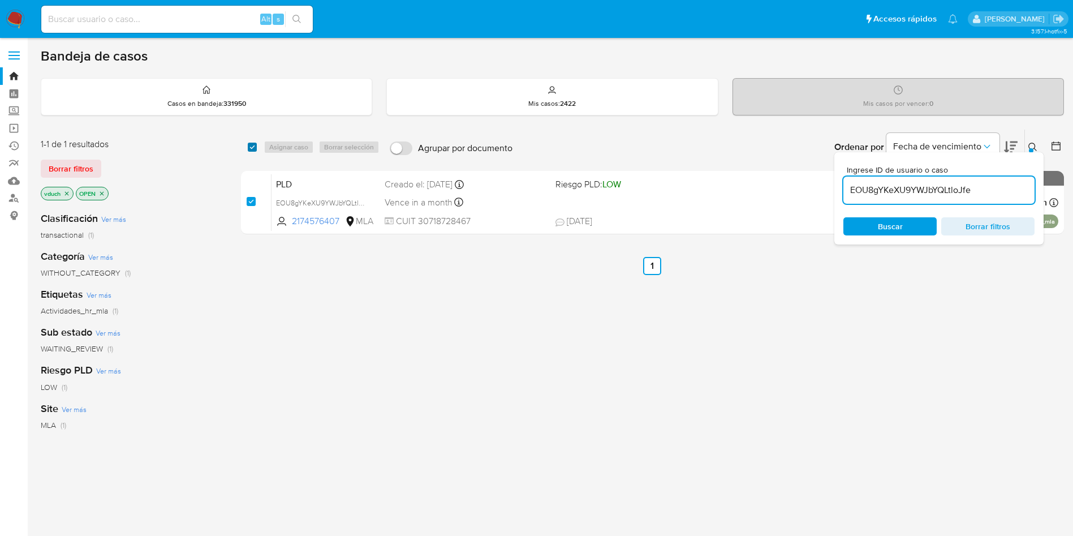
checkbox input "true"
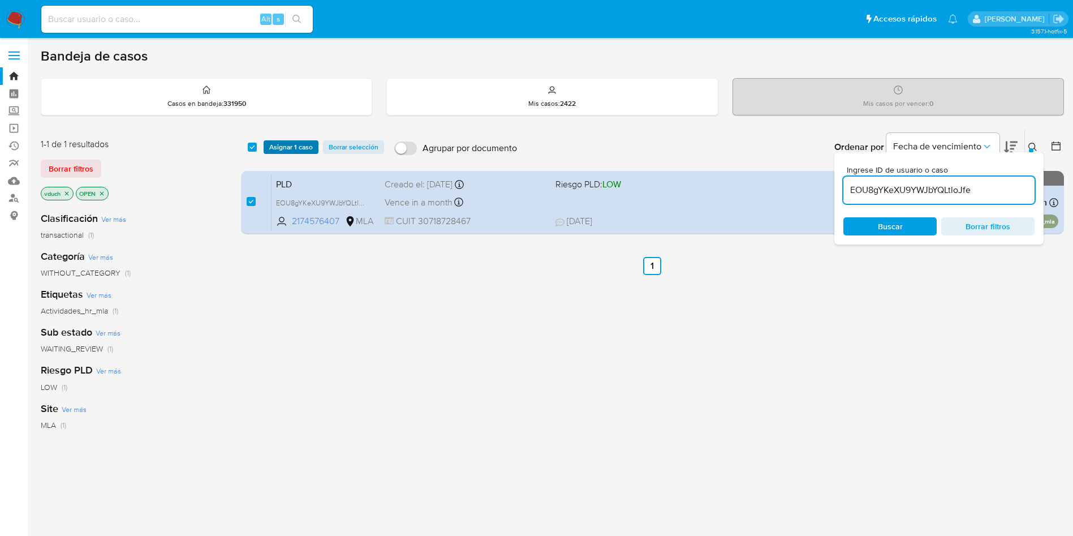
click at [301, 149] on span "Asignar 1 caso" at bounding box center [291, 146] width 44 height 11
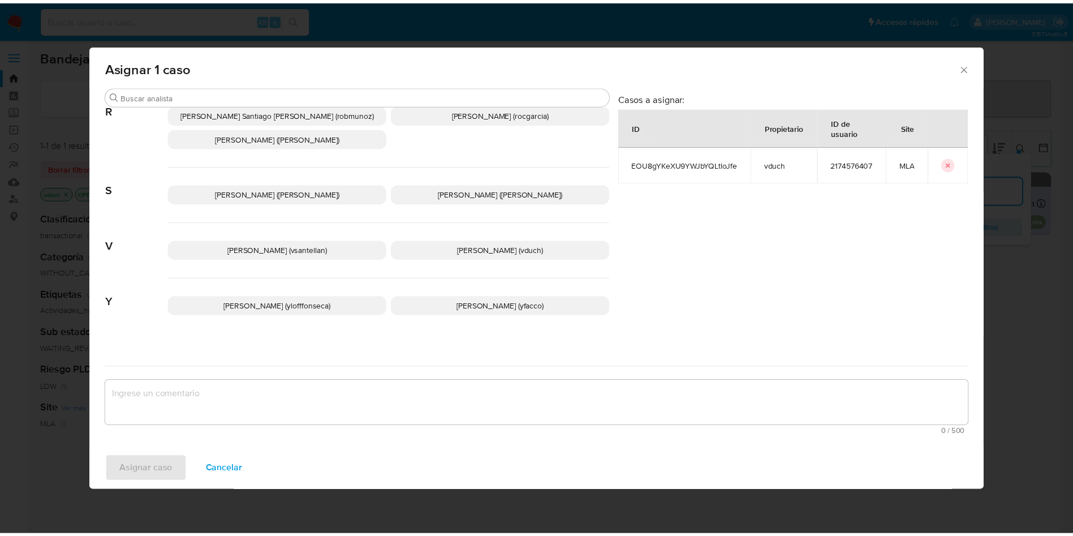
scroll to position [979, 0]
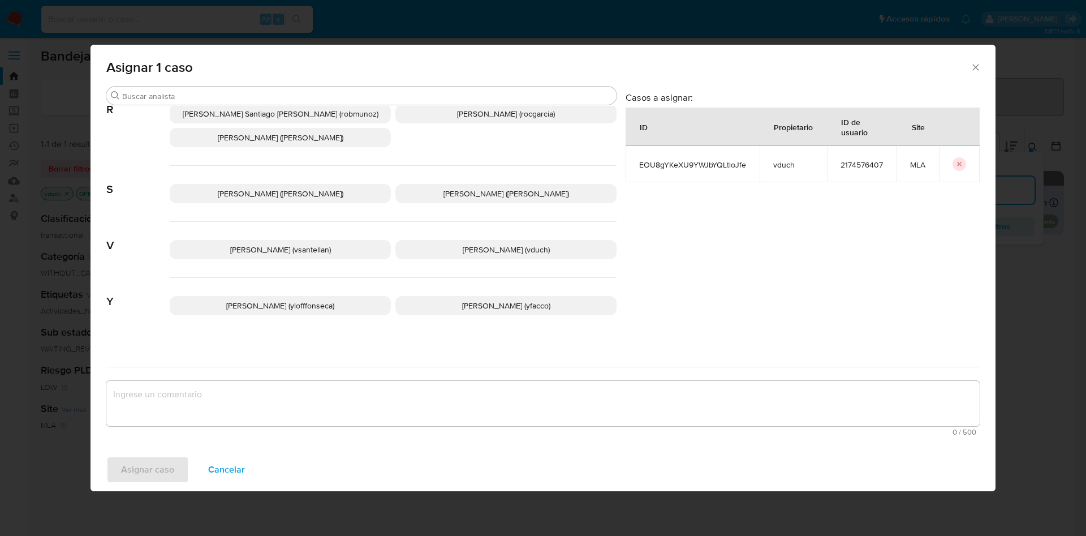
click at [500, 250] on div "Valentina Santellan Barbosa (vsantellan) Valeria Duch (vduch)" at bounding box center [393, 250] width 447 height 56
click at [505, 244] on span "Valeria Duch (vduch)" at bounding box center [506, 249] width 87 height 11
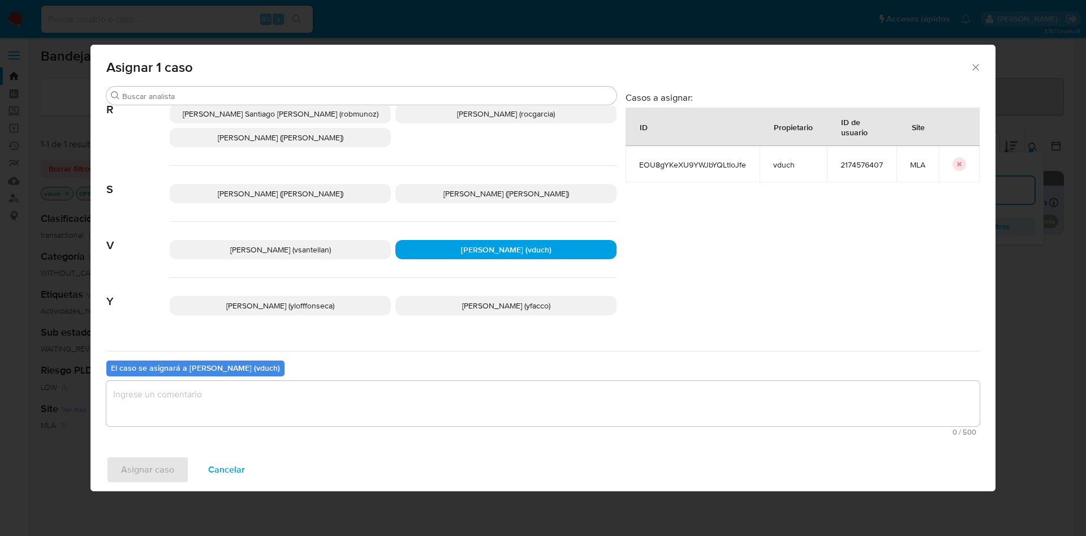
drag, startPoint x: 506, startPoint y: 421, endPoint x: 502, endPoint y: 414, distance: 7.9
click at [507, 422] on textarea "assign-modal" at bounding box center [543, 403] width 874 height 45
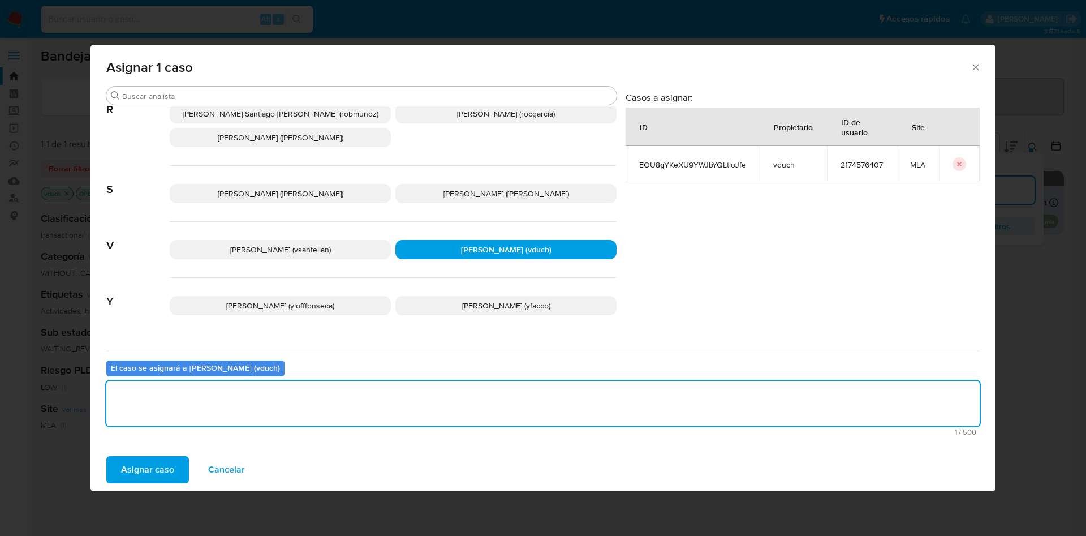
click at [142, 469] on span "Asignar caso" at bounding box center [147, 469] width 53 height 25
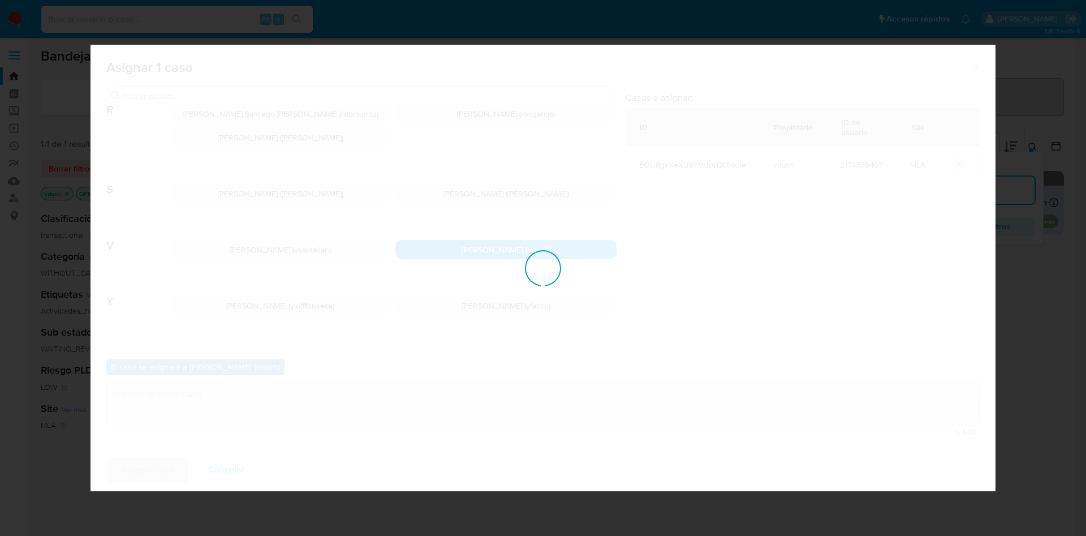
checkbox input "false"
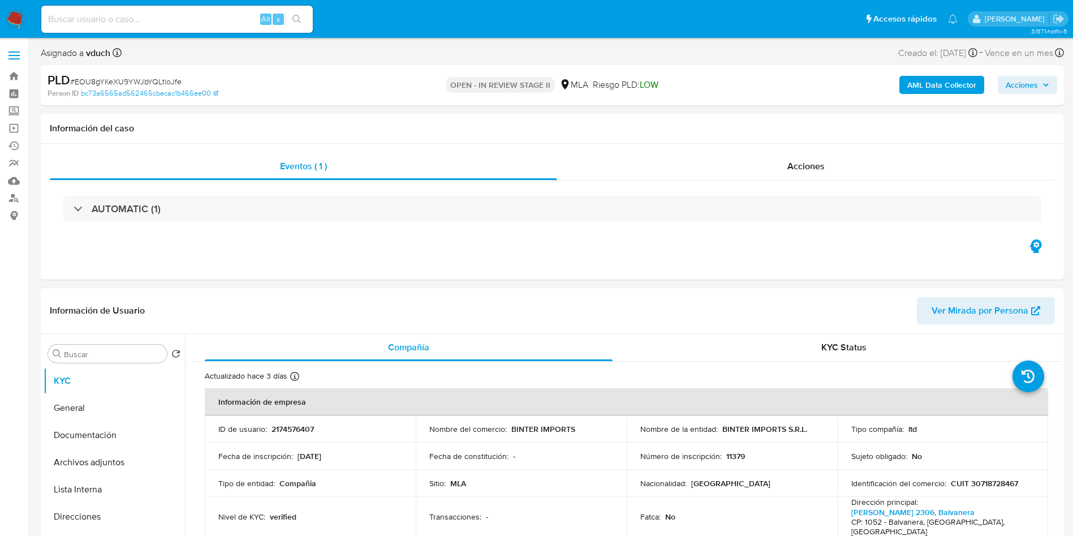
select select "10"
click at [295, 418] on td "ID de usuario : 2174576407" at bounding box center [310, 428] width 211 height 27
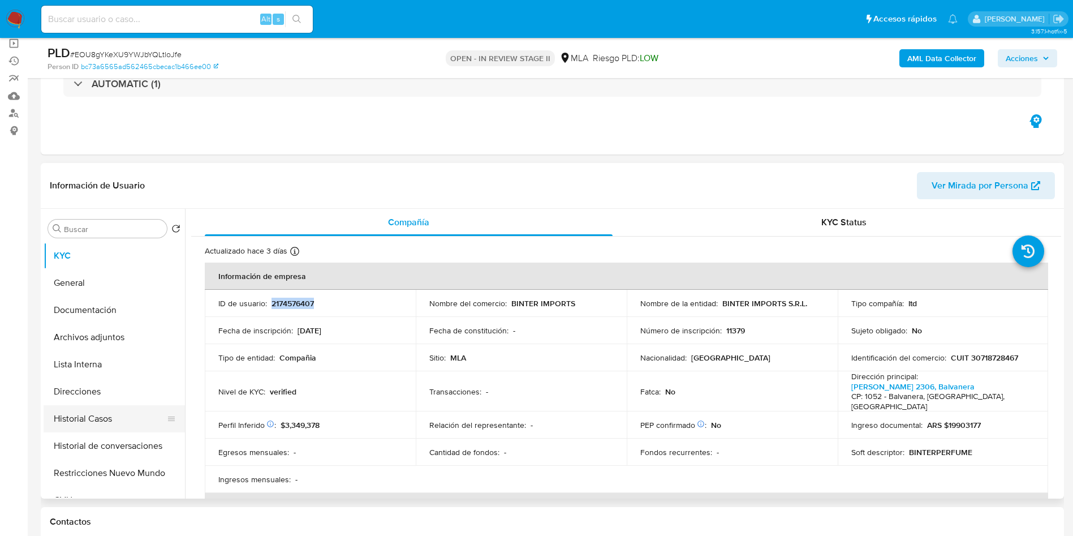
click at [109, 419] on button "Historial Casos" at bounding box center [110, 418] width 132 height 27
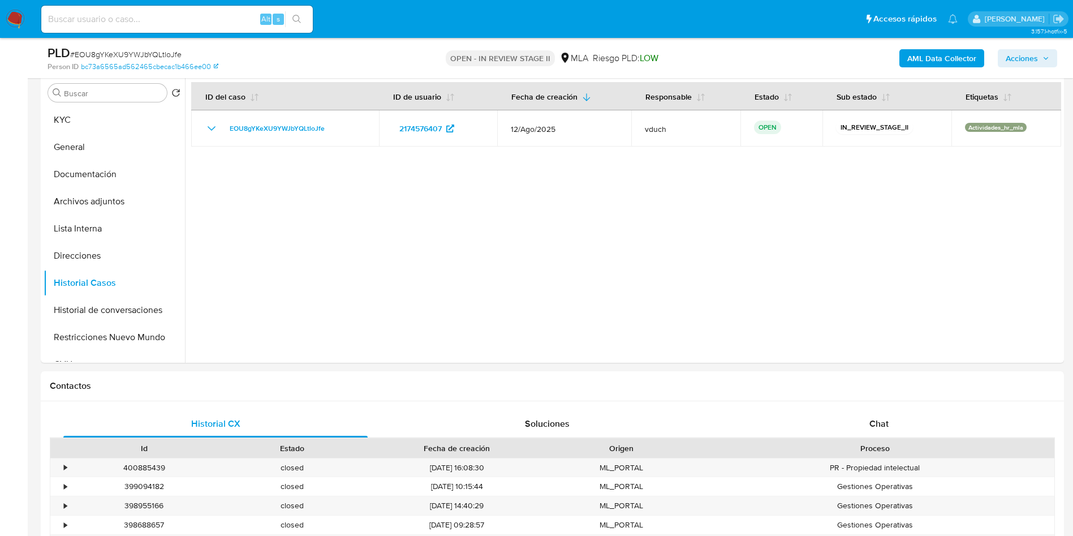
scroll to position [509, 0]
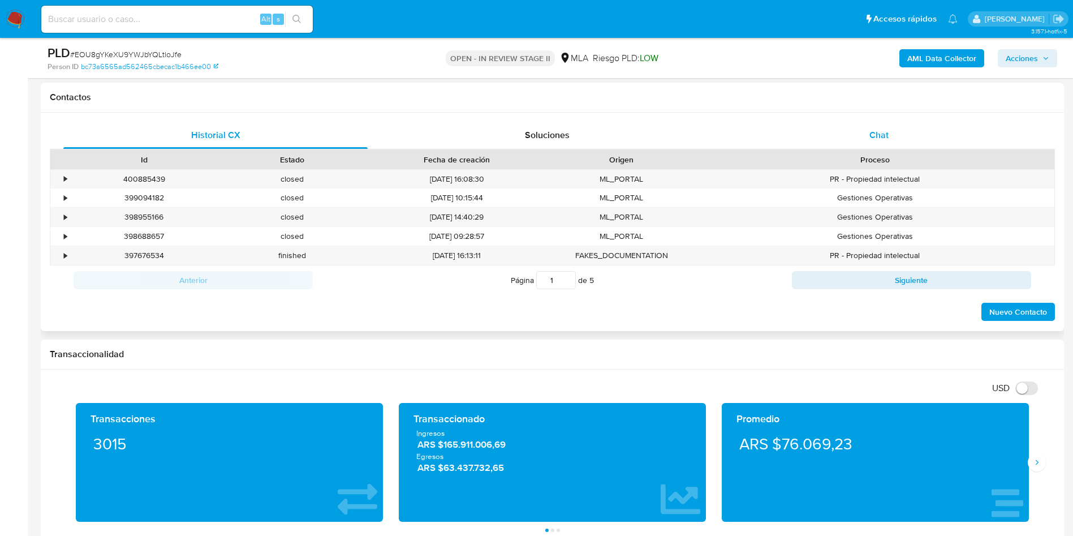
click at [926, 139] on div "Chat" at bounding box center [879, 135] width 304 height 27
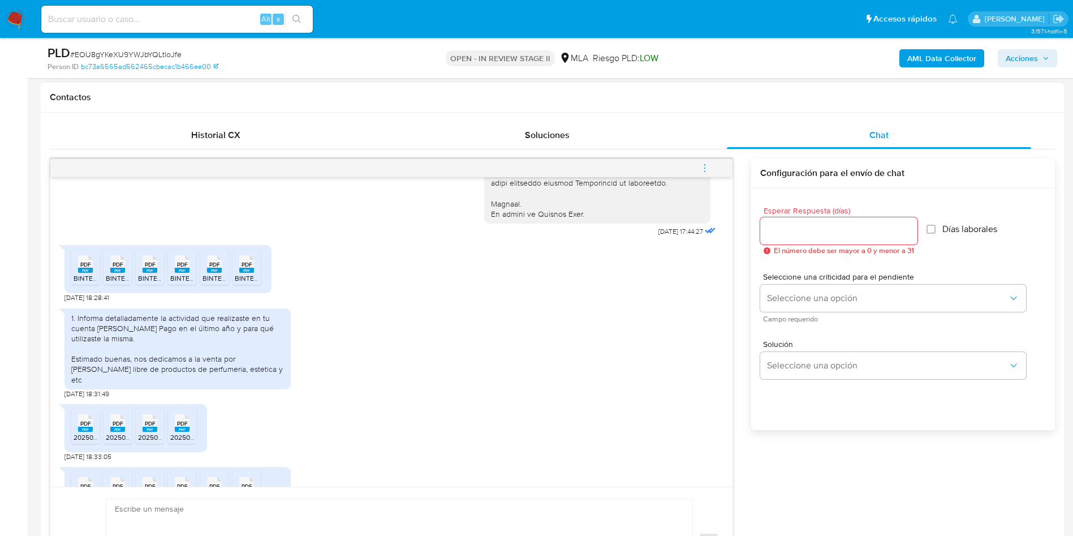
scroll to position [504, 0]
click at [78, 280] on span "BINTER IMPORTS SRL -DDJJ_Mensual_396712648.pdf" at bounding box center [156, 275] width 165 height 10
click at [118, 270] on rect at bounding box center [117, 267] width 15 height 5
click at [147, 270] on rect at bounding box center [150, 267] width 15 height 5
drag, startPoint x: 183, startPoint y: 291, endPoint x: 205, endPoint y: 291, distance: 22.1
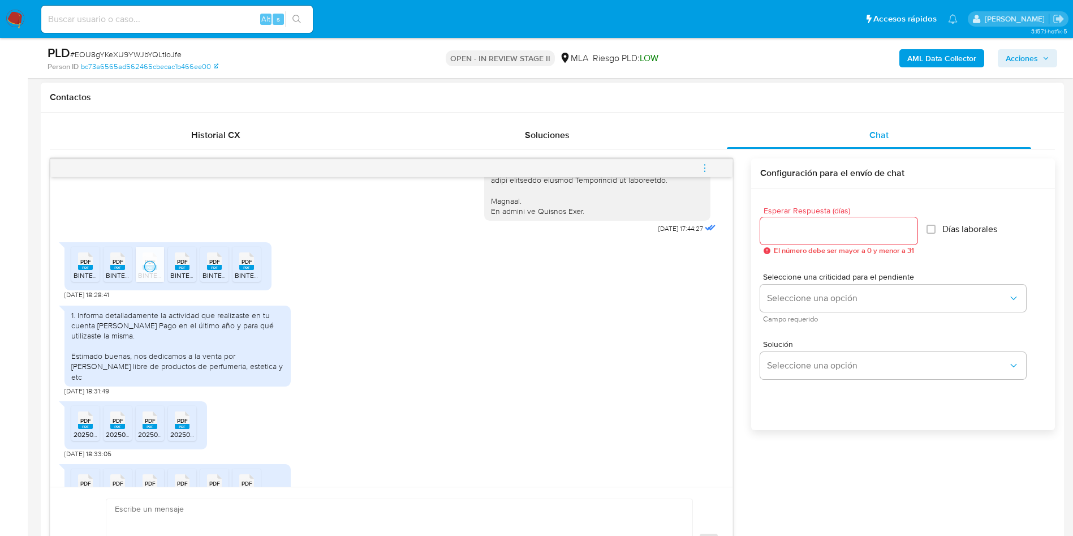
click at [183, 271] on icon "PDF" at bounding box center [182, 261] width 15 height 20
drag, startPoint x: 220, startPoint y: 292, endPoint x: 229, endPoint y: 292, distance: 9.1
click at [220, 280] on span "BINTER IMPORTS SRL -DDJJ_Mensual_396711255.pdf" at bounding box center [284, 275] width 163 height 10
click at [268, 285] on div "PDF PDF BINTER IMPORTS SRL -DDJJ_Mensual_396712648.pdf PDF PDF BINTER IMPORTS S…" at bounding box center [167, 266] width 207 height 48
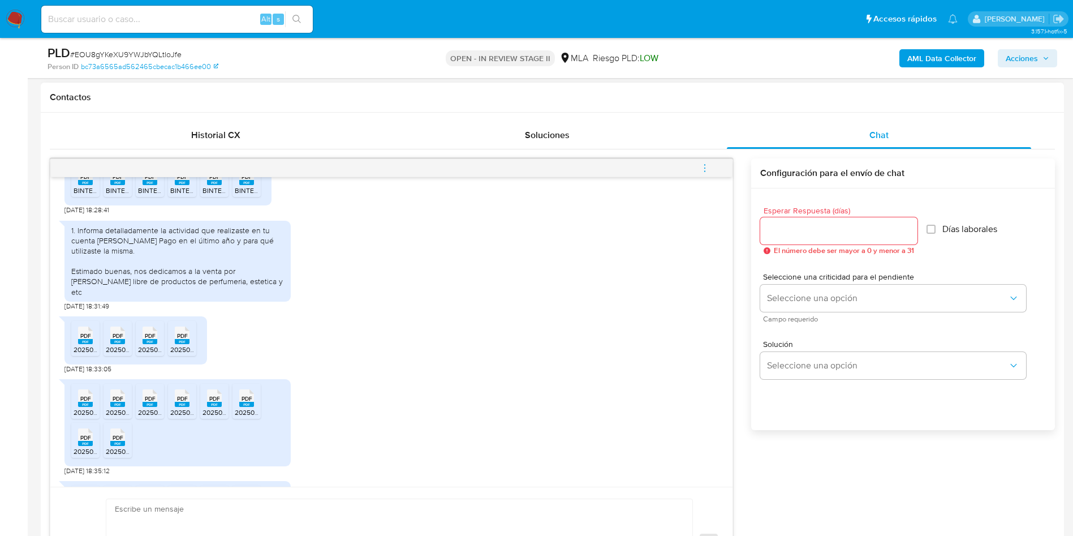
click at [87, 344] on rect at bounding box center [85, 341] width 15 height 5
click at [111, 344] on rect at bounding box center [117, 341] width 15 height 5
click at [162, 348] on li "PDF PDF 202506 BINTER IMPORTS - F.2051 - DJ IVA - SIMPLE.pdf" at bounding box center [150, 338] width 28 height 35
click at [173, 345] on div "PDF PDF" at bounding box center [182, 334] width 24 height 22
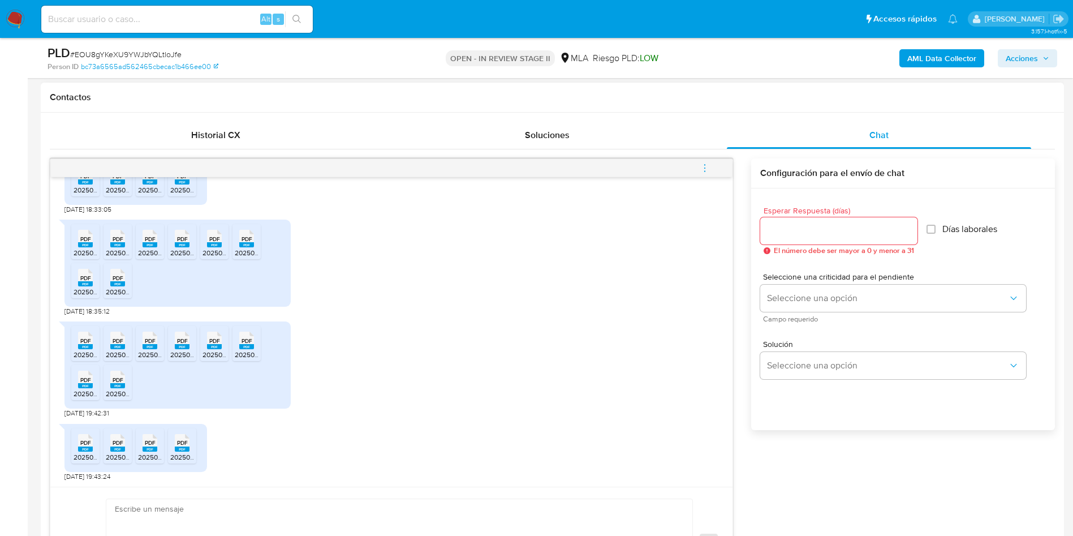
scroll to position [758, 0]
click at [91, 251] on span "202502 BINTER IMPORTS S.R.L acuse_presentacion_libro_iva_30718728467_1_10827720…" at bounding box center [219, 253] width 291 height 10
click at [115, 252] on span "202502 BINTER IMPORTS S.R.L formulario_2083_250_30718728467_1_1082772046.pdf" at bounding box center [238, 253] width 265 height 10
click at [143, 249] on span "202502 BINTER IMPORTS S.R.L DJF2002V250-243652054-1749131892889.pdf" at bounding box center [257, 253] width 238 height 10
click at [190, 254] on span "202502 BINTER IMPORTS S.R.L afip_presentacion_cuit_30718728467_f2002_nrotransac…" at bounding box center [337, 253] width 334 height 10
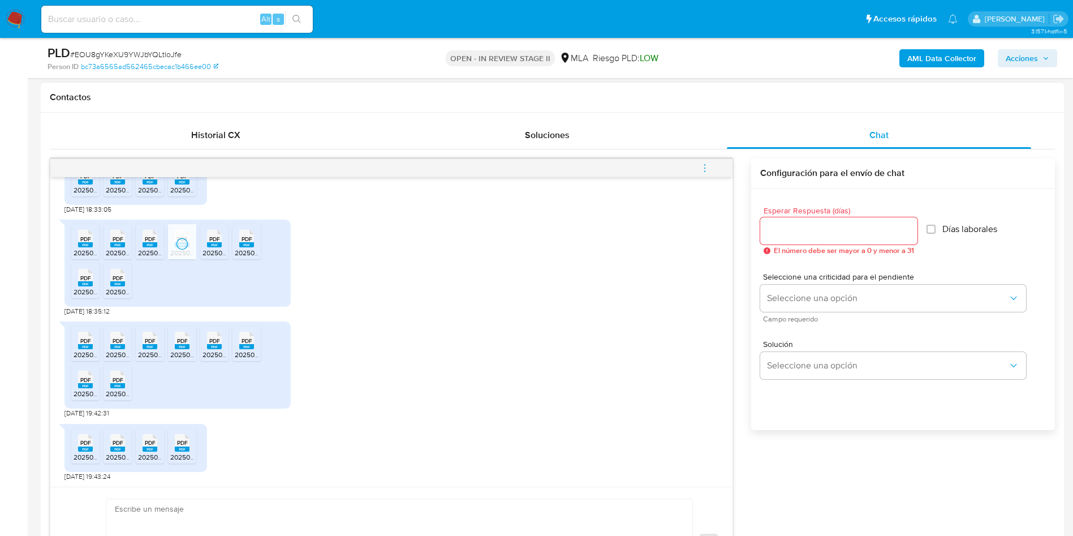
click at [217, 252] on span "202501 BINTER IMPORTS - formulario_2083_250_30718728467_1_1077226415.pdf" at bounding box center [328, 253] width 250 height 10
click at [259, 246] on li "PDF PDF 202501 BINTER IMPORTS - acuse_presentacion_libro_iva_30718728467_1_1077…" at bounding box center [247, 241] width 28 height 35
click at [79, 284] on rect at bounding box center [85, 283] width 15 height 5
click at [114, 283] on rect at bounding box center [117, 283] width 15 height 5
click at [88, 347] on rect at bounding box center [85, 346] width 15 height 5
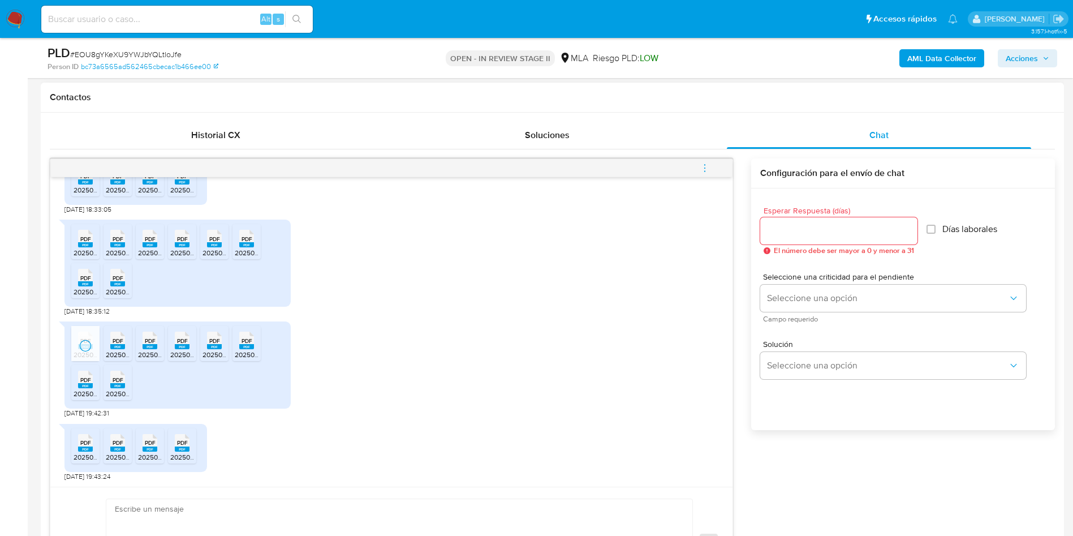
click at [115, 351] on span "202504 BINTER IMPORTS S.R.L acuse_presentacion_libro_iva_30718728467_1_10959984…" at bounding box center [257, 355] width 302 height 10
click at [153, 348] on rect at bounding box center [150, 346] width 15 height 5
click at [178, 345] on div "PDF PDF" at bounding box center [182, 339] width 24 height 22
click at [212, 346] on rect at bounding box center [214, 346] width 15 height 5
click at [246, 349] on rect at bounding box center [246, 346] width 15 height 5
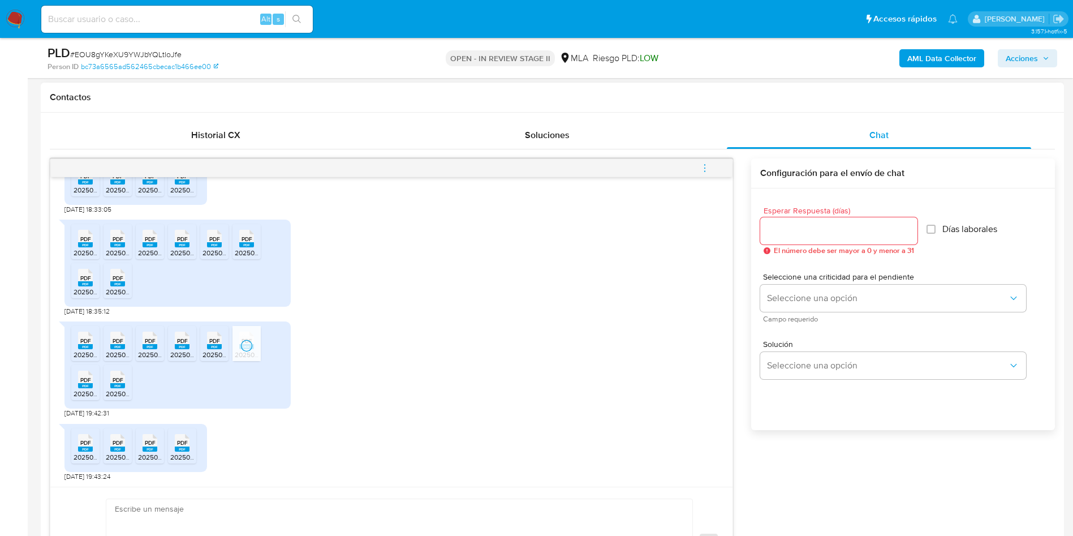
click at [86, 378] on span "PDF" at bounding box center [85, 379] width 11 height 7
click at [118, 382] on span "PDF" at bounding box center [118, 379] width 11 height 7
click at [79, 446] on rect at bounding box center [85, 448] width 15 height 5
click at [110, 448] on div "PDF PDF" at bounding box center [118, 442] width 24 height 22
click at [143, 451] on icon "PDF" at bounding box center [150, 443] width 15 height 20
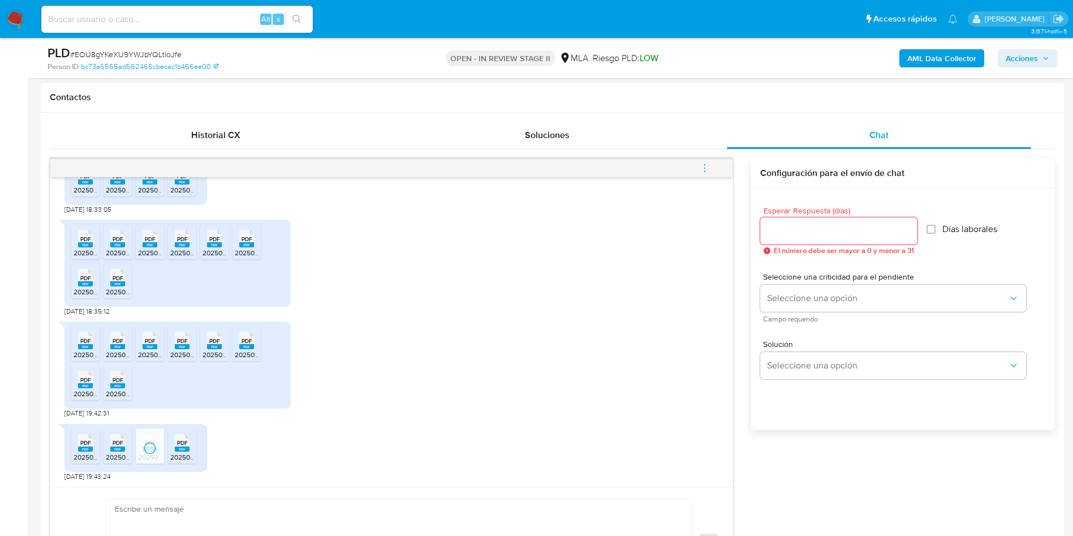
click at [182, 450] on rect at bounding box center [182, 448] width 15 height 5
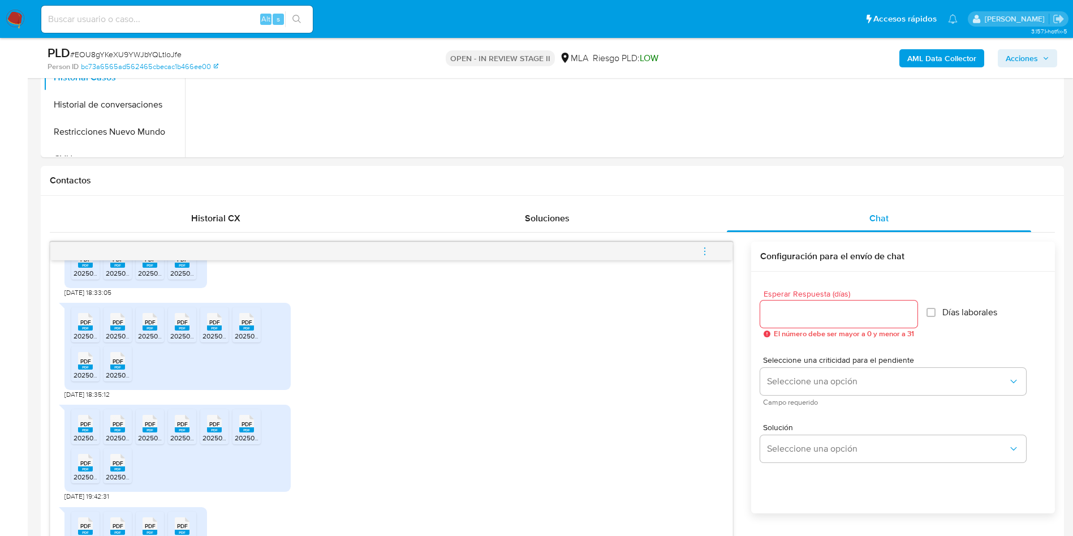
scroll to position [85, 0]
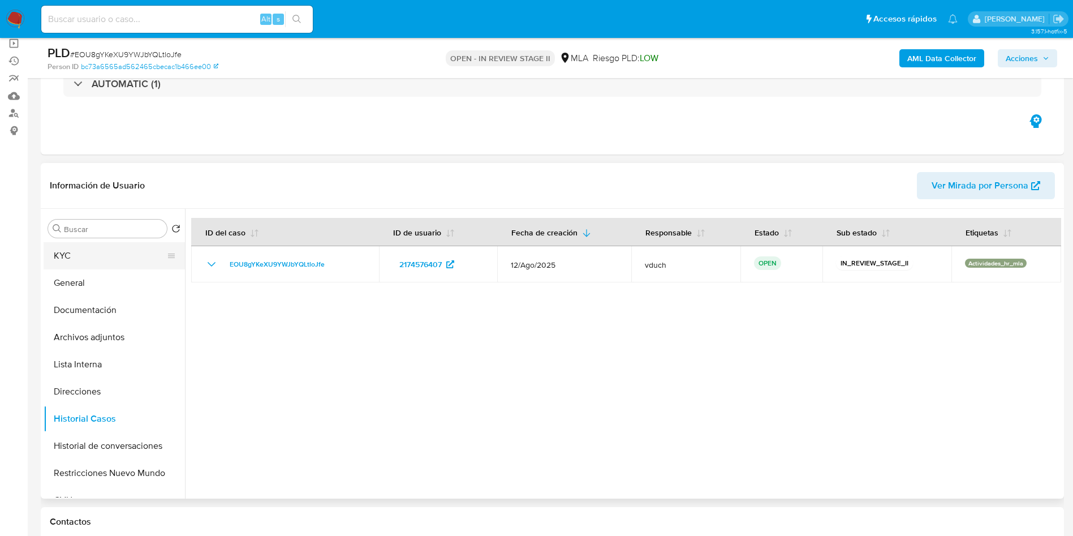
click at [144, 257] on button "KYC" at bounding box center [110, 255] width 132 height 27
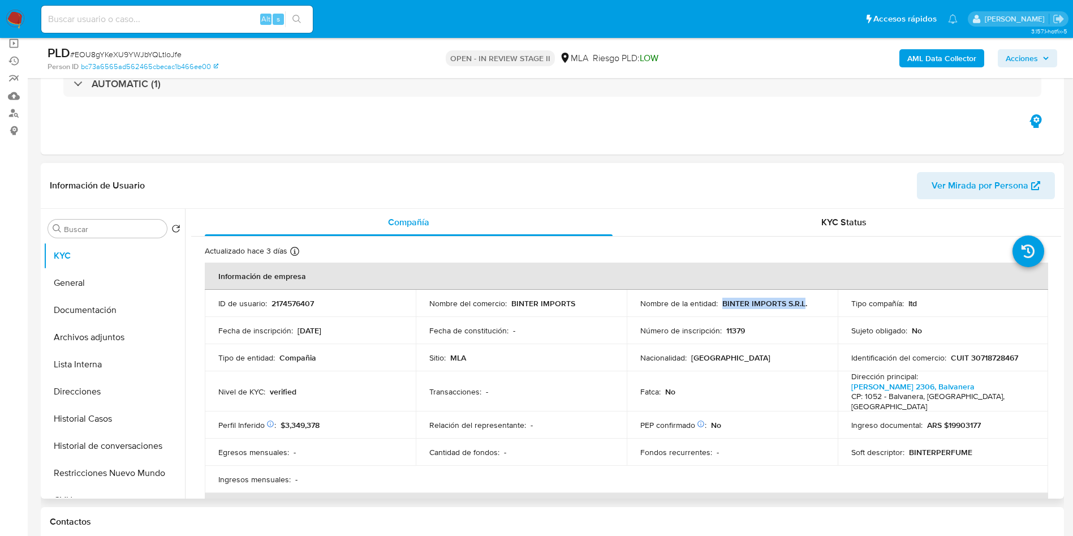
drag, startPoint x: 720, startPoint y: 303, endPoint x: 800, endPoint y: 302, distance: 79.8
click at [800, 302] on p "BINTER IMPORTS S.R.L." at bounding box center [765, 303] width 85 height 10
copy p "BINTER IMPORTS S.R.L"
click at [92, 338] on button "Archivos adjuntos" at bounding box center [110, 337] width 132 height 27
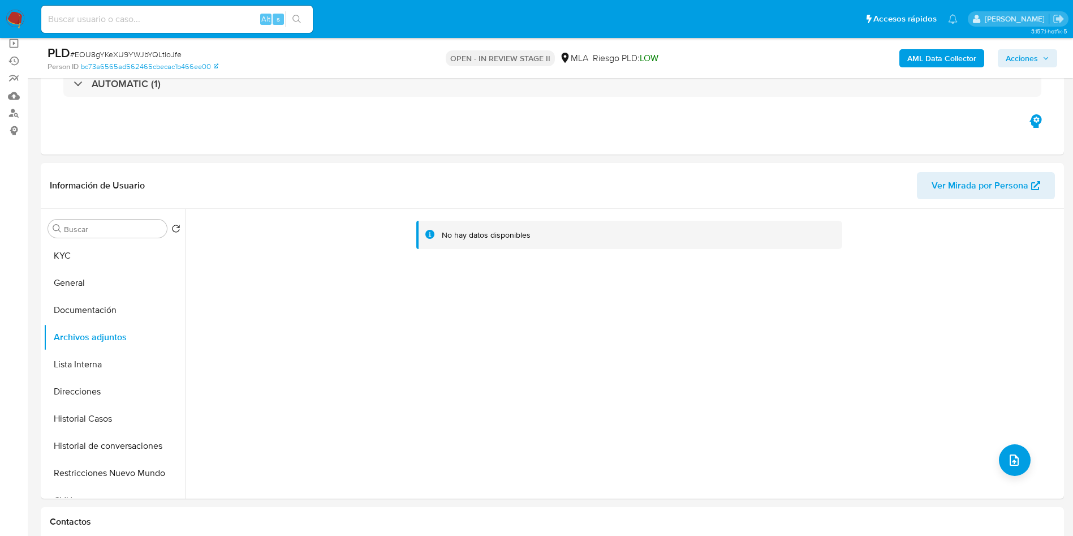
click at [949, 55] on b "AML Data Collector" at bounding box center [942, 58] width 69 height 18
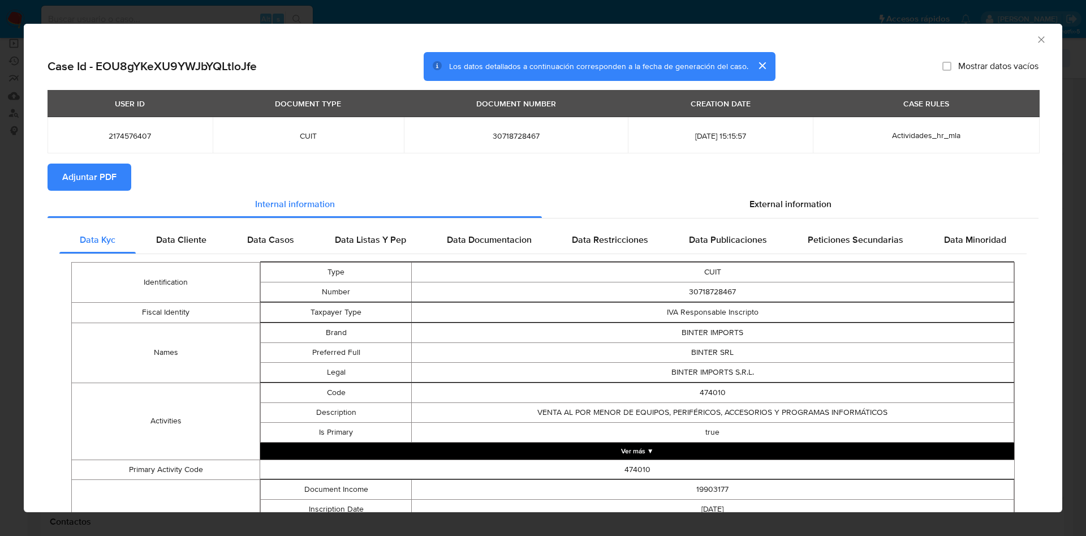
click at [119, 182] on button "Adjuntar PDF" at bounding box center [90, 177] width 84 height 27
click at [1034, 44] on div "AML Data Collector" at bounding box center [543, 38] width 1039 height 28
click at [1036, 41] on icon "Cerrar ventana" at bounding box center [1041, 39] width 11 height 11
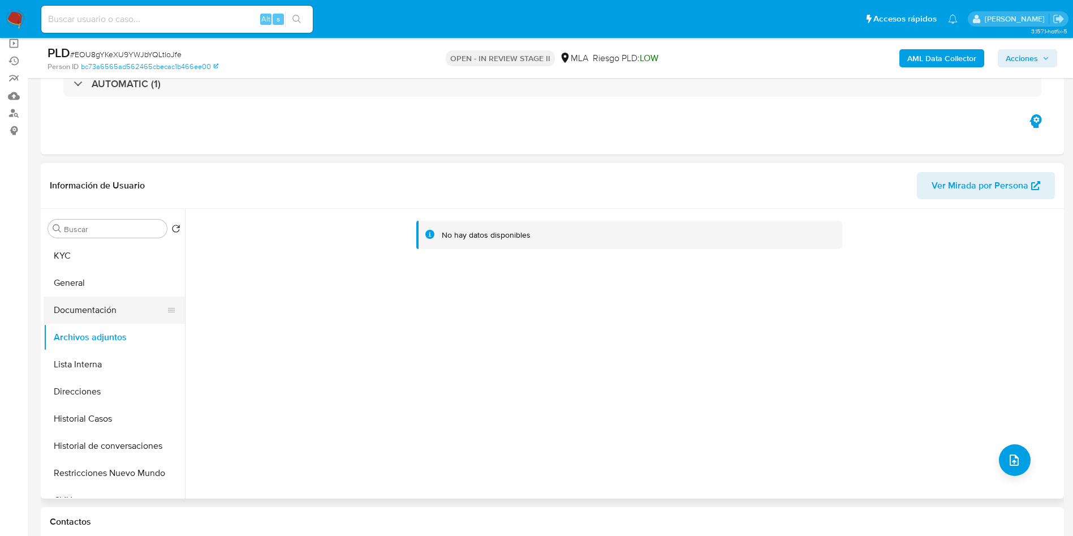
click at [108, 309] on button "Documentación" at bounding box center [110, 309] width 132 height 27
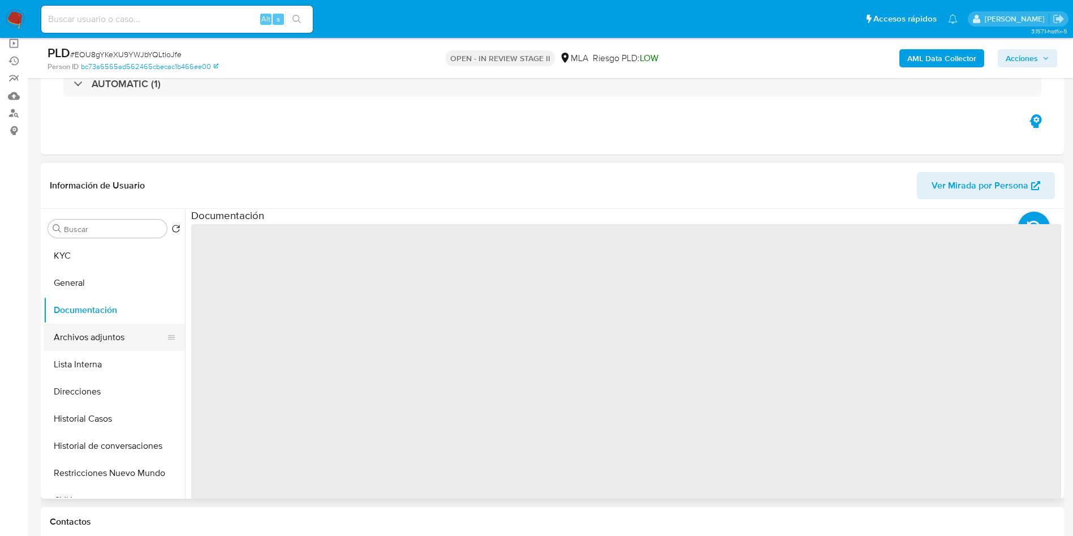
click at [98, 338] on button "Archivos adjuntos" at bounding box center [110, 337] width 132 height 27
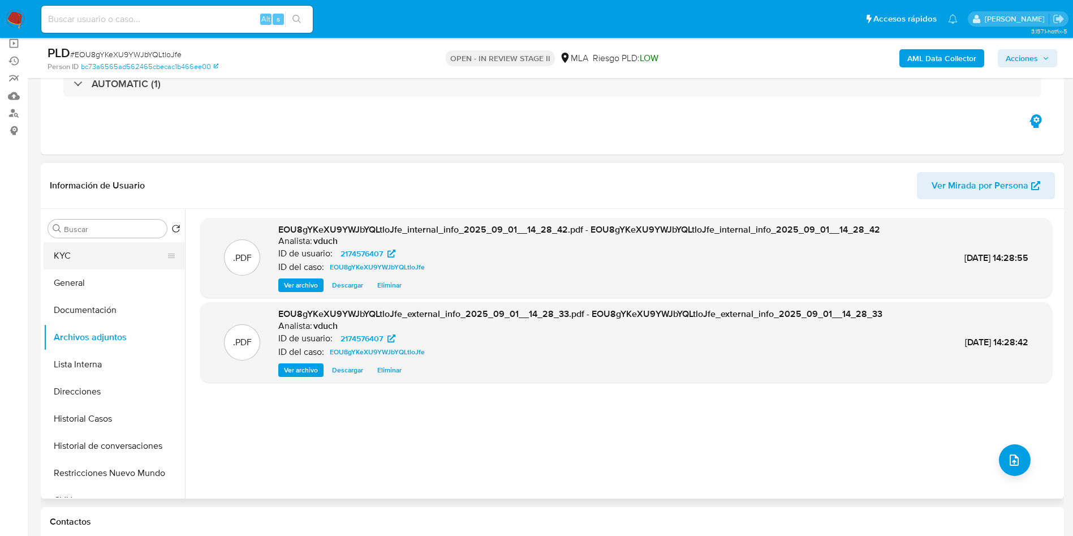
click at [102, 264] on button "KYC" at bounding box center [110, 255] width 132 height 27
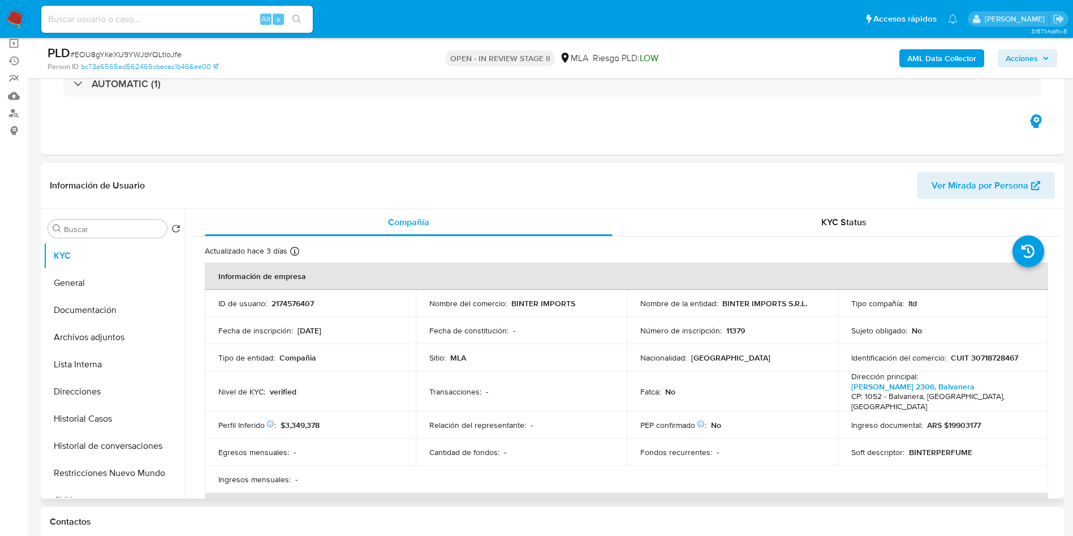
click at [994, 352] on p "CUIT 30718728467" at bounding box center [984, 357] width 67 height 10
click at [981, 354] on p "CUIT 30718728467" at bounding box center [984, 357] width 67 height 10
copy p "30718728467"
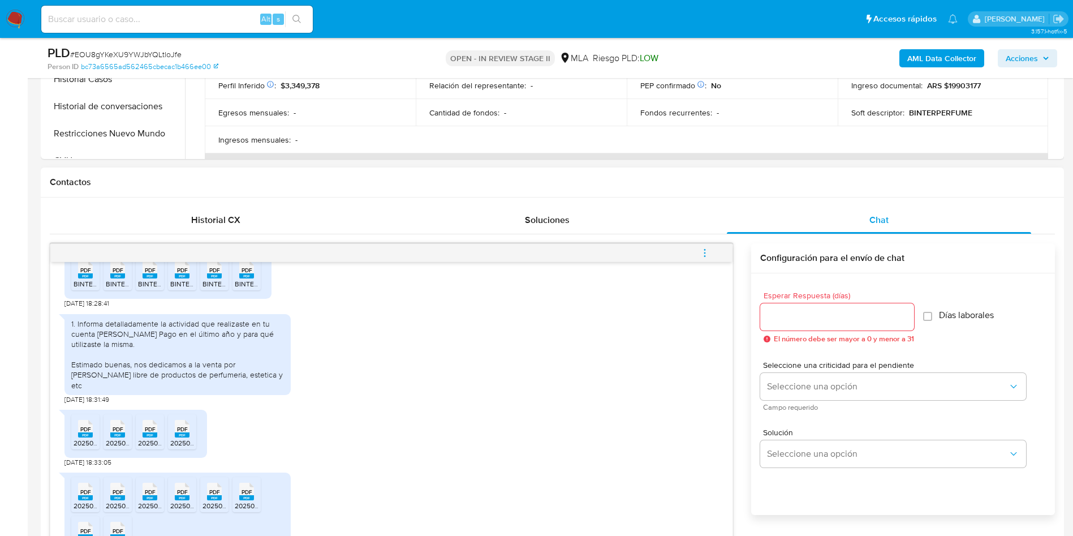
scroll to position [594, 0]
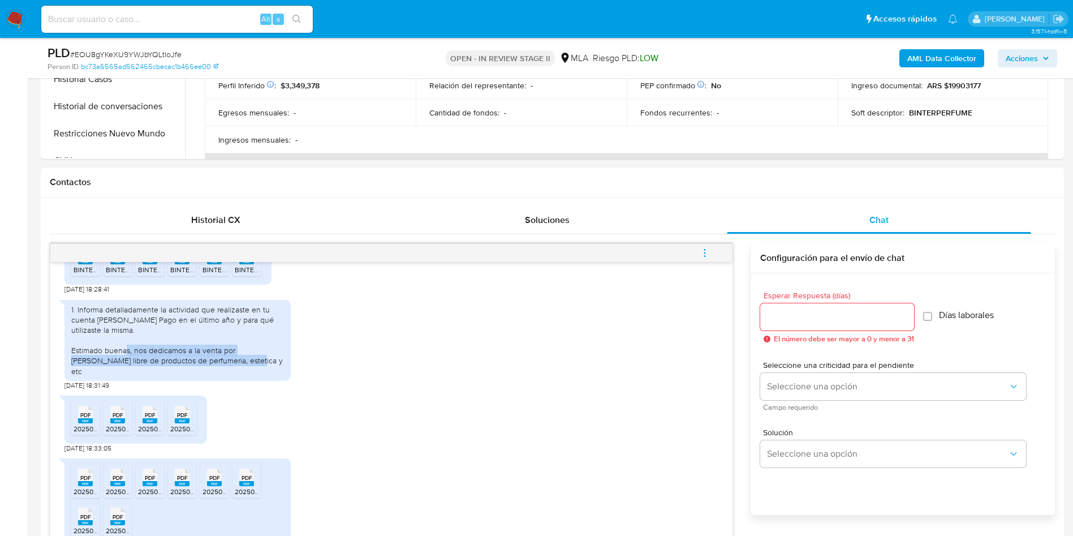
drag, startPoint x: 175, startPoint y: 377, endPoint x: 227, endPoint y: 385, distance: 53.1
click at [227, 376] on div "1. Informa detalladamente la actividad que realizaste en tu cuenta de Mercado P…" at bounding box center [177, 340] width 213 height 72
copy div "nos dedicamos a la venta por mercado libre de productos de perfumeria, estetica…"
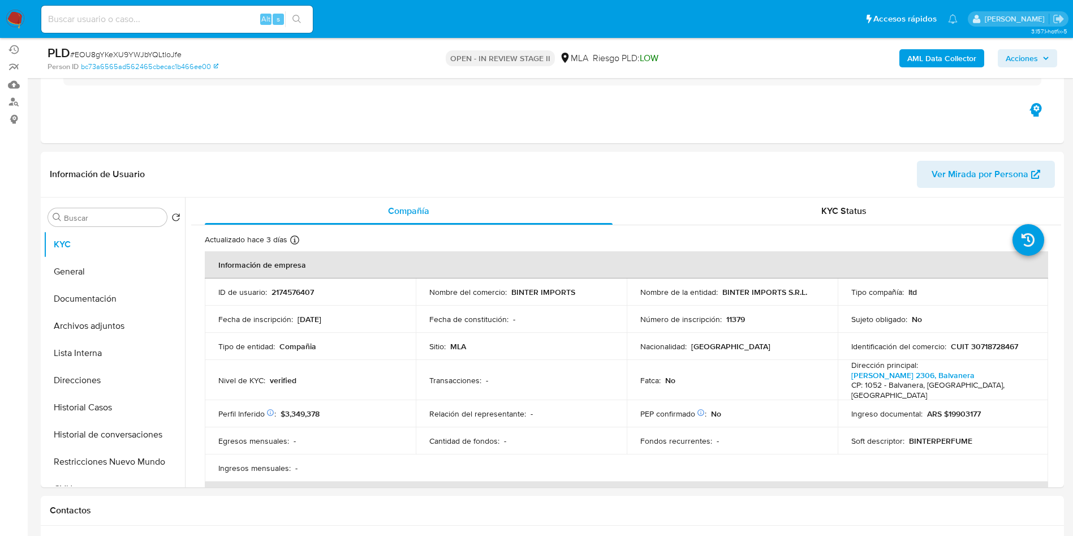
scroll to position [0, 0]
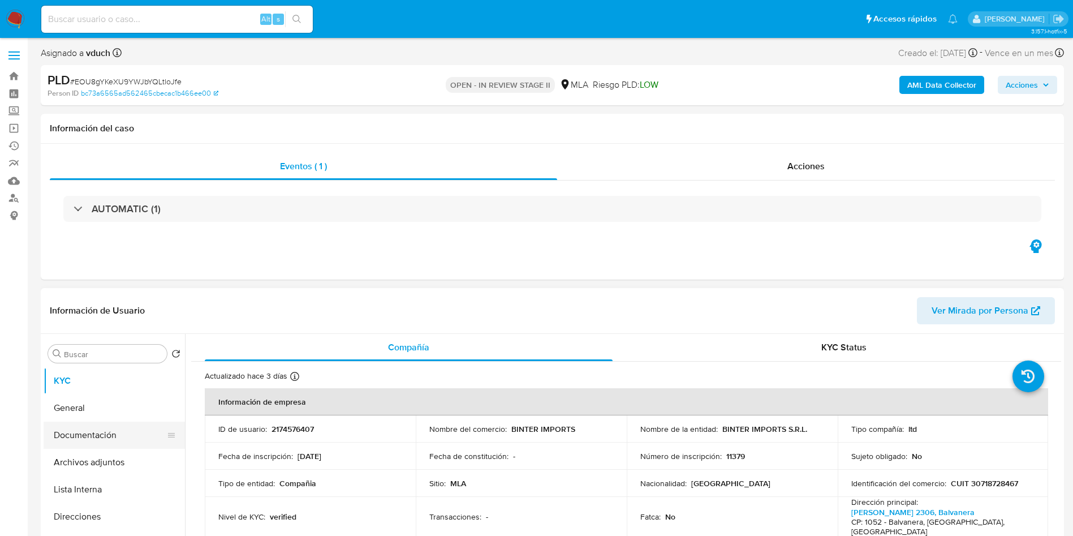
click at [127, 440] on button "Documentación" at bounding box center [110, 435] width 132 height 27
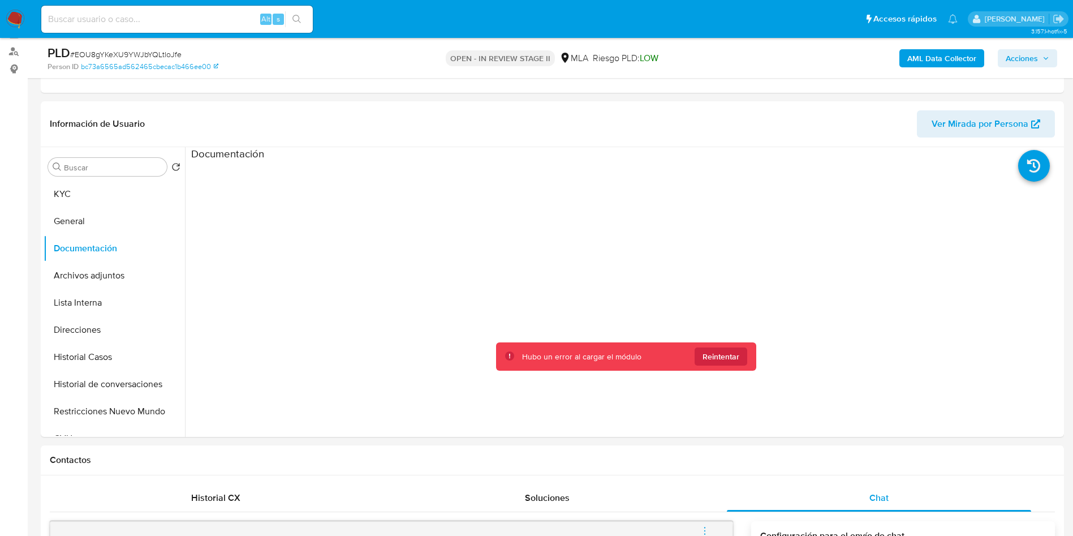
scroll to position [170, 0]
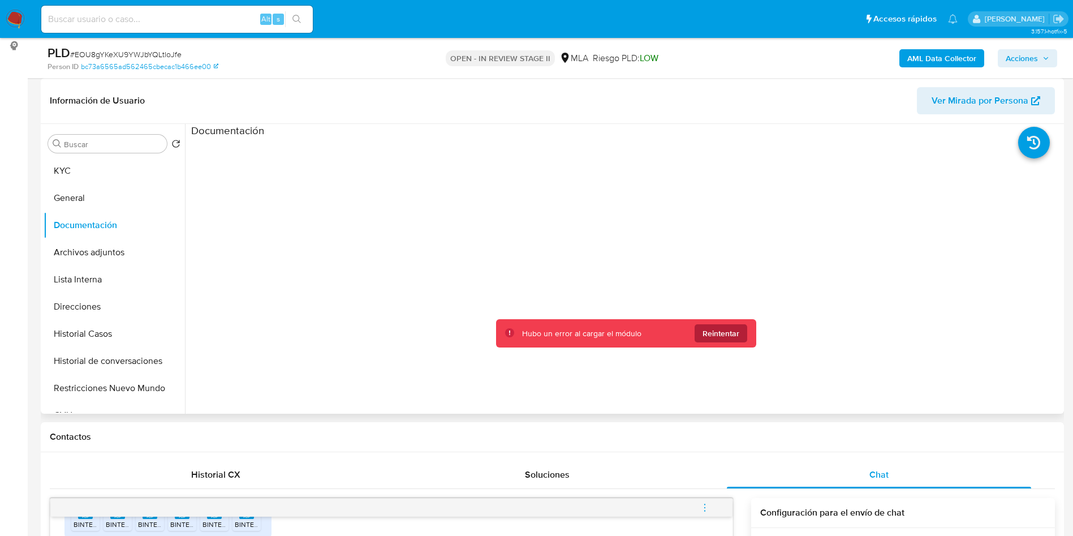
click at [716, 339] on span "Reintentar" at bounding box center [721, 333] width 37 height 18
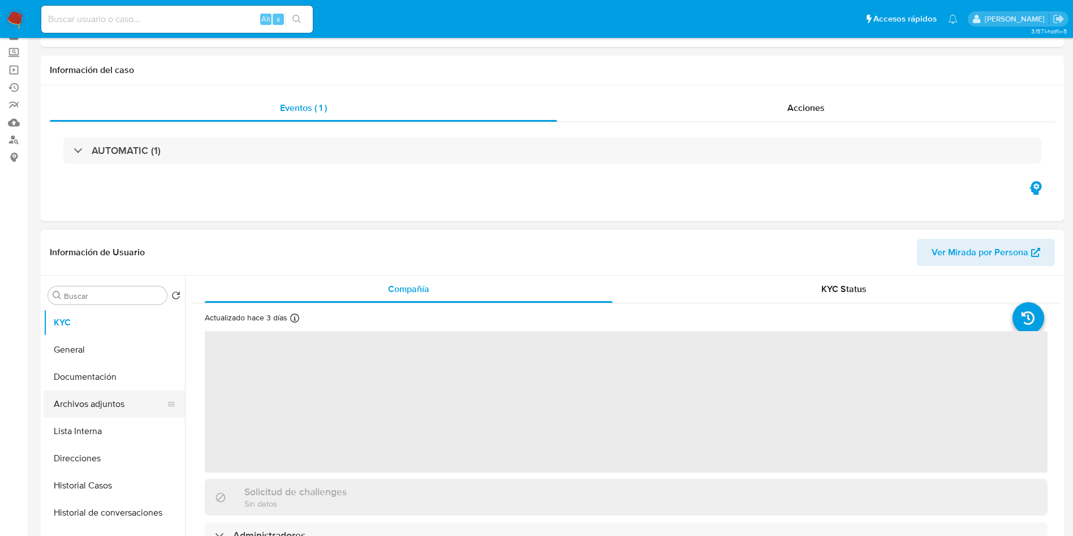
scroll to position [85, 0]
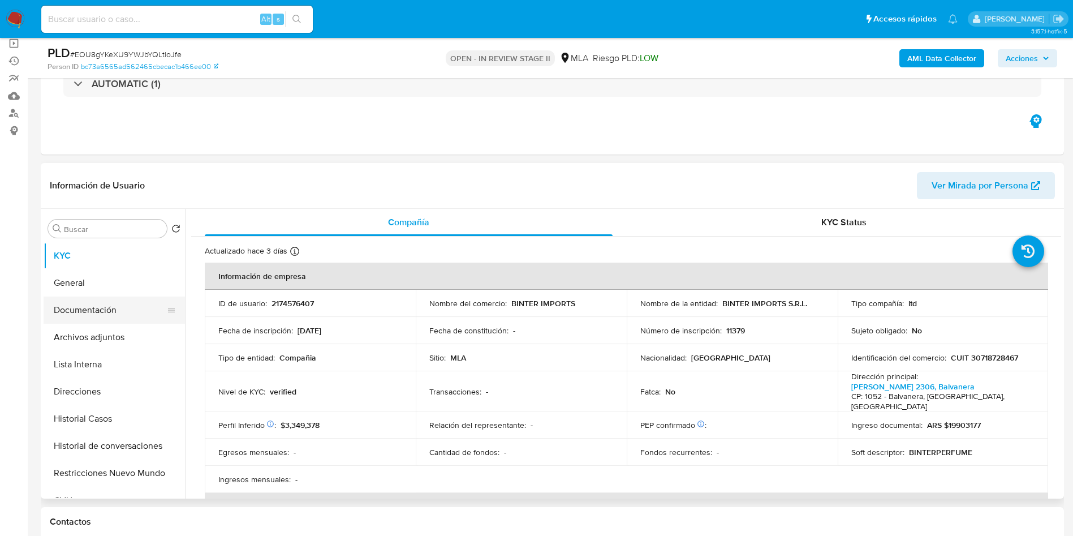
click at [94, 312] on button "Documentación" at bounding box center [110, 309] width 132 height 27
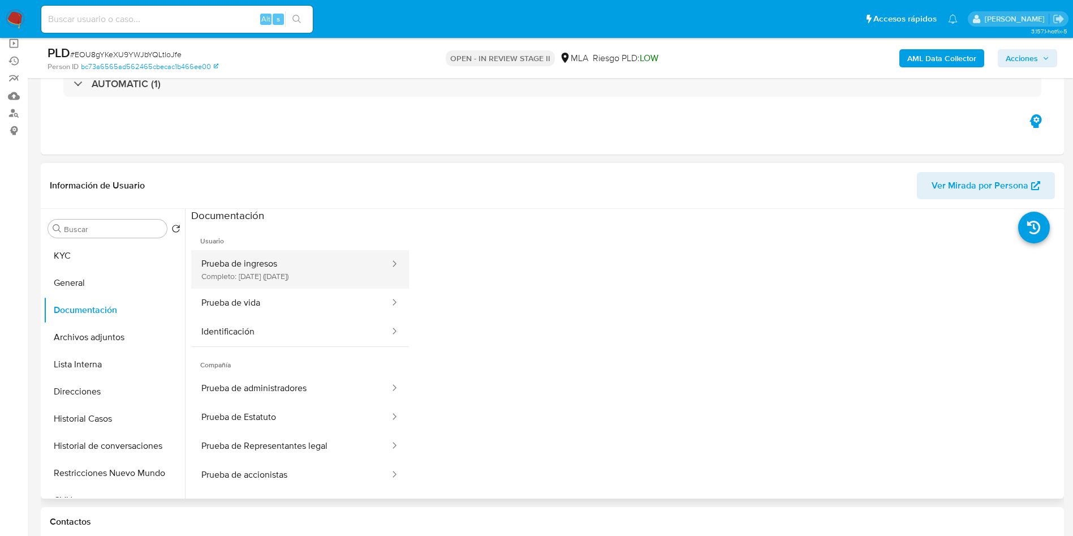
select select "10"
click at [302, 266] on button "Prueba de ingresos Completo: [DATE] ([DATE])" at bounding box center [291, 269] width 200 height 38
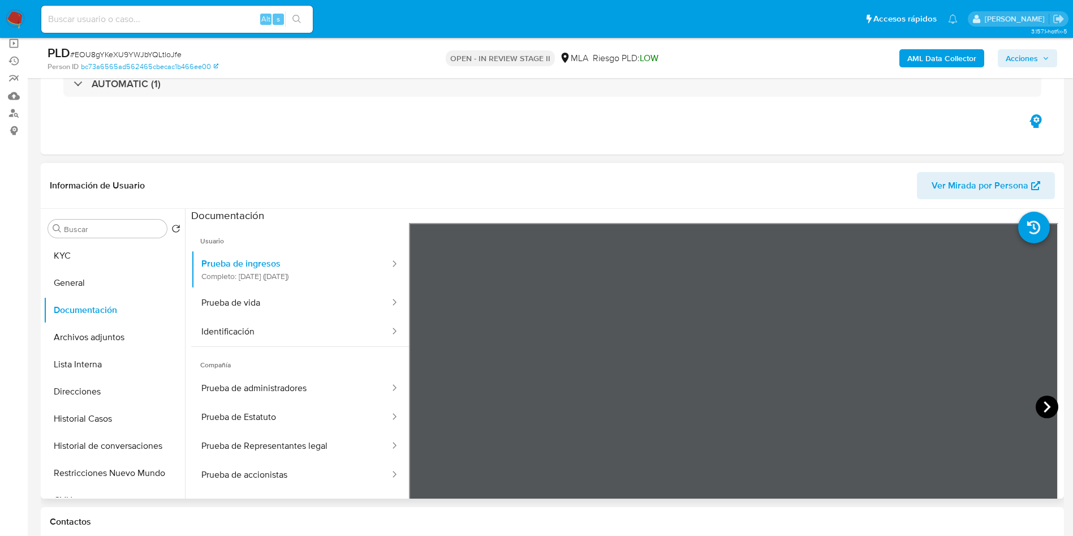
click at [1036, 406] on icon at bounding box center [1047, 406] width 23 height 23
click at [1036, 409] on icon at bounding box center [1047, 406] width 23 height 23
click at [1036, 410] on icon at bounding box center [1047, 406] width 23 height 23
click at [1036, 411] on icon at bounding box center [1047, 406] width 23 height 23
click at [1036, 410] on icon at bounding box center [1047, 406] width 23 height 23
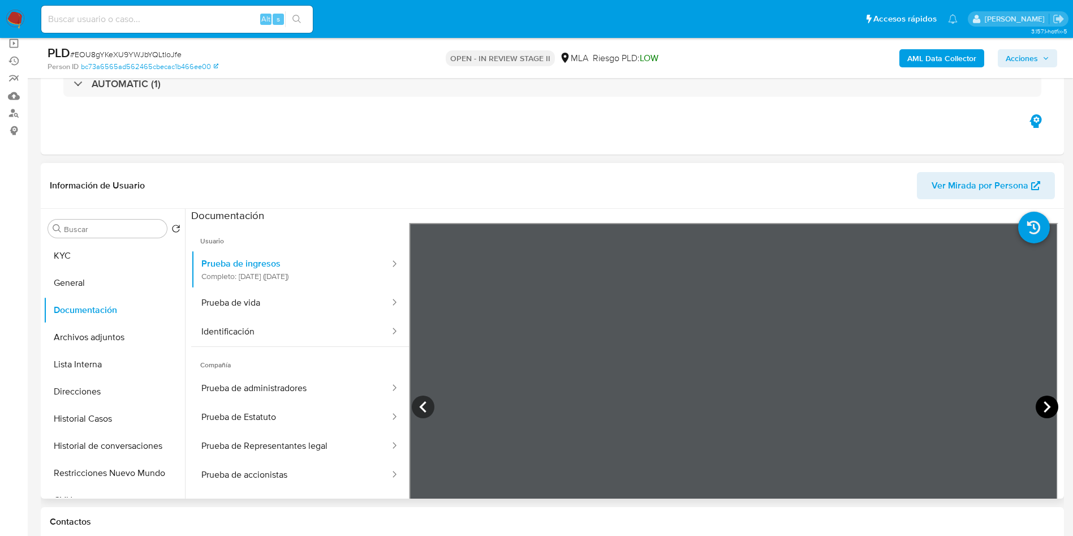
click at [1036, 410] on icon at bounding box center [1047, 406] width 23 height 23
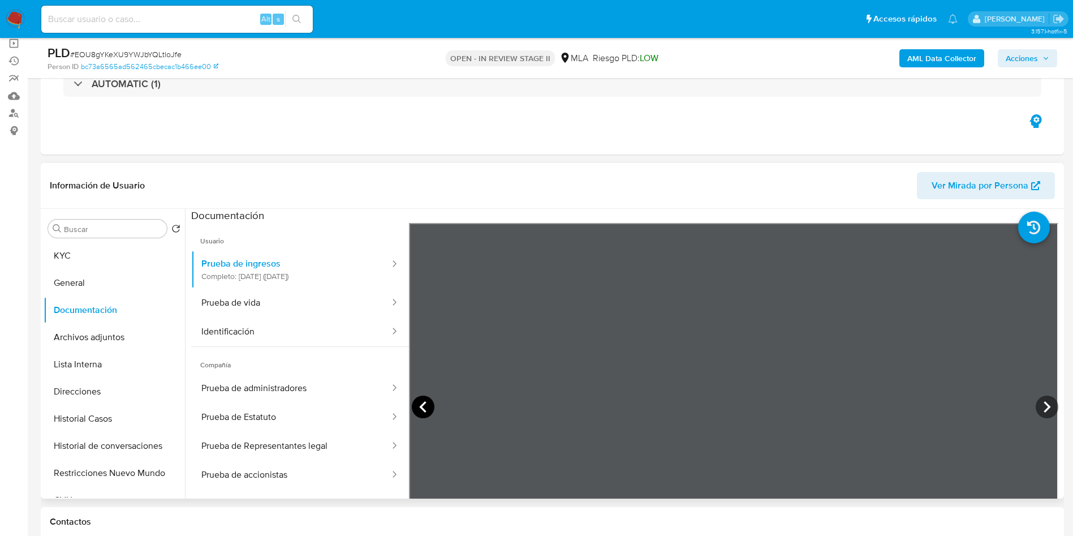
click at [424, 412] on icon at bounding box center [423, 406] width 23 height 23
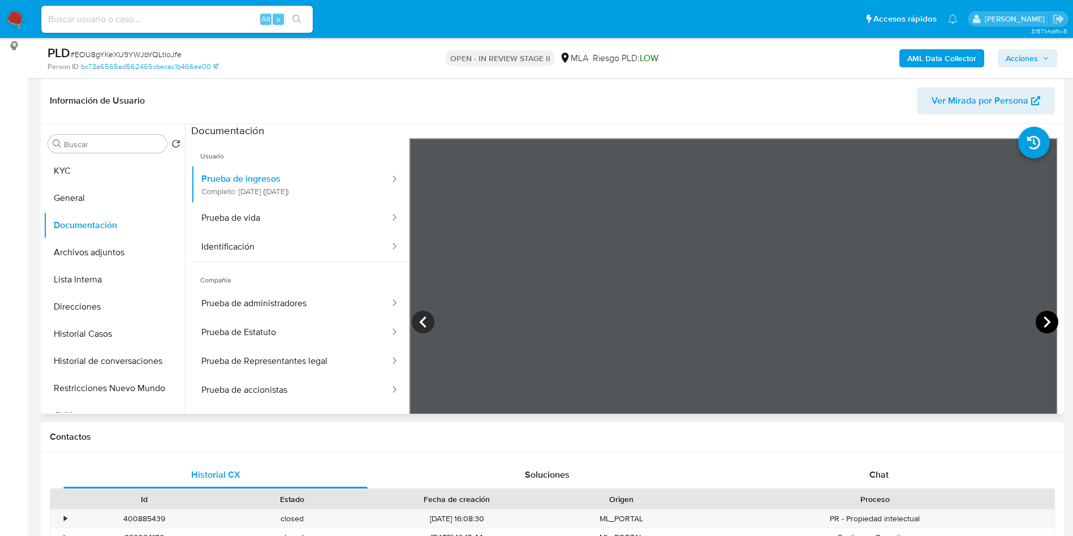
click at [1042, 320] on icon at bounding box center [1047, 322] width 23 height 23
click at [133, 264] on button "Archivos adjuntos" at bounding box center [110, 252] width 132 height 27
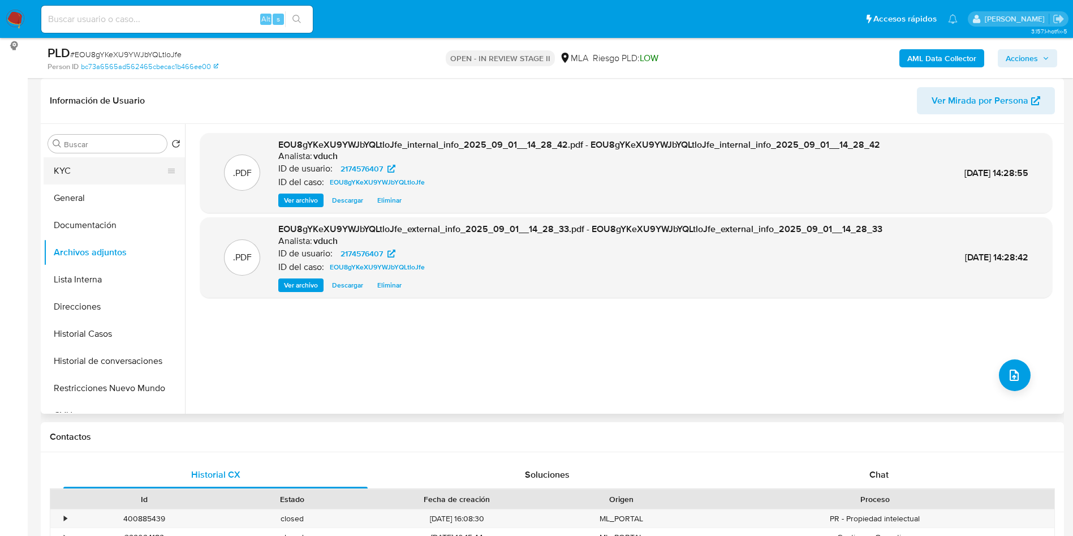
click at [121, 163] on button "KYC" at bounding box center [110, 170] width 132 height 27
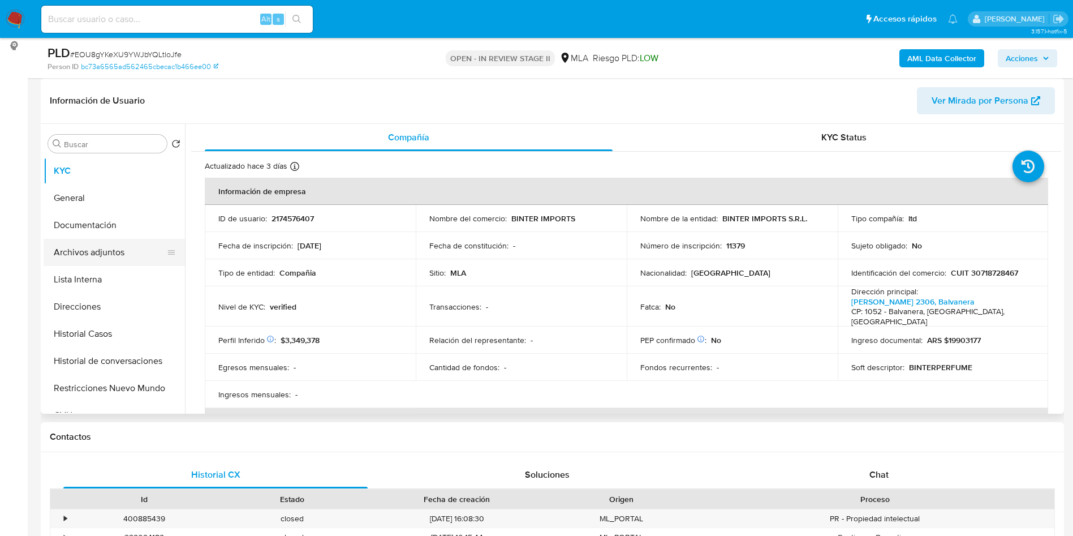
click at [168, 251] on icon at bounding box center [171, 252] width 9 height 9
click at [122, 248] on button "Archivos adjuntos" at bounding box center [110, 252] width 132 height 27
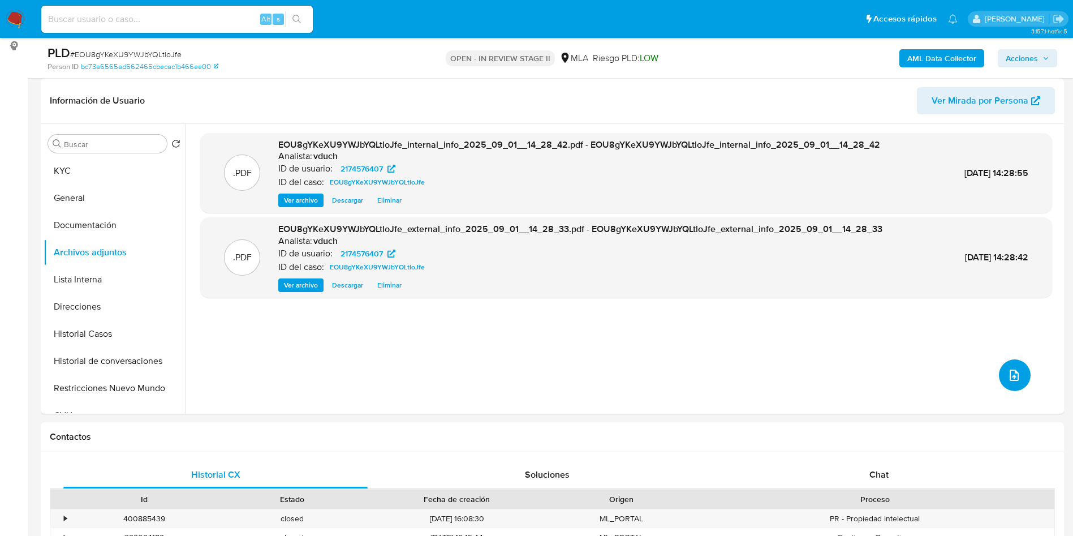
click at [1008, 372] on icon "upload-file" at bounding box center [1015, 375] width 14 height 14
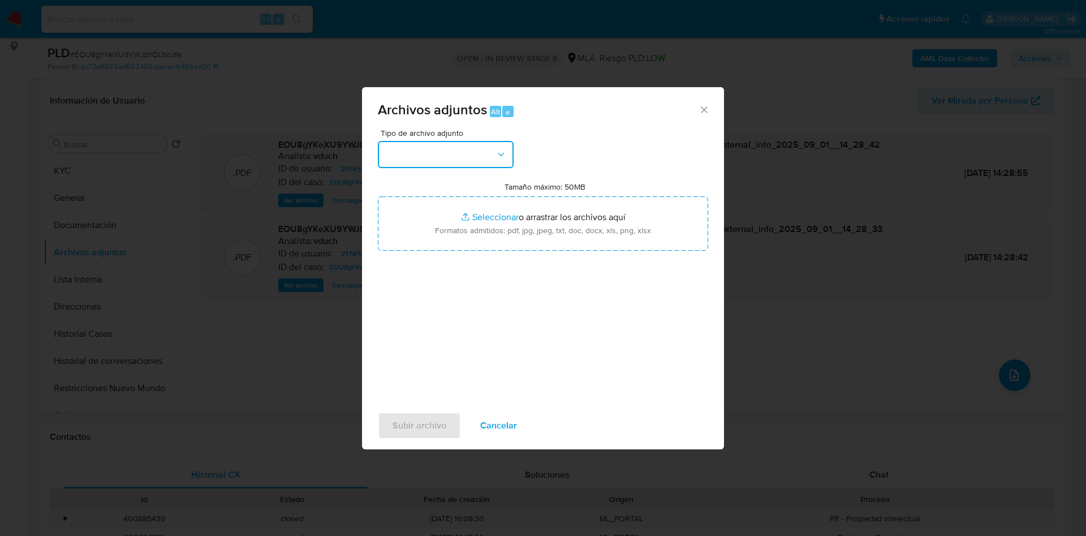
click at [432, 157] on button "button" at bounding box center [446, 154] width 136 height 27
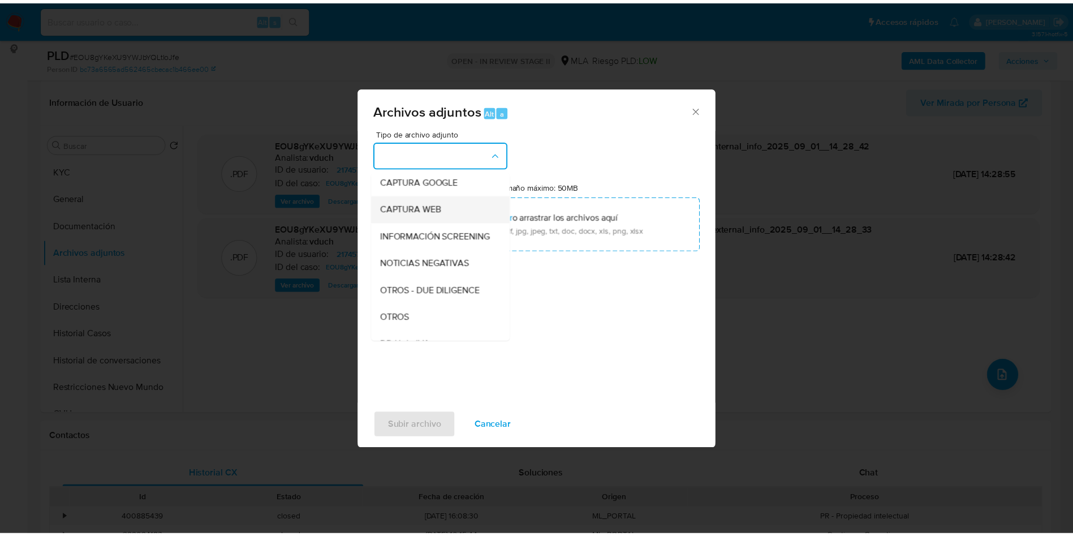
scroll to position [0, 0]
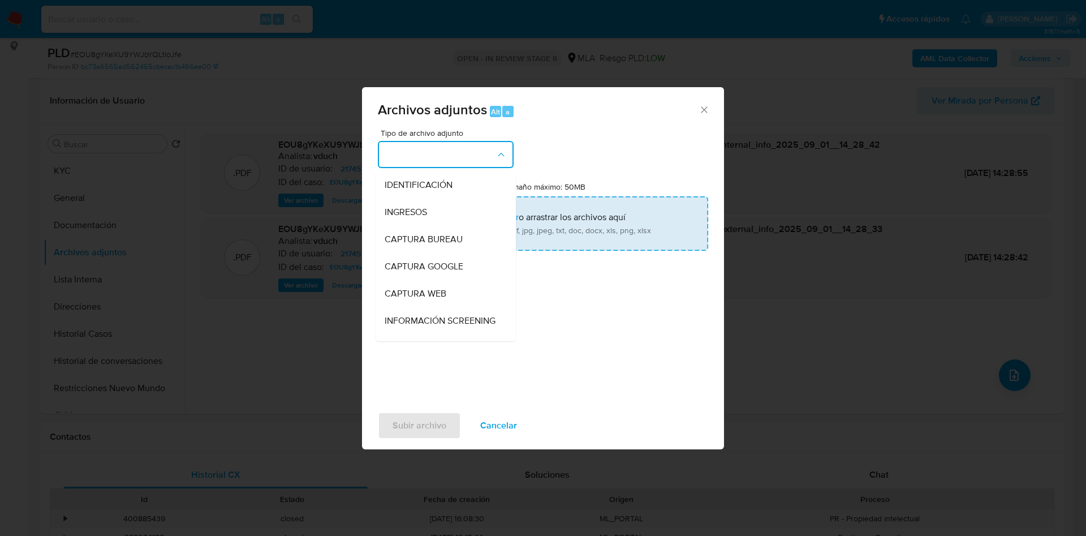
click at [405, 207] on span "INGRESOS" at bounding box center [406, 212] width 42 height 11
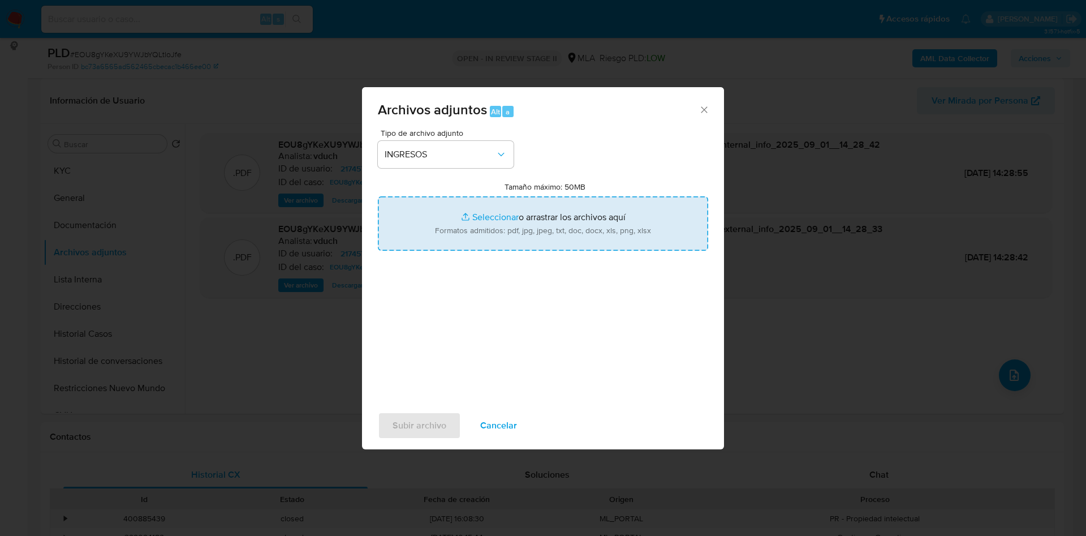
type input "C:\fakepath\BINTER IMPORTS S.R.L - Documentación.pdf"
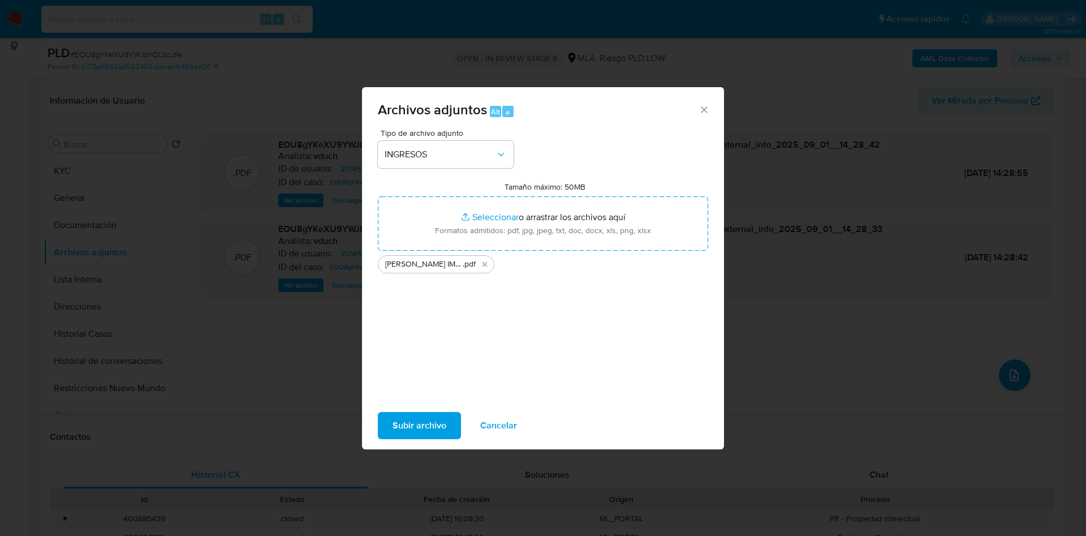
click at [418, 428] on span "Subir archivo" at bounding box center [420, 425] width 54 height 25
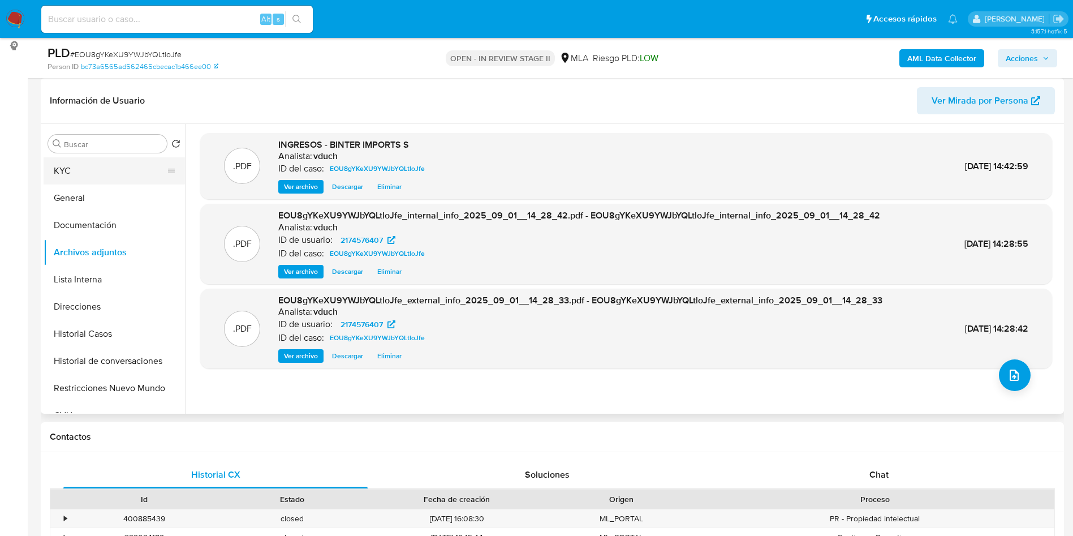
click at [74, 173] on button "KYC" at bounding box center [110, 170] width 132 height 27
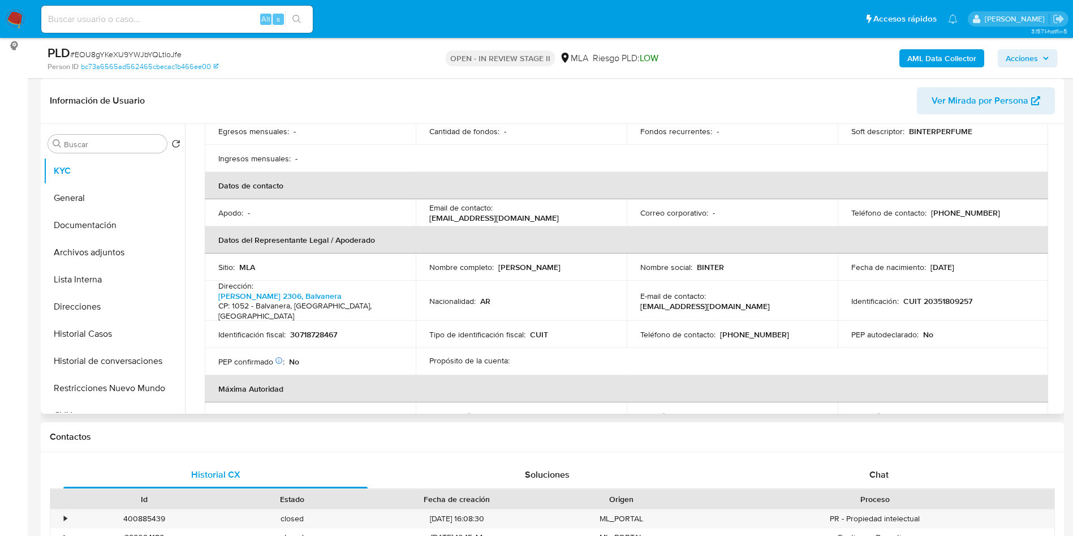
scroll to position [255, 0]
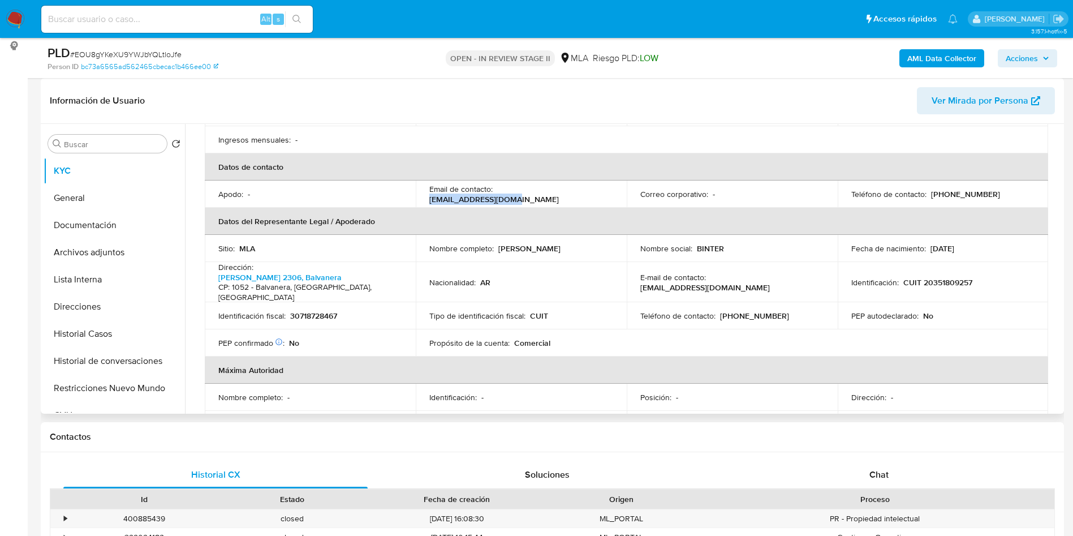
drag, startPoint x: 496, startPoint y: 184, endPoint x: 590, endPoint y: 184, distance: 93.9
click at [590, 184] on div "Email de contacto : bintersrl4@gmail.com" at bounding box center [521, 194] width 184 height 20
copy p "bintersrl4@gmail.com"
click at [754, 311] on p "(11) 28313533" at bounding box center [754, 316] width 69 height 10
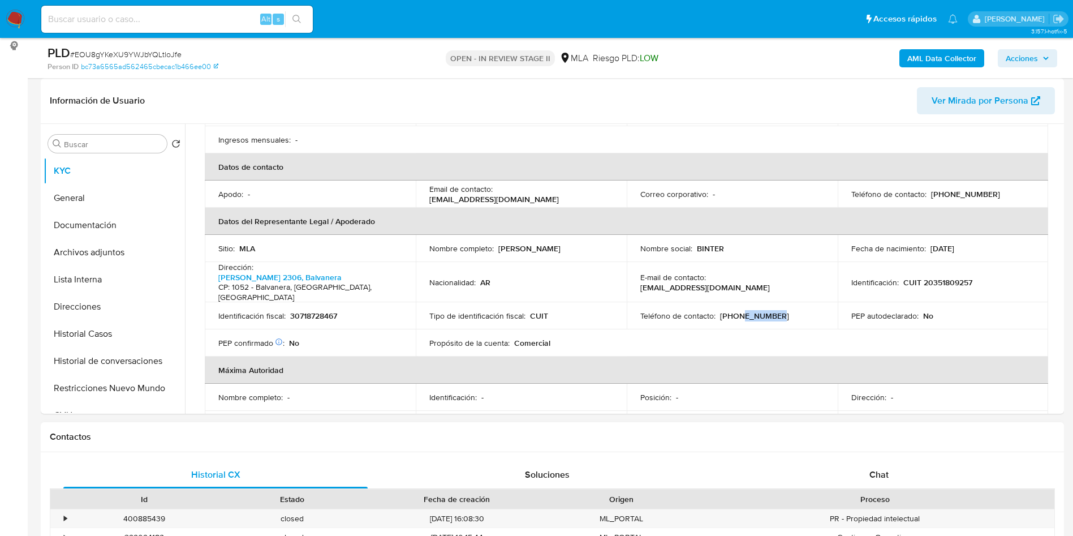
copy p "28313533"
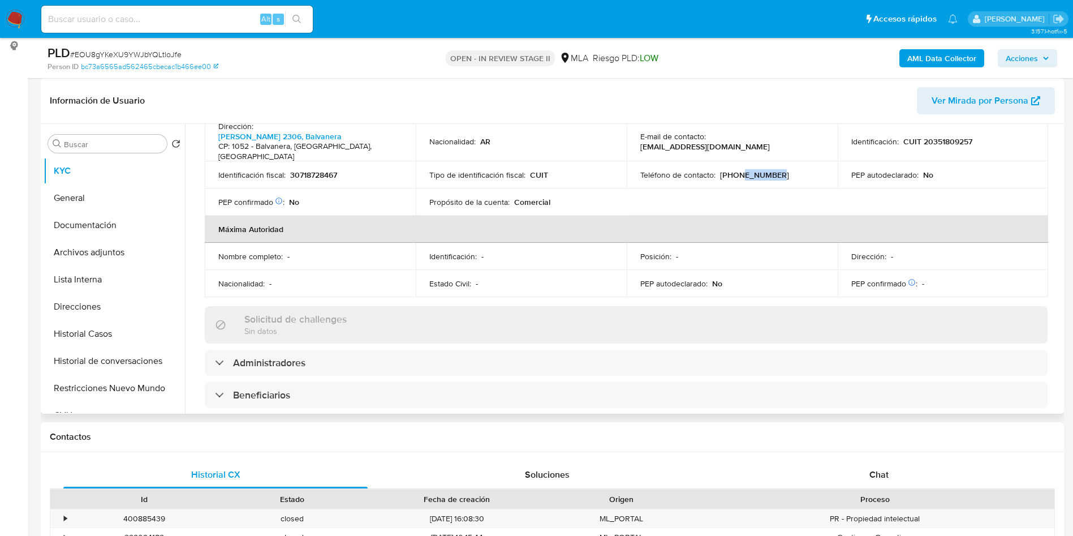
scroll to position [509, 0]
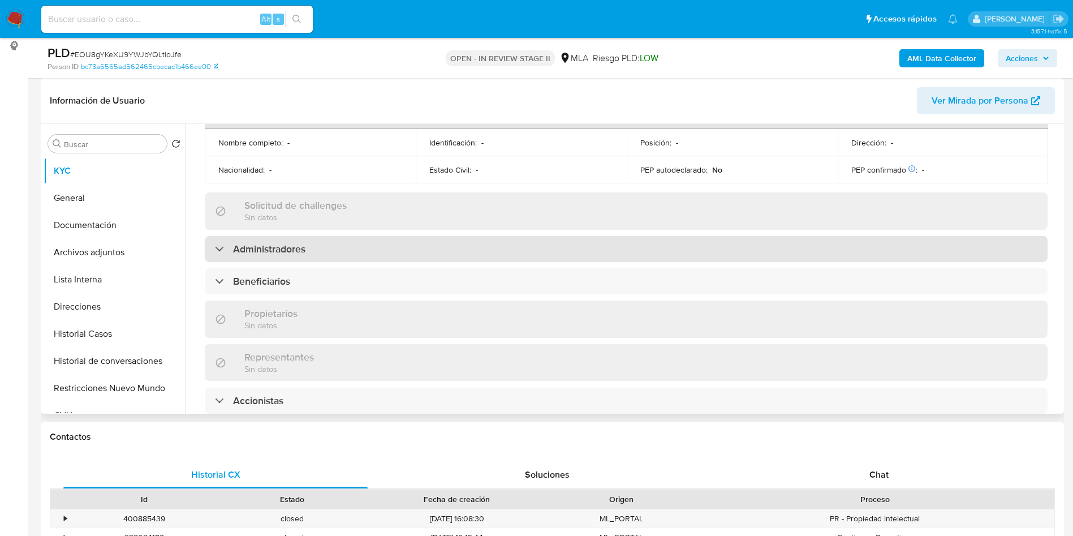
click at [256, 243] on h3 "Administradores" at bounding box center [269, 249] width 72 height 12
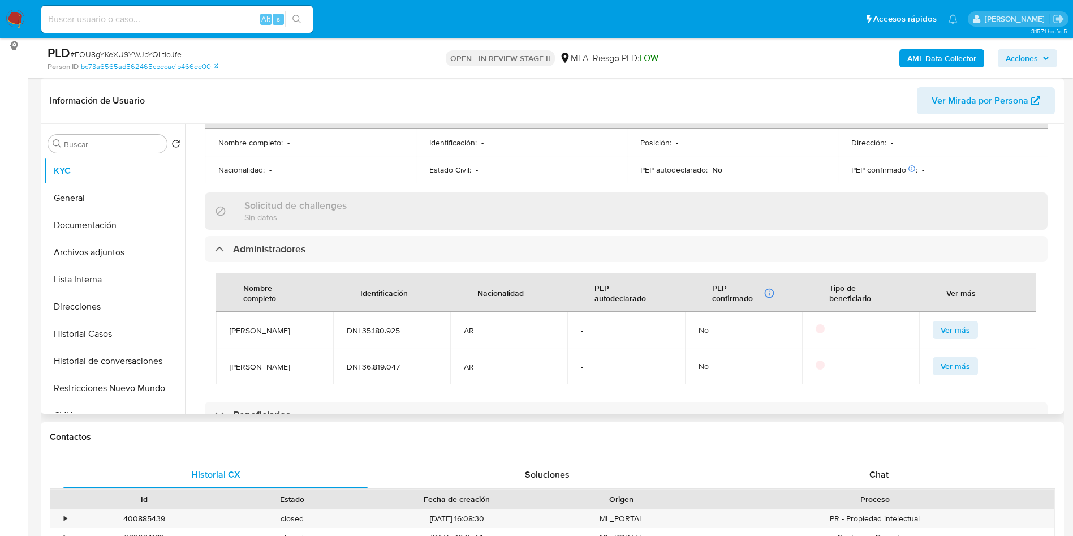
drag, startPoint x: 317, startPoint y: 397, endPoint x: 359, endPoint y: 362, distance: 55.4
click at [317, 402] on div "Beneficiarios" at bounding box center [626, 415] width 843 height 26
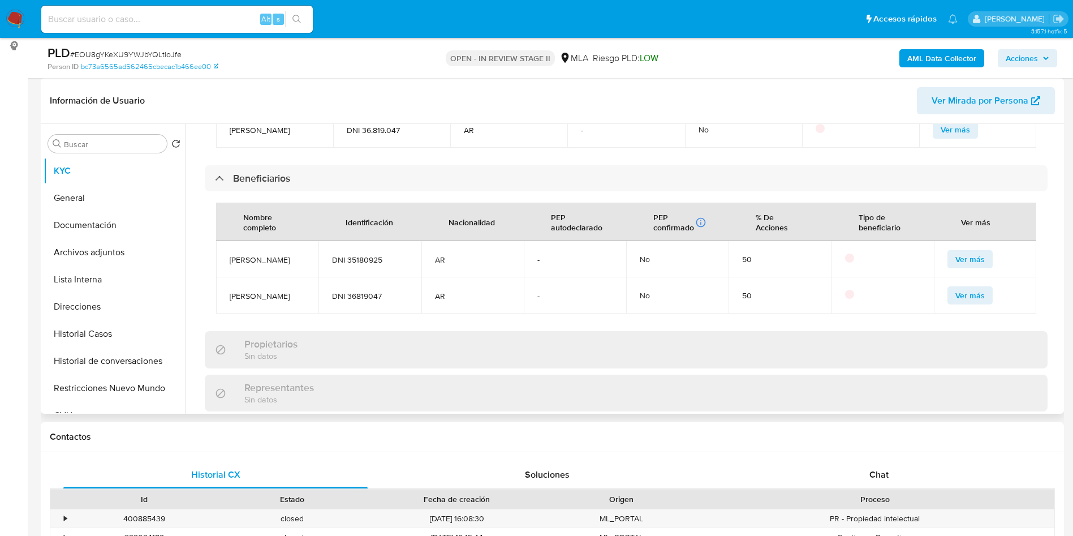
scroll to position [849, 0]
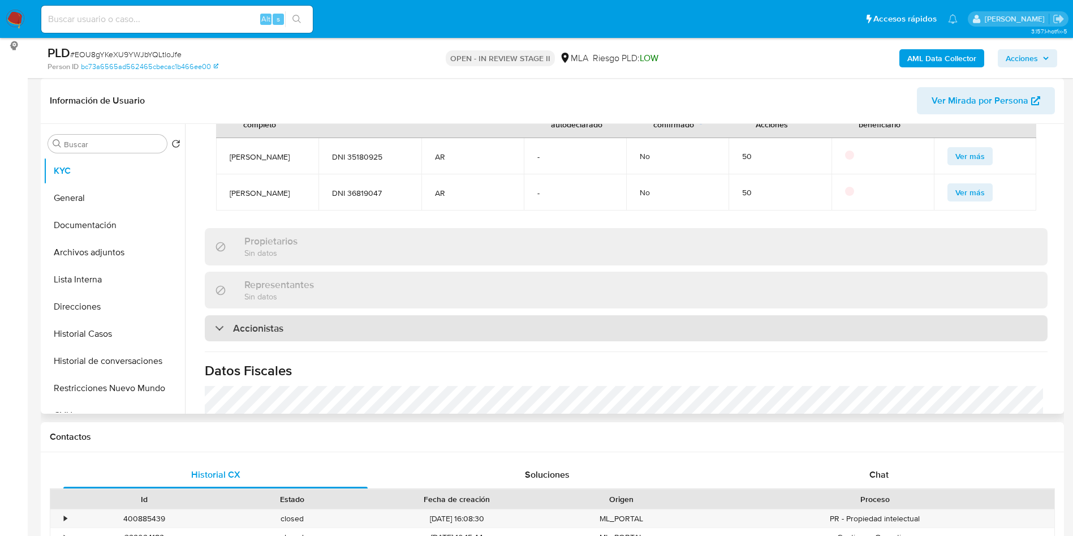
drag, startPoint x: 265, startPoint y: 334, endPoint x: 286, endPoint y: 321, distance: 24.6
click at [266, 334] on h3 "Accionistas" at bounding box center [258, 328] width 50 height 12
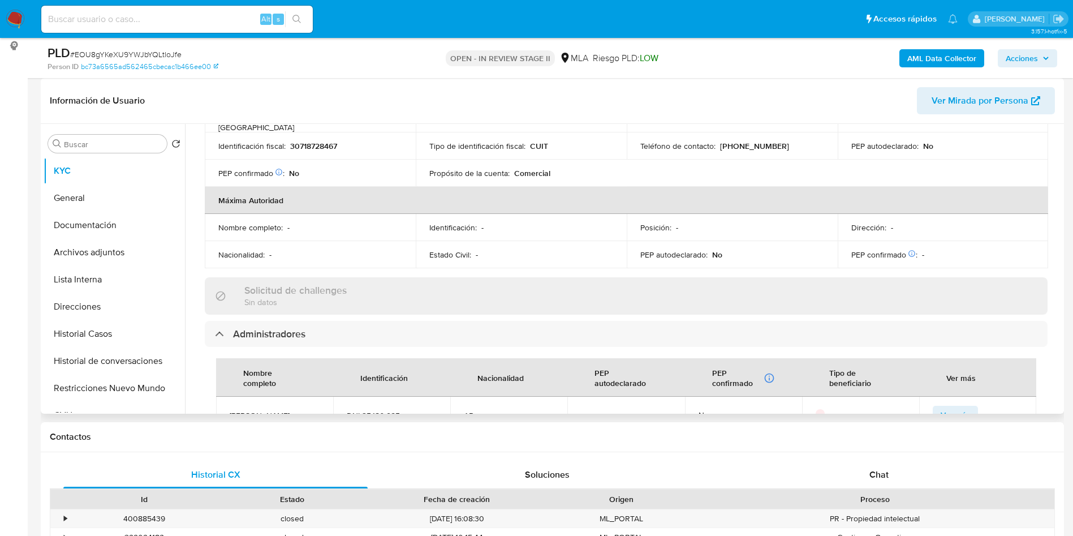
scroll to position [255, 0]
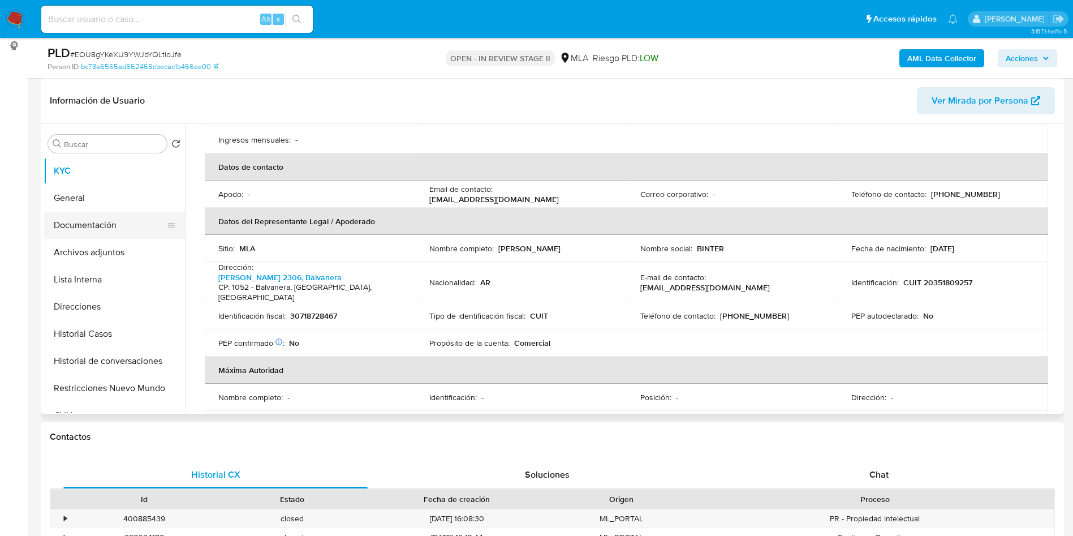
click at [68, 220] on button "Documentación" at bounding box center [110, 225] width 132 height 27
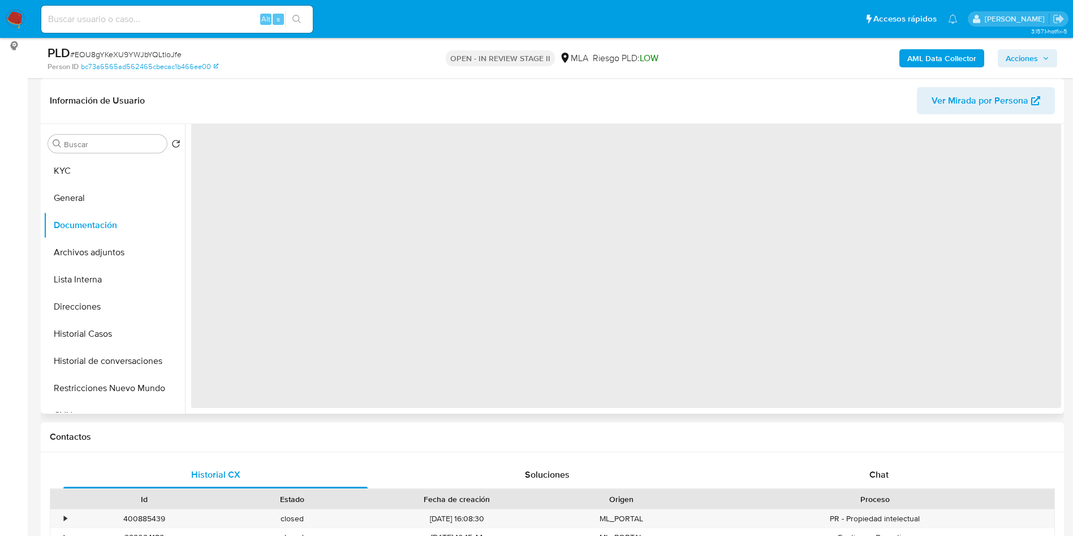
scroll to position [0, 0]
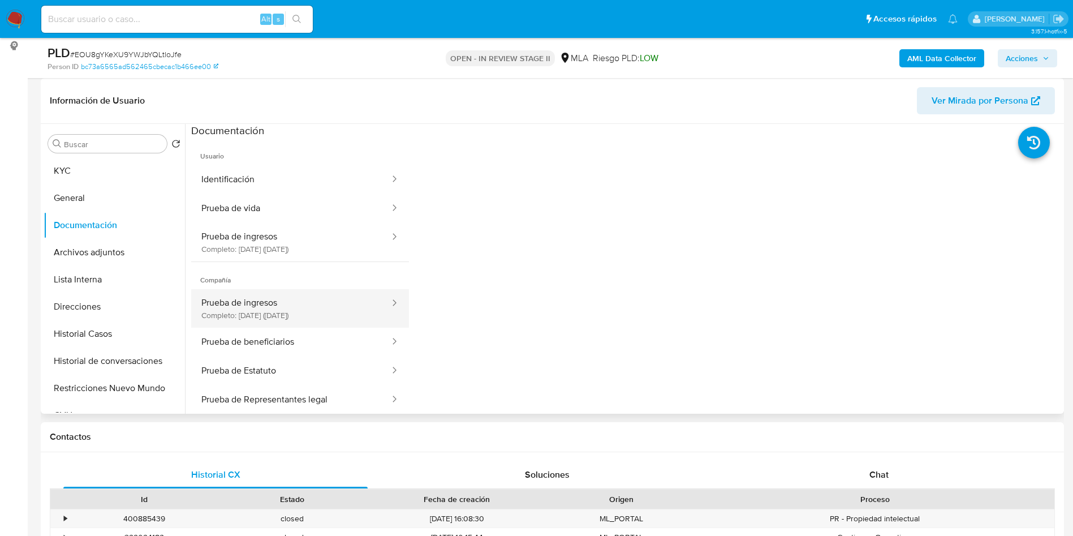
click at [261, 301] on button "Prueba de ingresos Completo: 05/06/2025 (hace 3 meses)" at bounding box center [291, 308] width 200 height 38
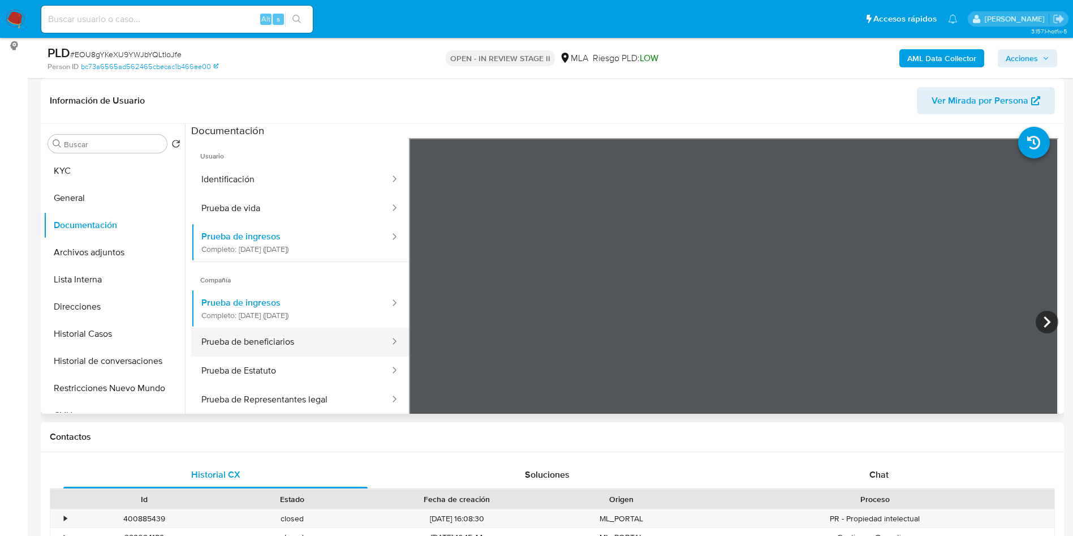
click at [264, 346] on button "Prueba de beneficiarios" at bounding box center [291, 342] width 200 height 29
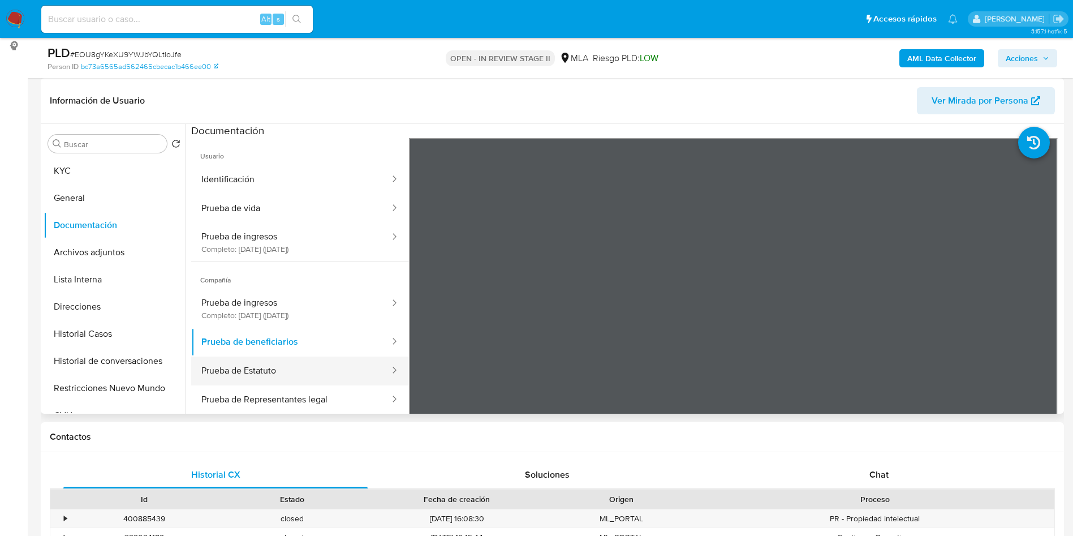
click at [298, 363] on button "Prueba de Estatuto" at bounding box center [291, 370] width 200 height 29
click at [288, 343] on button "Prueba de beneficiarios" at bounding box center [291, 342] width 200 height 29
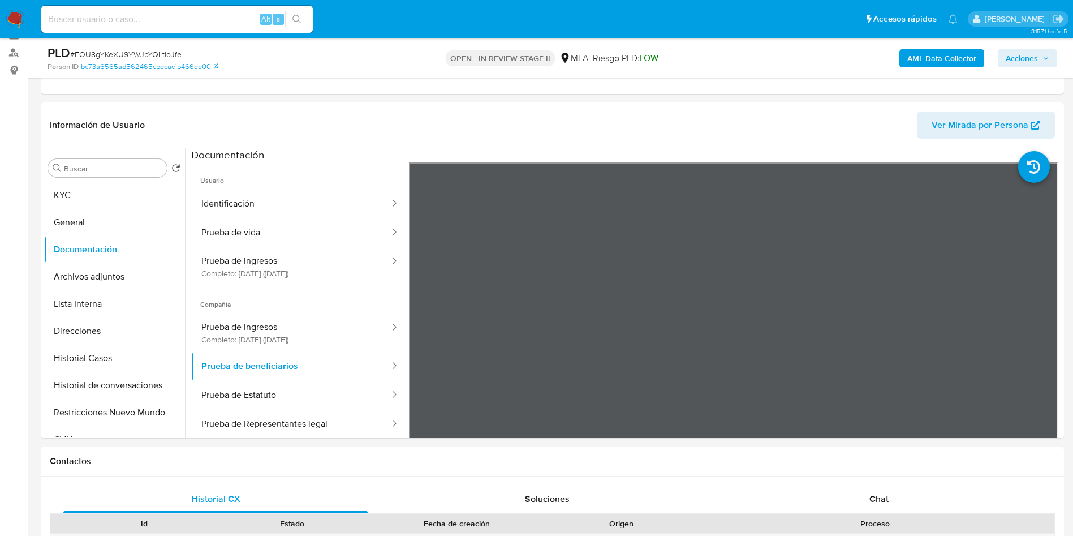
scroll to position [170, 0]
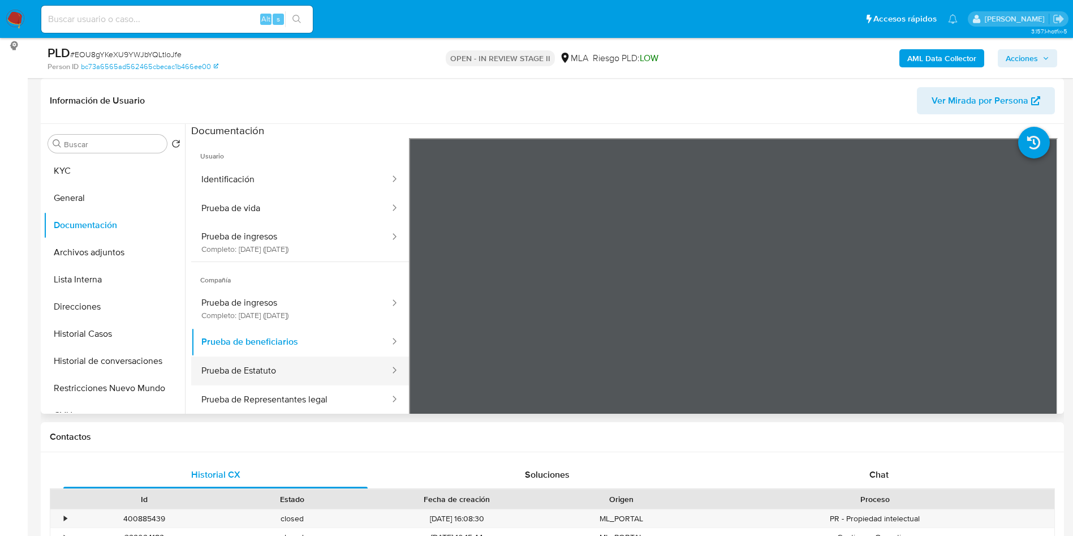
click at [276, 362] on button "Prueba de Estatuto" at bounding box center [291, 370] width 200 height 29
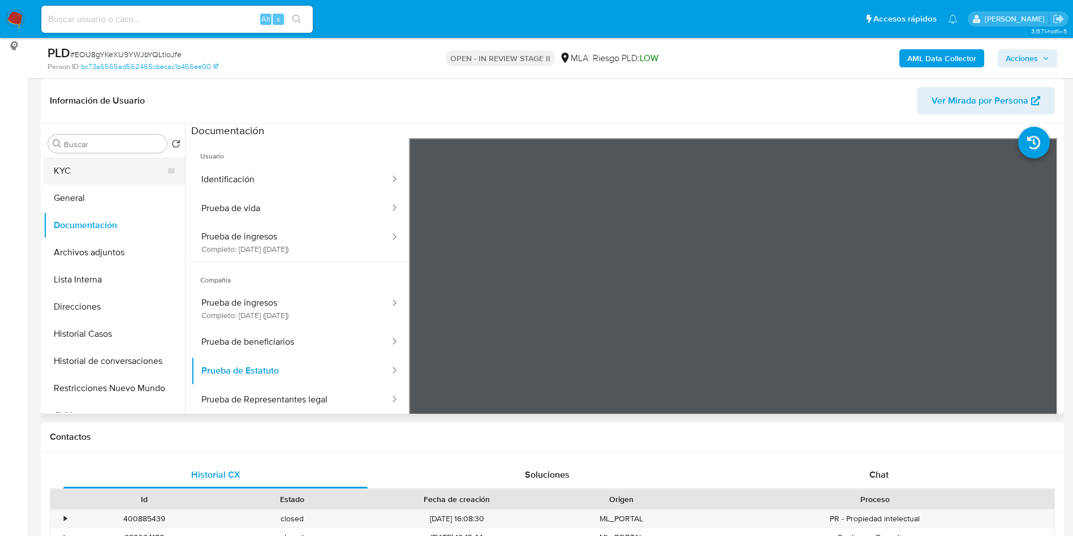
click at [71, 170] on button "KYC" at bounding box center [110, 170] width 132 height 27
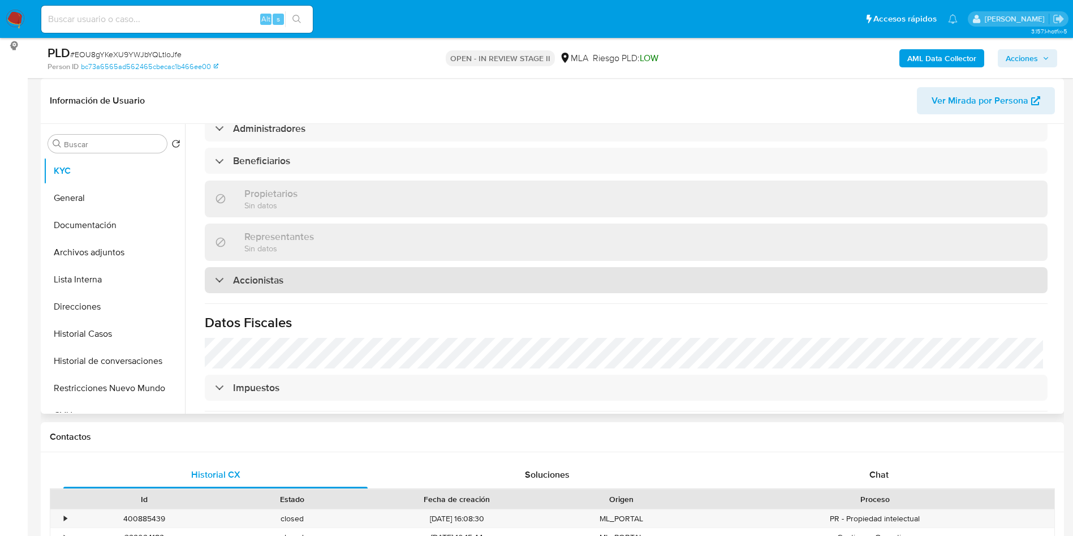
click at [269, 291] on div "Accionistas" at bounding box center [626, 280] width 843 height 26
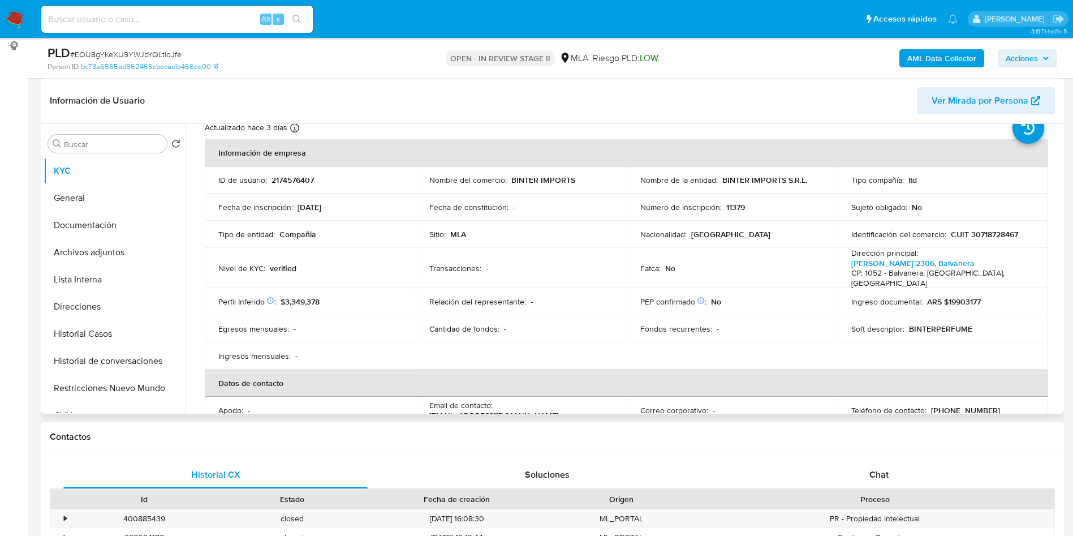
scroll to position [0, 0]
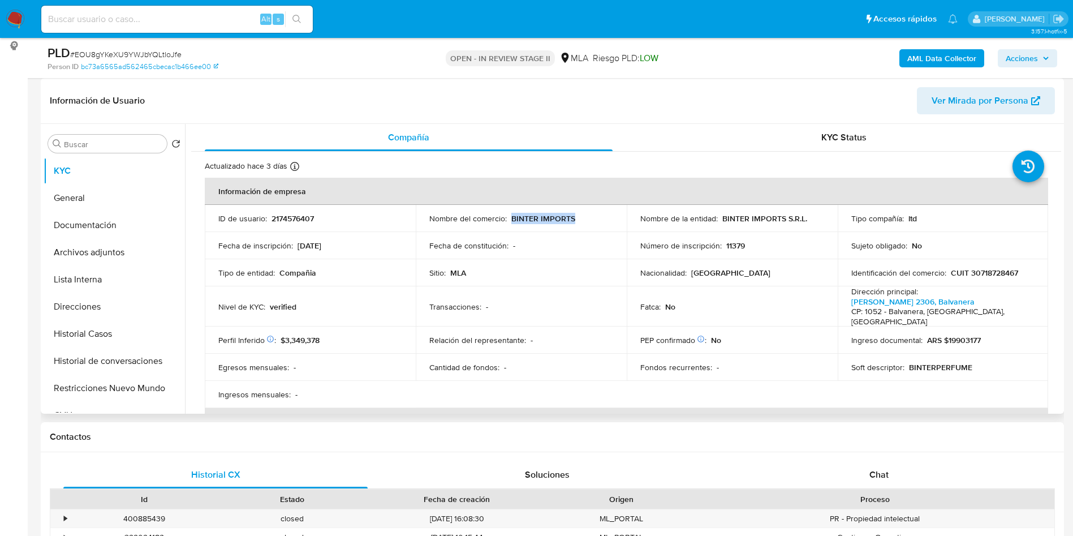
drag, startPoint x: 510, startPoint y: 217, endPoint x: 585, endPoint y: 222, distance: 75.4
click at [585, 222] on div "Nombre del comercio : BINTER IMPORTS" at bounding box center [521, 218] width 184 height 10
copy p "BINTER IMPORTS"
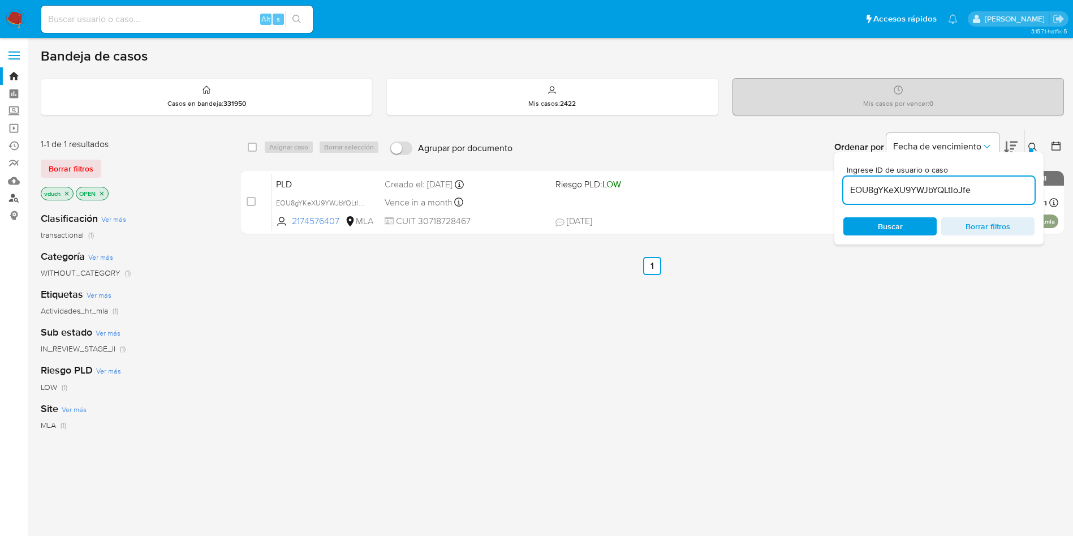
click at [10, 195] on link "Buscador de personas" at bounding box center [67, 199] width 135 height 18
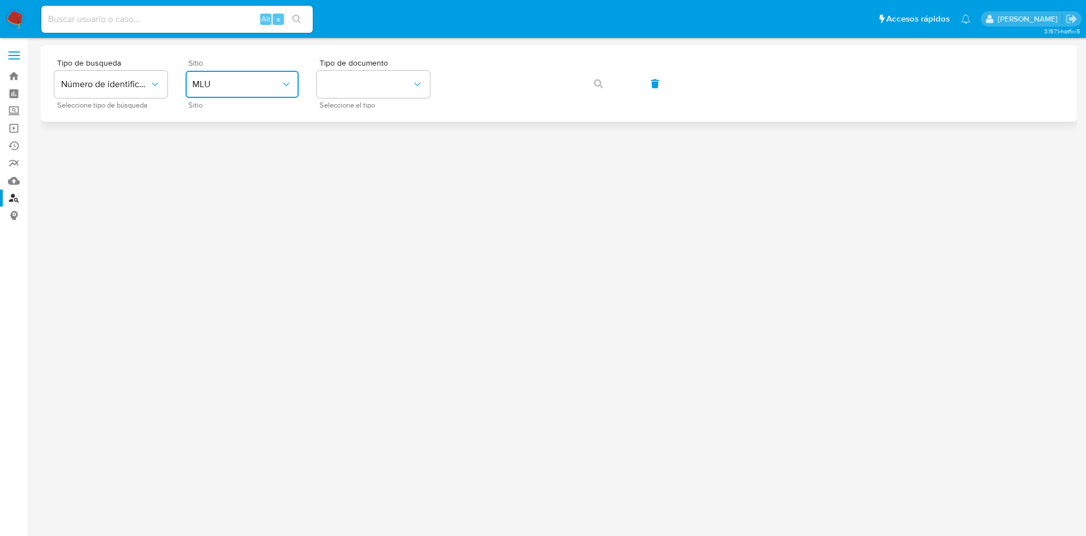
click at [200, 87] on span "MLU" at bounding box center [236, 84] width 88 height 11
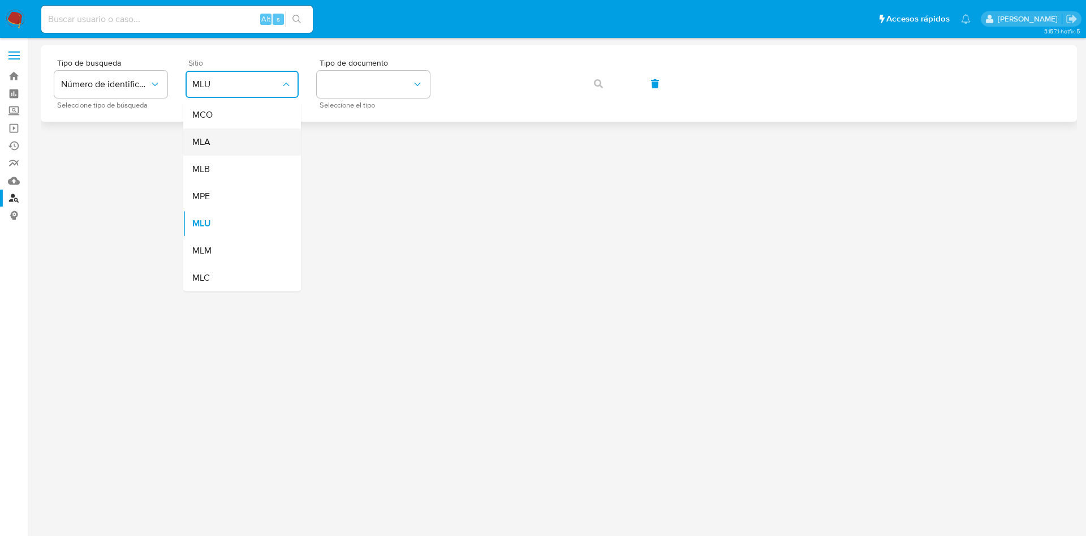
click at [218, 139] on div "MLA" at bounding box center [238, 141] width 93 height 27
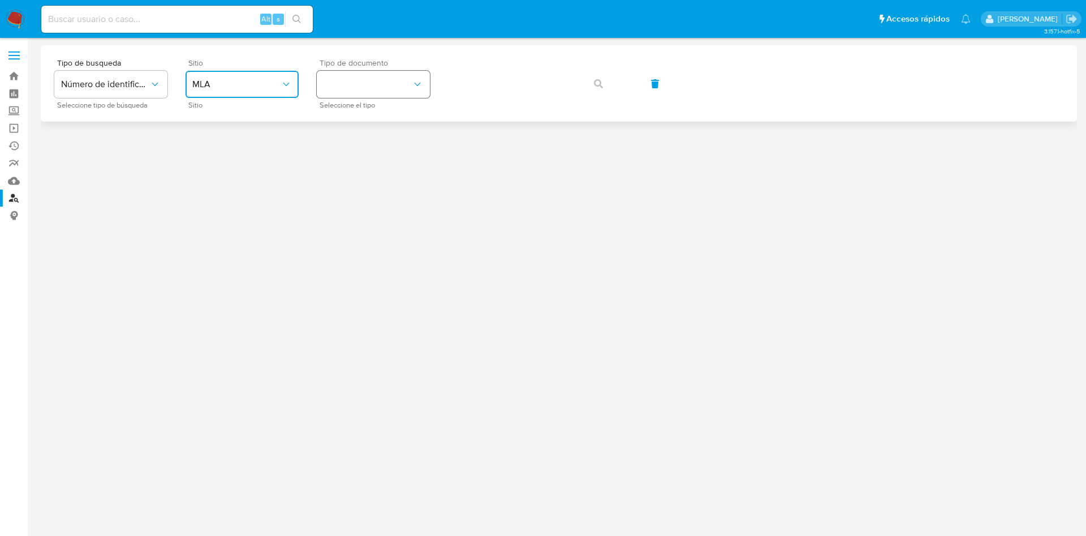
click at [356, 83] on button "identificationType" at bounding box center [373, 84] width 113 height 27
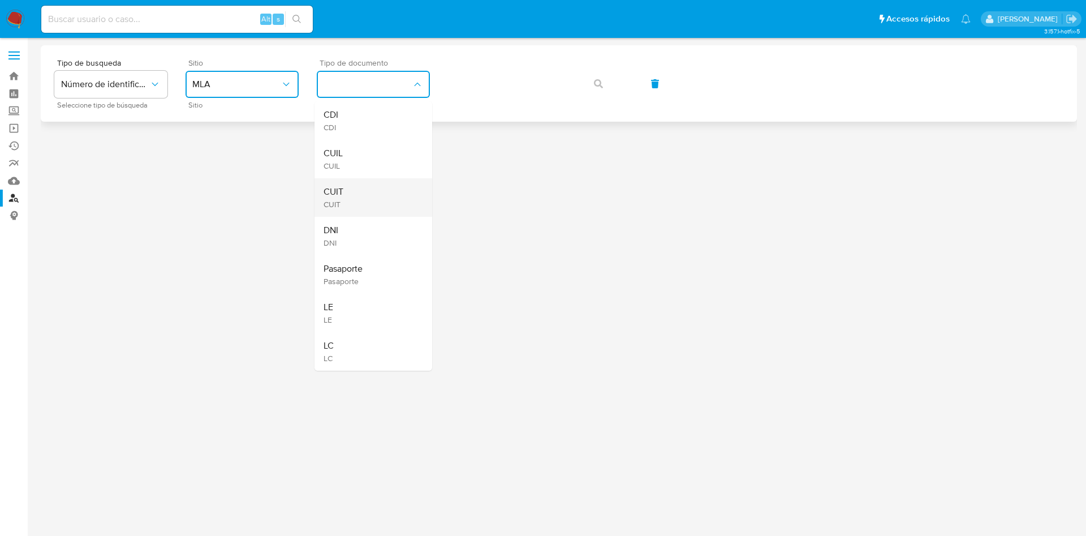
click at [343, 196] on div "CUIT CUIT" at bounding box center [370, 197] width 93 height 38
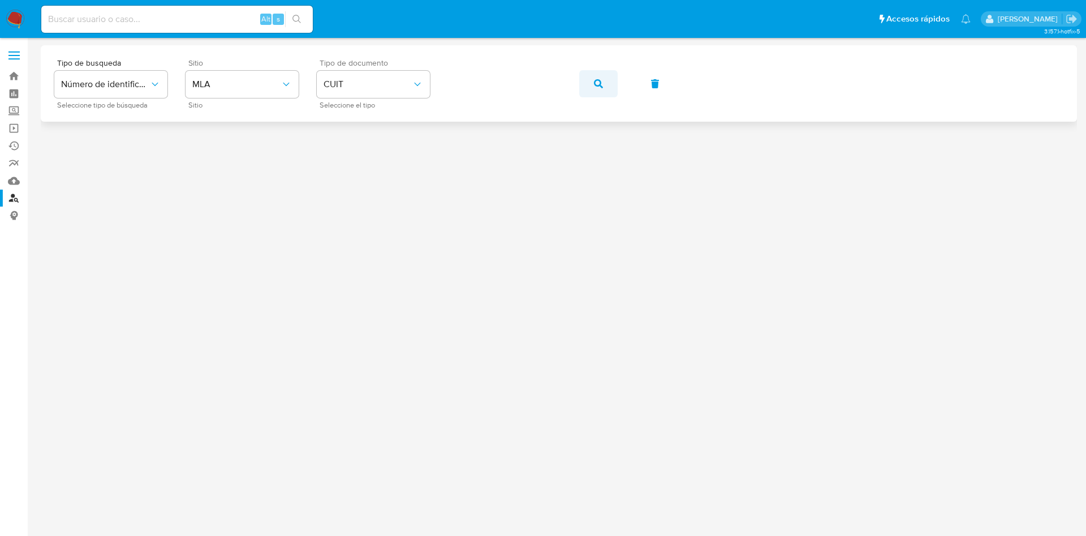
click at [591, 80] on button "button" at bounding box center [598, 83] width 38 height 27
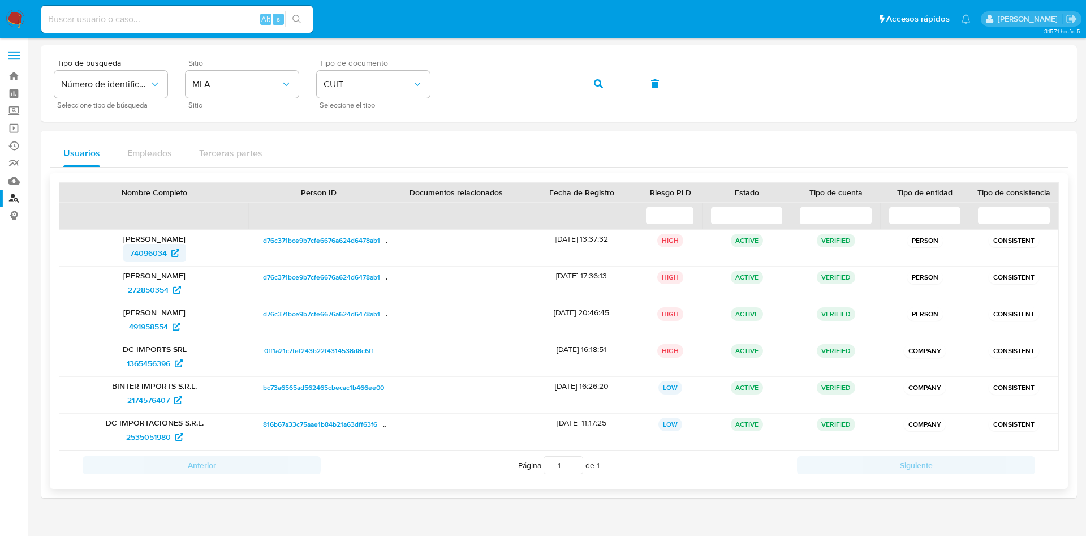
click at [137, 246] on span "74096034" at bounding box center [148, 253] width 37 height 18
click at [150, 363] on span "1365456396" at bounding box center [149, 363] width 44 height 18
click at [605, 78] on button "button" at bounding box center [598, 83] width 38 height 27
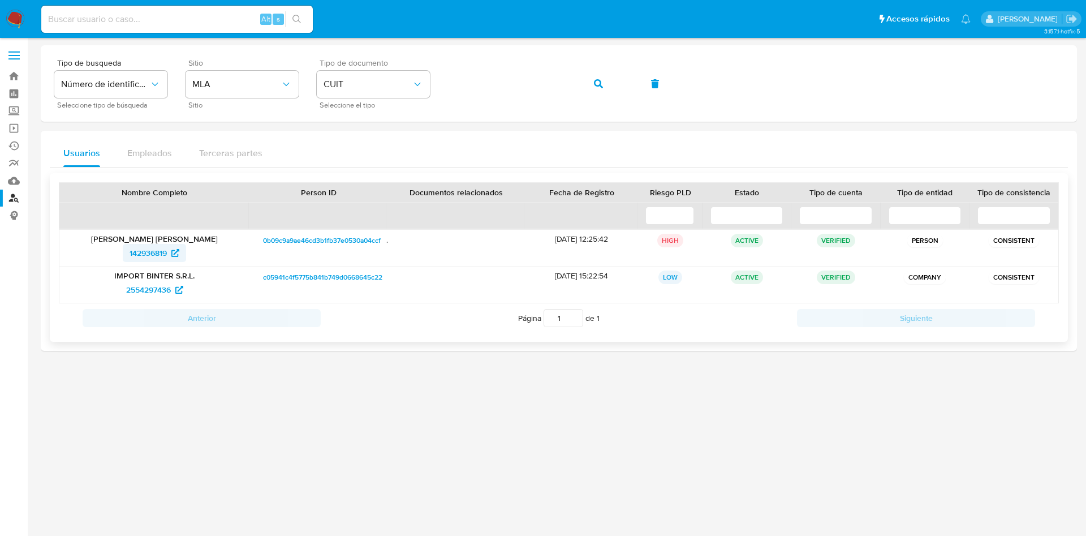
click at [158, 249] on span "142936819" at bounding box center [148, 253] width 37 height 18
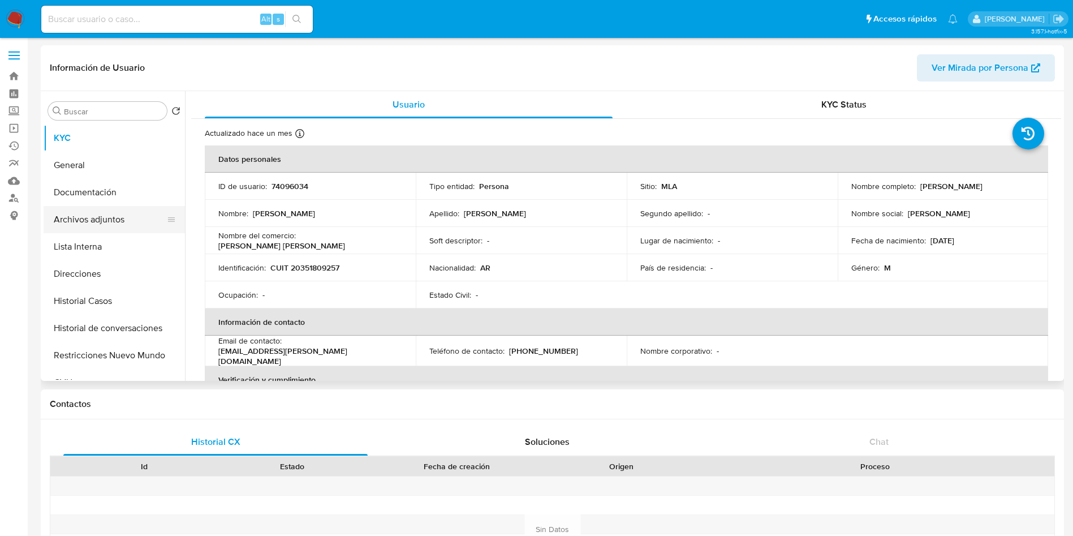
select select "10"
click at [82, 300] on button "Historial Casos" at bounding box center [110, 300] width 132 height 27
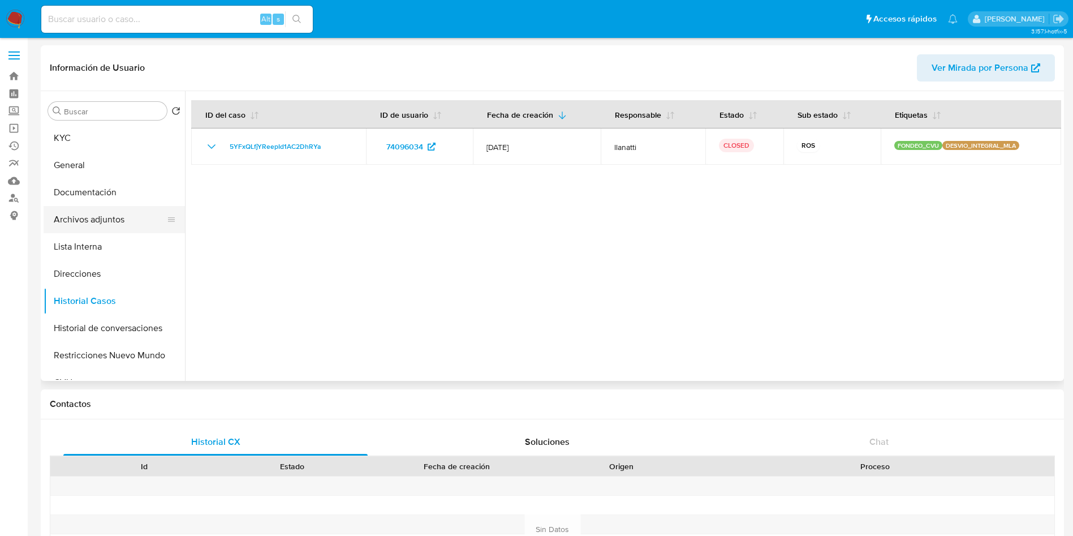
click at [102, 223] on button "Archivos adjuntos" at bounding box center [110, 219] width 132 height 27
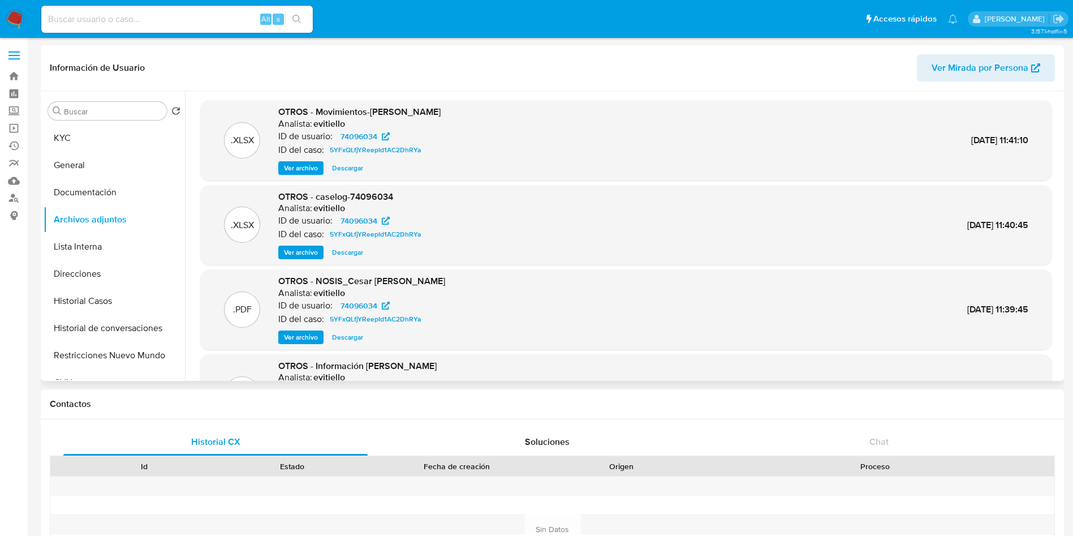
click at [292, 247] on span "Ver archivo" at bounding box center [301, 252] width 34 height 11
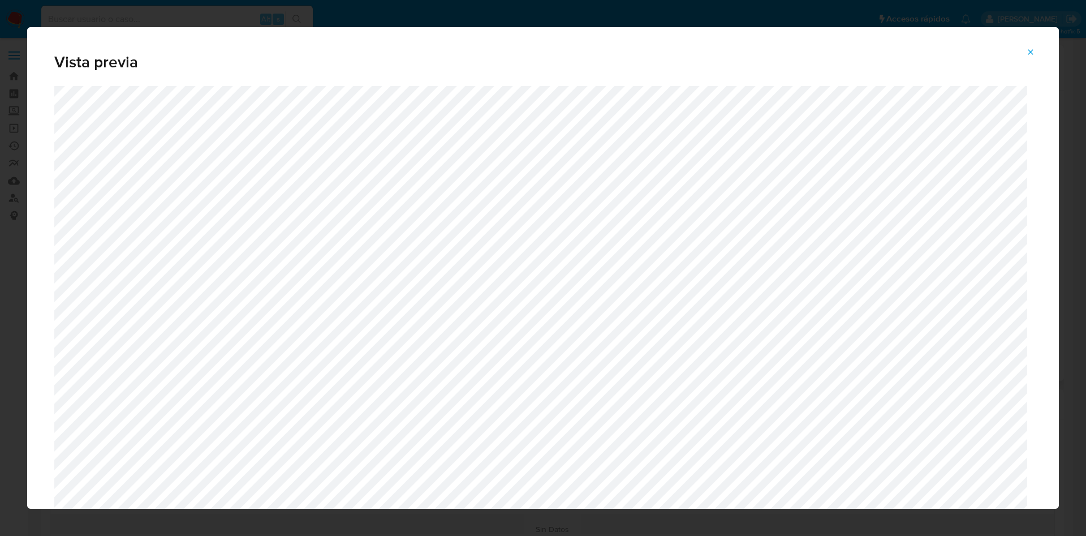
click at [1027, 48] on button "Attachment preview" at bounding box center [1030, 52] width 25 height 18
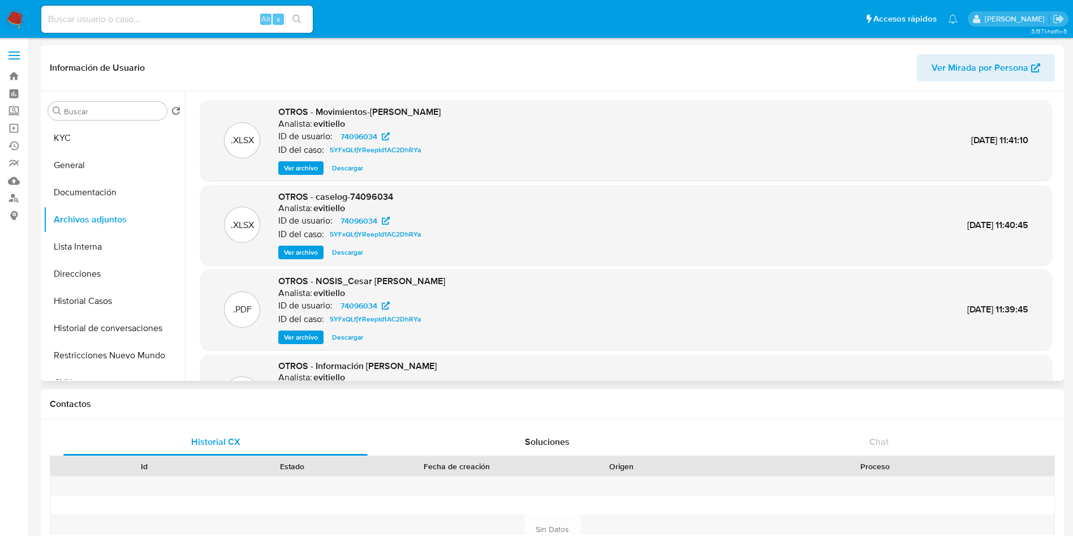
click at [306, 250] on span "Ver archivo" at bounding box center [301, 252] width 34 height 11
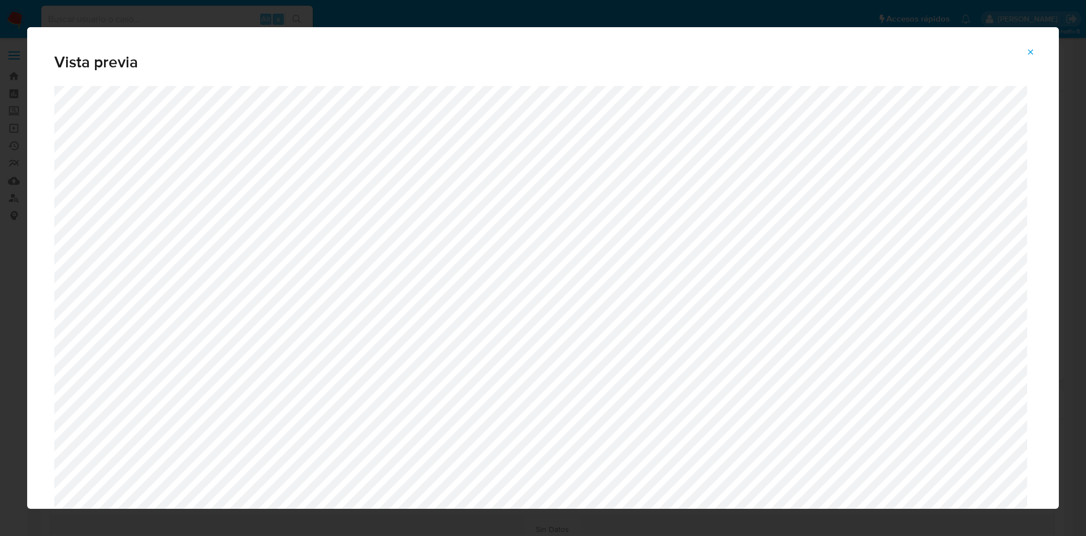
click at [1030, 61] on button "Attachment preview" at bounding box center [1030, 52] width 25 height 18
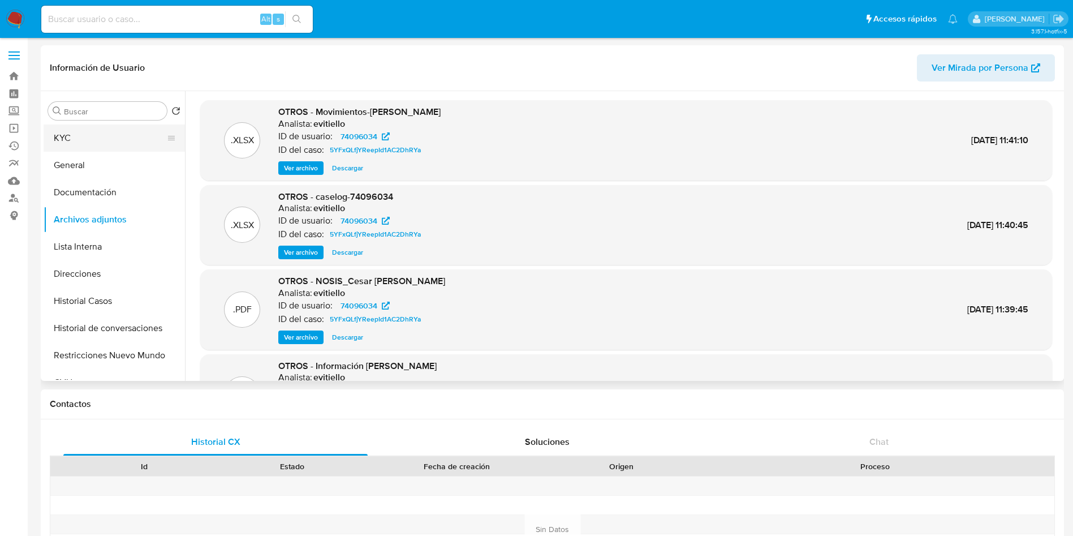
click at [68, 140] on button "KYC" at bounding box center [110, 137] width 132 height 27
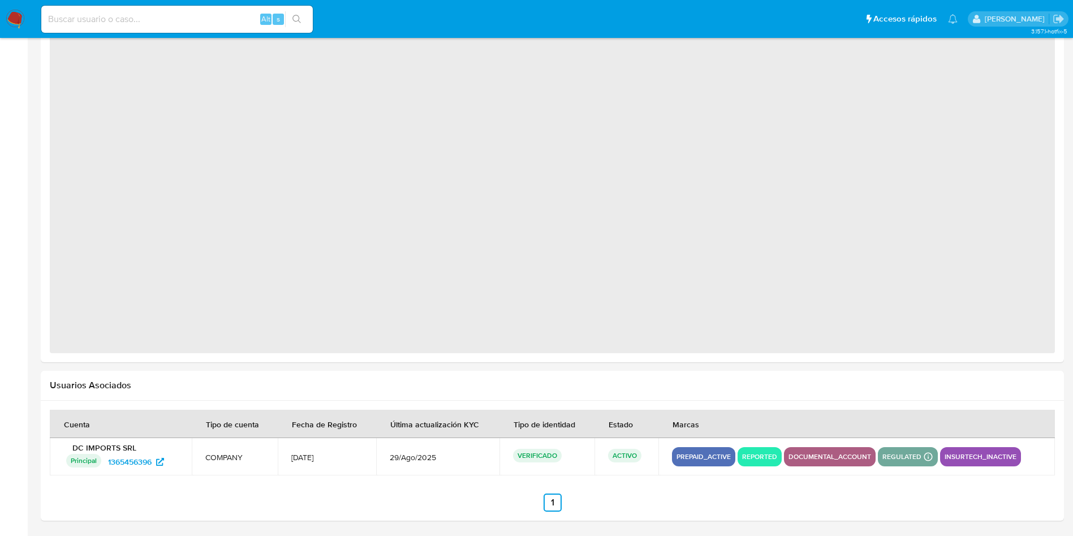
select select "10"
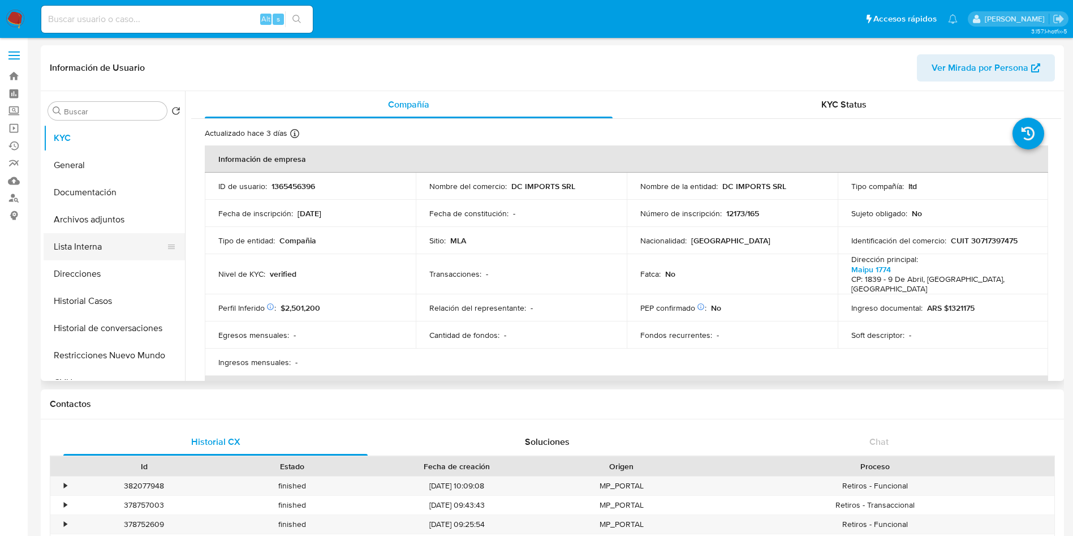
click at [131, 240] on button "Lista Interna" at bounding box center [110, 246] width 132 height 27
click at [143, 227] on button "Archivos adjuntos" at bounding box center [110, 219] width 132 height 27
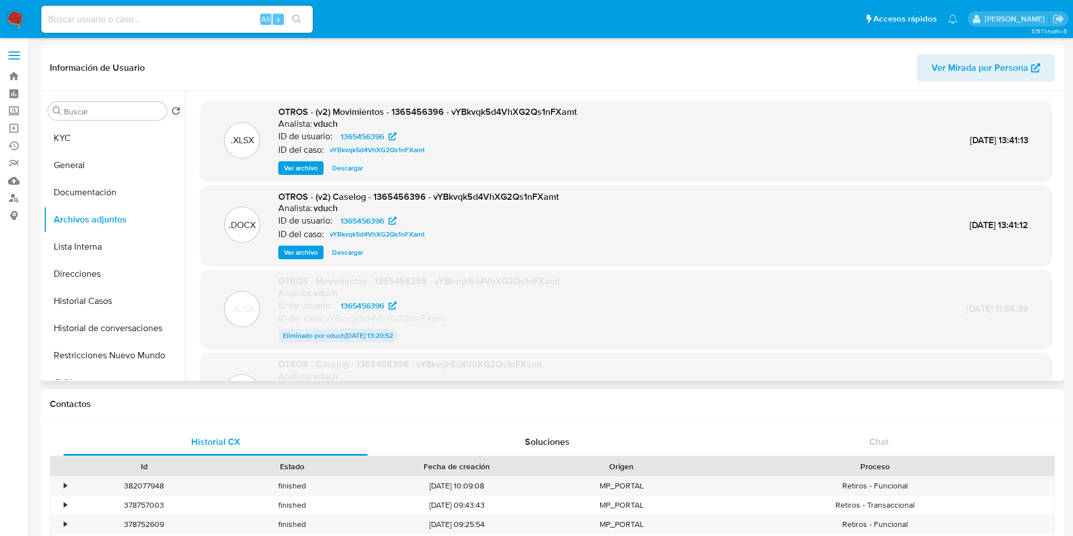
click at [303, 251] on span "Ver archivo" at bounding box center [301, 252] width 34 height 11
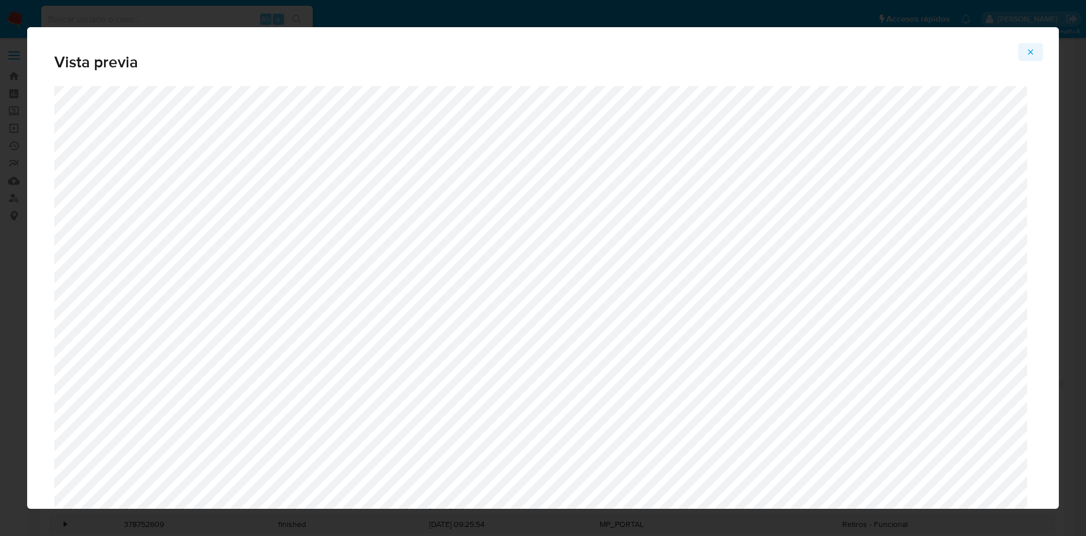
click at [1033, 48] on icon "Attachment preview" at bounding box center [1030, 52] width 9 height 9
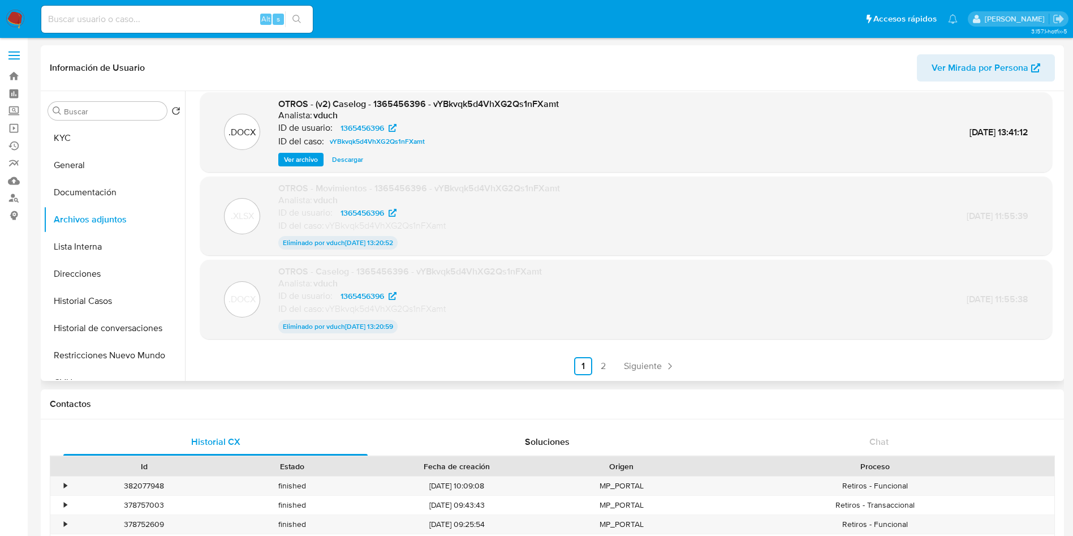
click at [300, 155] on span "Ver archivo" at bounding box center [301, 159] width 34 height 11
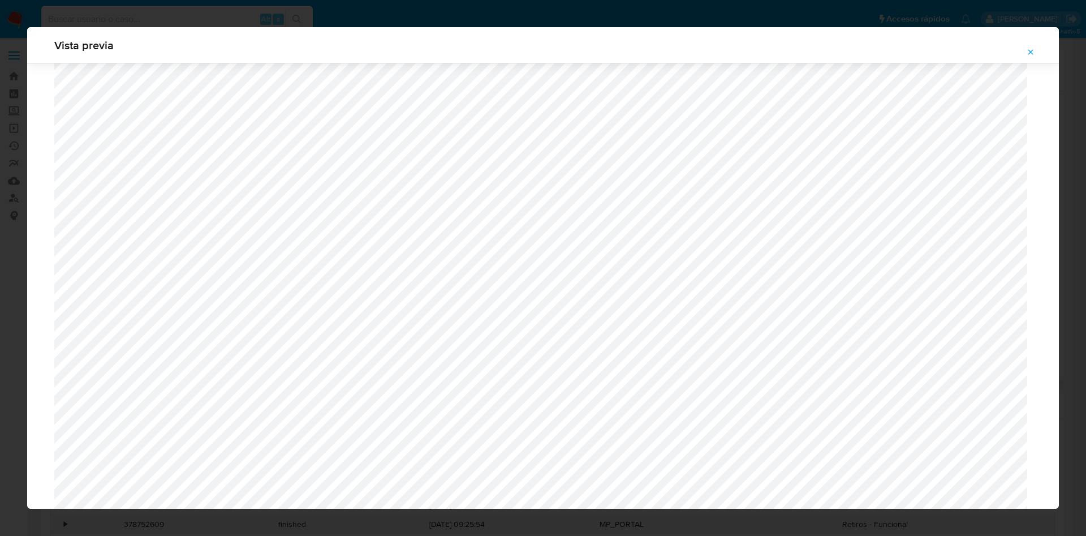
scroll to position [1060, 0]
click at [1034, 46] on span "Attachment preview" at bounding box center [1030, 52] width 9 height 16
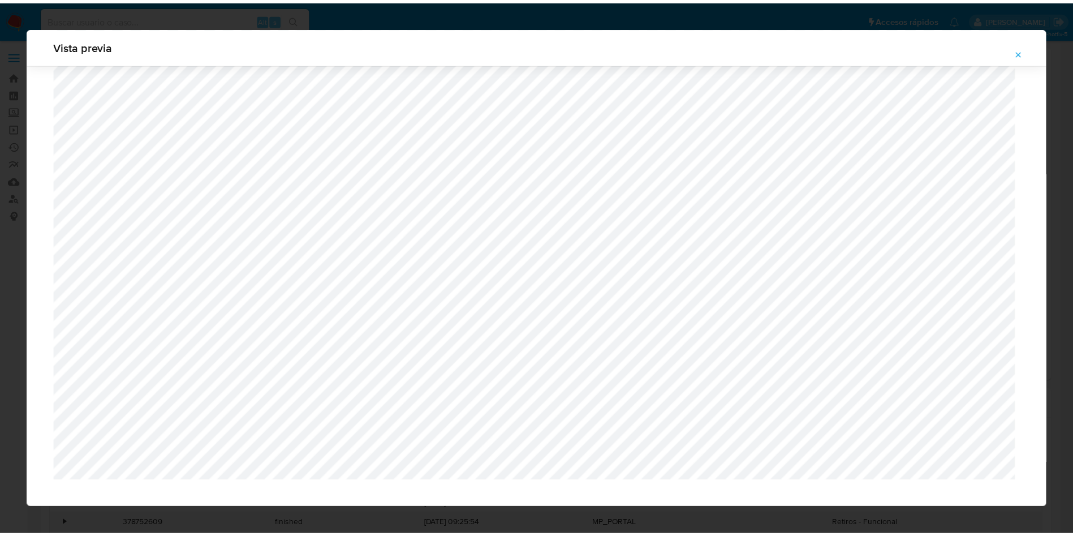
scroll to position [0, 0]
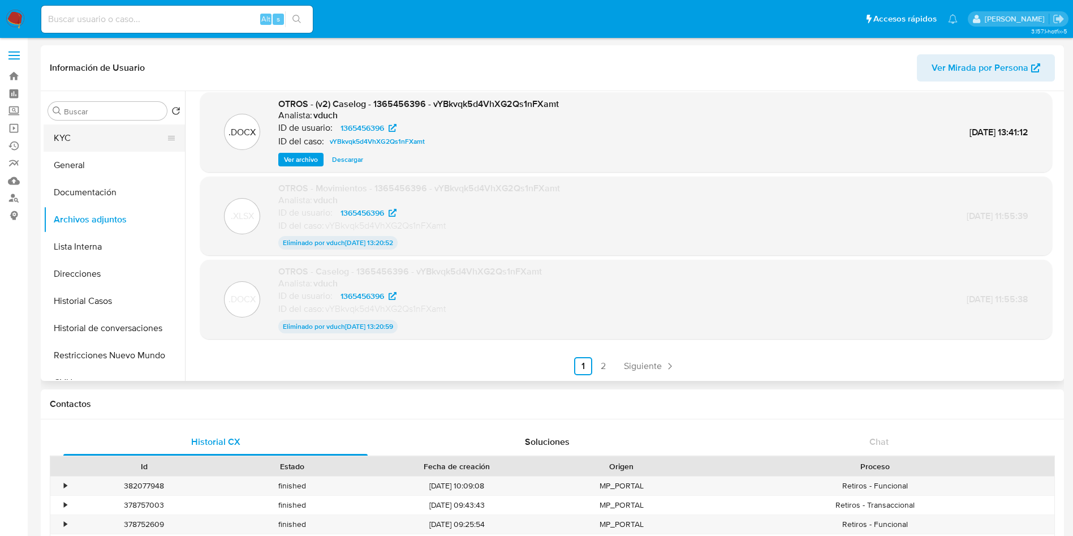
click at [89, 134] on button "KYC" at bounding box center [110, 137] width 132 height 27
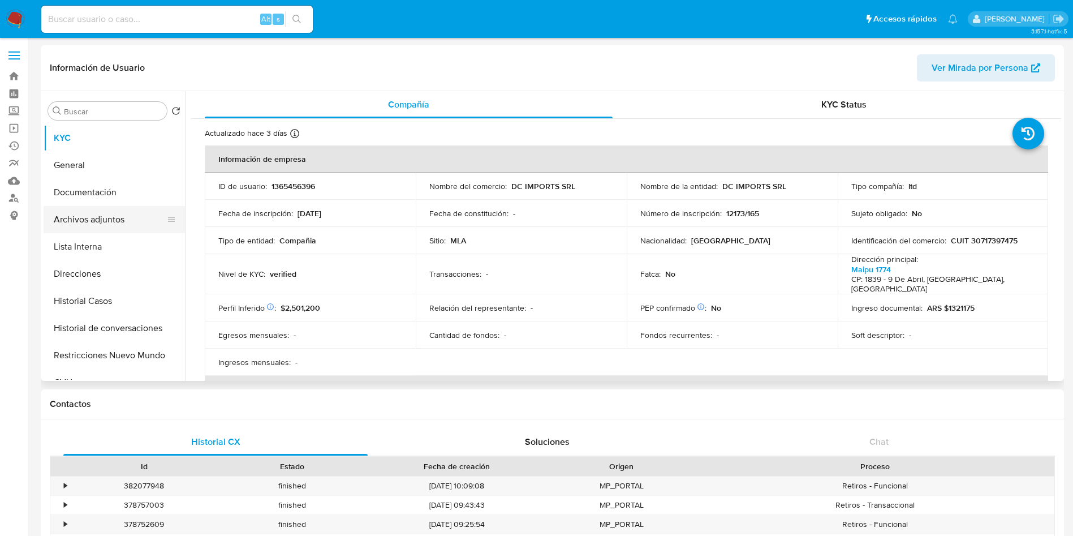
click at [130, 217] on button "Archivos adjuntos" at bounding box center [110, 219] width 132 height 27
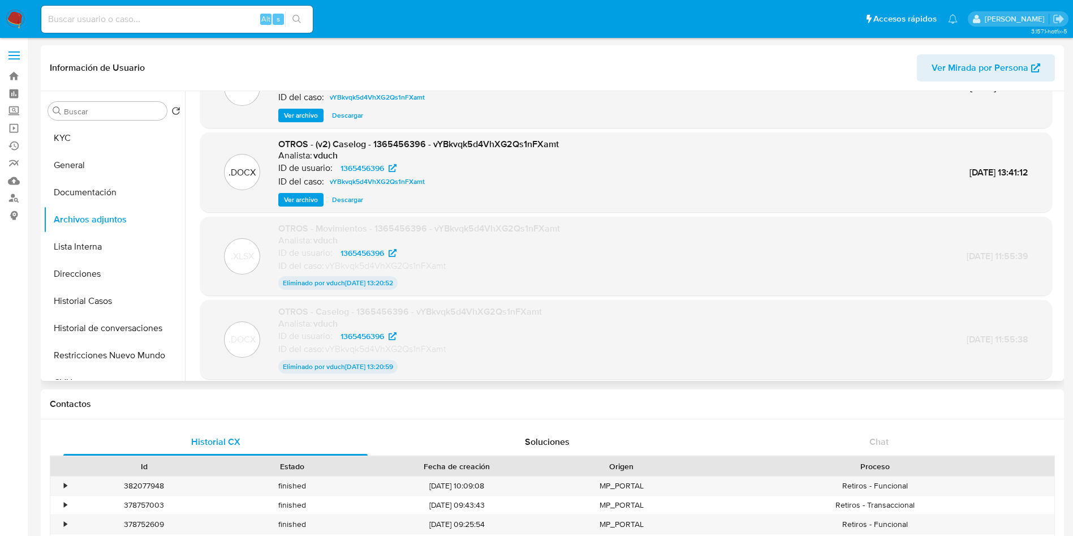
scroll to position [93, 0]
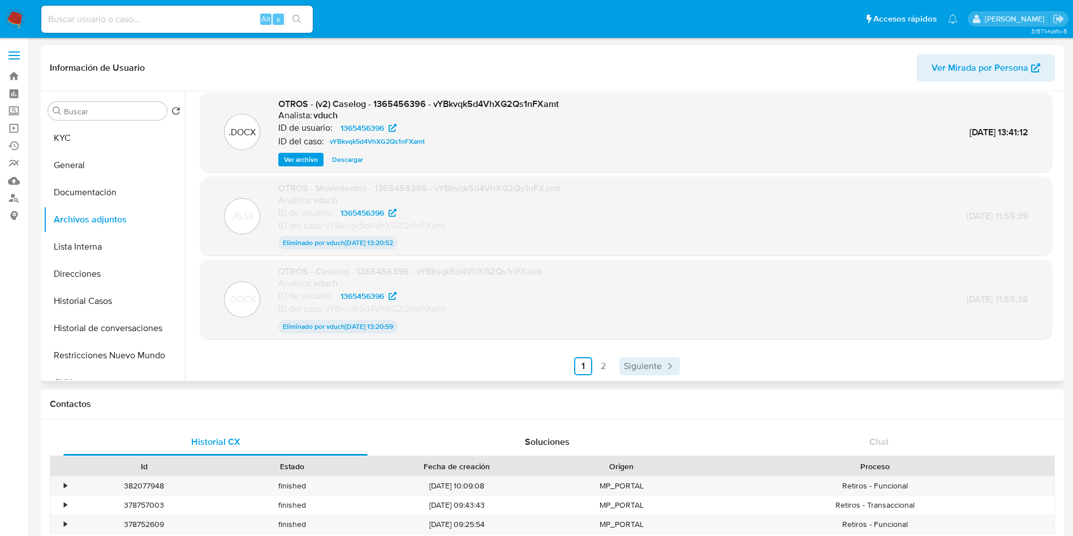
click at [673, 373] on link "Siguiente" at bounding box center [650, 366] width 61 height 18
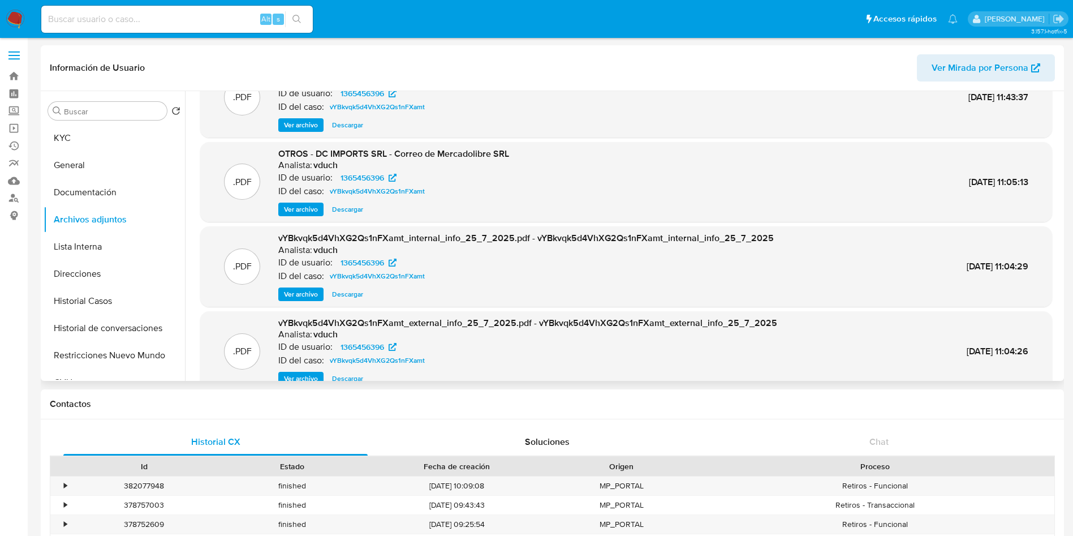
scroll to position [0, 0]
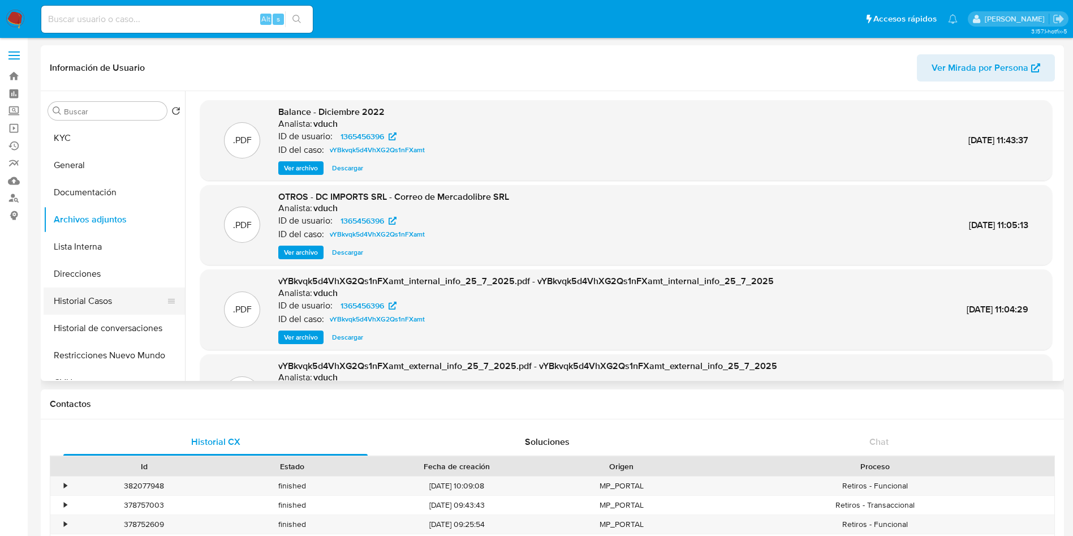
click at [96, 309] on button "Historial Casos" at bounding box center [110, 300] width 132 height 27
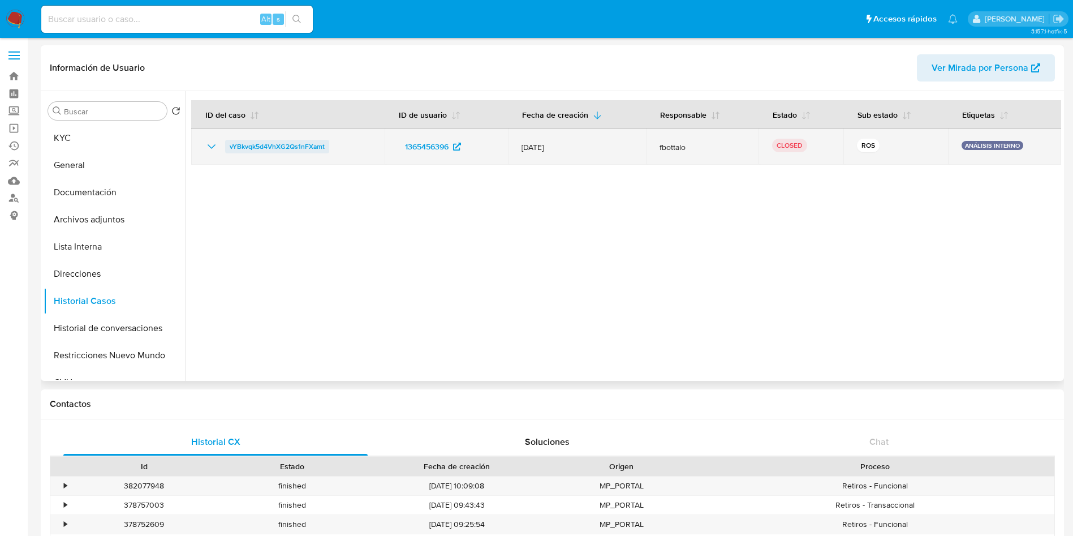
click at [261, 145] on span "vYBkvqk5d4VhXG2Qs1nFXamt" at bounding box center [277, 147] width 95 height 14
click at [210, 149] on icon "Mostrar/Ocultar" at bounding box center [212, 147] width 14 height 14
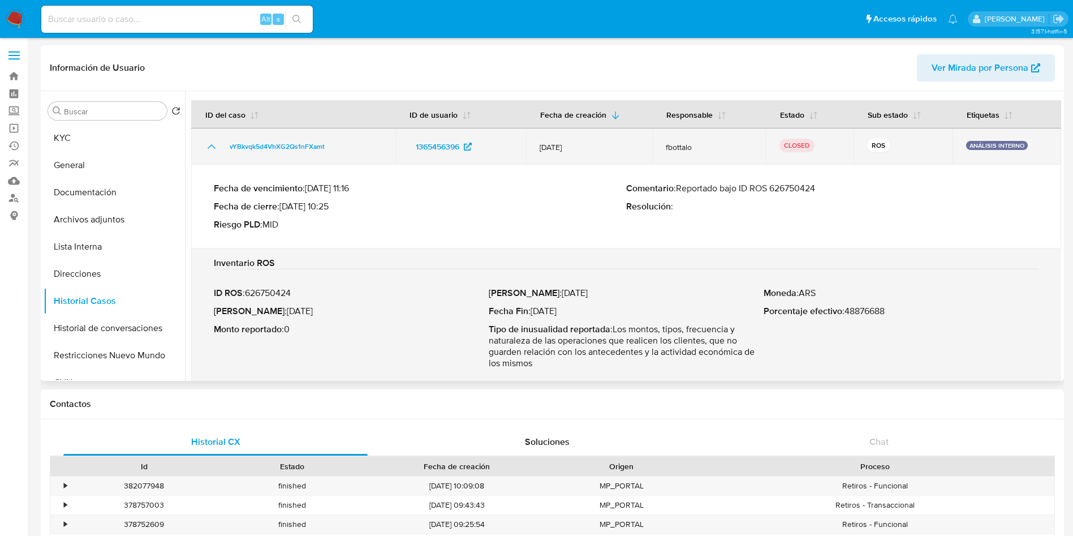
click at [211, 149] on icon "Mostrar/Ocultar" at bounding box center [212, 147] width 14 height 14
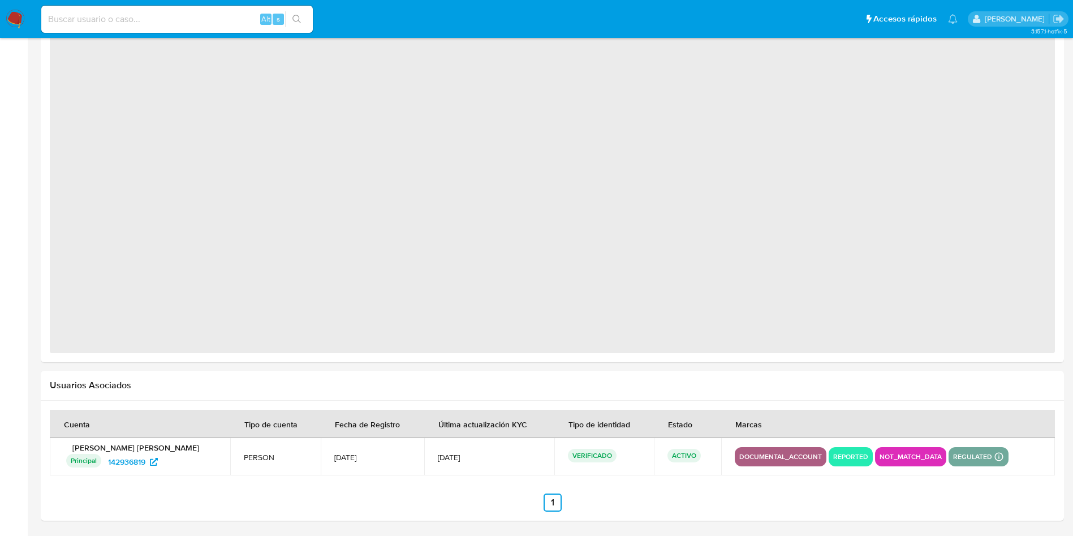
select select "10"
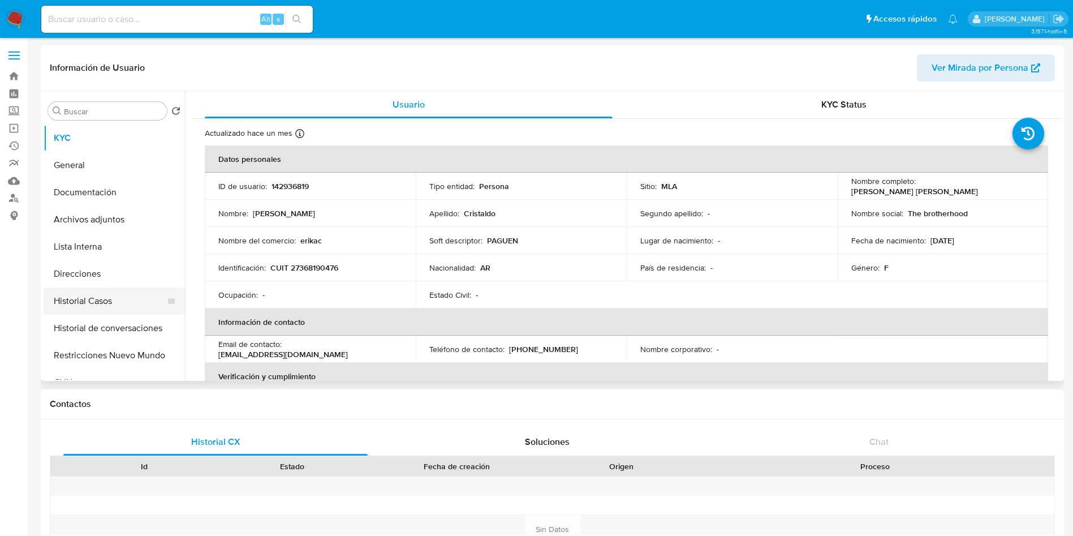
click at [167, 295] on div at bounding box center [171, 301] width 9 height 25
click at [109, 293] on button "Historial Casos" at bounding box center [110, 300] width 132 height 27
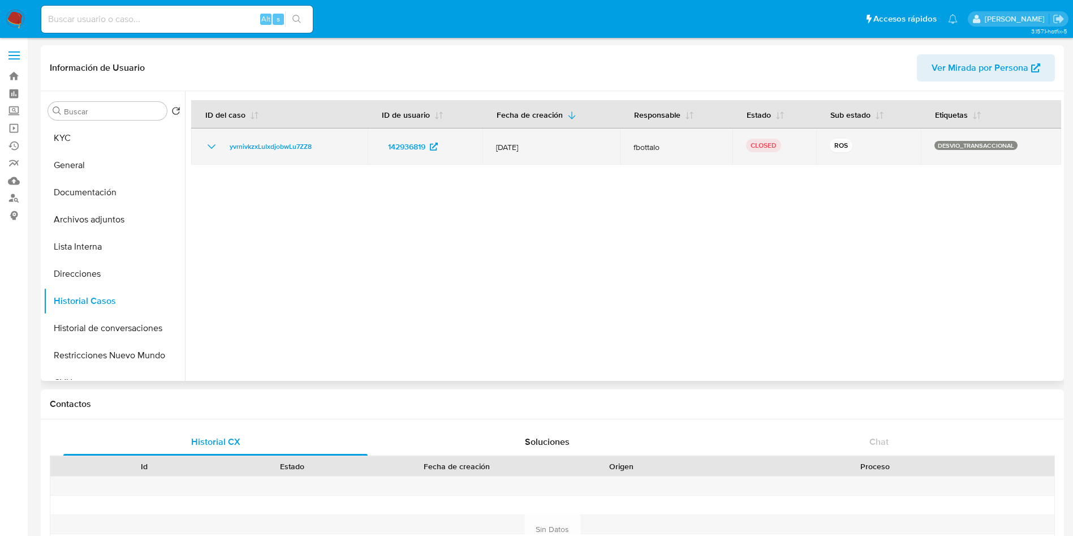
click at [210, 142] on icon "Mostrar/Ocultar" at bounding box center [212, 147] width 14 height 14
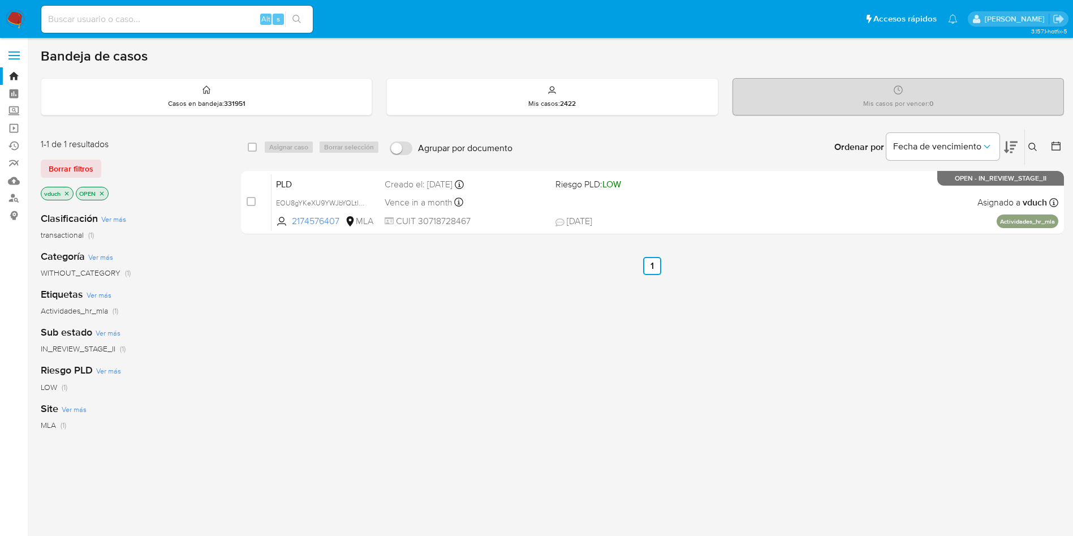
click at [215, 24] on input at bounding box center [177, 19] width 272 height 15
paste input "vYBkvqk5d4VhXG2Qs1nFXamt"
type input "vYBkvqk5d4VhXG2Qs1nFXamt"
click at [300, 25] on button "search-icon" at bounding box center [296, 19] width 23 height 16
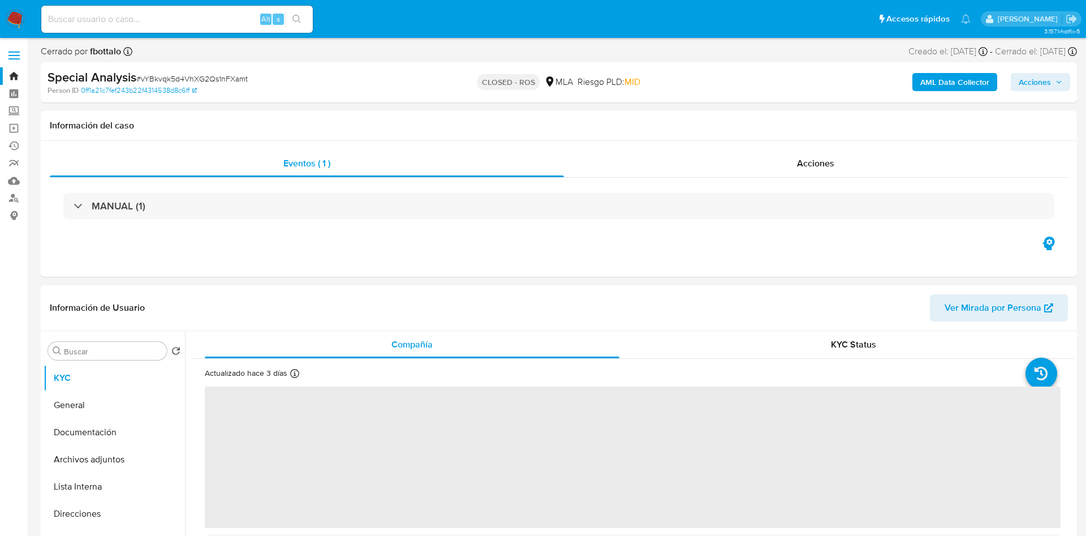
select select "10"
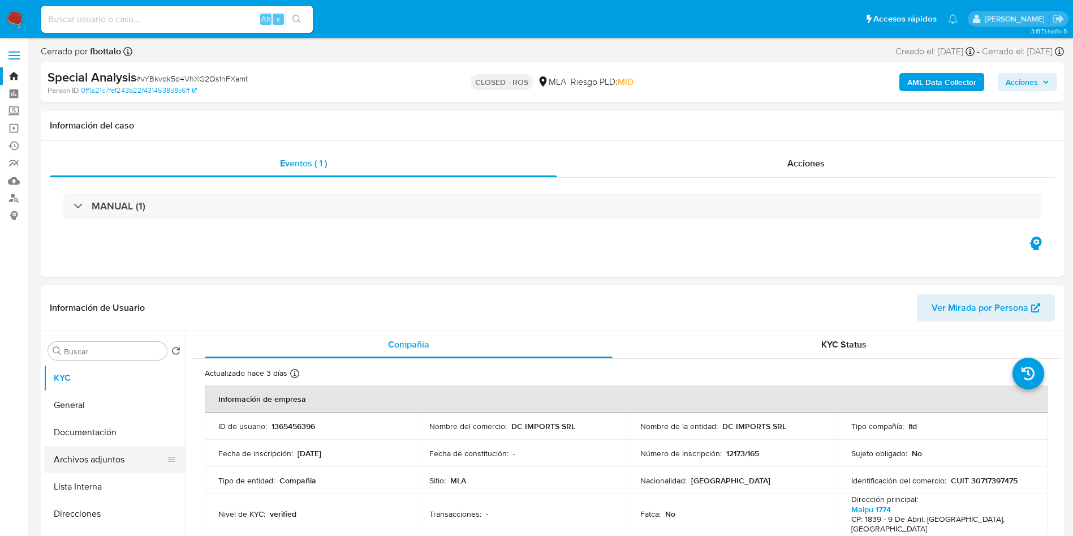
click at [153, 455] on button "Archivos adjuntos" at bounding box center [110, 459] width 132 height 27
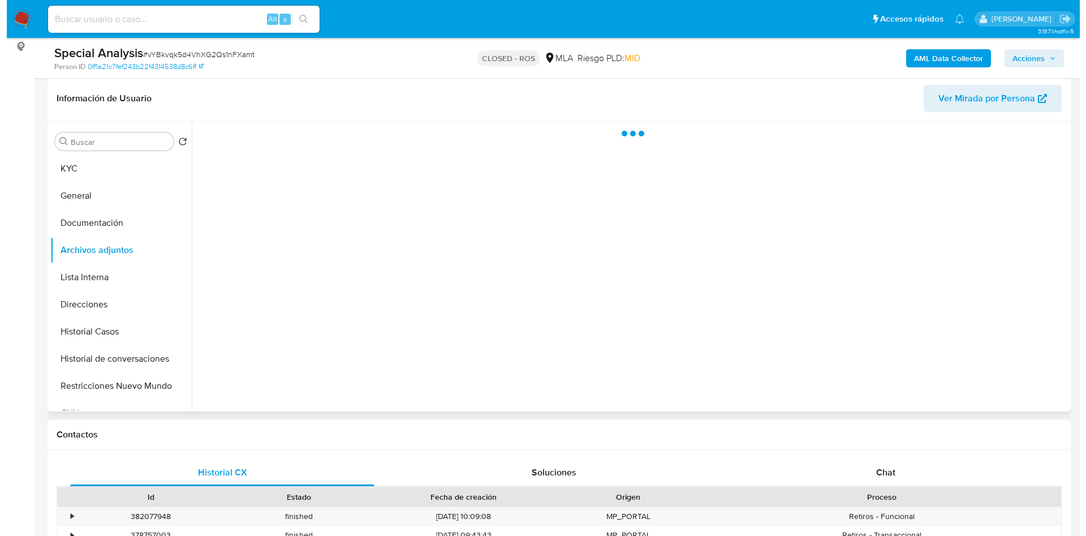
scroll to position [170, 0]
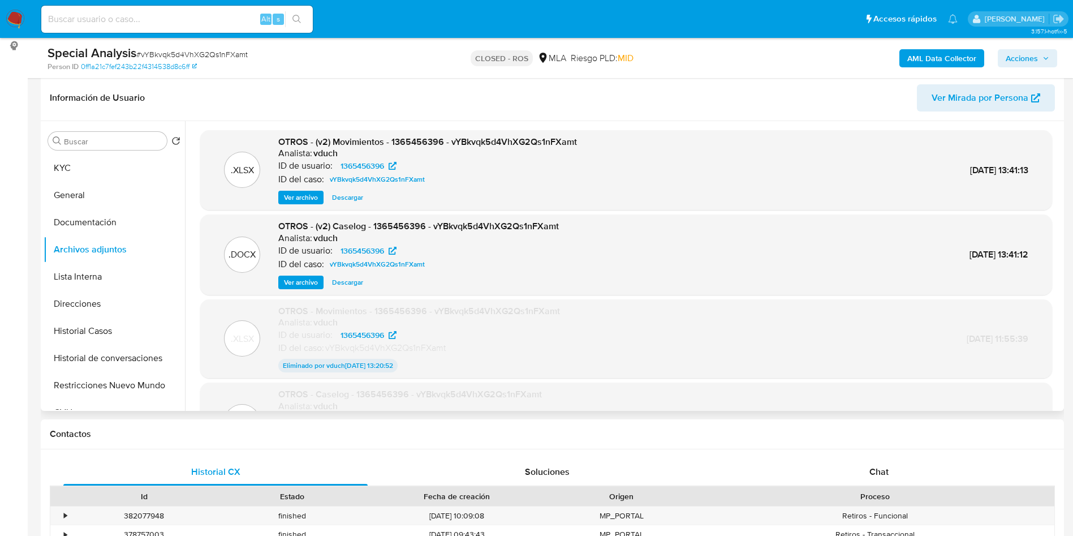
click at [297, 281] on span "Ver archivo" at bounding box center [301, 282] width 34 height 11
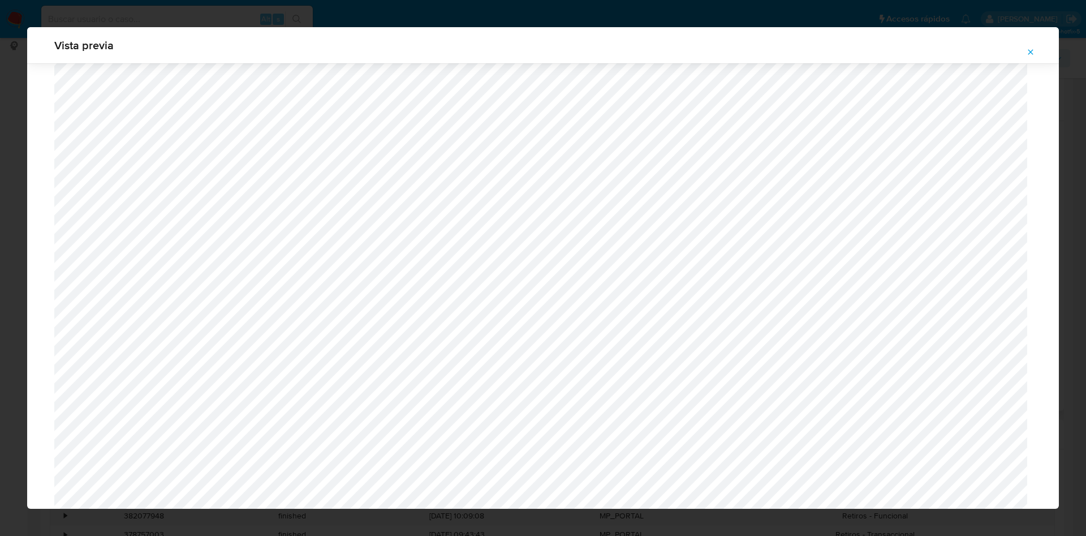
scroll to position [656, 0]
click at [1027, 50] on icon "Attachment preview" at bounding box center [1030, 52] width 9 height 9
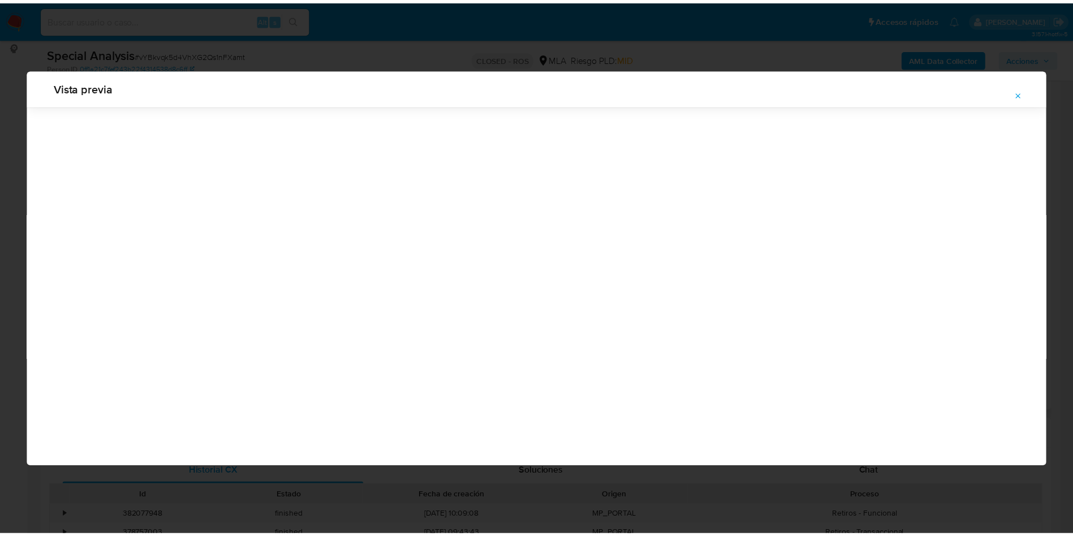
scroll to position [0, 0]
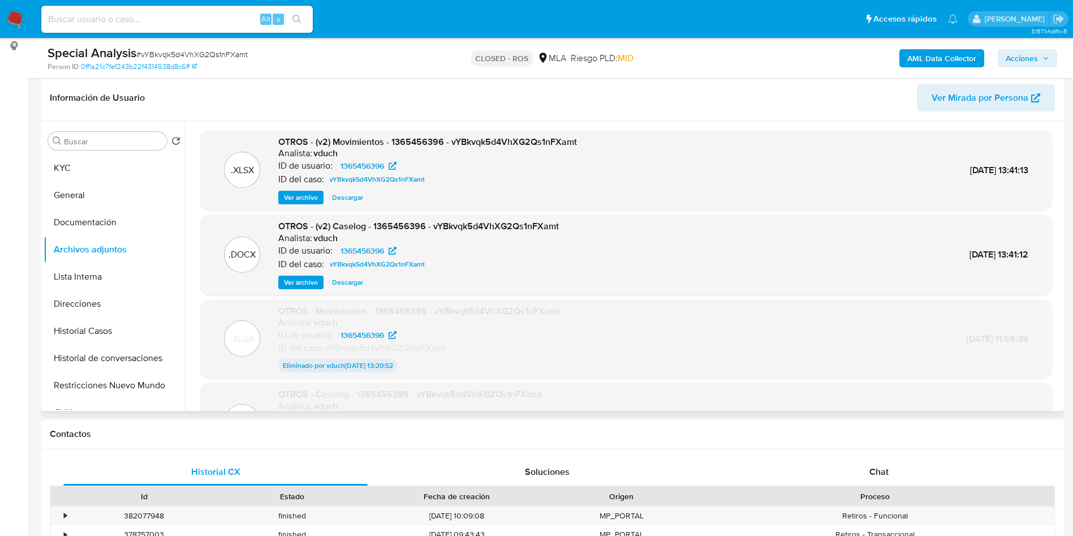
click at [300, 196] on span "Ver archivo" at bounding box center [301, 197] width 34 height 11
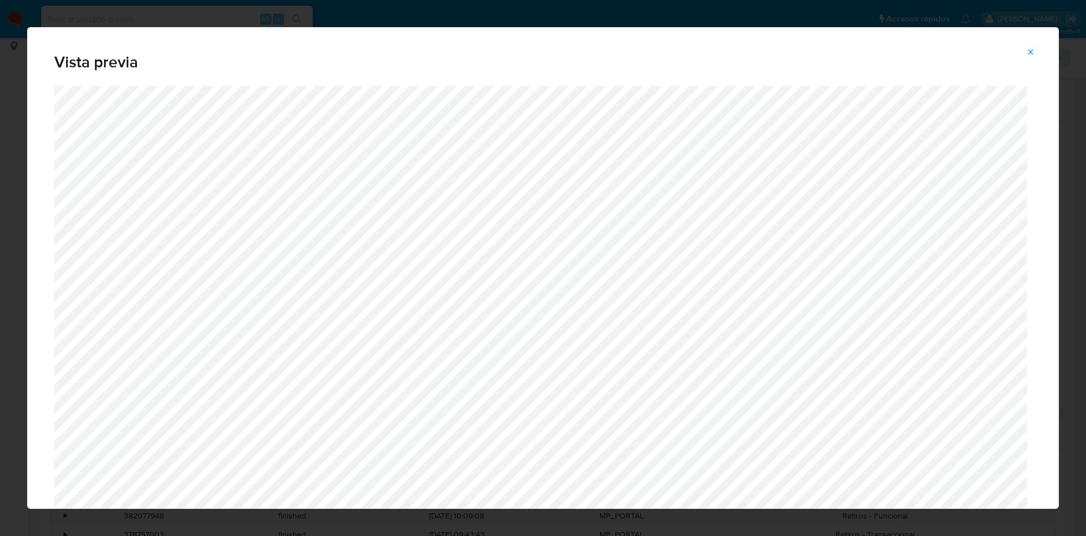
click at [1039, 50] on button "Attachment preview" at bounding box center [1030, 52] width 25 height 18
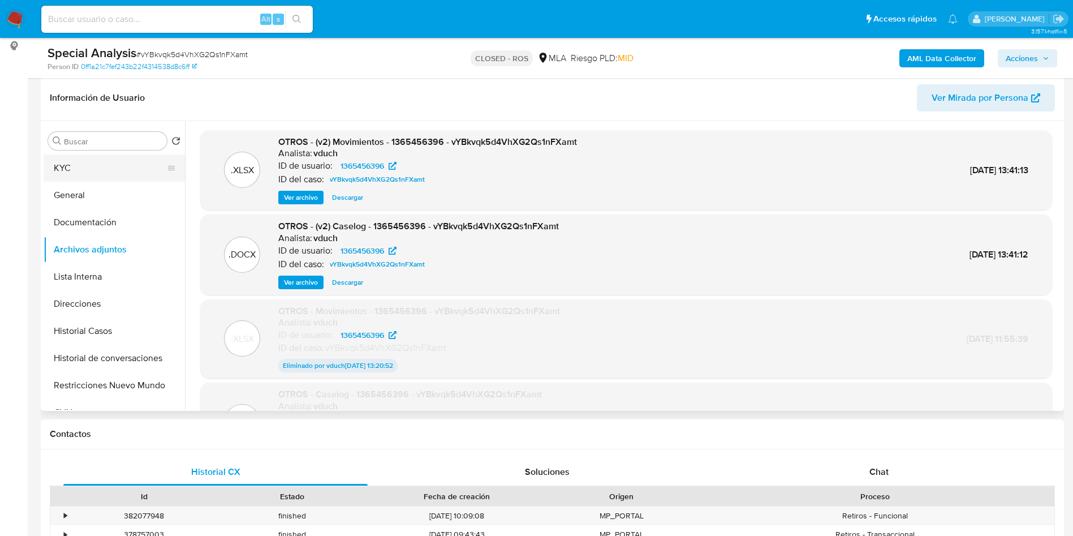
click at [106, 159] on button "KYC" at bounding box center [110, 167] width 132 height 27
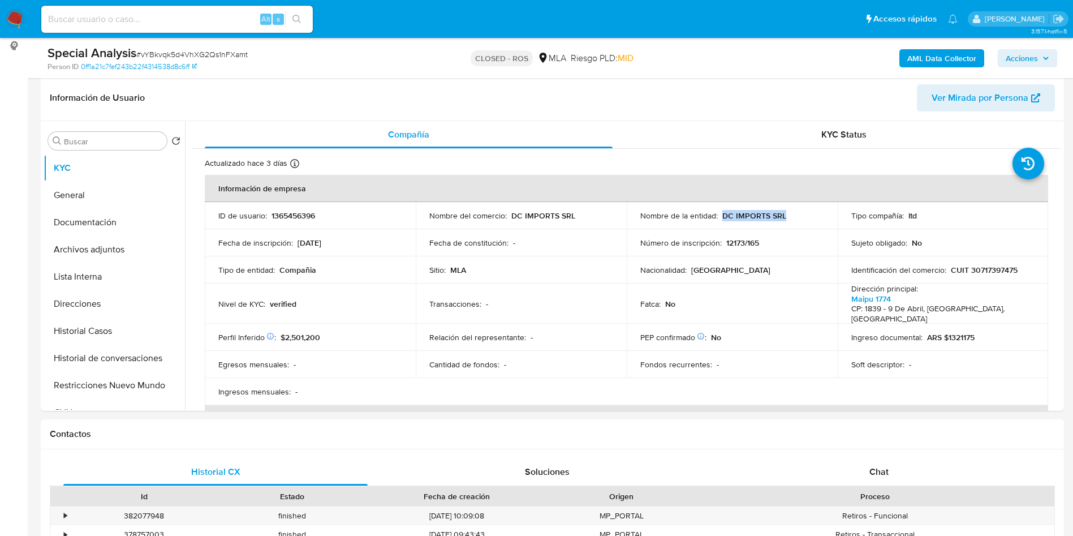
drag, startPoint x: 720, startPoint y: 217, endPoint x: 806, endPoint y: 214, distance: 85.5
click at [806, 214] on div "Nombre de la entidad : DC IMPORTS SRL" at bounding box center [732, 215] width 184 height 10
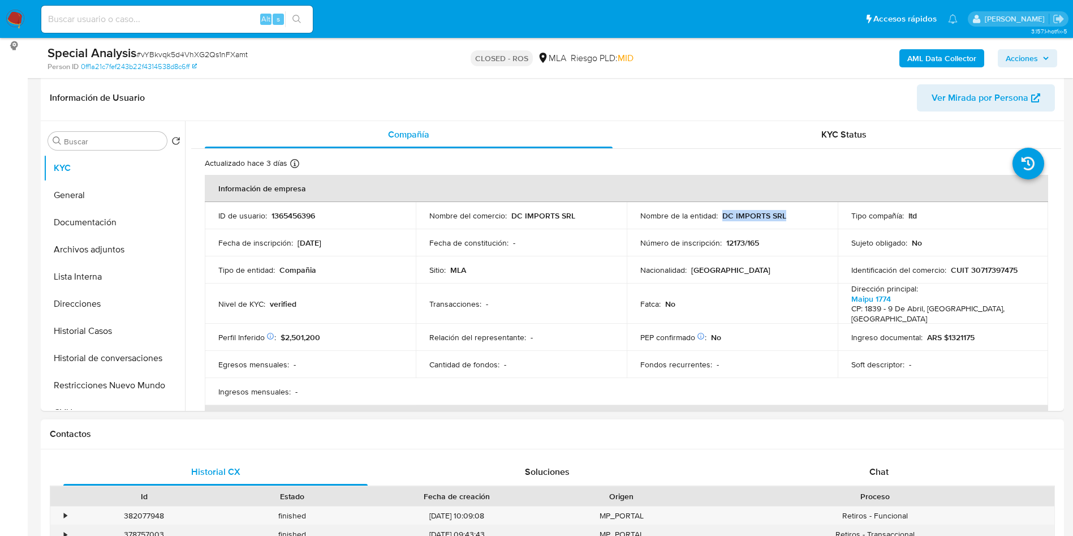
copy p "DC IMPORTS SRL"
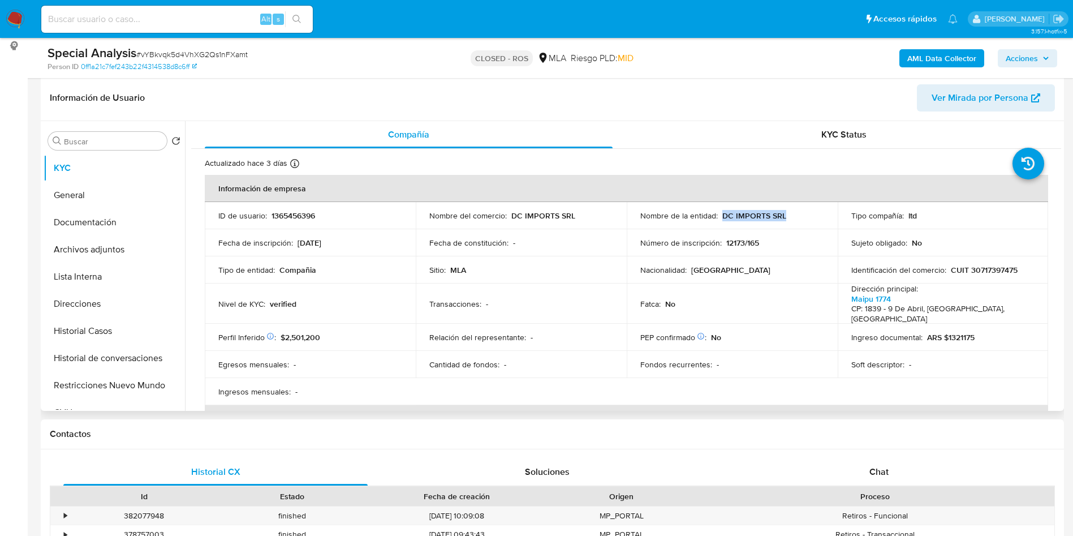
drag, startPoint x: 457, startPoint y: 397, endPoint x: 452, endPoint y: 394, distance: 5.8
click at [457, 405] on th "Datos de contacto" at bounding box center [627, 418] width 844 height 27
click at [978, 273] on p "CUIT 30717397475" at bounding box center [984, 270] width 67 height 10
copy p "30717397475"
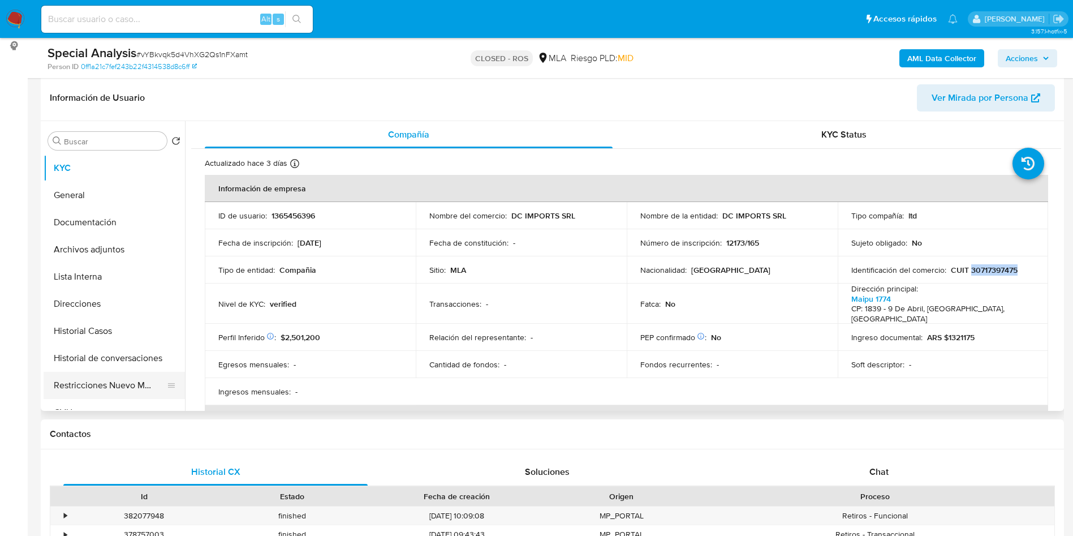
click at [101, 397] on button "Restricciones Nuevo Mundo" at bounding box center [110, 385] width 132 height 27
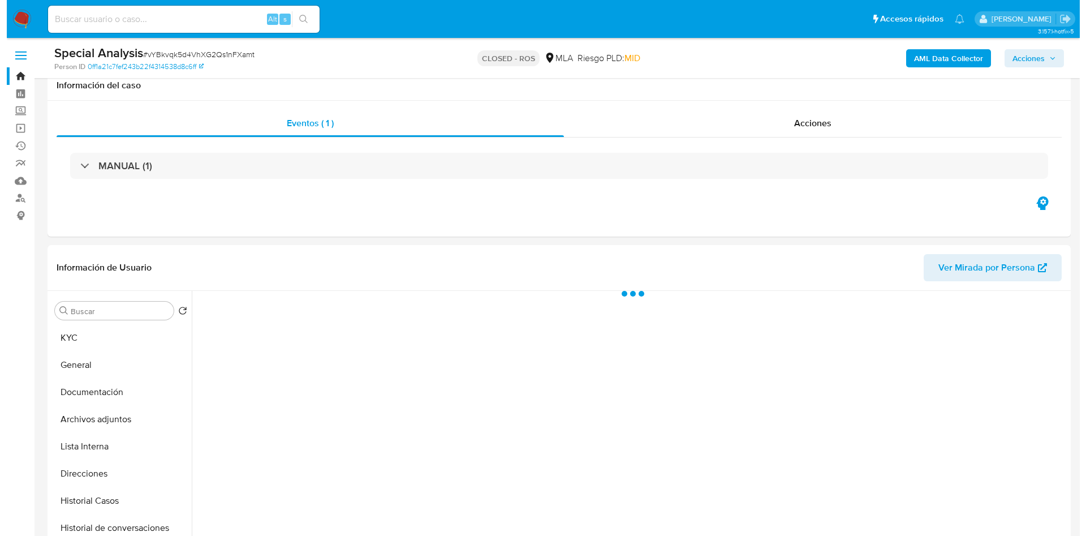
scroll to position [85, 0]
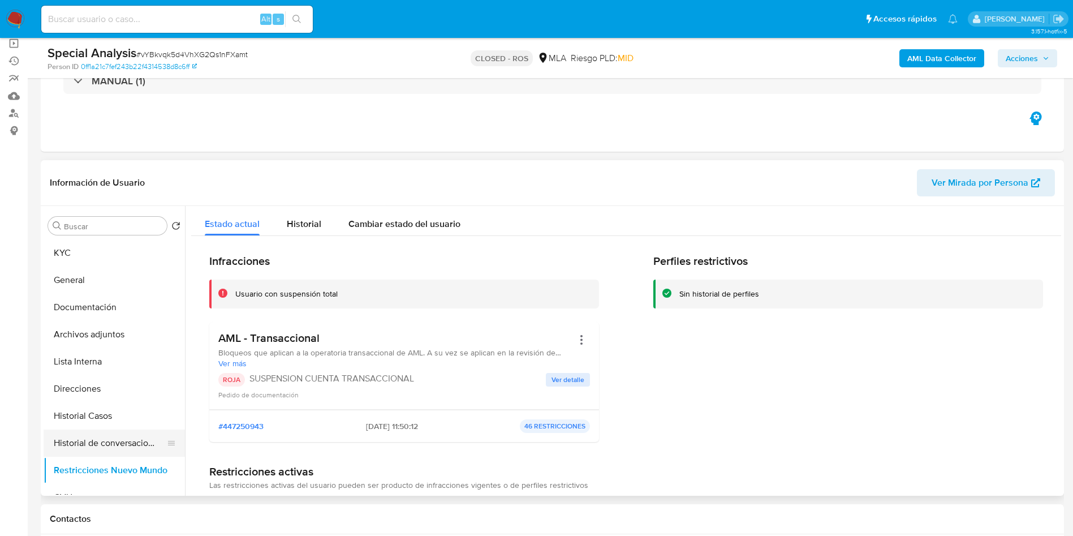
click at [124, 438] on button "Historial de conversaciones" at bounding box center [110, 442] width 132 height 27
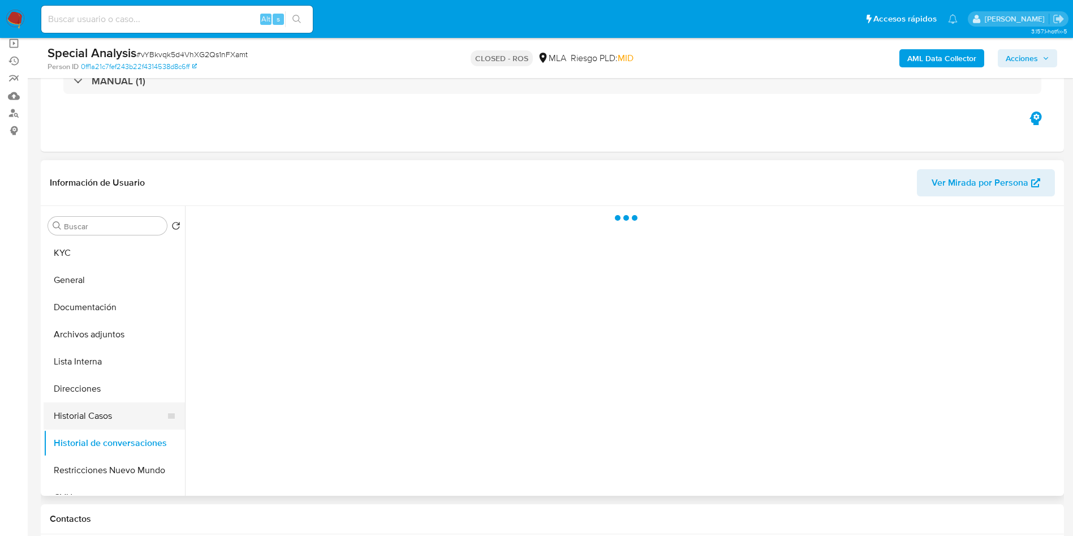
click at [100, 410] on button "Historial Casos" at bounding box center [110, 415] width 132 height 27
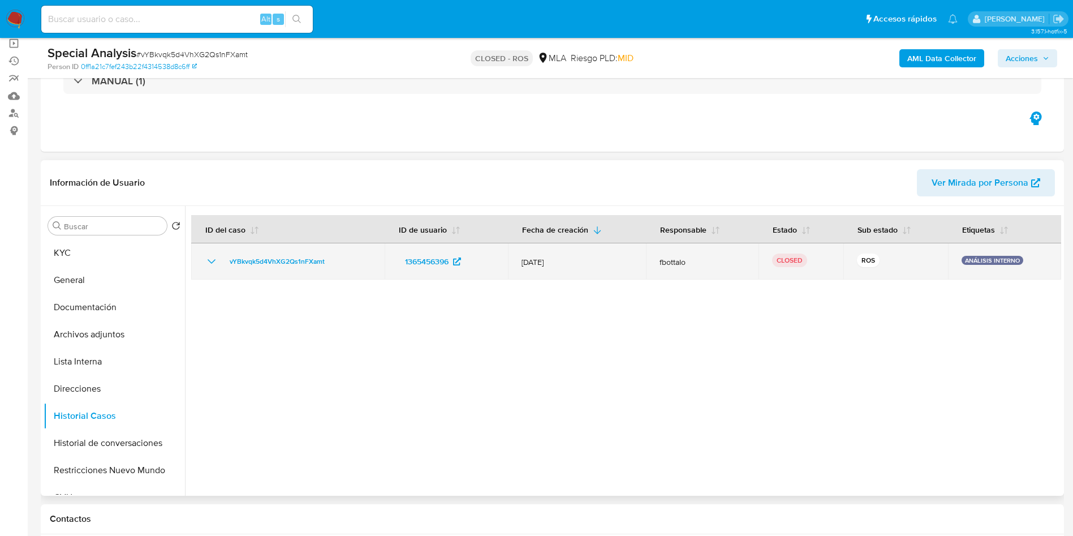
drag, startPoint x: 208, startPoint y: 261, endPoint x: 339, endPoint y: 260, distance: 131.3
click at [207, 261] on icon "Mostrar/Ocultar" at bounding box center [212, 262] width 14 height 14
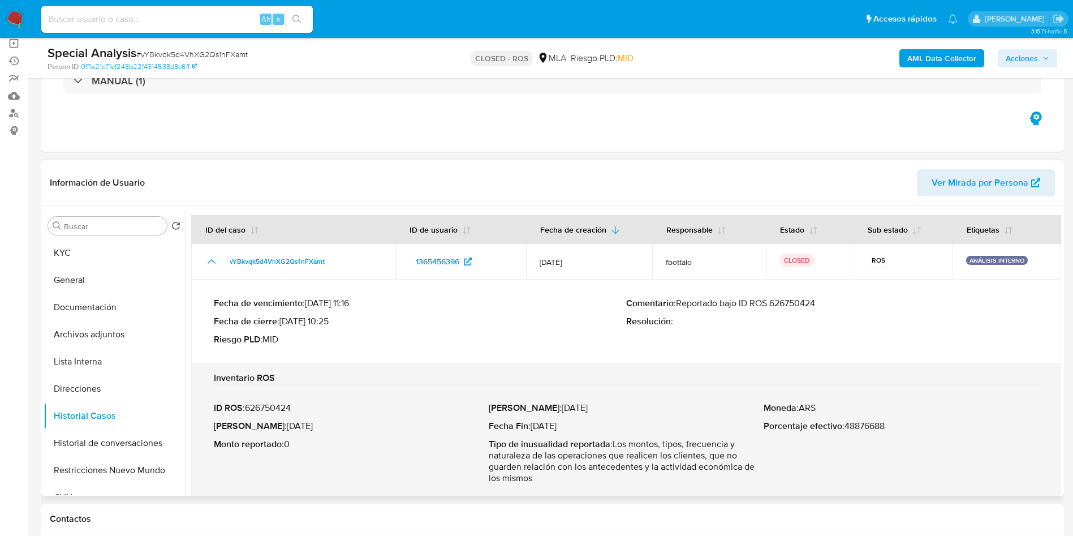
click at [780, 302] on p "Comentario : Reportado bajo ID ROS 626750424" at bounding box center [832, 303] width 412 height 11
drag, startPoint x: 111, startPoint y: 336, endPoint x: 149, endPoint y: 316, distance: 42.3
click at [111, 336] on button "Archivos adjuntos" at bounding box center [114, 334] width 141 height 27
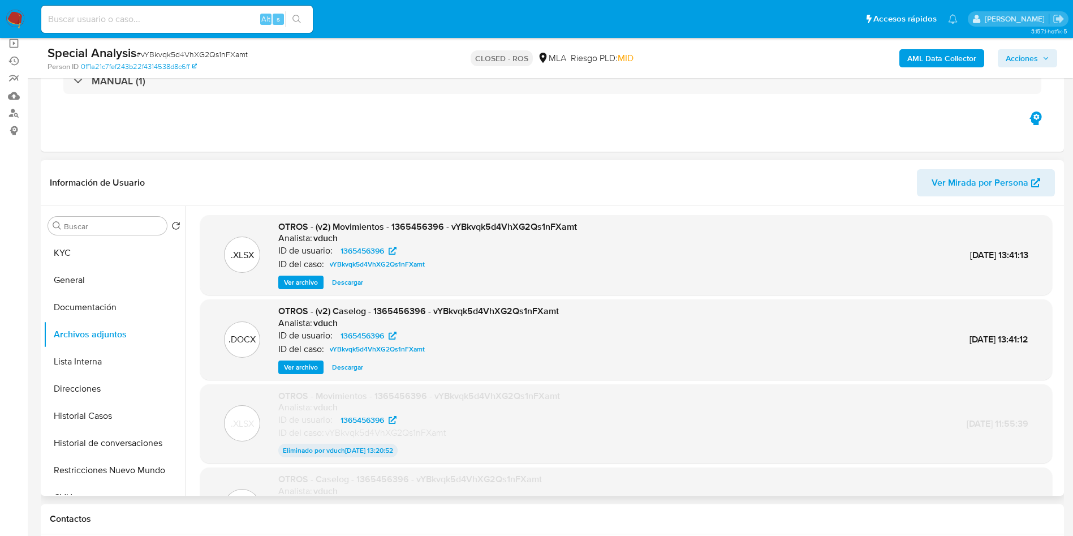
click at [295, 369] on span "Ver archivo" at bounding box center [301, 367] width 34 height 11
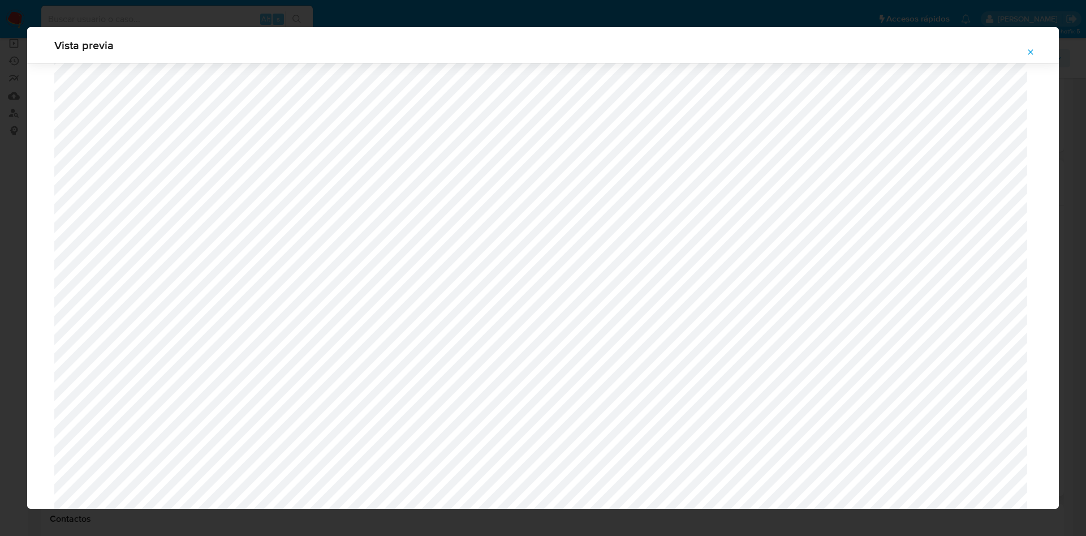
scroll to position [656, 0]
